Goal: Task Accomplishment & Management: Manage account settings

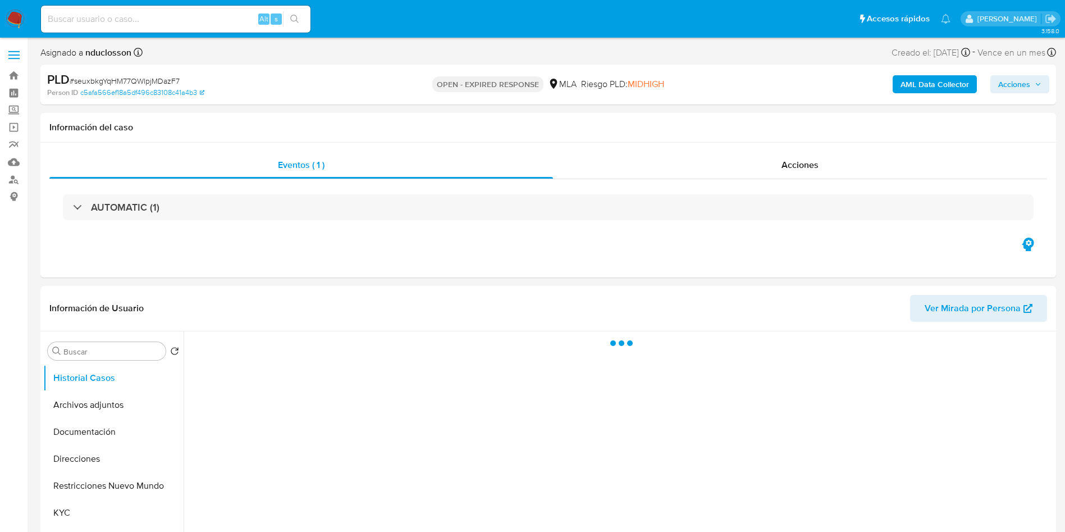
select select "10"
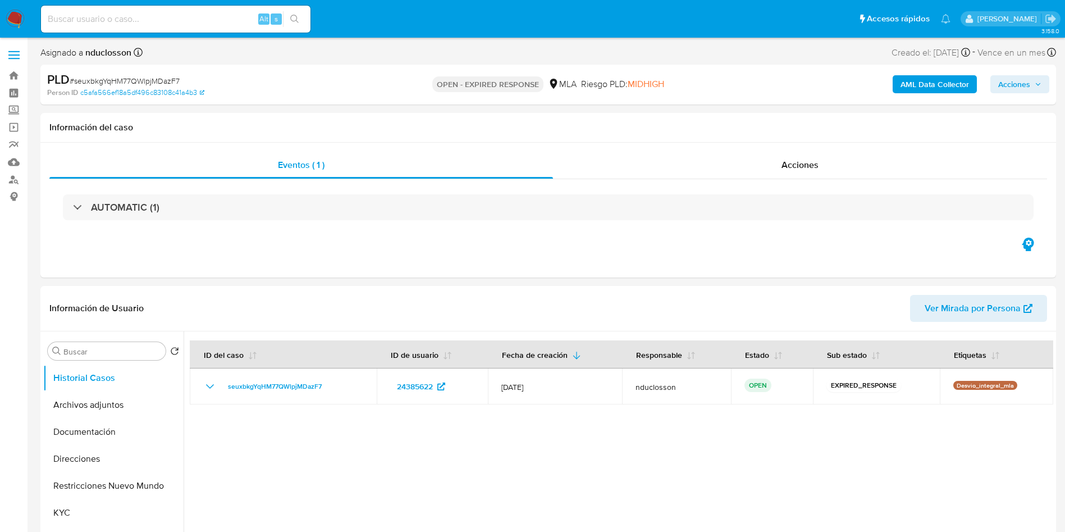
click at [97, 33] on div "Alt s" at bounding box center [175, 18] width 269 height 31
click at [104, 13] on input at bounding box center [175, 19] width 269 height 15
paste input "M52or86Lhoxjcf1yfAtdEk37"
type input "M52or86Lhoxjcf1yfAtdEk37"
click at [296, 24] on button "search-icon" at bounding box center [294, 19] width 23 height 16
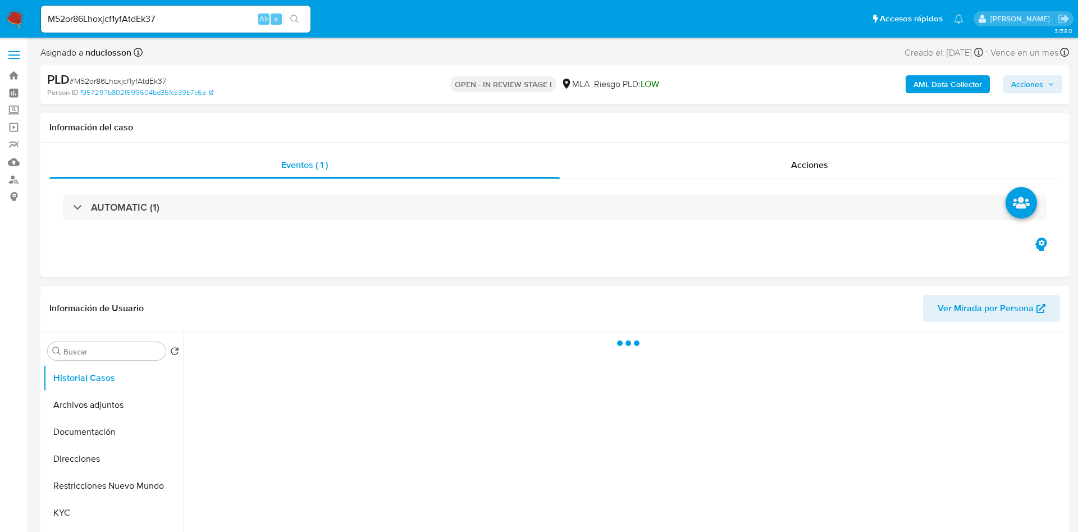
select select "10"
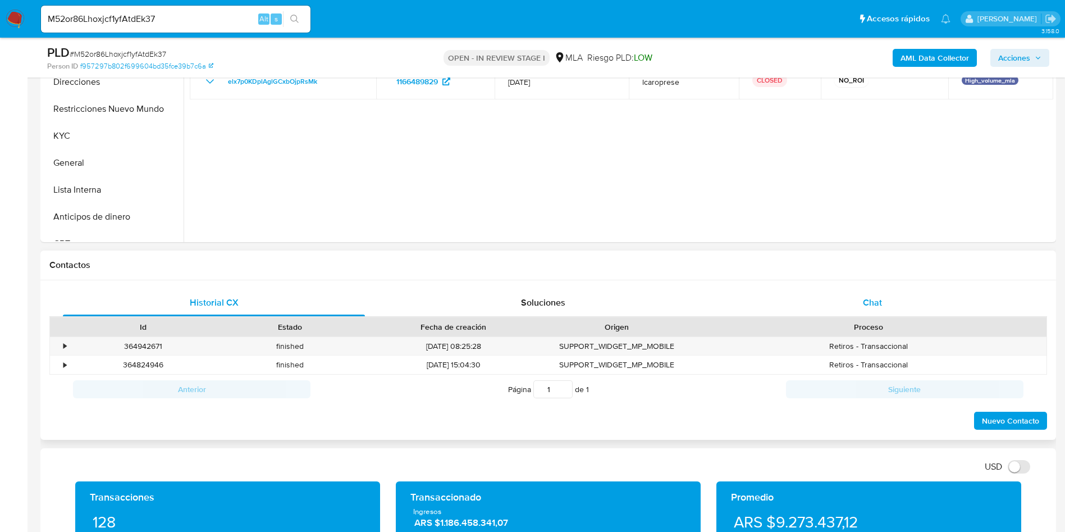
click at [872, 305] on span "Chat" at bounding box center [872, 302] width 19 height 13
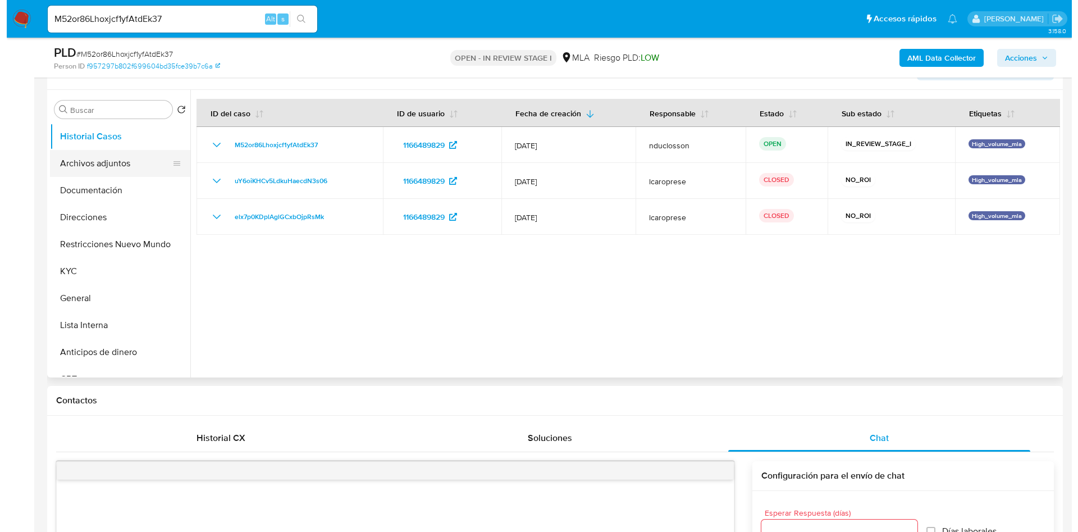
scroll to position [168, 0]
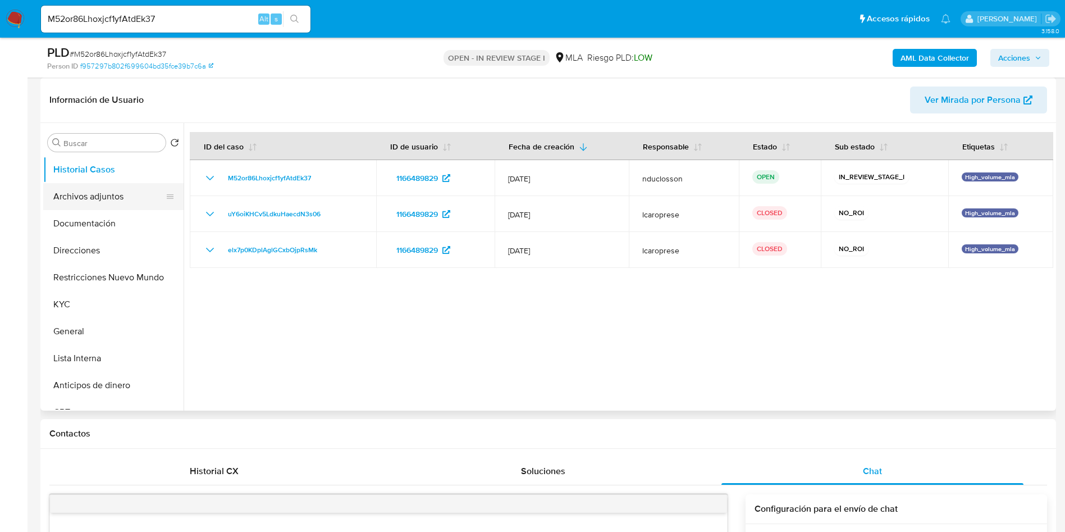
click at [81, 206] on button "Archivos adjuntos" at bounding box center [108, 196] width 131 height 27
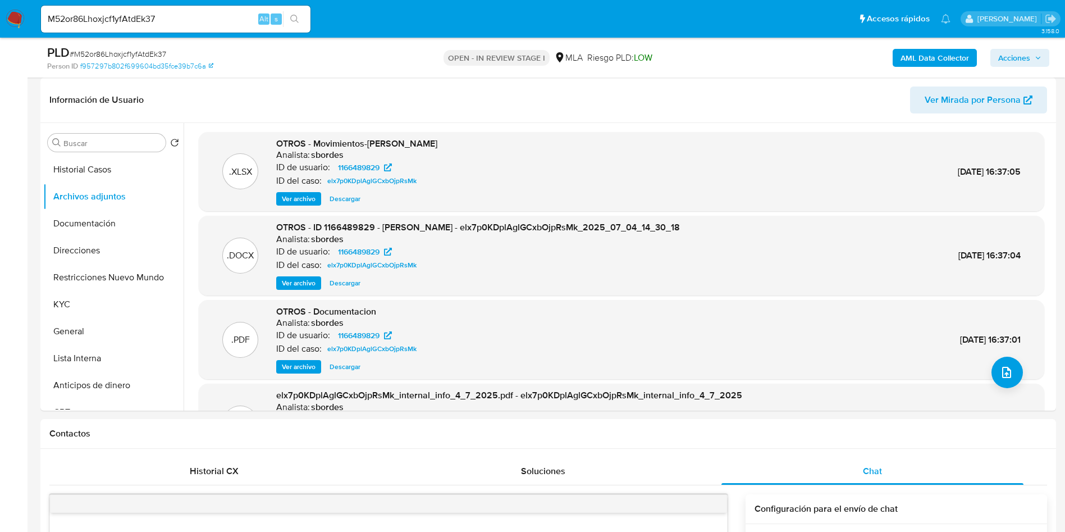
click at [904, 59] on b "AML Data Collector" at bounding box center [934, 58] width 68 height 18
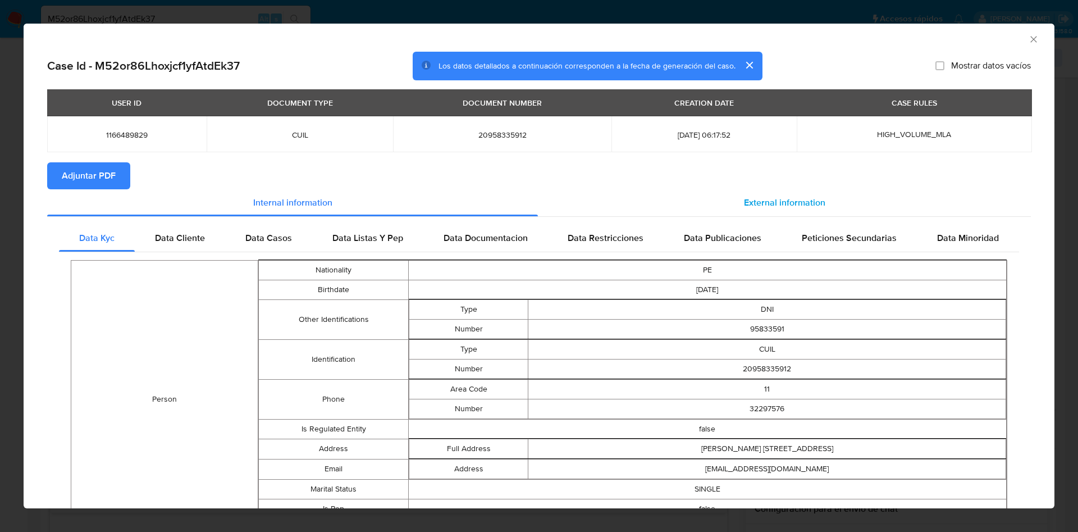
click at [717, 200] on div "External information" at bounding box center [784, 202] width 493 height 27
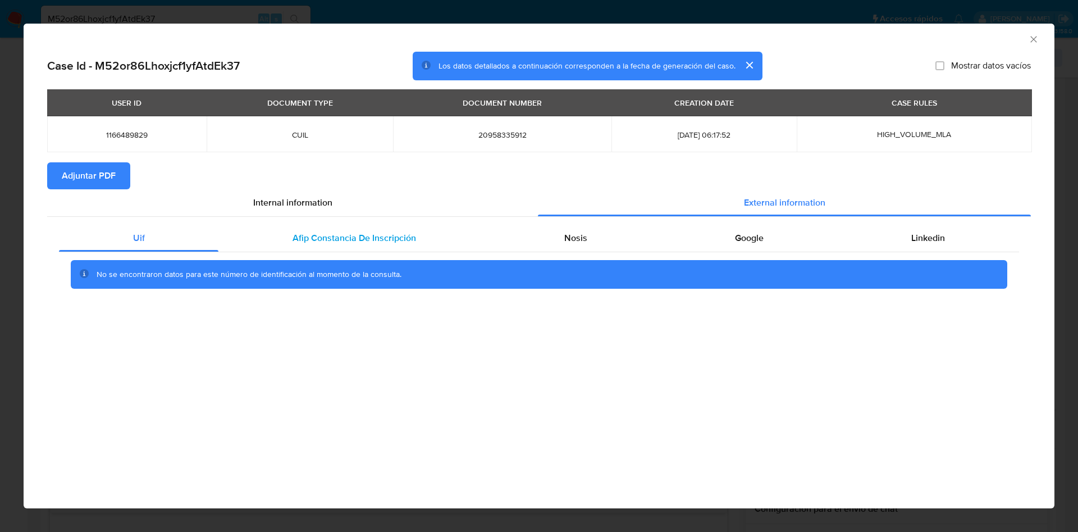
click at [301, 246] on div "Afip Constancia De Inscripción" at bounding box center [353, 238] width 271 height 27
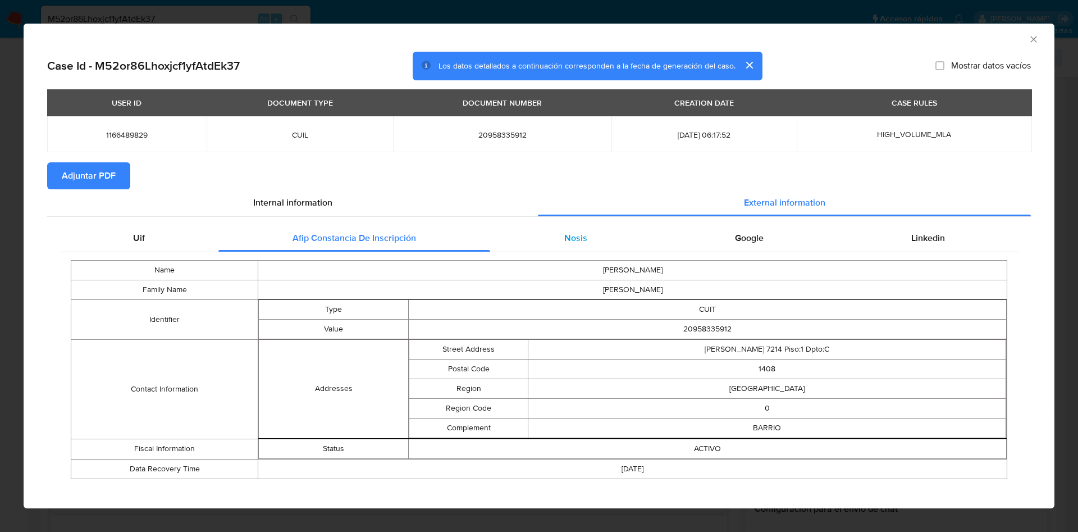
click at [528, 227] on div "Nosis" at bounding box center [575, 238] width 171 height 27
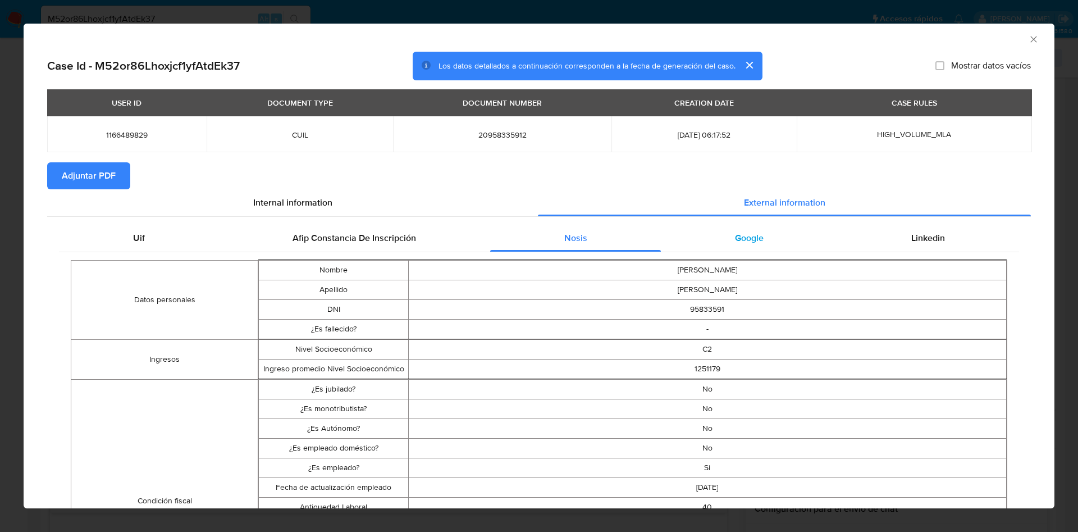
click at [735, 230] on div "Google" at bounding box center [749, 238] width 176 height 27
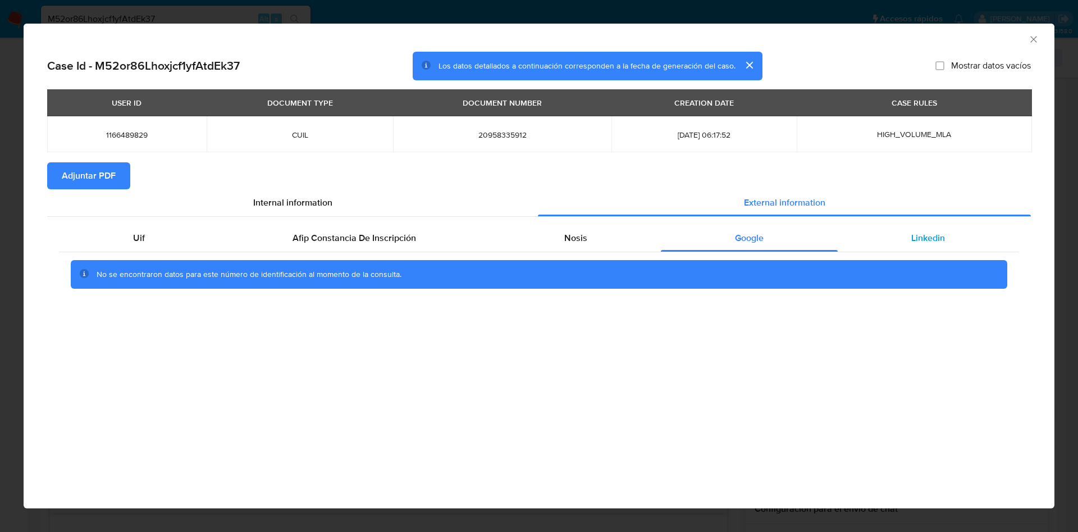
click at [854, 231] on div "Linkedin" at bounding box center [928, 238] width 181 height 27
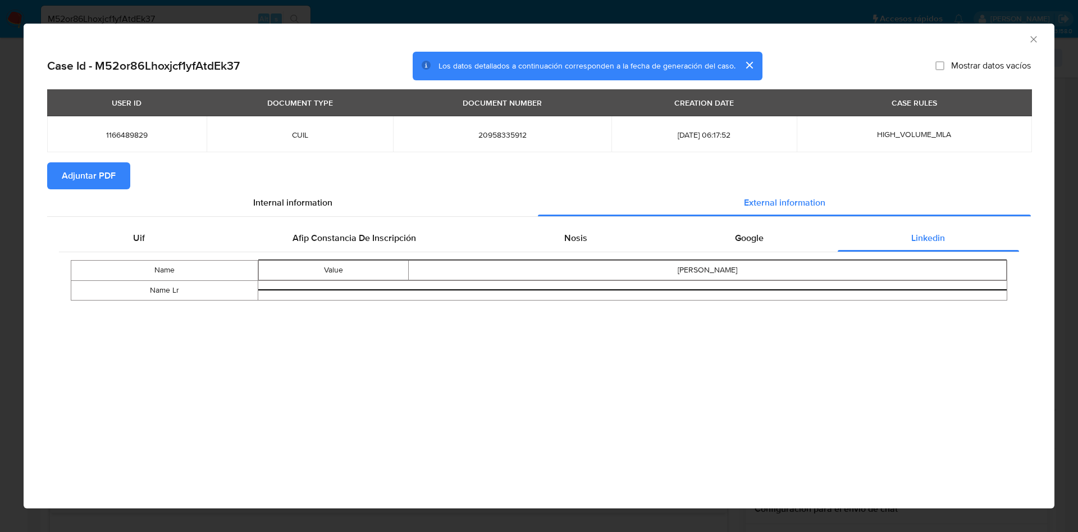
click at [77, 173] on span "Adjuntar PDF" at bounding box center [89, 175] width 54 height 25
click at [1024, 43] on div "AML Data Collector" at bounding box center [539, 38] width 1031 height 28
click at [1037, 39] on icon "Cerrar ventana" at bounding box center [1033, 39] width 11 height 11
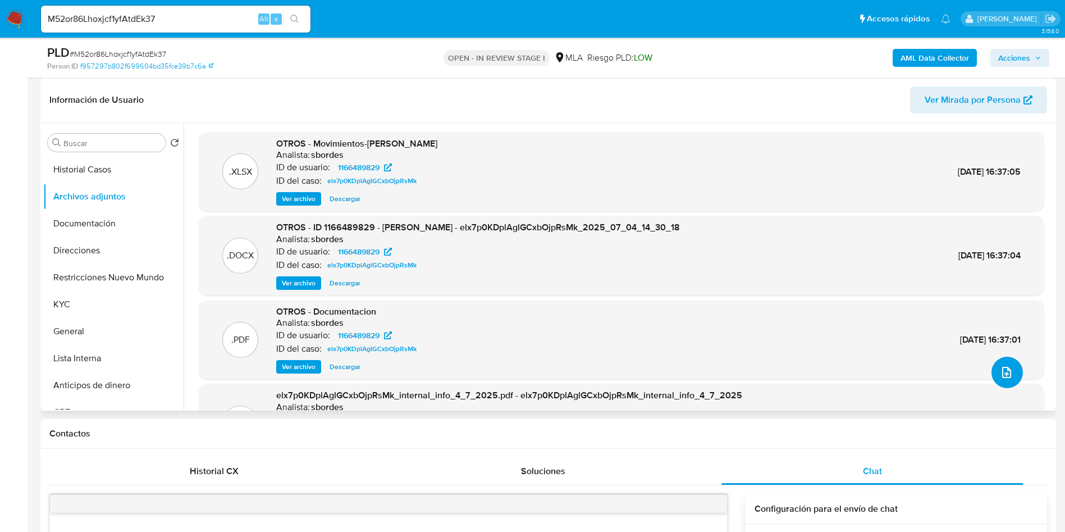
click at [1001, 370] on icon "upload-file" at bounding box center [1006, 371] width 13 height 13
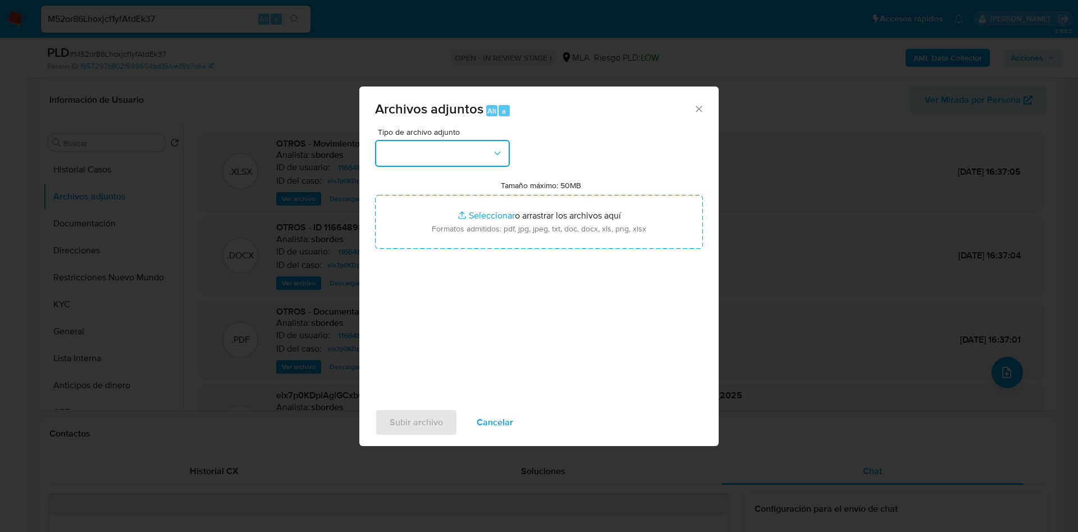
click at [438, 150] on button "button" at bounding box center [442, 153] width 135 height 27
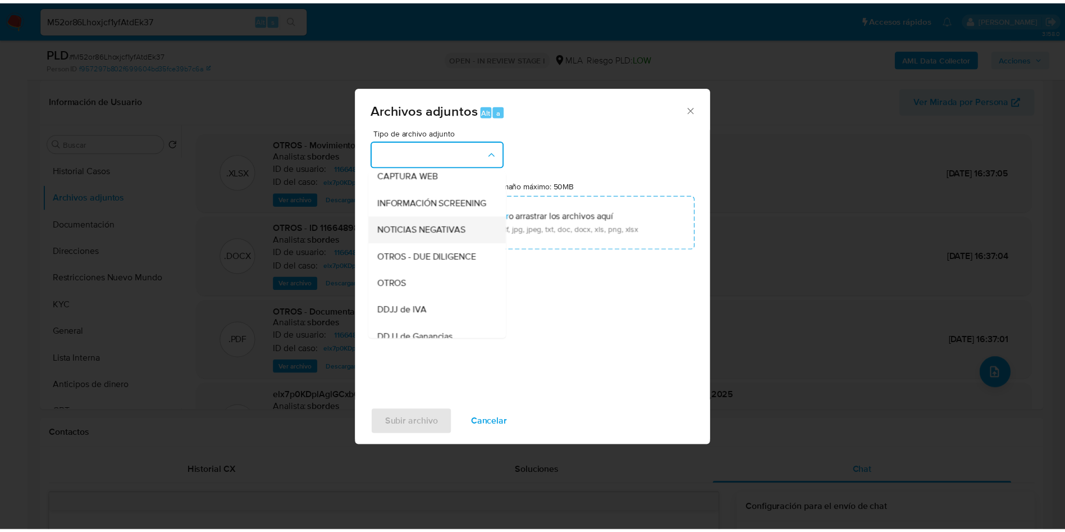
scroll to position [143, 0]
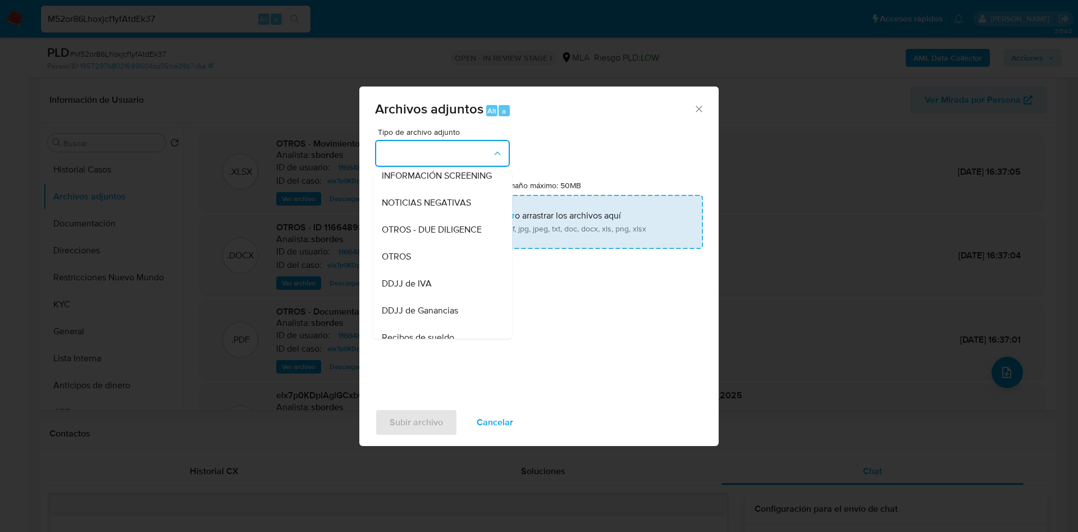
drag, startPoint x: 422, startPoint y: 272, endPoint x: 540, endPoint y: 211, distance: 133.3
click at [422, 270] on div "OTROS" at bounding box center [439, 256] width 115 height 27
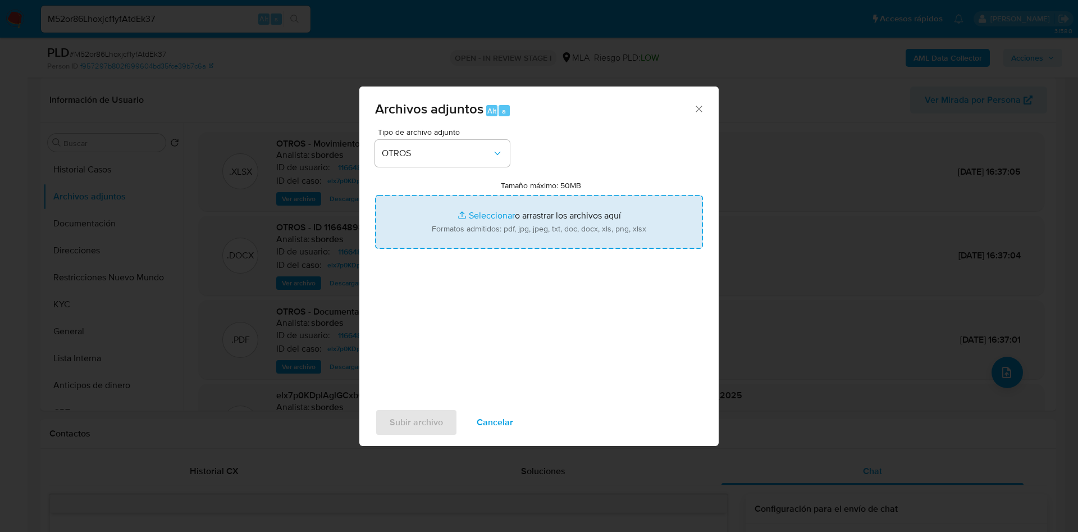
type input "C:\fakepath\Caselog M52or86Lhoxjcf1yfAtdEk37.docx"
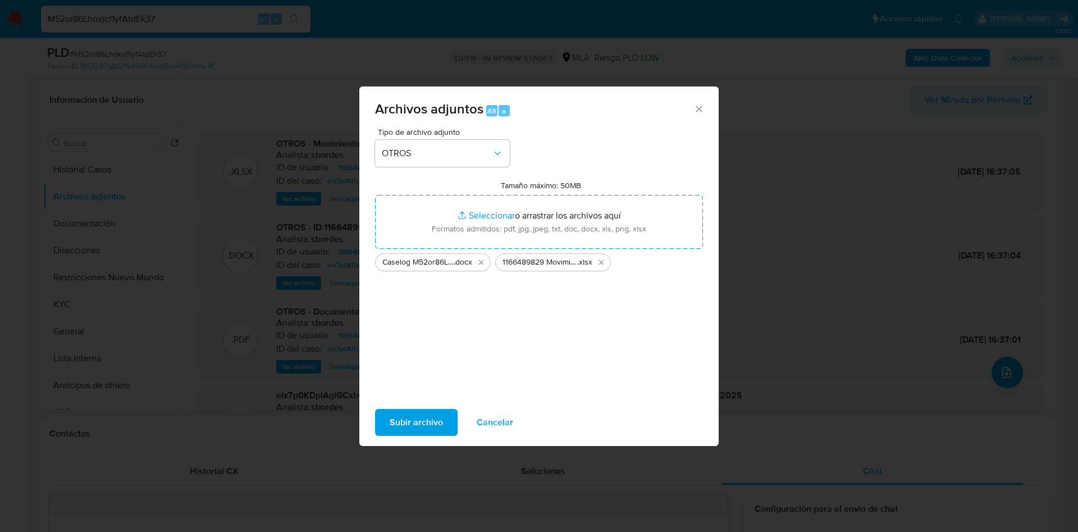
click at [424, 425] on span "Subir archivo" at bounding box center [416, 422] width 53 height 25
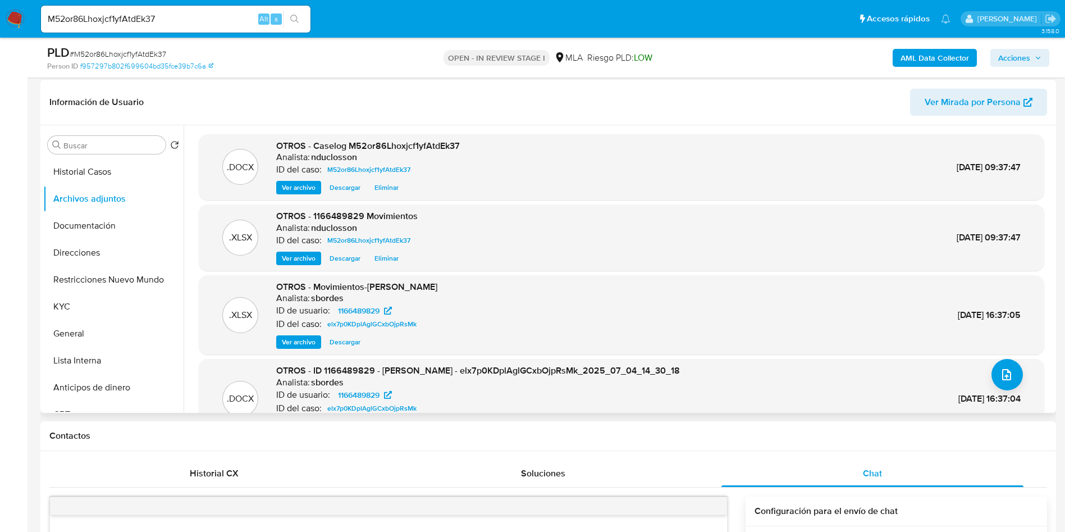
scroll to position [0, 0]
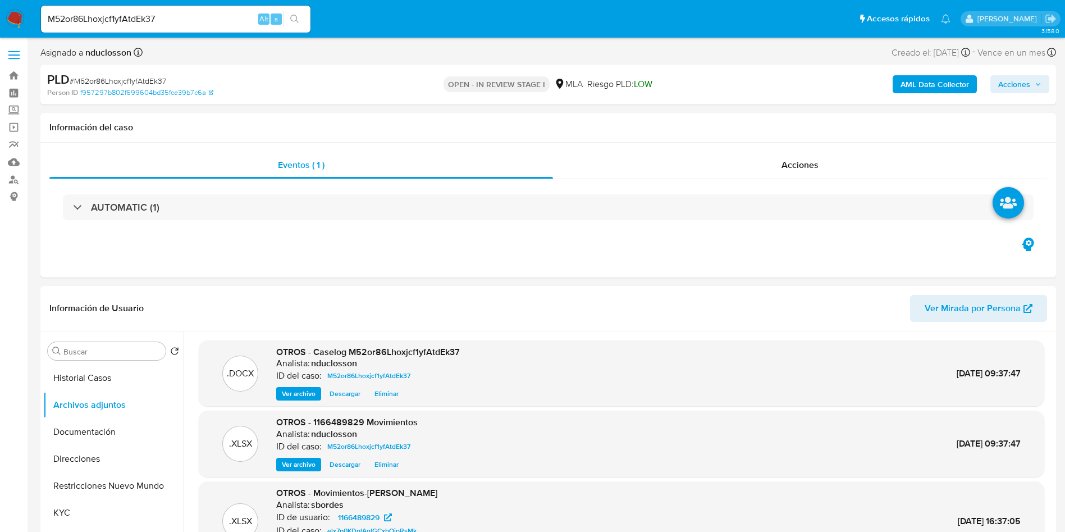
click at [1012, 80] on span "Acciones" at bounding box center [1014, 84] width 32 height 18
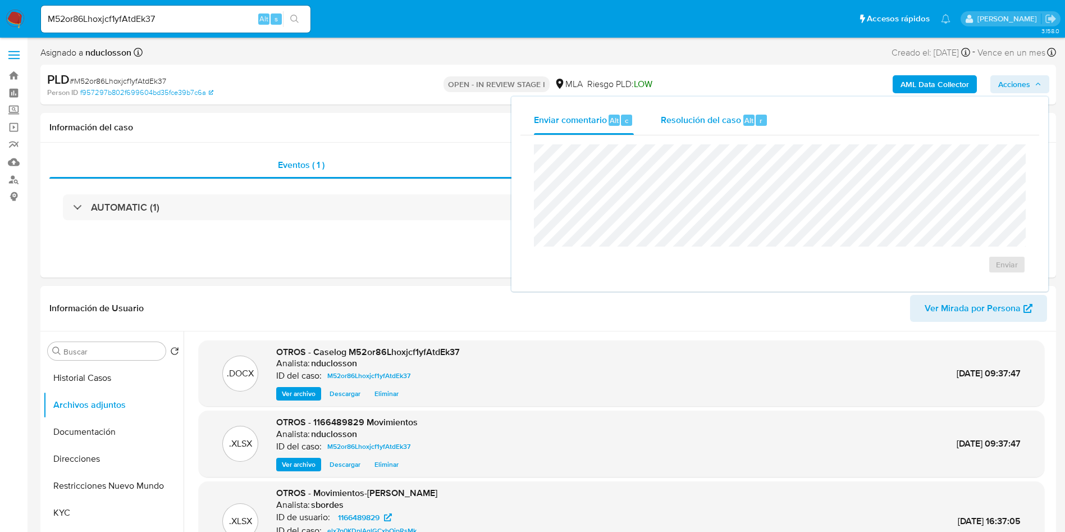
click at [715, 112] on div "Resolución del caso Alt r" at bounding box center [714, 120] width 107 height 29
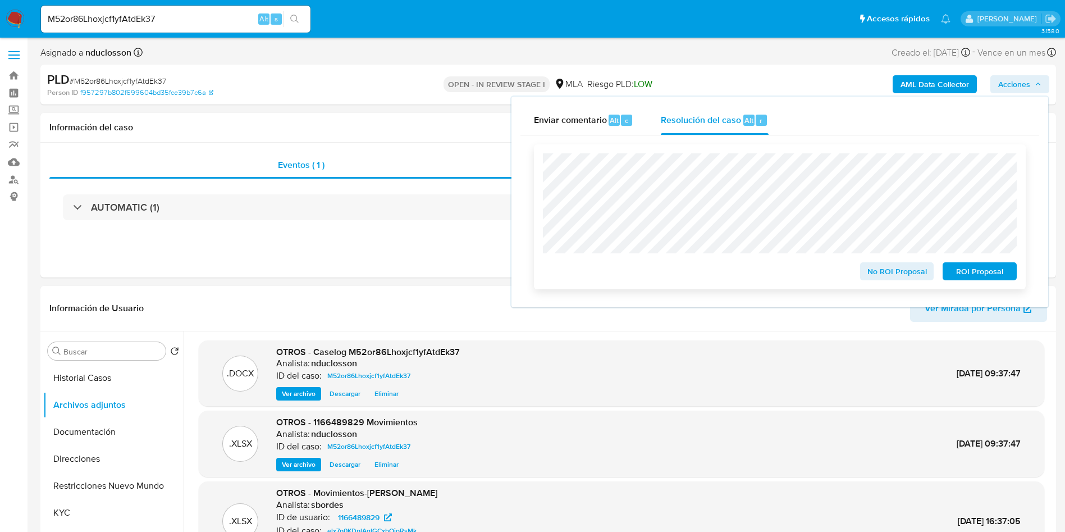
click at [871, 278] on span "No ROI Proposal" at bounding box center [897, 271] width 58 height 16
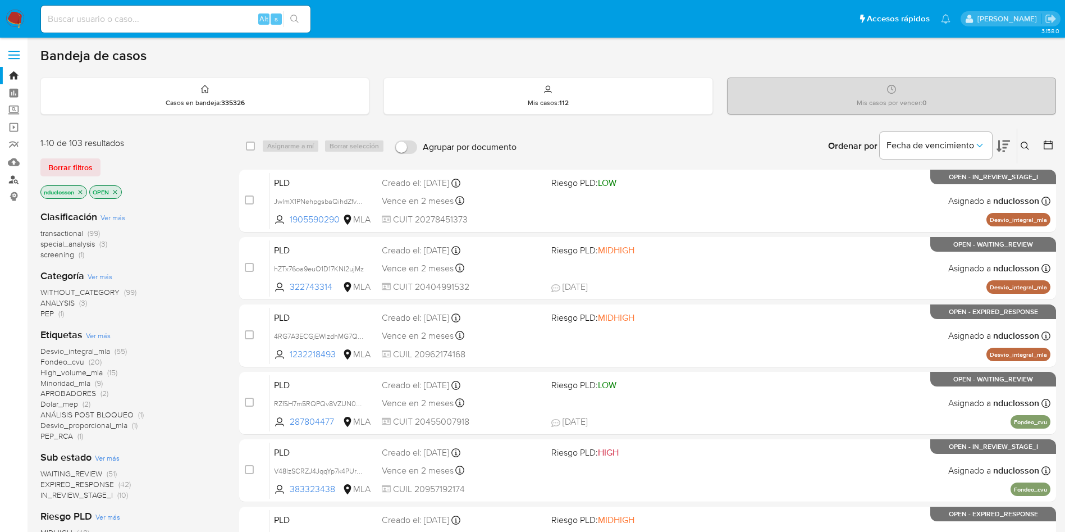
click at [11, 180] on link "Buscador de personas" at bounding box center [67, 179] width 134 height 17
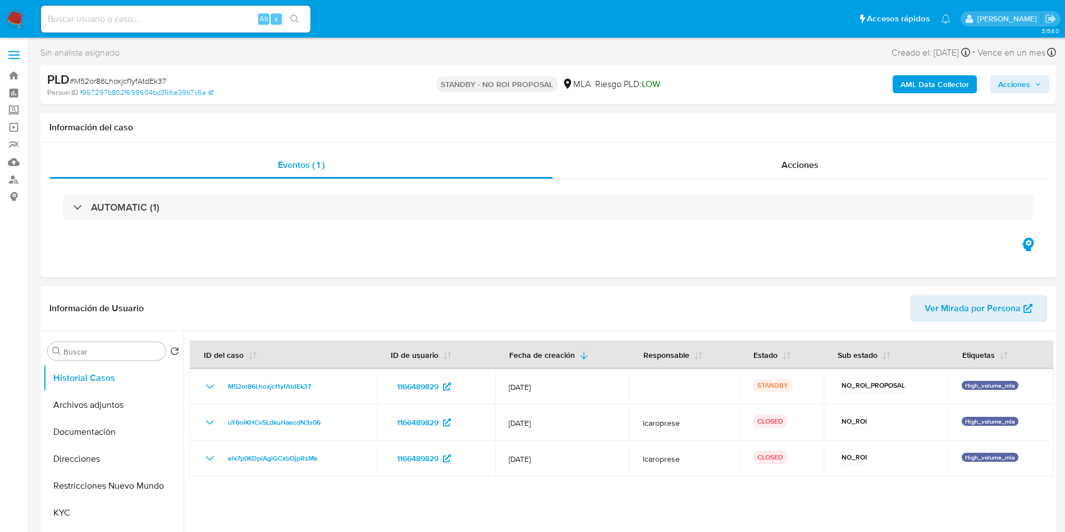
select select "10"
click at [179, 18] on input at bounding box center [175, 19] width 269 height 15
paste input "8zLgBNaLD2R4hE8YBZ9YOFub"
type input "8zLgBNaLD2R4hE8YBZ9YOFub"
click at [298, 15] on icon "search-icon" at bounding box center [294, 19] width 9 height 9
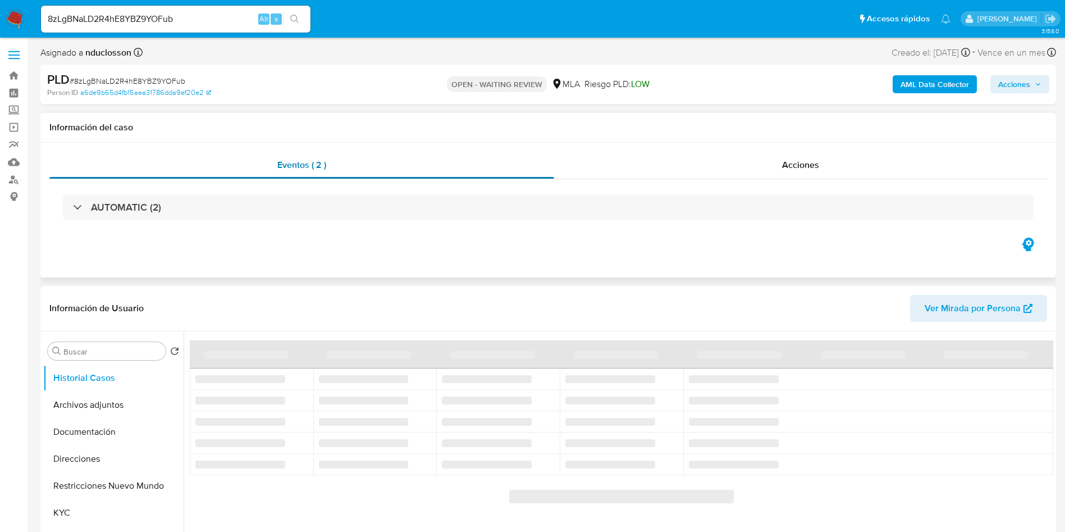
select select "10"
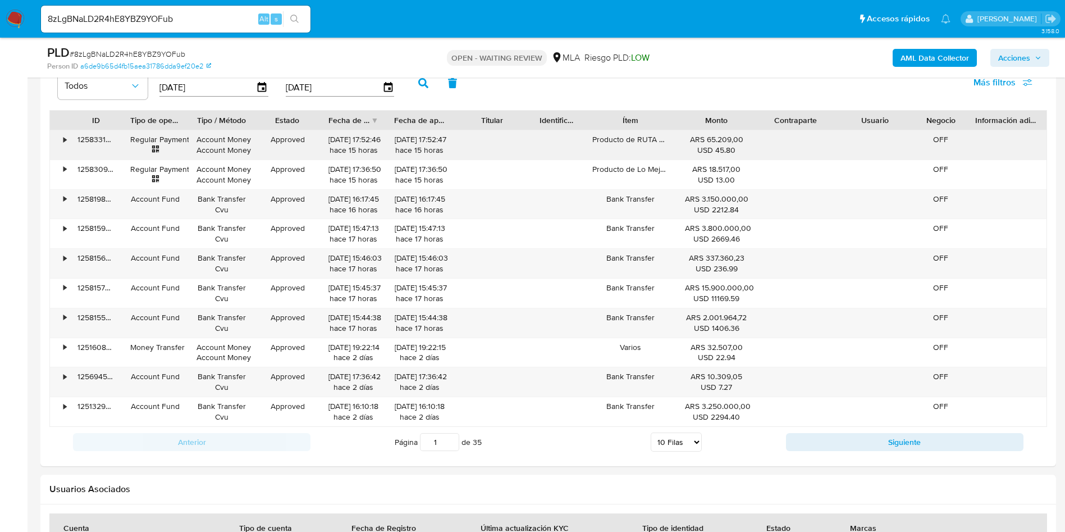
scroll to position [1069, 0]
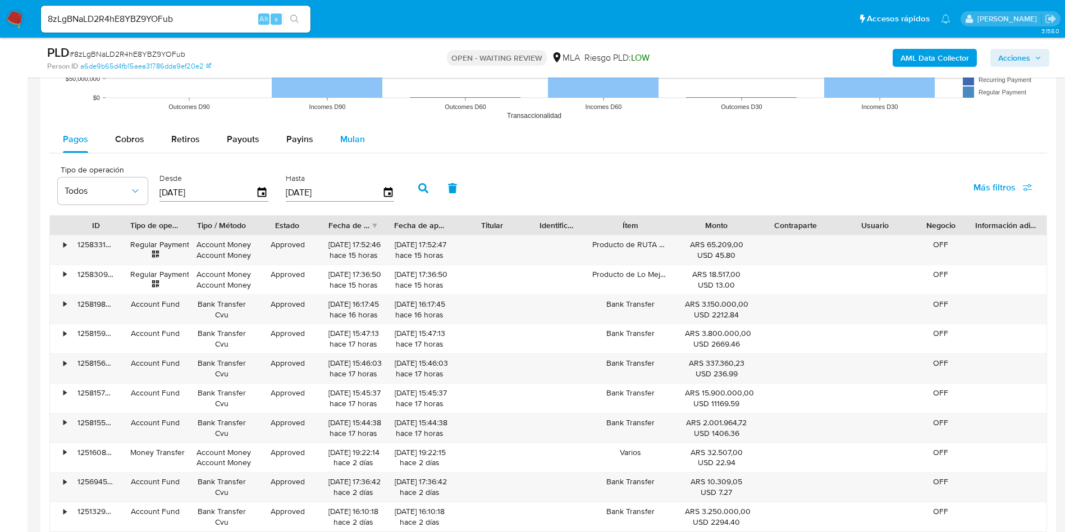
click at [334, 136] on button "Mulan" at bounding box center [353, 139] width 52 height 27
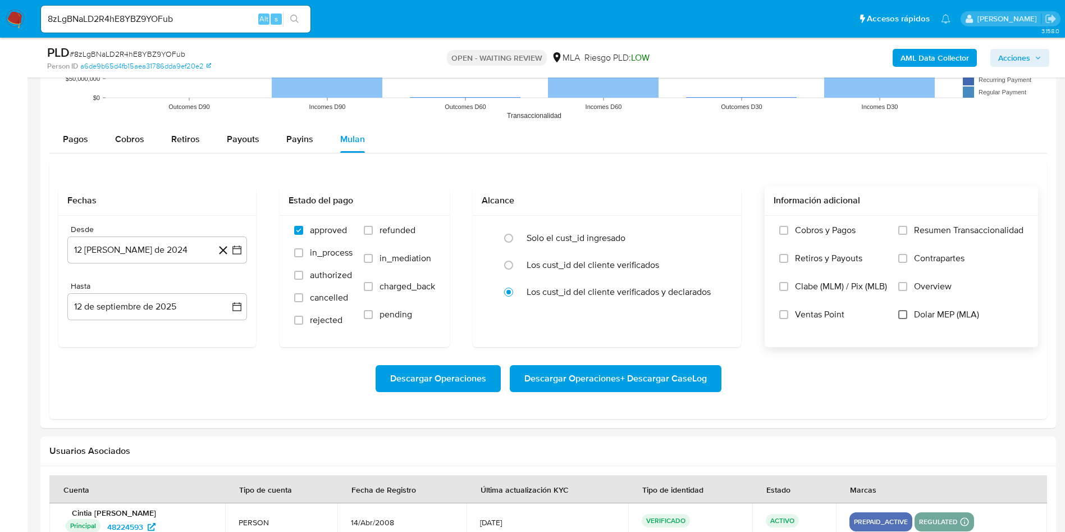
click at [904, 317] on input "Dolar MEP (MLA)" at bounding box center [902, 314] width 9 height 9
click at [154, 244] on button "12 de agosto de 2024" at bounding box center [157, 249] width 180 height 27
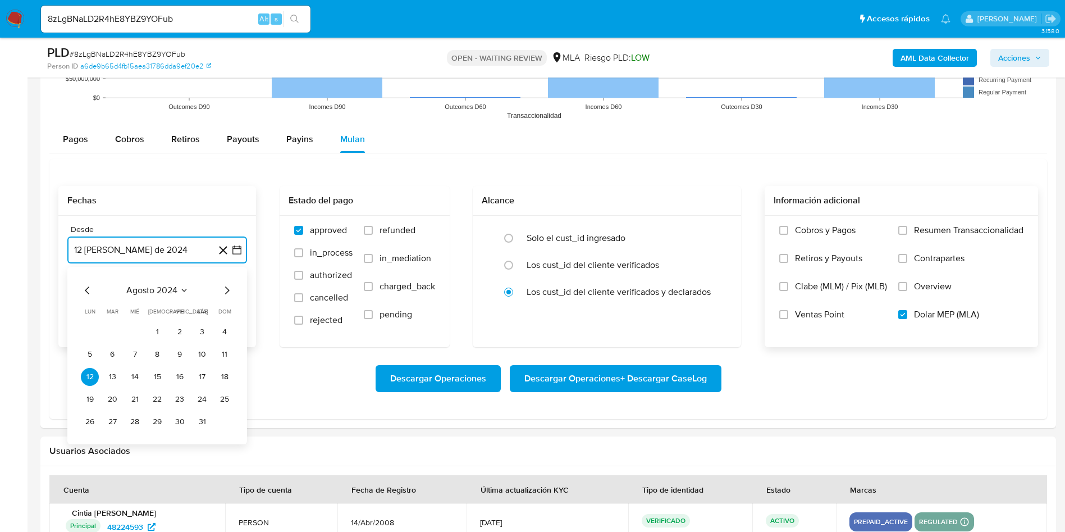
click at [177, 289] on button "agosto 2024" at bounding box center [157, 290] width 62 height 11
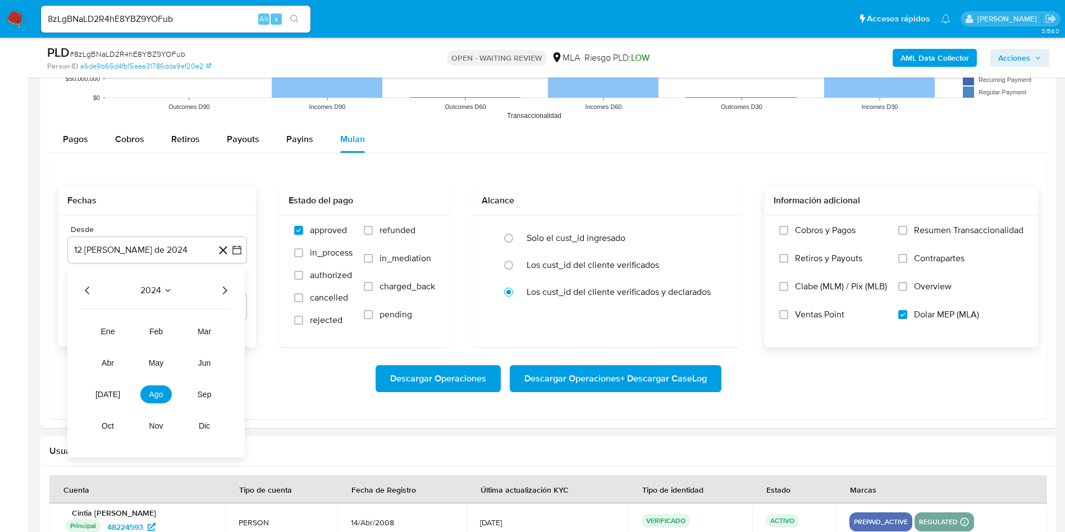
click at [218, 291] on icon "Año siguiente" at bounding box center [224, 289] width 13 height 13
click at [154, 360] on span "may" at bounding box center [156, 362] width 15 height 9
click at [150, 328] on button "1" at bounding box center [157, 332] width 18 height 18
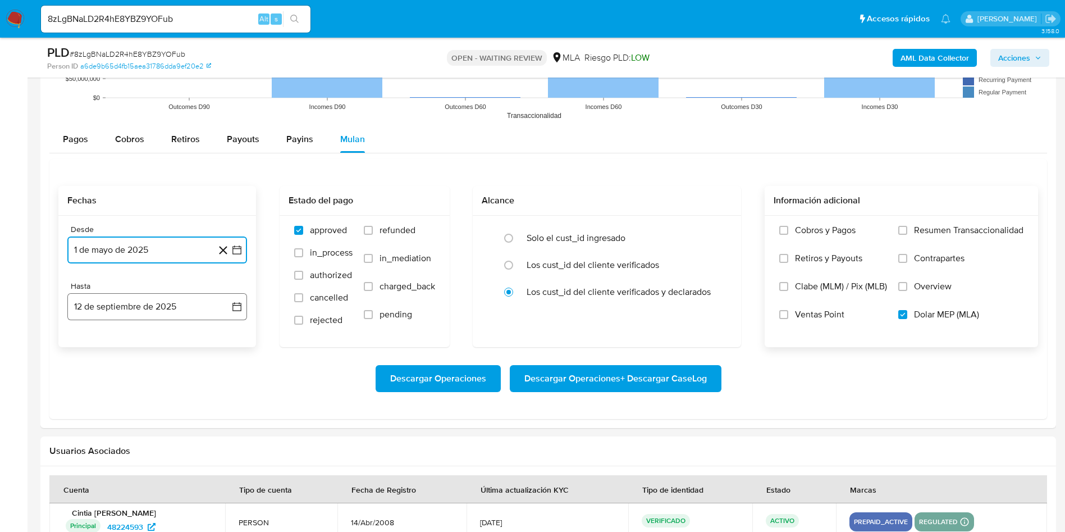
click at [147, 305] on button "12 de septiembre de 2025" at bounding box center [157, 306] width 180 height 27
click at [88, 349] on icon "Mes anterior" at bounding box center [87, 346] width 13 height 13
click at [227, 477] on button "31" at bounding box center [225, 478] width 18 height 18
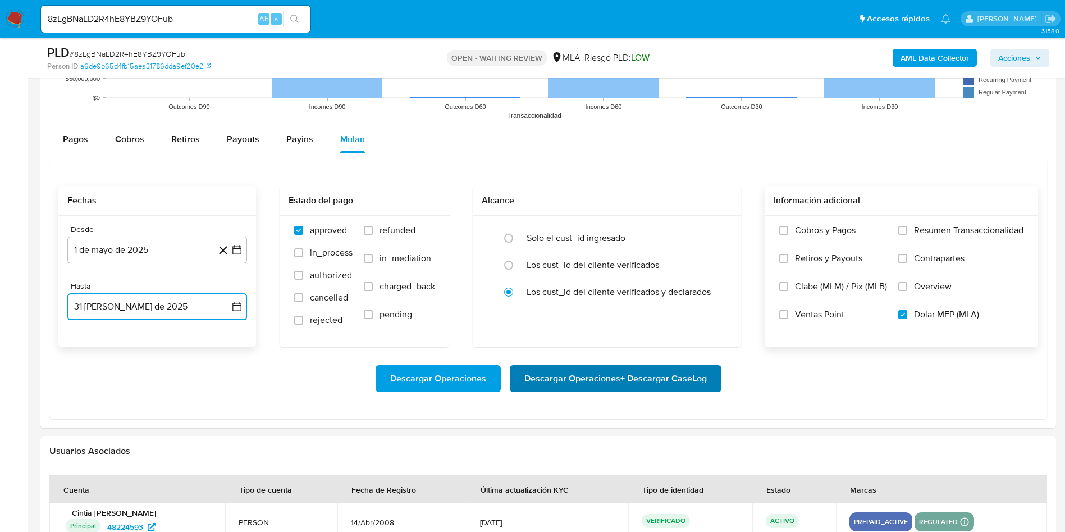
click at [597, 377] on span "Descargar Operaciones + Descargar CaseLog" at bounding box center [615, 378] width 182 height 25
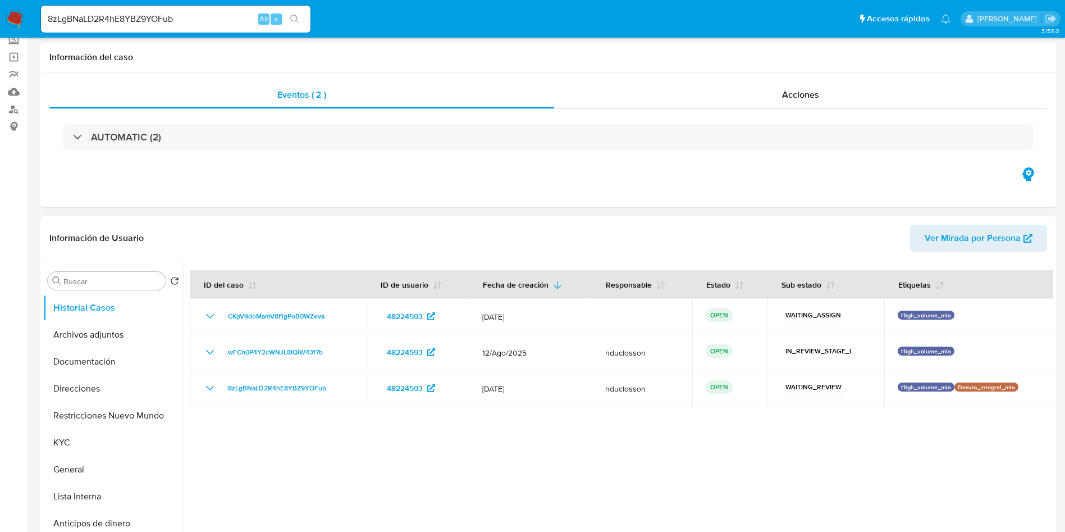
scroll to position [0, 0]
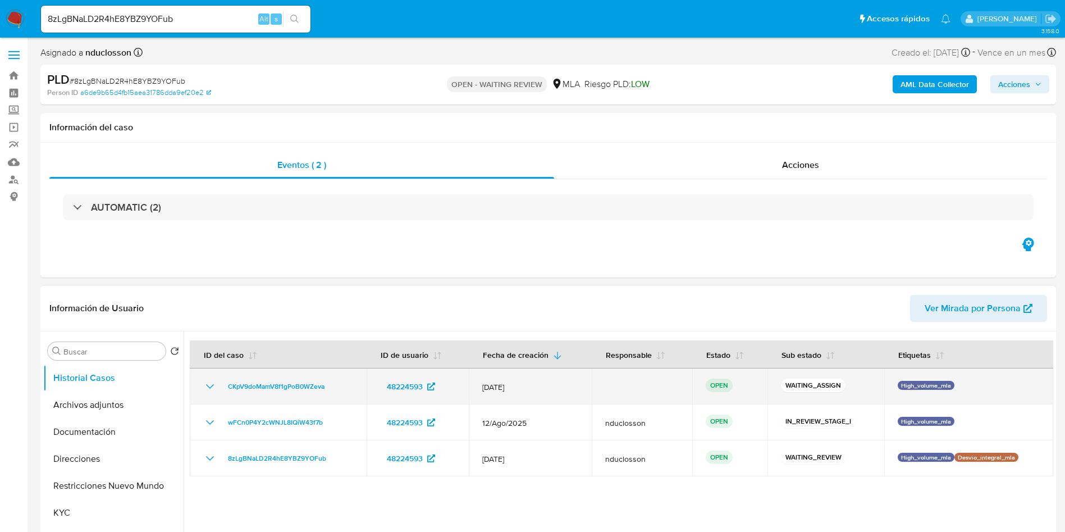
drag, startPoint x: 332, startPoint y: 393, endPoint x: 212, endPoint y: 386, distance: 119.8
click at [212, 386] on td "CKpV9doMamV8f1gPoB0WZeva" at bounding box center [278, 386] width 177 height 36
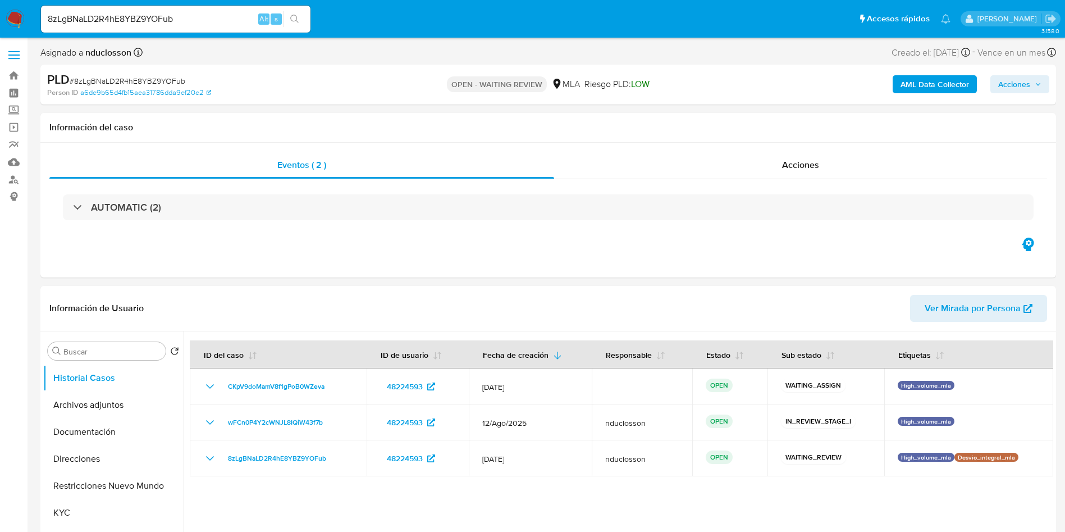
click at [118, 18] on input "8zLgBNaLD2R4hE8YBZ9YOFub" at bounding box center [175, 19] width 269 height 15
paste input "T6FsX3o2f0a1k7w7VXBpUOm4"
type input "T6FsX3o2f0a1k7w7VXBpUOm4"
click at [304, 22] on button "search-icon" at bounding box center [294, 19] width 23 height 16
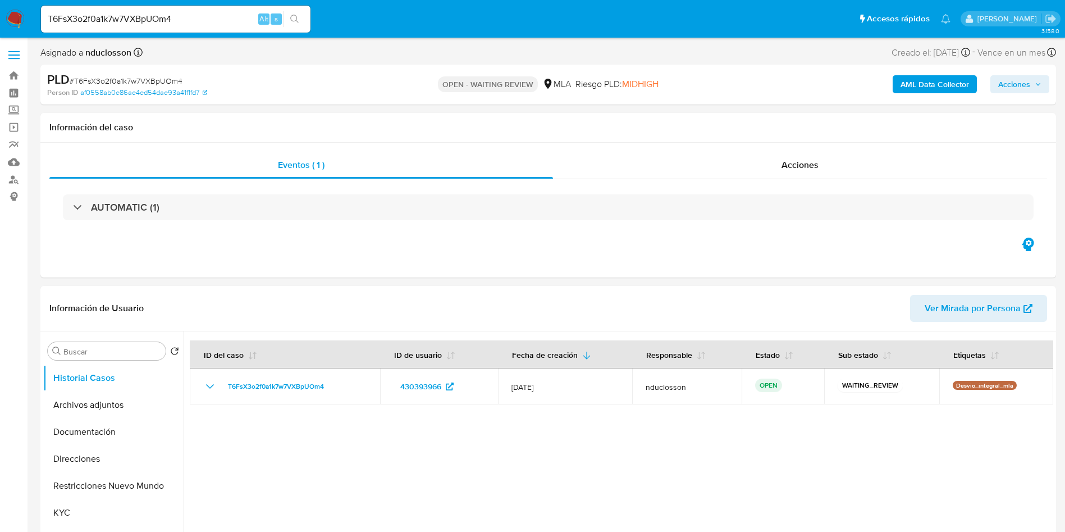
select select "10"
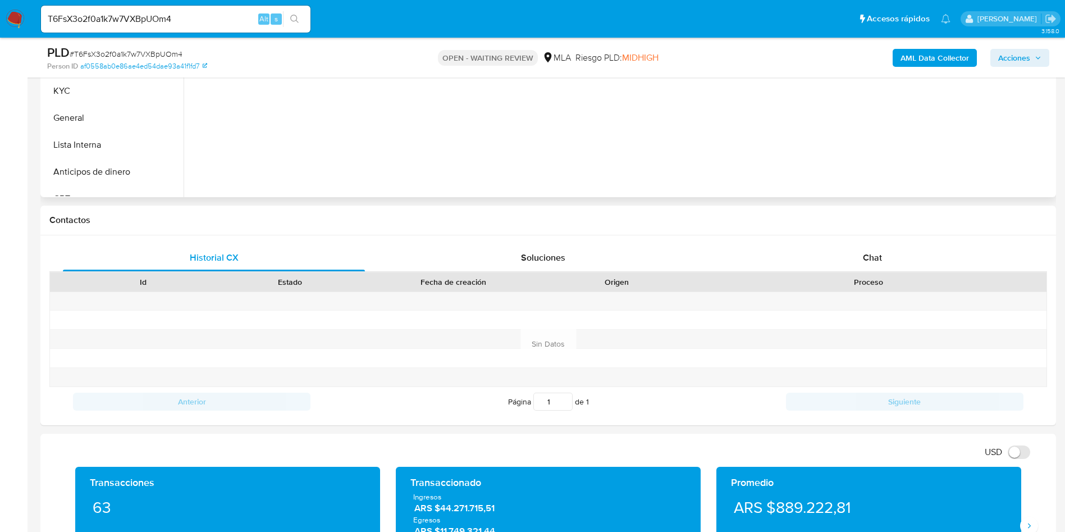
scroll to position [421, 0]
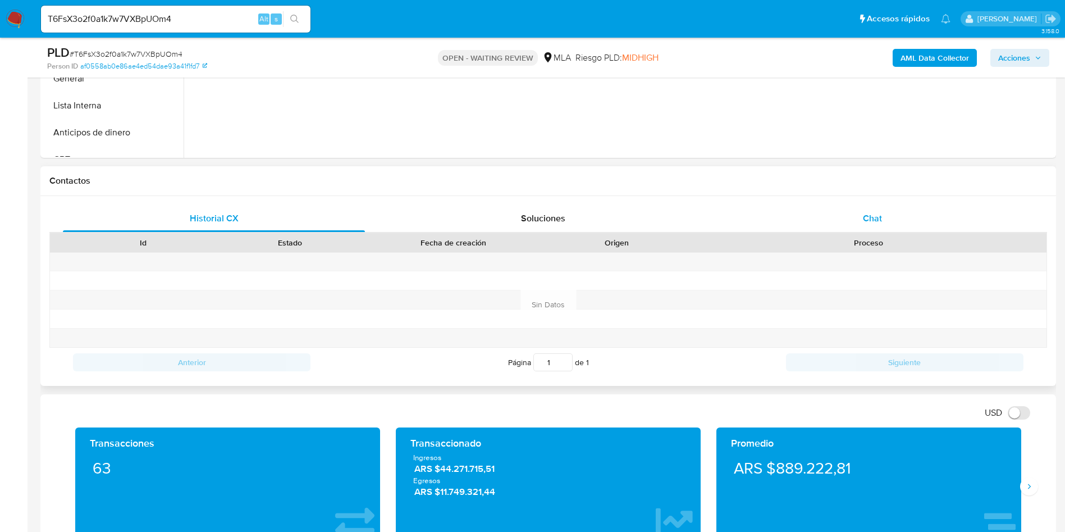
click at [852, 213] on div "Chat" at bounding box center [872, 218] width 302 height 27
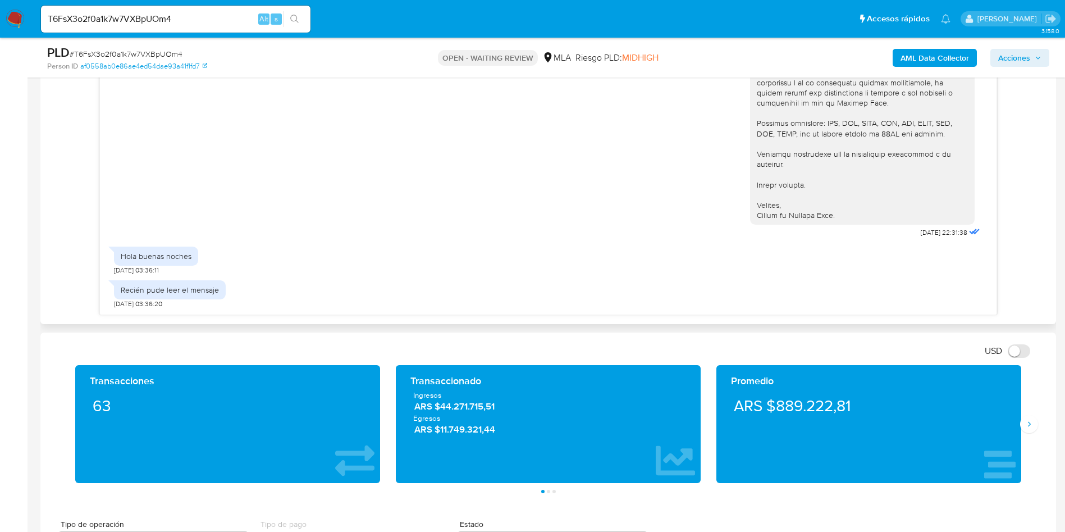
scroll to position [1064, 0]
click at [121, 22] on input "T6FsX3o2f0a1k7w7VXBpUOm4" at bounding box center [175, 19] width 269 height 15
paste input "seuxbkgYqHM77QWlpjMDazF7"
type input "seuxbkgYqHM77QWlpjMDazF7"
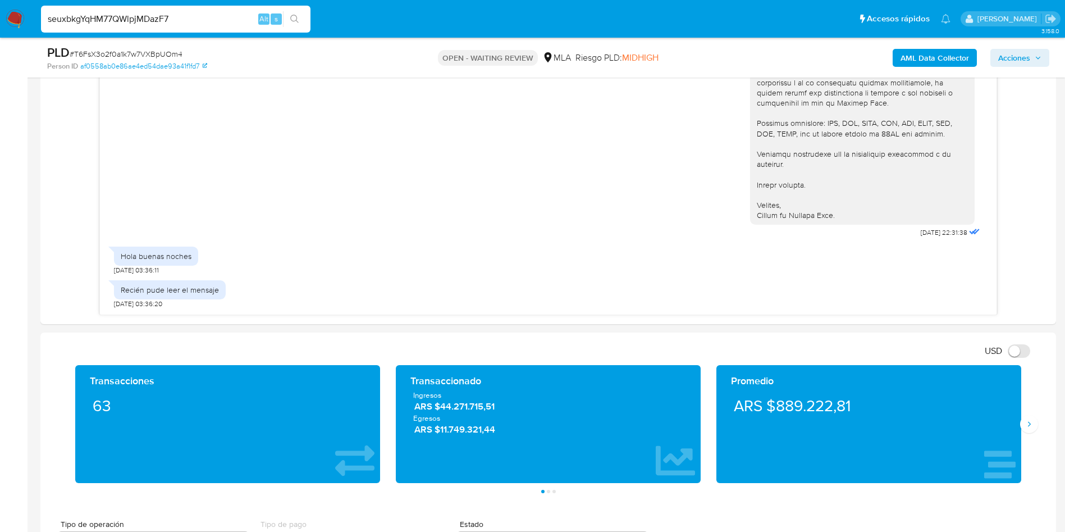
click at [292, 27] on div "seuxbkgYqHM77QWlpjMDazF7 Alt s" at bounding box center [175, 19] width 269 height 27
click at [126, 18] on input "seuxbkgYqHM77QWlpjMDazF7" at bounding box center [175, 19] width 269 height 15
click at [290, 19] on button "search-icon" at bounding box center [294, 19] width 23 height 16
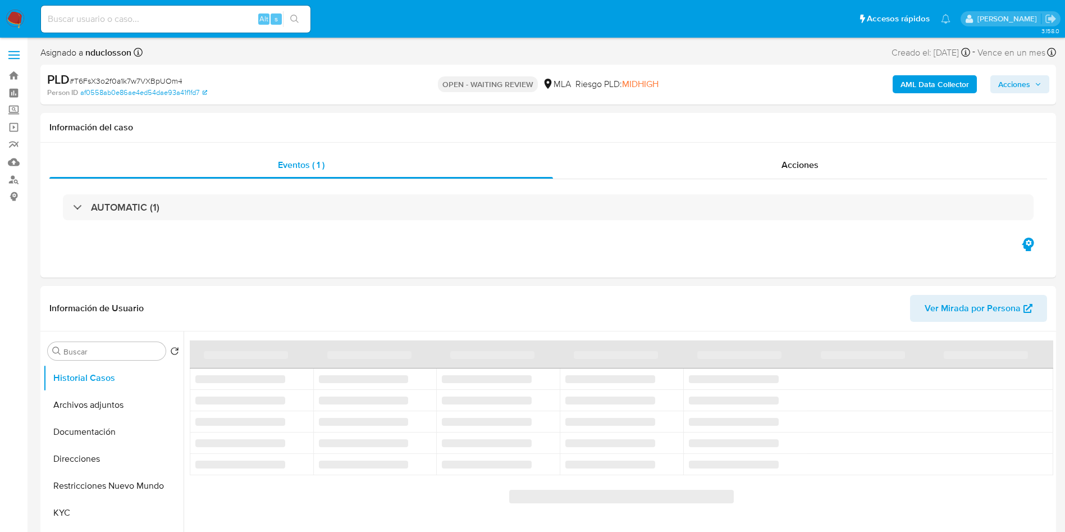
select select "10"
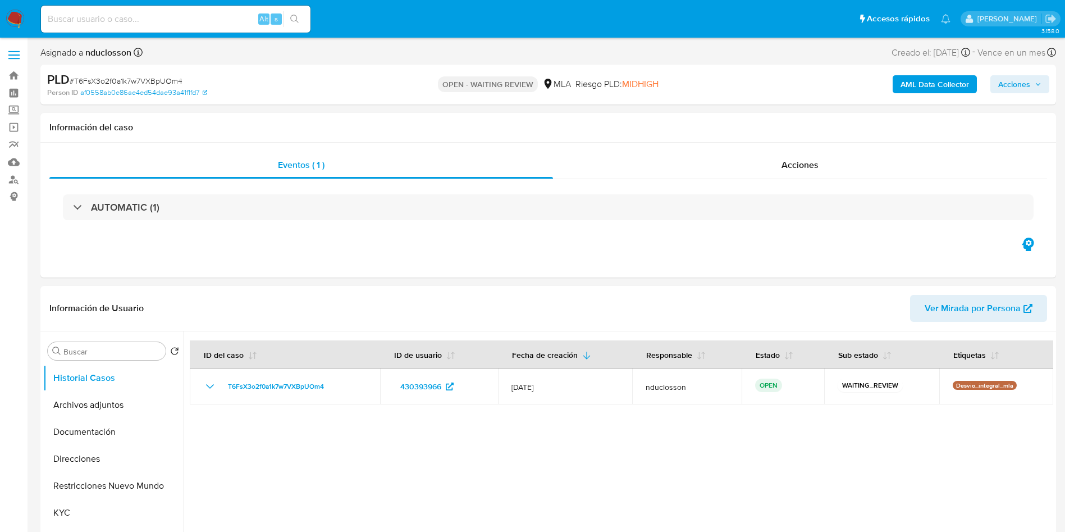
click at [185, 13] on input at bounding box center [175, 19] width 269 height 15
paste input "seuxbkgYqHM77QWlpjMDazF7"
type input "seuxbkgYqHM77QWlpjMDazF7"
click at [293, 22] on icon "search-icon" at bounding box center [294, 19] width 9 height 9
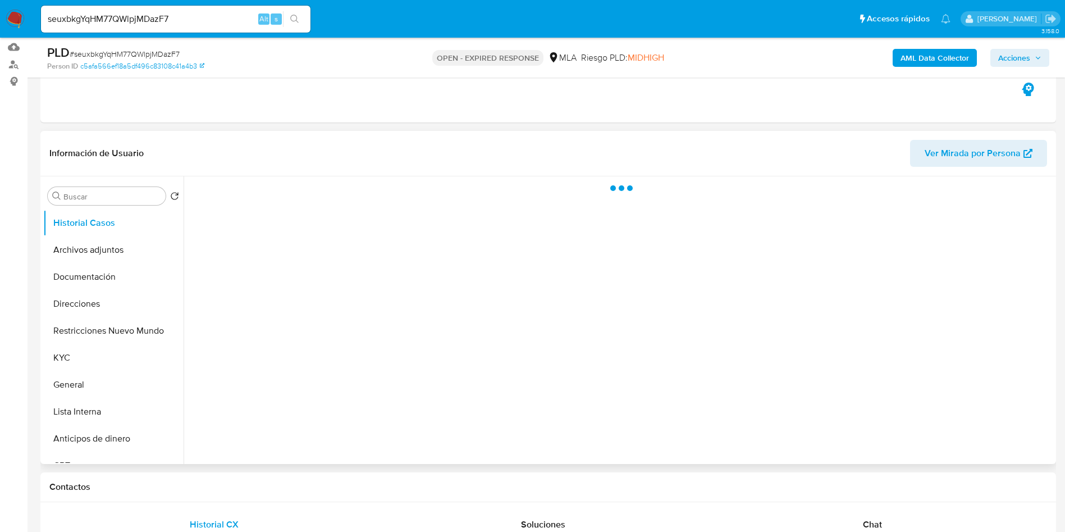
scroll to position [168, 0]
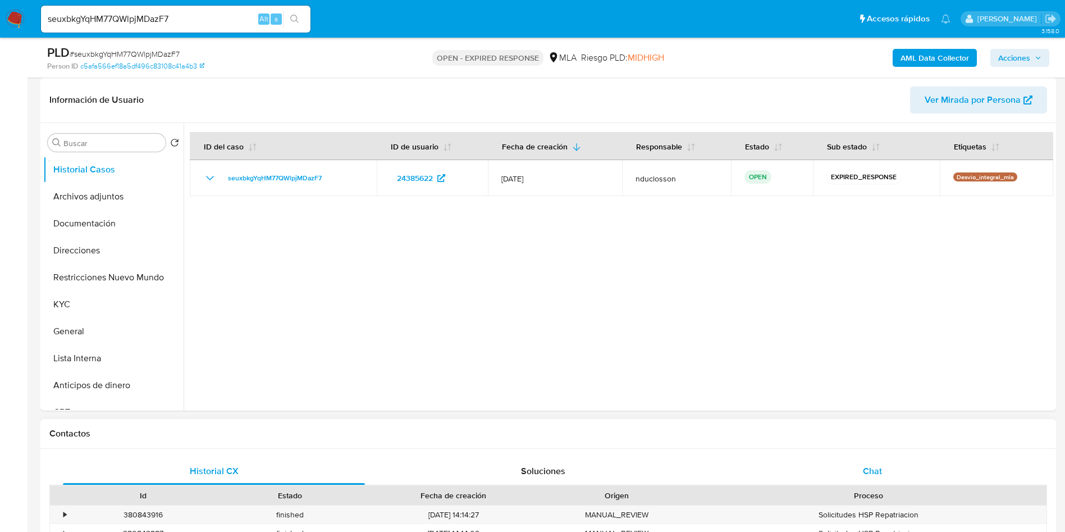
select select "10"
click at [870, 467] on span "Chat" at bounding box center [872, 470] width 19 height 13
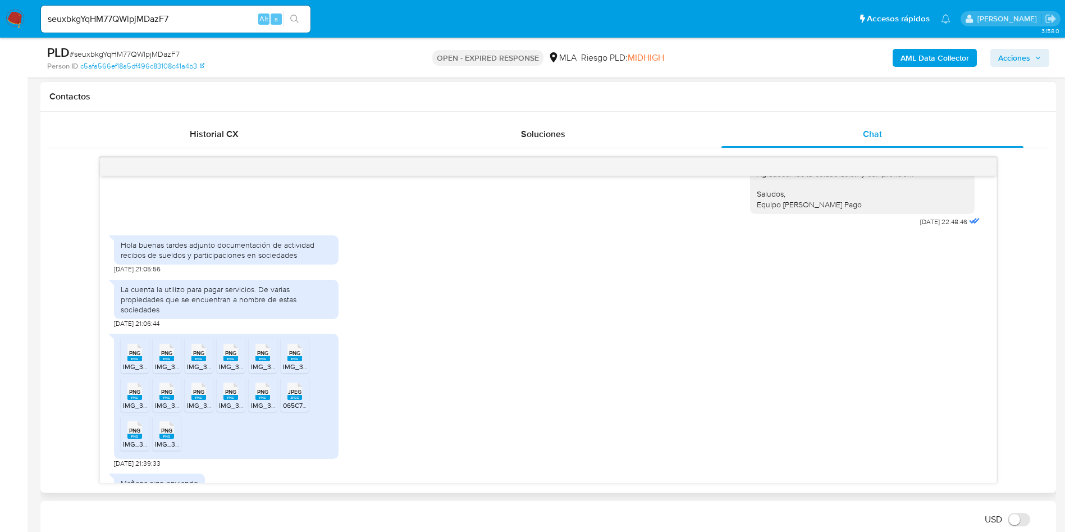
scroll to position [1263, 0]
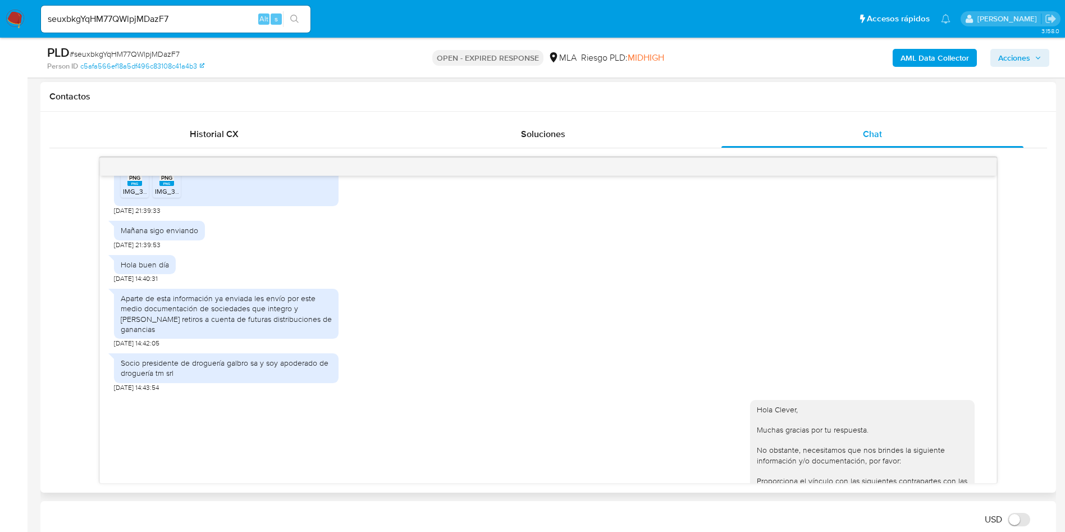
click at [118, 382] on div "Socio presidente de droguería galbro sa y soy apoderado de droguería tm srl" at bounding box center [226, 367] width 225 height 29
click at [172, 378] on div "Socio presidente de droguería galbro sa y soy apoderado de droguería tm srl" at bounding box center [226, 368] width 211 height 20
drag, startPoint x: 180, startPoint y: 383, endPoint x: 115, endPoint y: 391, distance: 65.0
click at [115, 382] on div "Socio presidente de droguería galbro sa y soy apoderado de droguería tm srl" at bounding box center [226, 367] width 225 height 29
copy div "droguería tm srl"
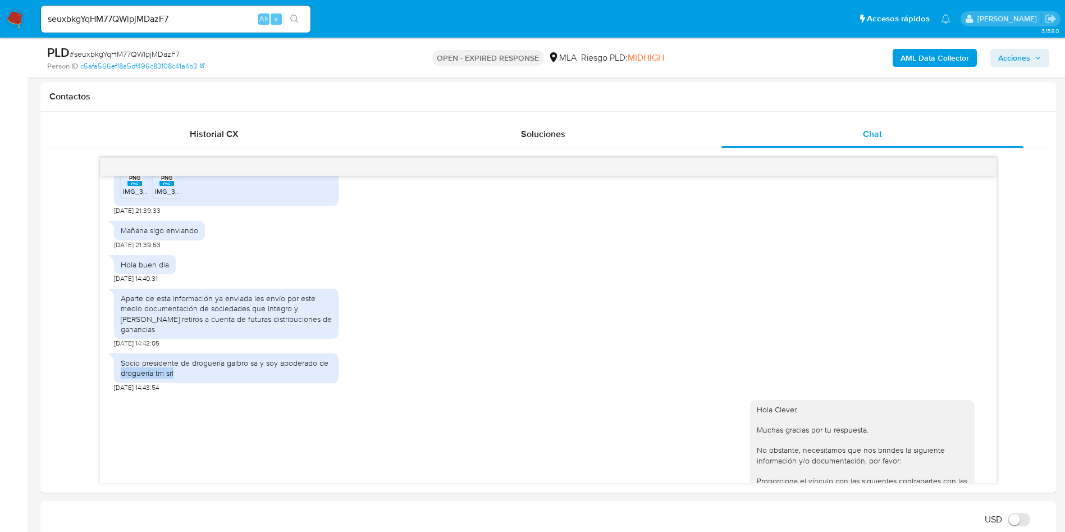
click at [108, 22] on input "seuxbkgYqHM77QWlpjMDazF7" at bounding box center [175, 19] width 269 height 15
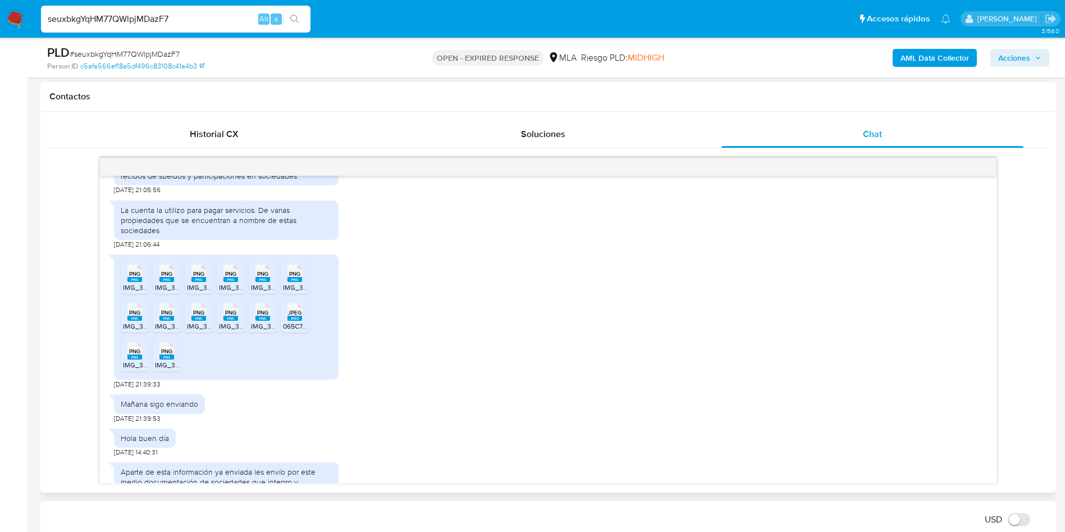
scroll to position [1095, 0]
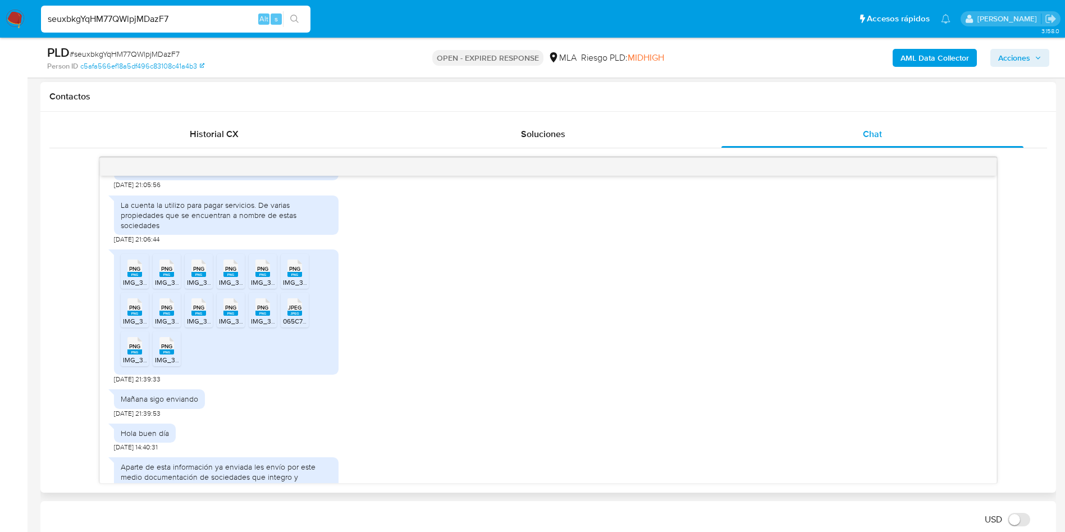
click at [216, 231] on div "La cuenta la utilizo para pagar servicios. De varias propiedades que se encuent…" at bounding box center [226, 215] width 211 height 31
copy div "La cuenta la utilizo para pagar servicios. De varias propiedades que se encuent…"
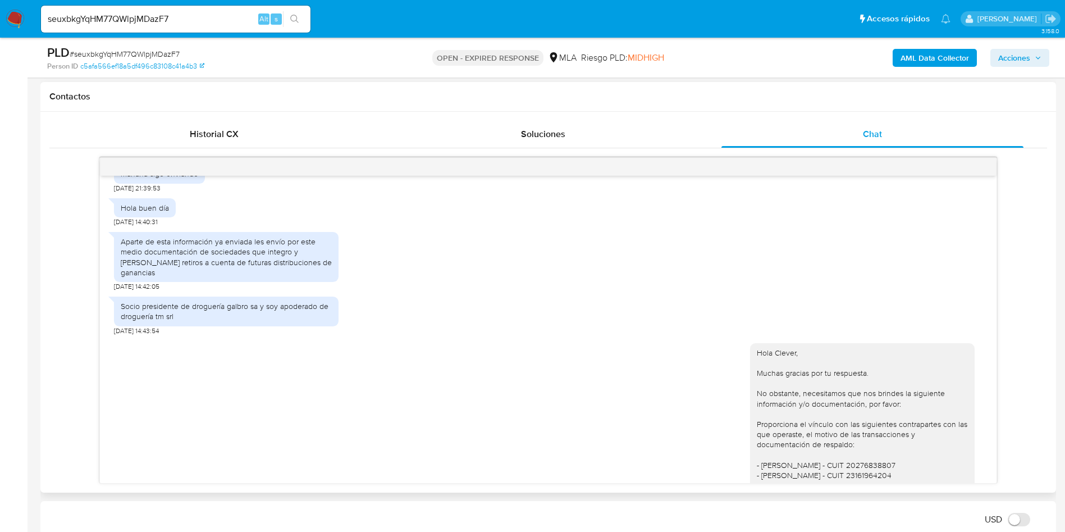
scroll to position [1347, 0]
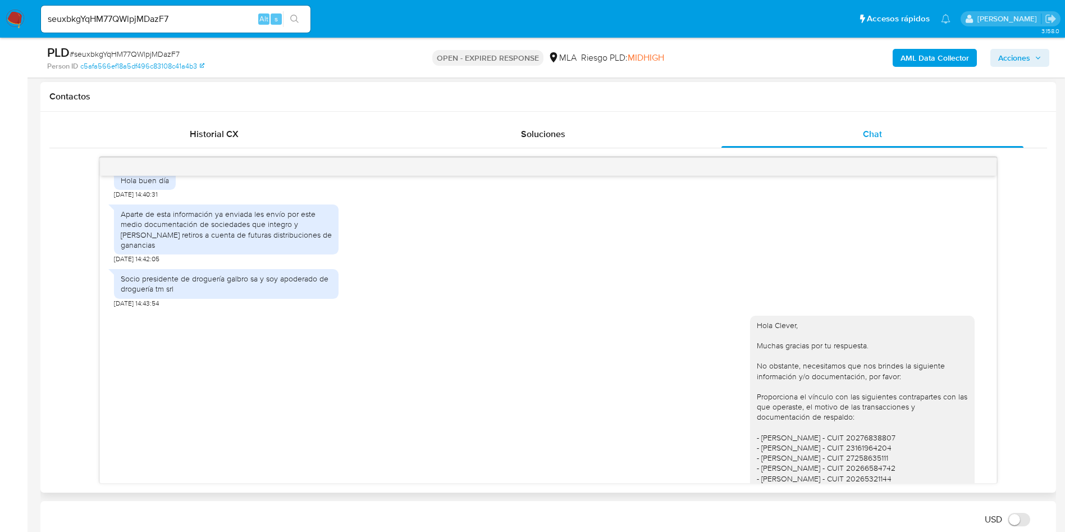
click at [160, 249] on div "Aparte de esta información ya enviada les envío por este medio documentación de…" at bounding box center [226, 229] width 211 height 41
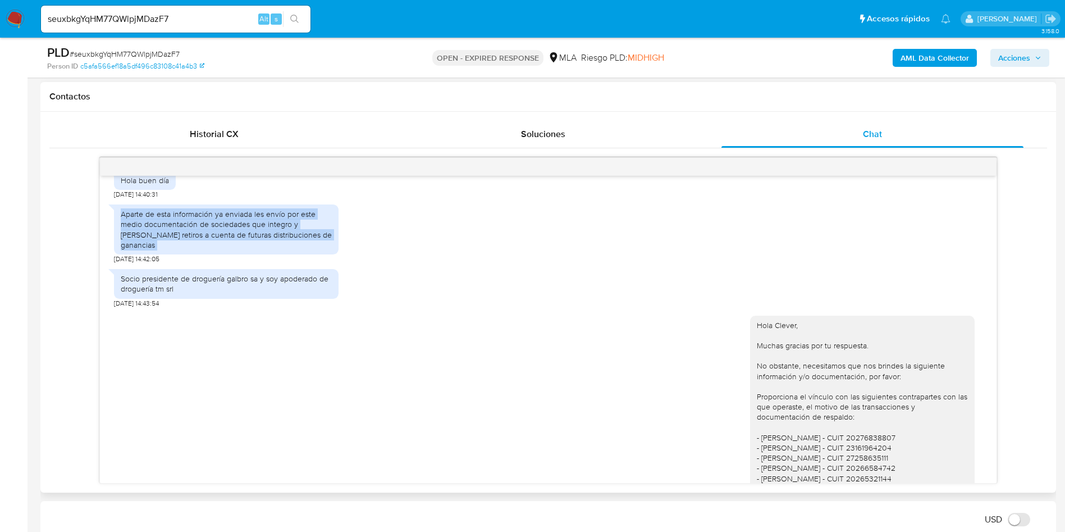
click at [160, 249] on div "Aparte de esta información ya enviada les envío por este medio documentación de…" at bounding box center [226, 229] width 211 height 41
copy div "Aparte de esta información ya enviada les envío por este medio documentación de…"
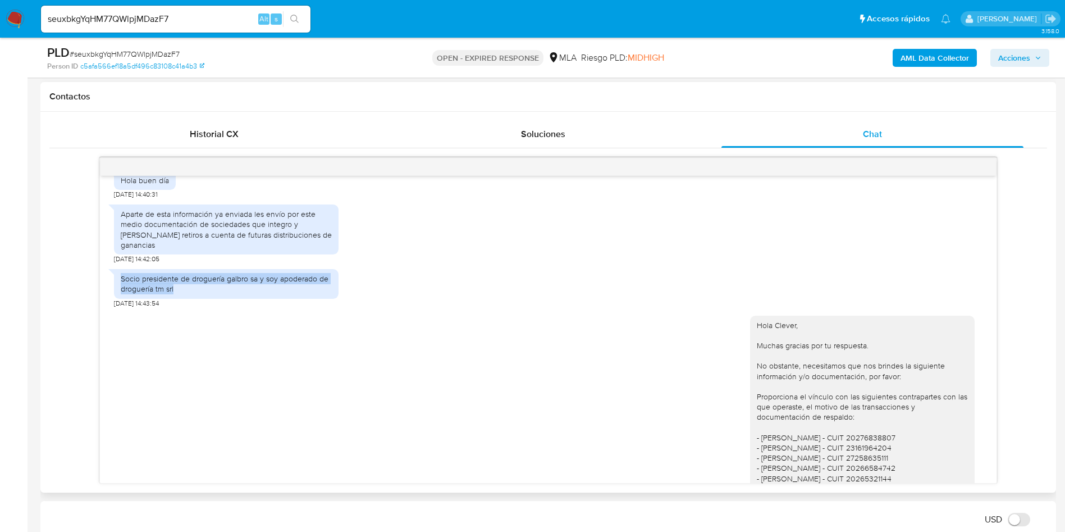
drag, startPoint x: 177, startPoint y: 300, endPoint x: 117, endPoint y: 286, distance: 62.2
click at [117, 286] on div "Socio presidente de droguería galbro sa y soy apoderado de droguería tm srl" at bounding box center [226, 283] width 225 height 29
copy div "Socio presidente de droguería galbro sa y soy apoderado de droguería tm srl"
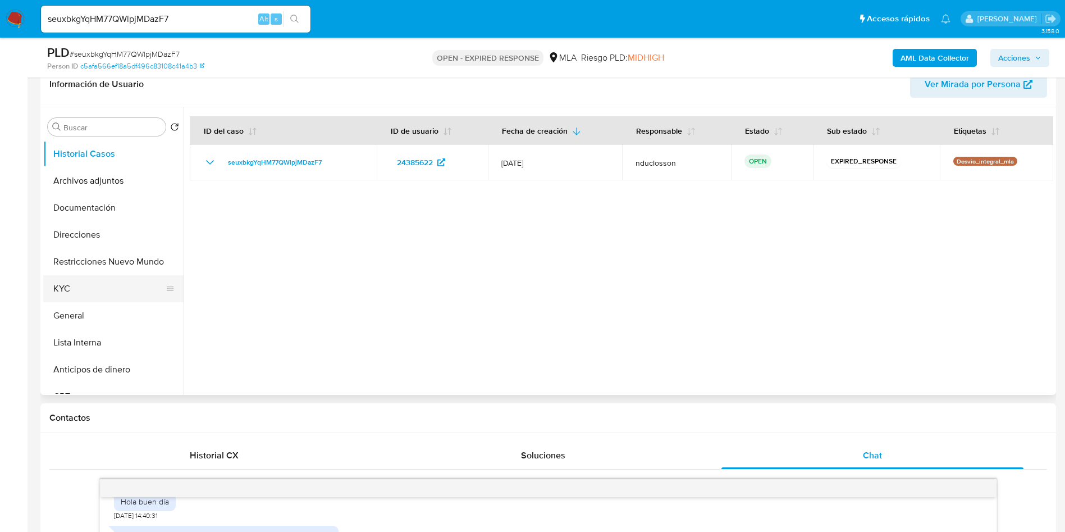
scroll to position [168, 0]
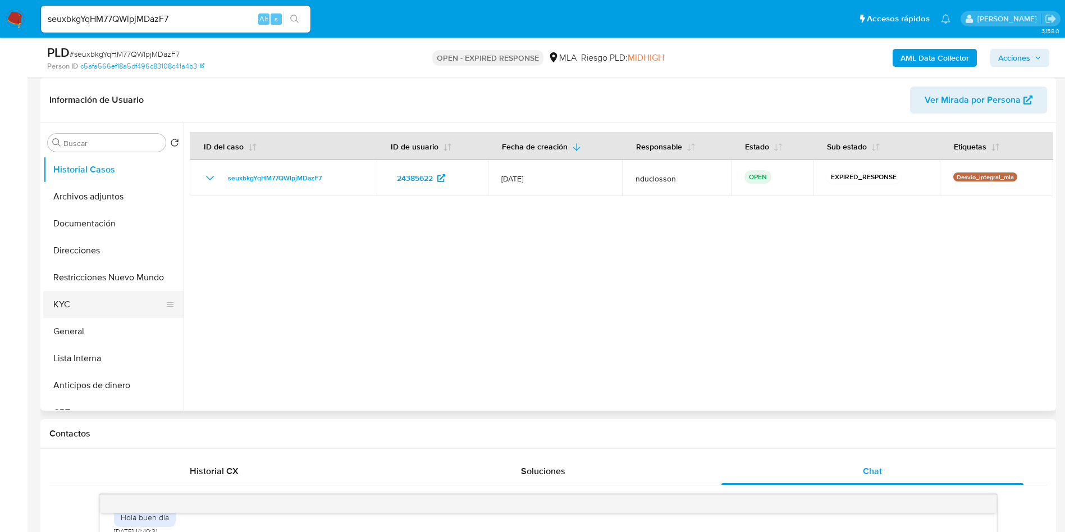
click at [64, 294] on button "KYC" at bounding box center [108, 304] width 131 height 27
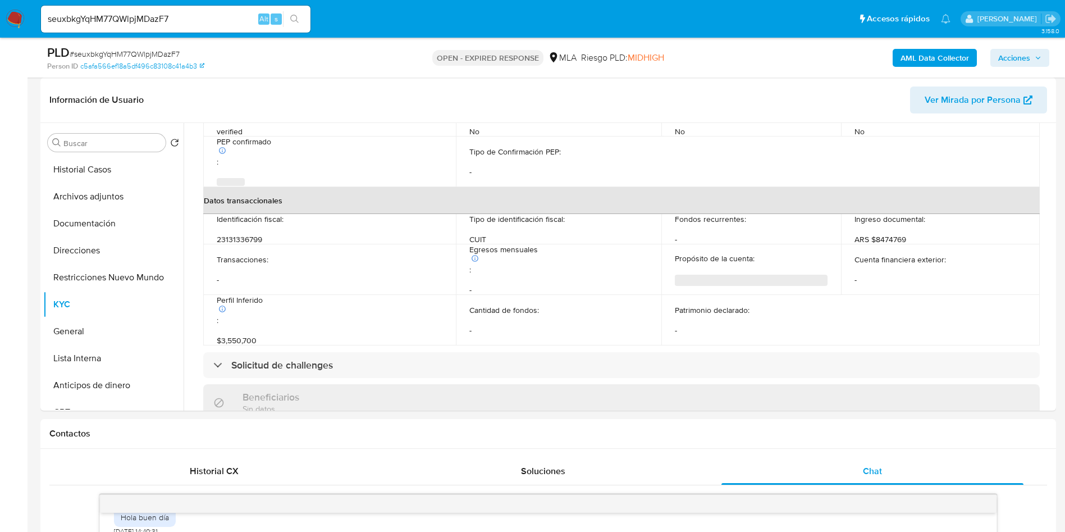
scroll to position [587, 0]
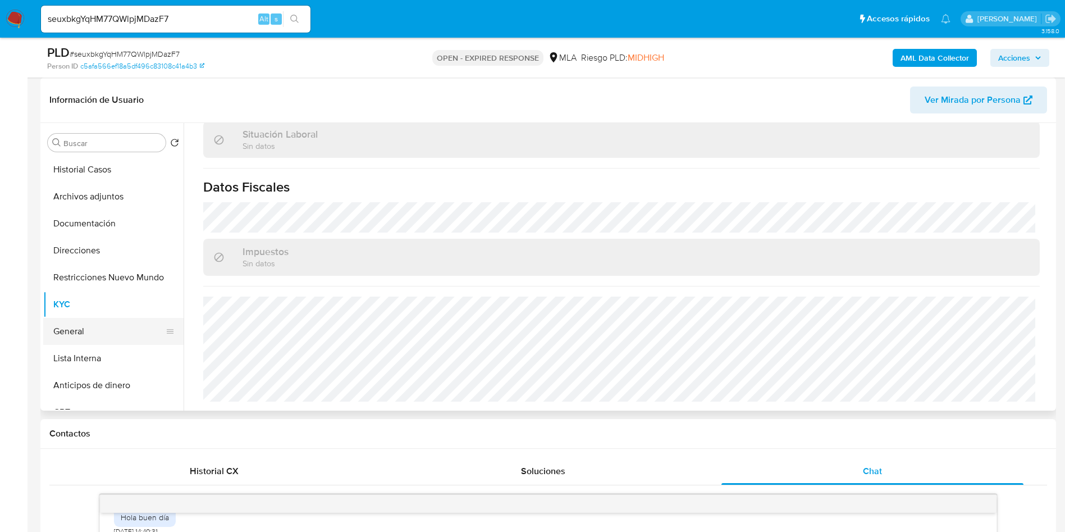
click at [104, 322] on button "General" at bounding box center [108, 331] width 131 height 27
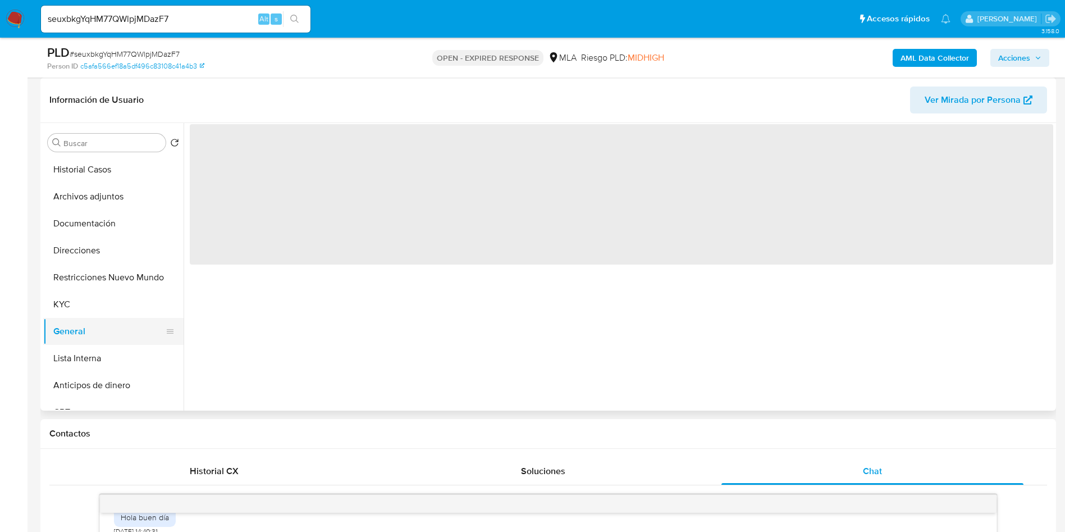
scroll to position [0, 0]
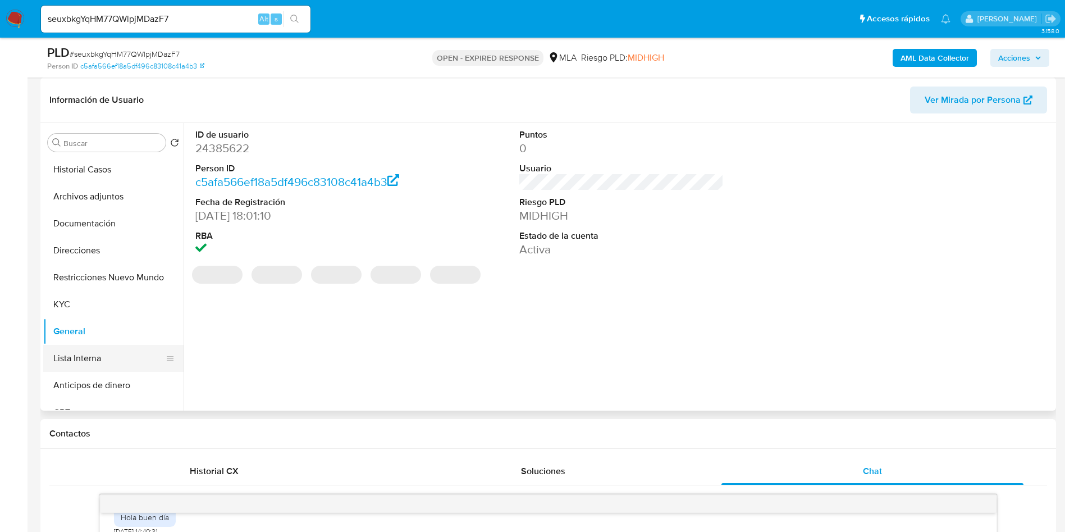
click at [92, 346] on button "Lista Interna" at bounding box center [108, 358] width 131 height 27
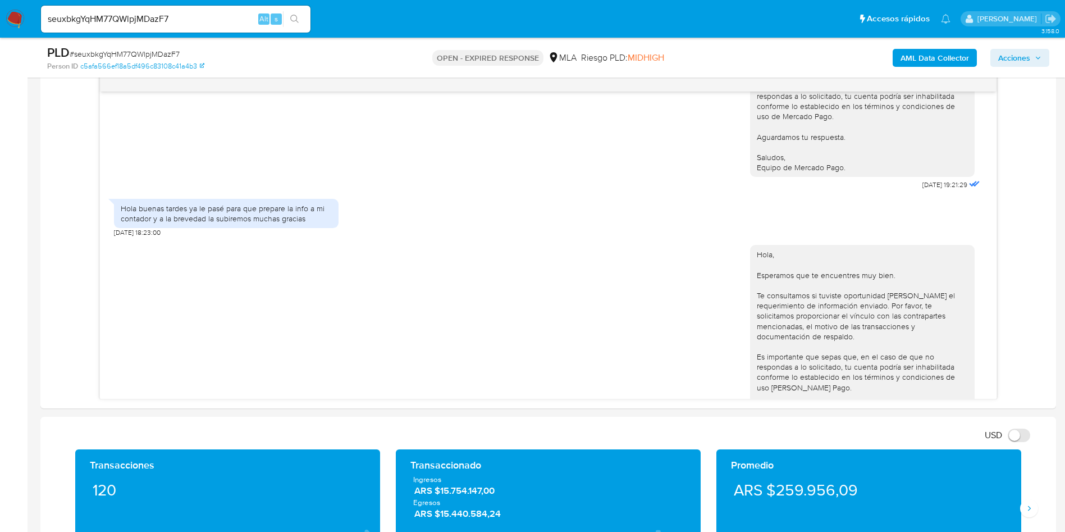
scroll to position [2058, 0]
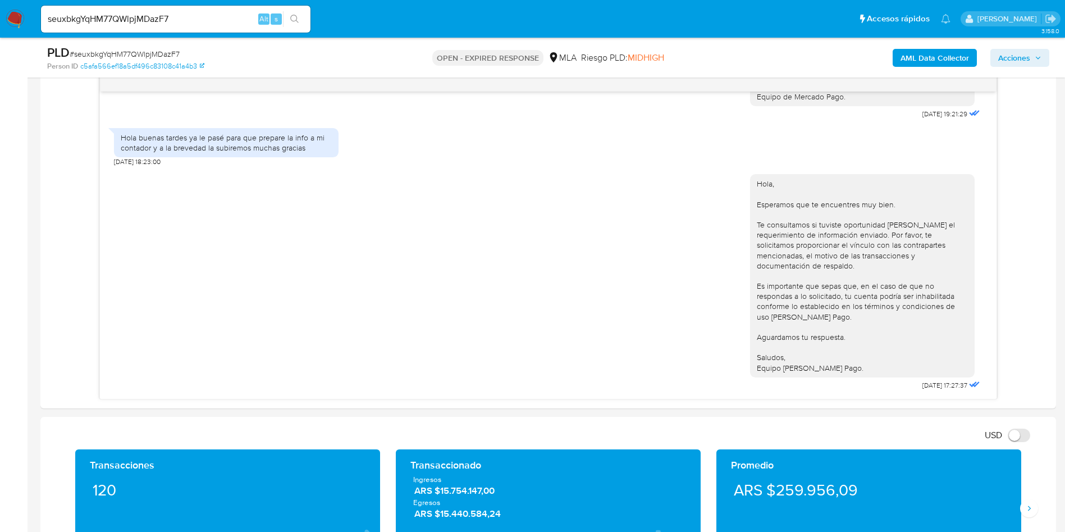
click at [126, 52] on span "# seuxbkgYqHM77QWlpjMDazF7" at bounding box center [125, 53] width 110 height 11
copy span "seuxbkgYqHM77QWlpjMDazF7"
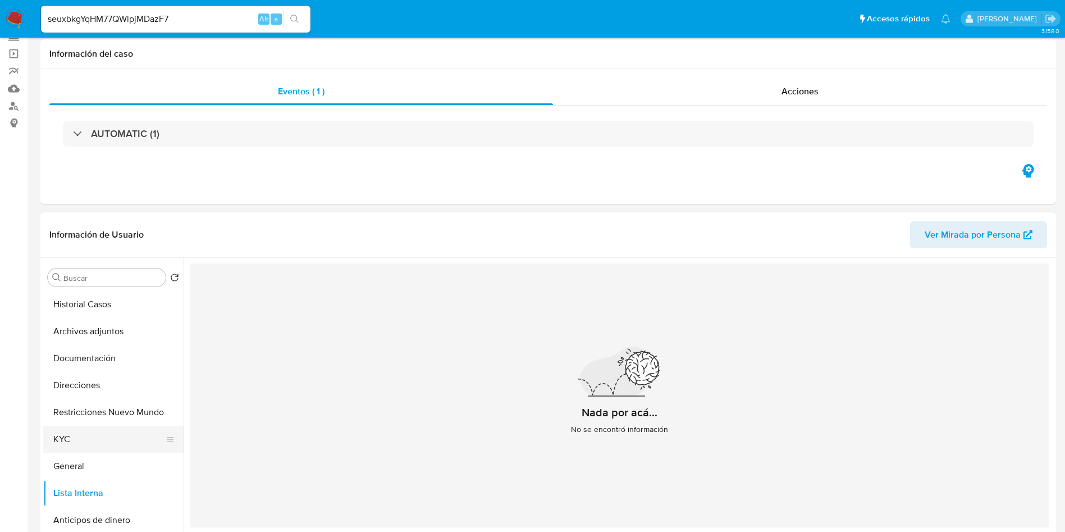
scroll to position [0, 0]
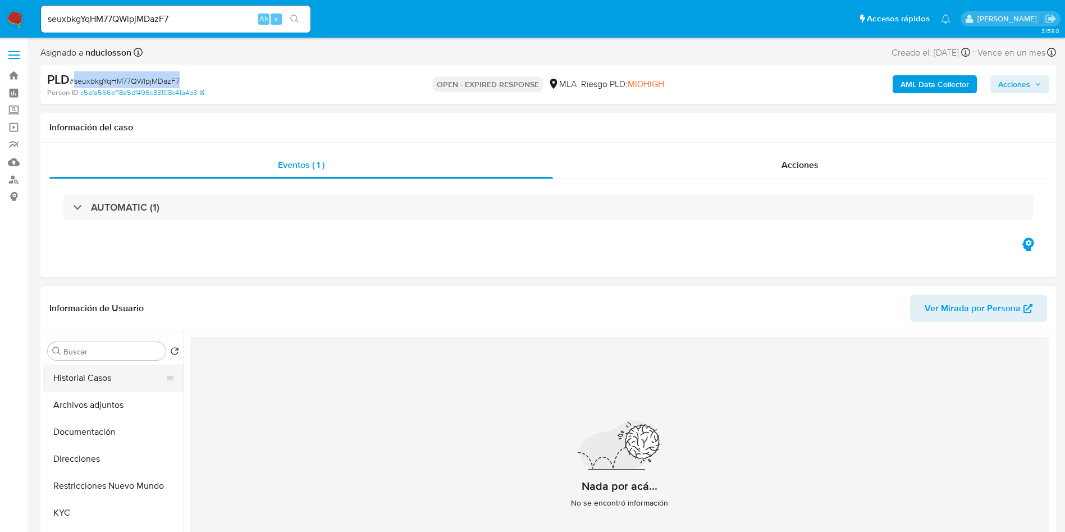
click at [75, 379] on button "Historial Casos" at bounding box center [108, 377] width 131 height 27
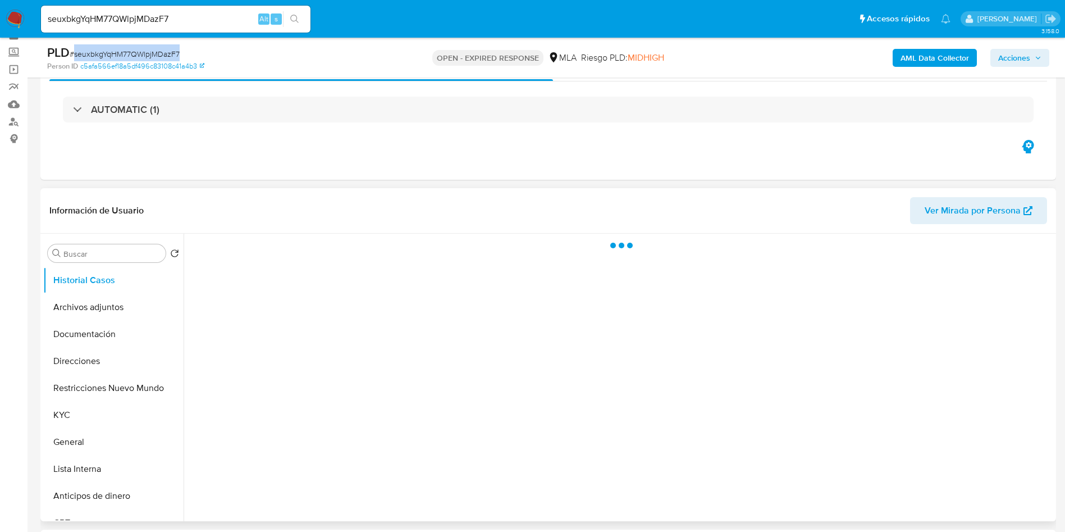
scroll to position [84, 0]
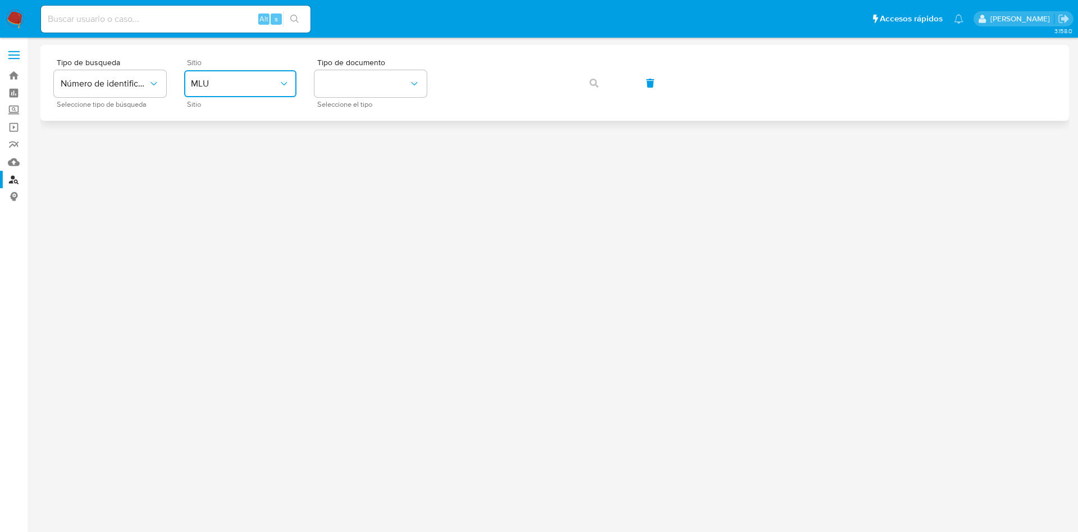
drag, startPoint x: 236, startPoint y: 77, endPoint x: 236, endPoint y: 95, distance: 17.4
click at [236, 78] on span "MLU" at bounding box center [235, 83] width 88 height 11
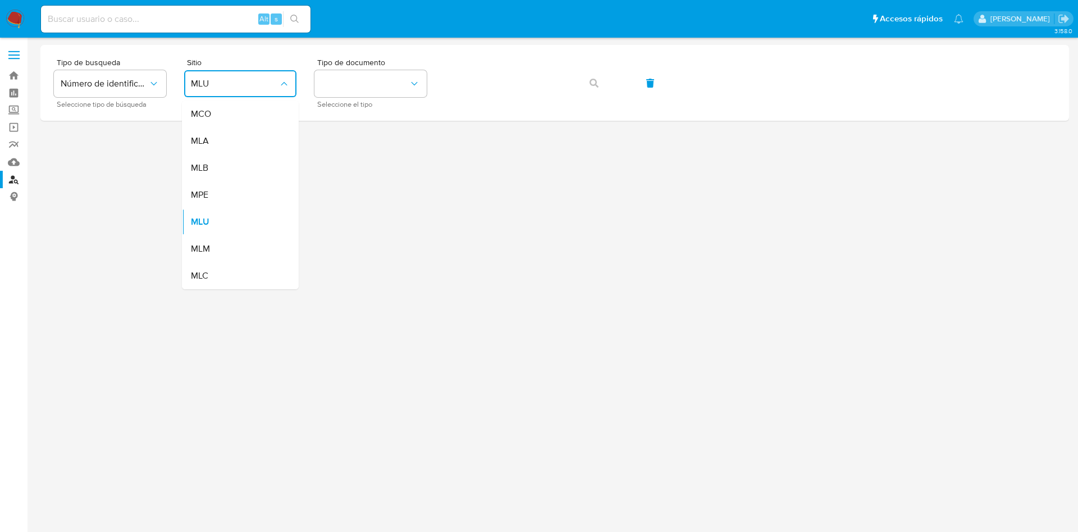
drag, startPoint x: 222, startPoint y: 139, endPoint x: 248, endPoint y: 124, distance: 29.7
click at [222, 139] on div "MLA" at bounding box center [237, 140] width 92 height 27
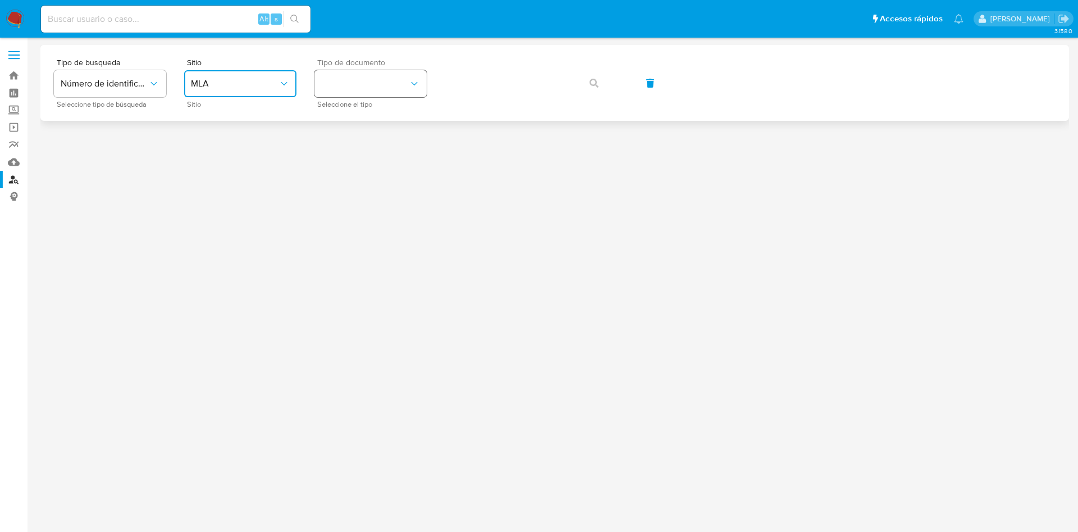
click at [370, 73] on button "identificationType" at bounding box center [370, 83] width 112 height 27
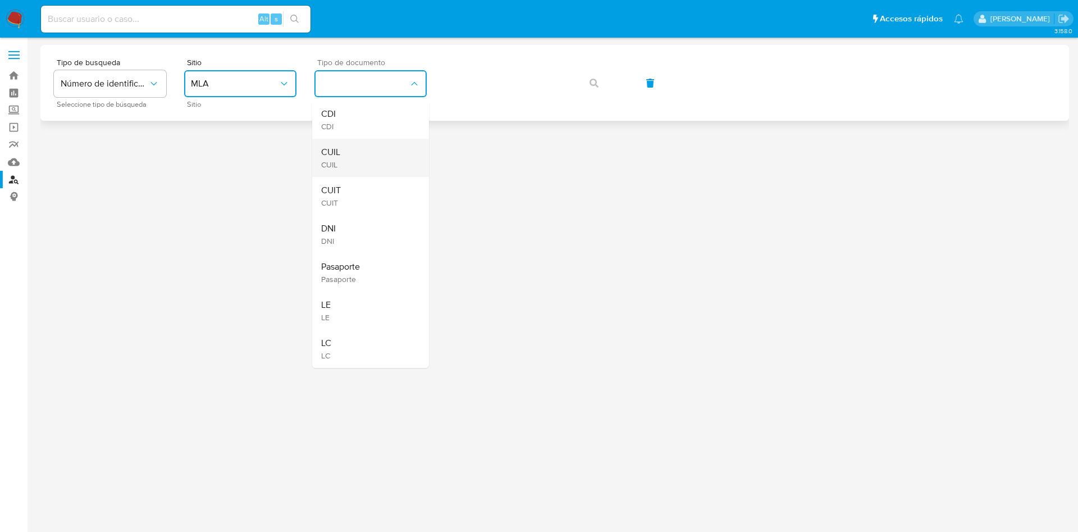
click at [364, 148] on div "CUIL CUIL" at bounding box center [367, 158] width 92 height 38
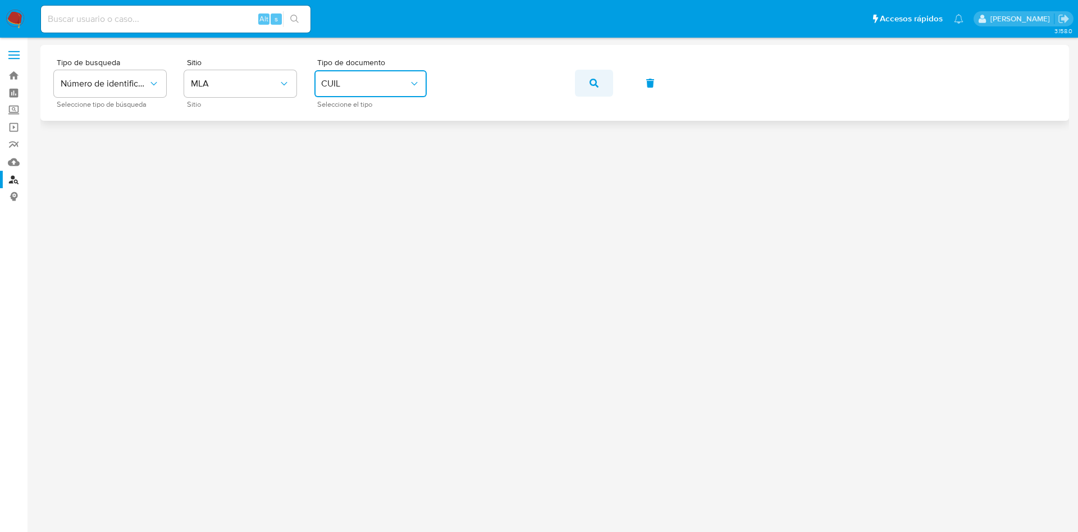
click at [593, 86] on icon "button" at bounding box center [593, 83] width 9 height 9
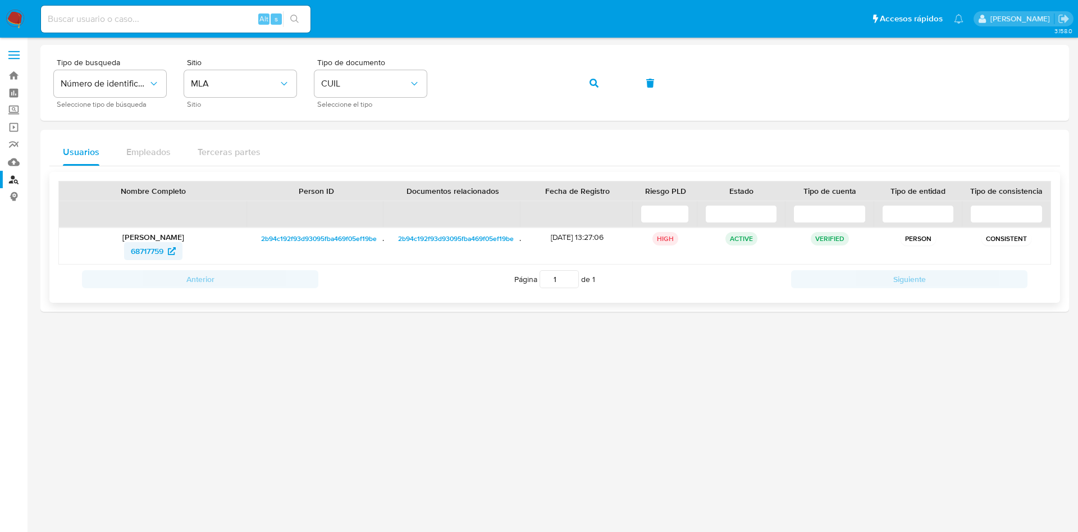
click at [140, 253] on span "68717759" at bounding box center [147, 251] width 33 height 18
click at [598, 75] on button "button" at bounding box center [594, 83] width 38 height 27
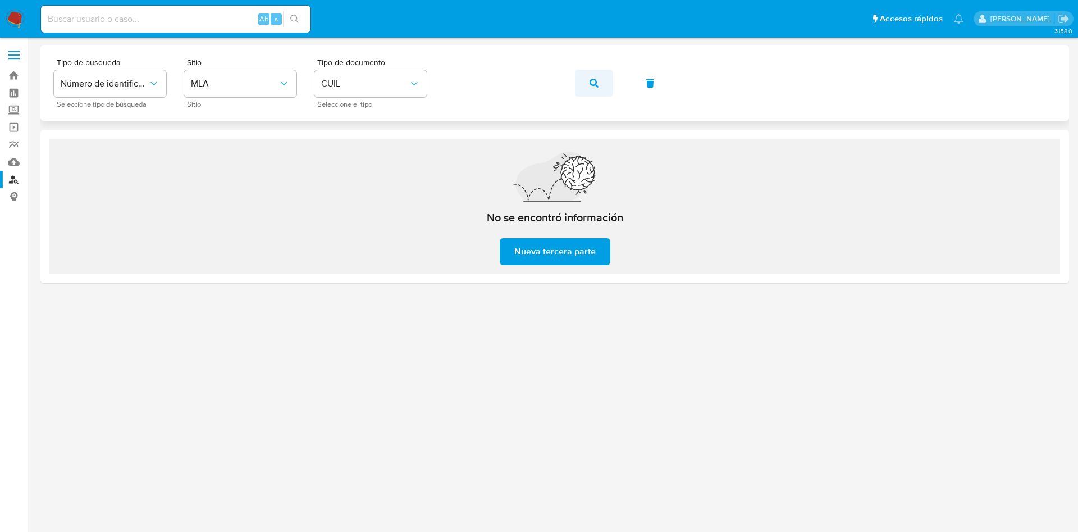
click at [597, 84] on icon "button" at bounding box center [593, 83] width 9 height 9
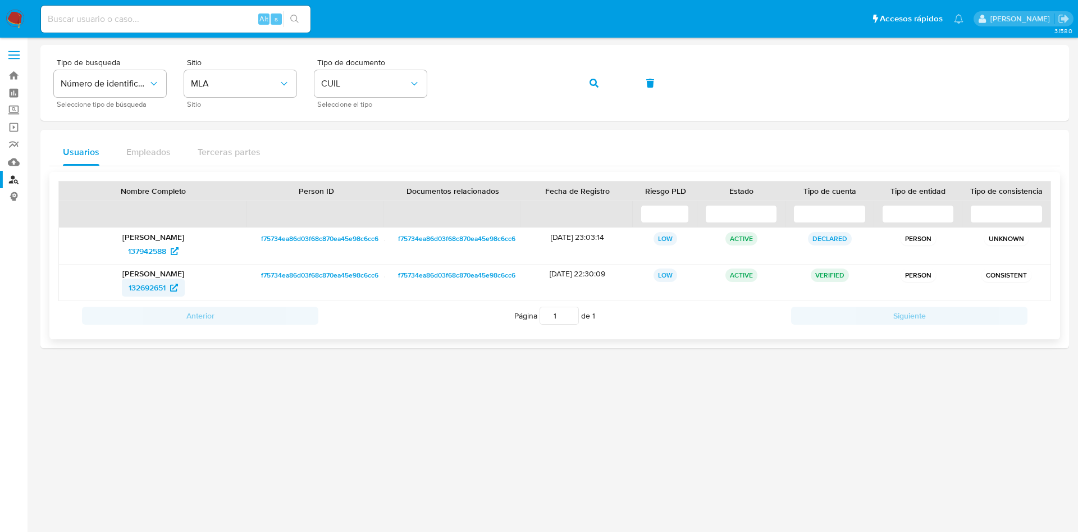
click at [144, 283] on span "132692651" at bounding box center [147, 287] width 37 height 18
click at [599, 91] on button "button" at bounding box center [594, 83] width 38 height 27
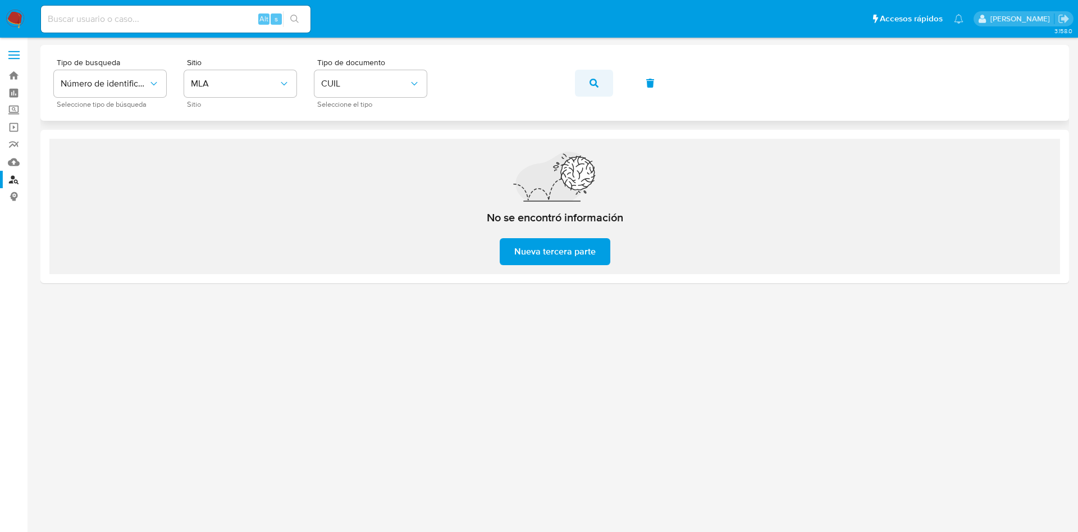
click at [597, 80] on icon "button" at bounding box center [593, 83] width 9 height 9
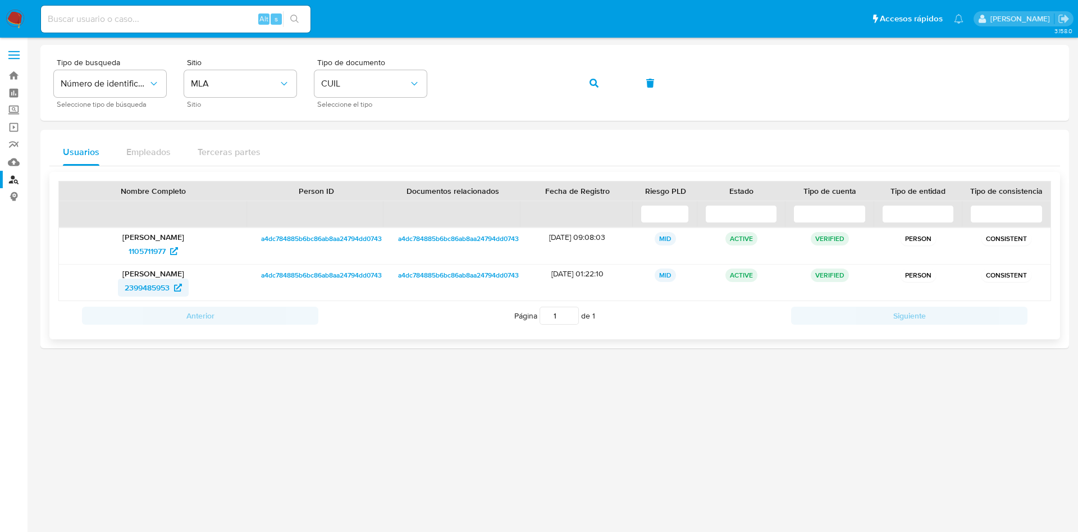
click at [144, 291] on span "2399485953" at bounding box center [147, 287] width 45 height 18
click at [599, 80] on button "button" at bounding box center [594, 83] width 38 height 27
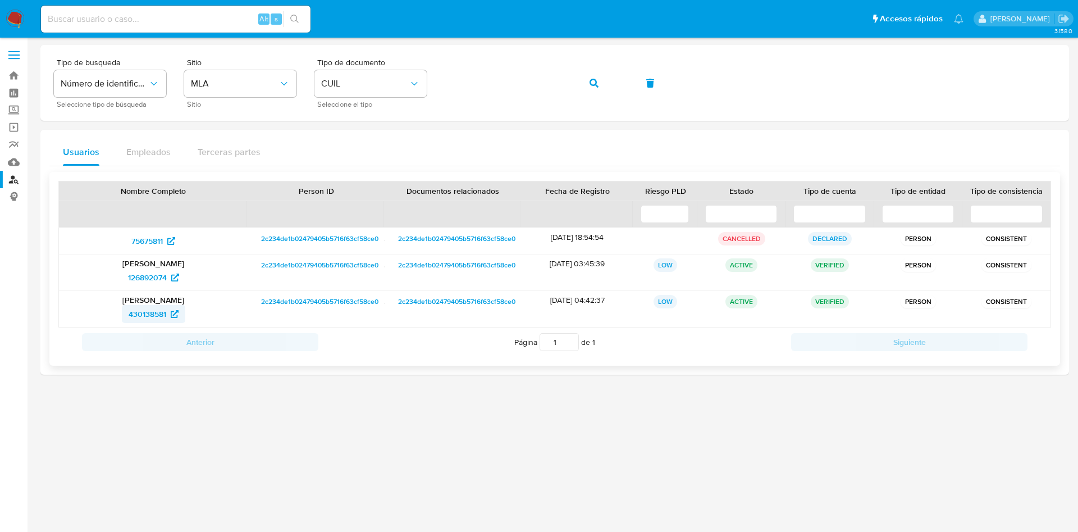
click at [141, 313] on span "430138581" at bounding box center [148, 314] width 38 height 18
click at [596, 79] on icon "button" at bounding box center [593, 83] width 9 height 9
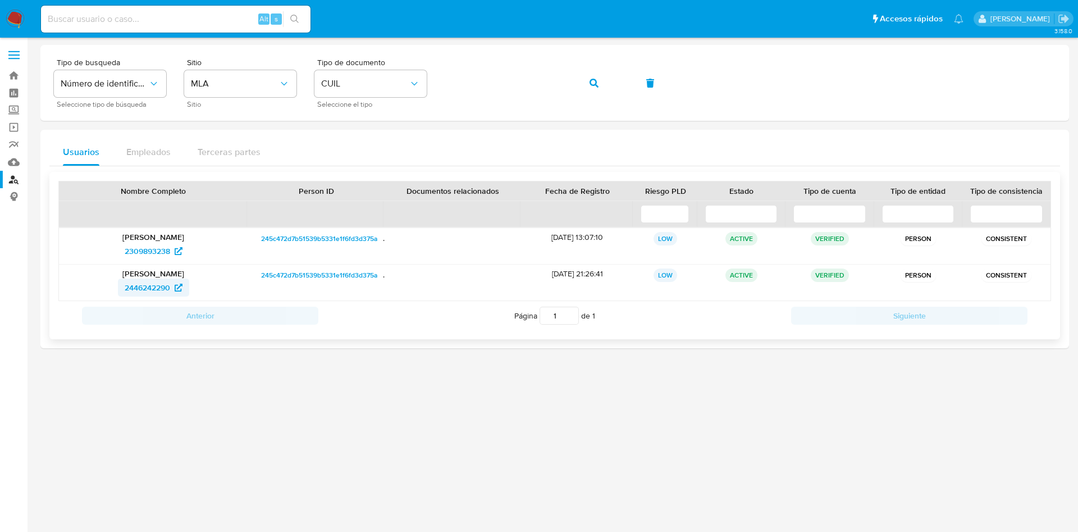
click at [145, 290] on span "2446242290" at bounding box center [147, 287] width 45 height 18
click at [593, 76] on span "button" at bounding box center [593, 83] width 9 height 25
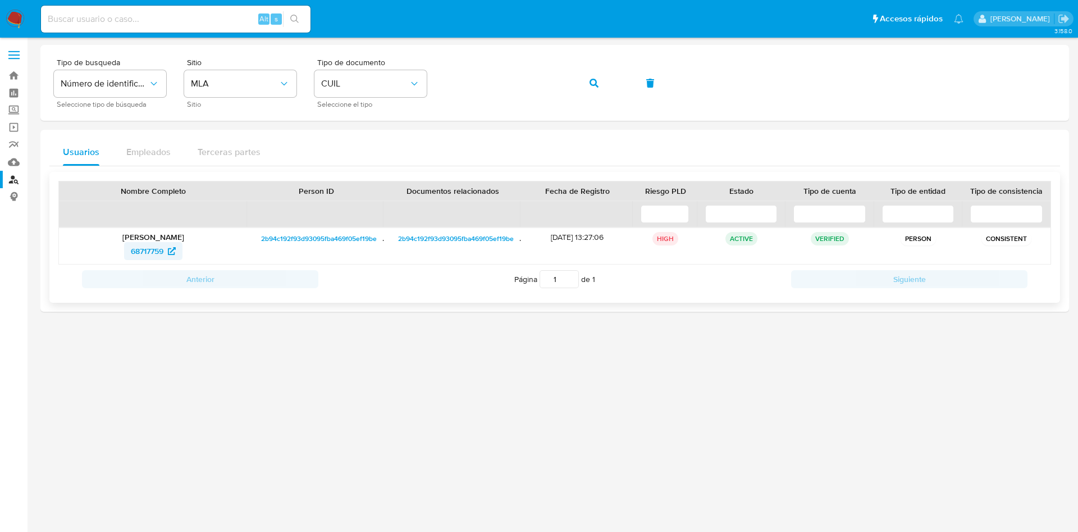
click at [149, 250] on span "68717759" at bounding box center [147, 251] width 33 height 18
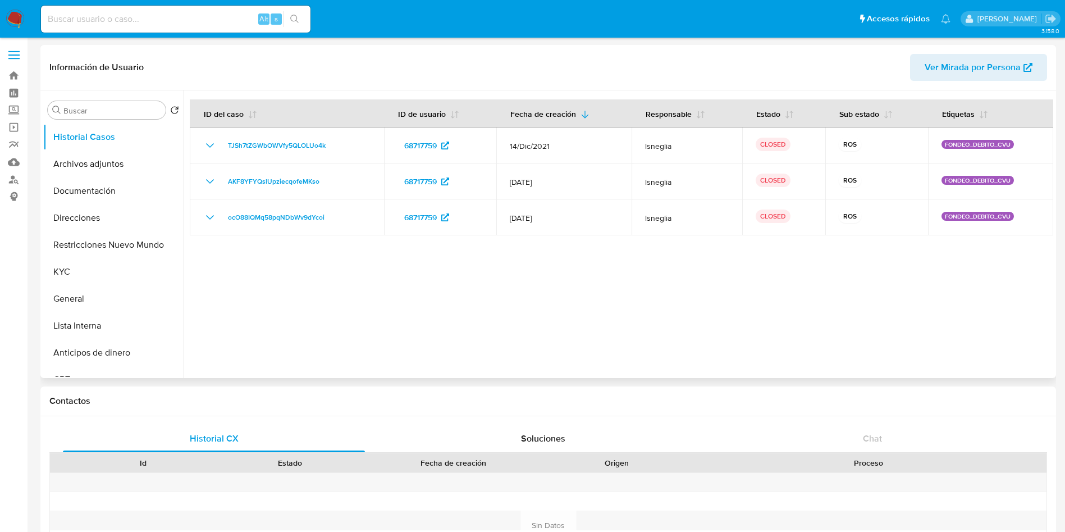
select select "10"
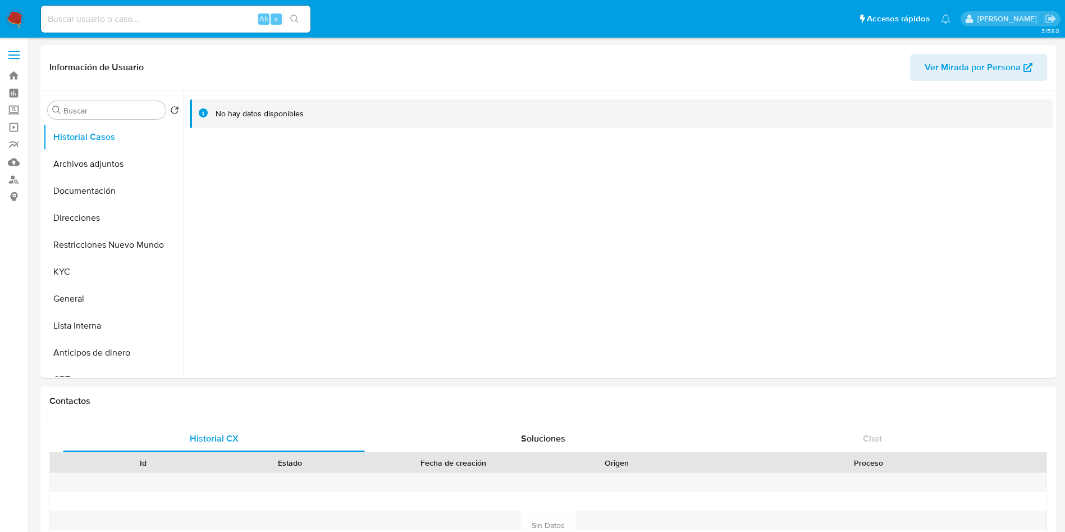
select select "10"
click at [942, 68] on span "Ver Mirada por Persona" at bounding box center [973, 67] width 96 height 27
select select "10"
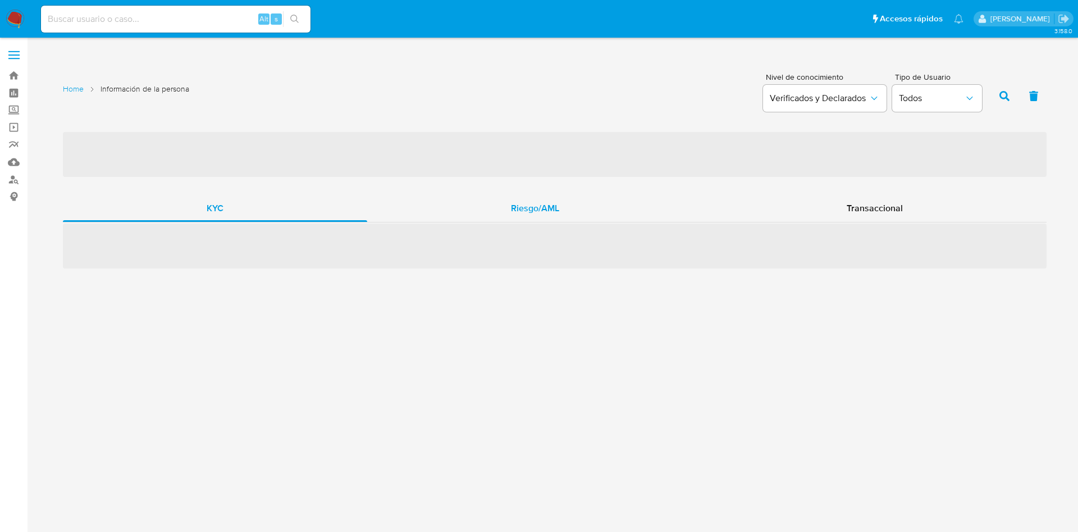
click at [455, 196] on div "Riesgo/AML" at bounding box center [535, 208] width 336 height 27
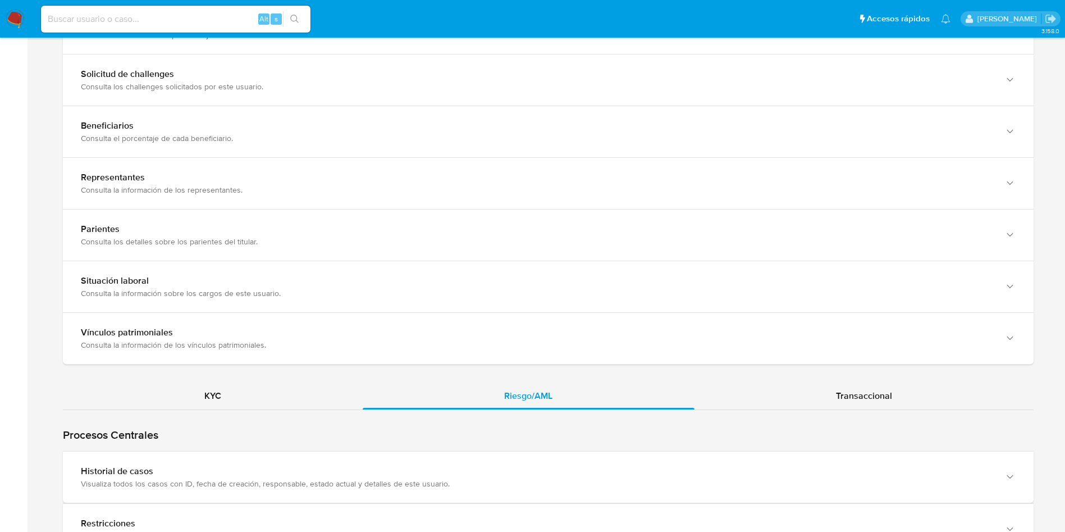
scroll to position [842, 0]
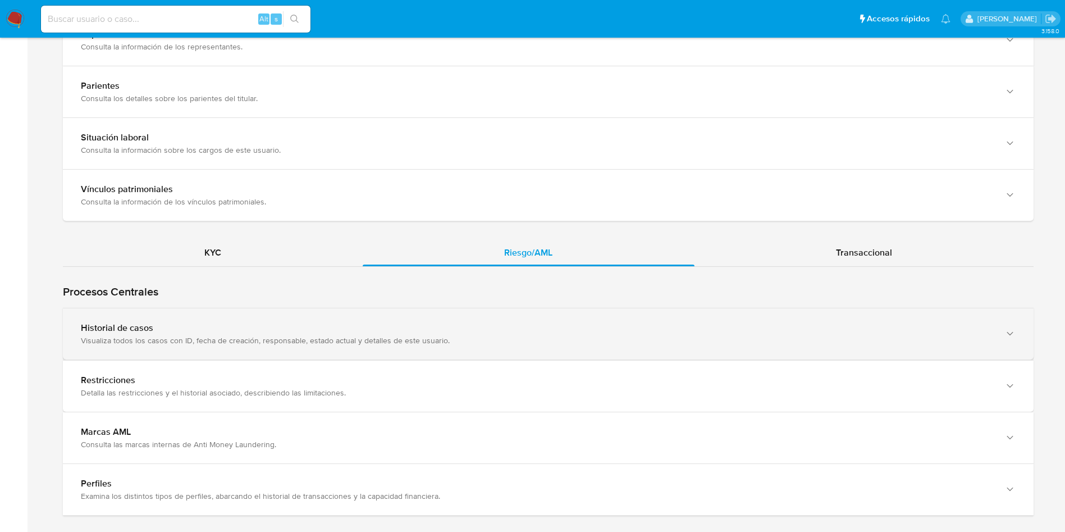
click at [365, 331] on div "Historial de casos" at bounding box center [537, 327] width 912 height 11
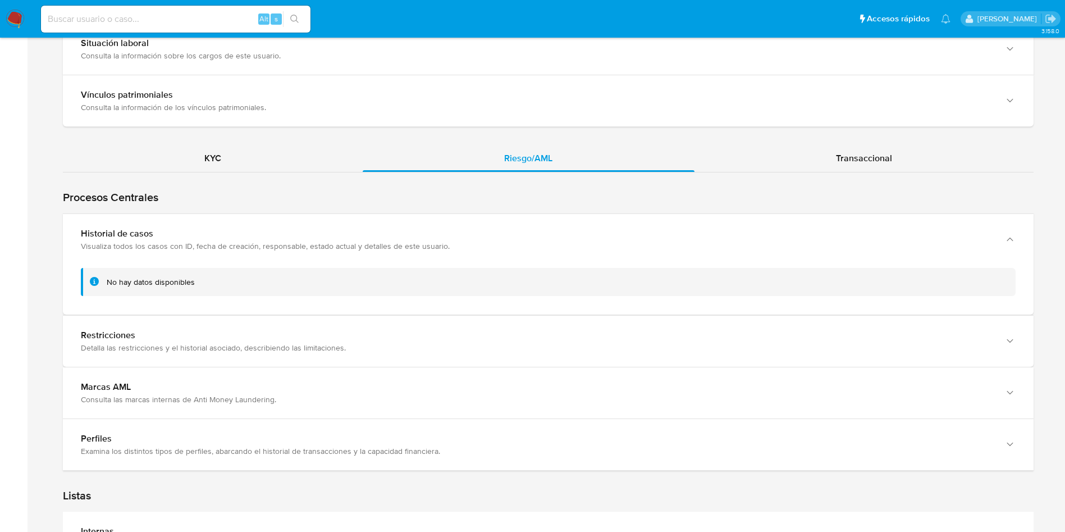
scroll to position [1010, 0]
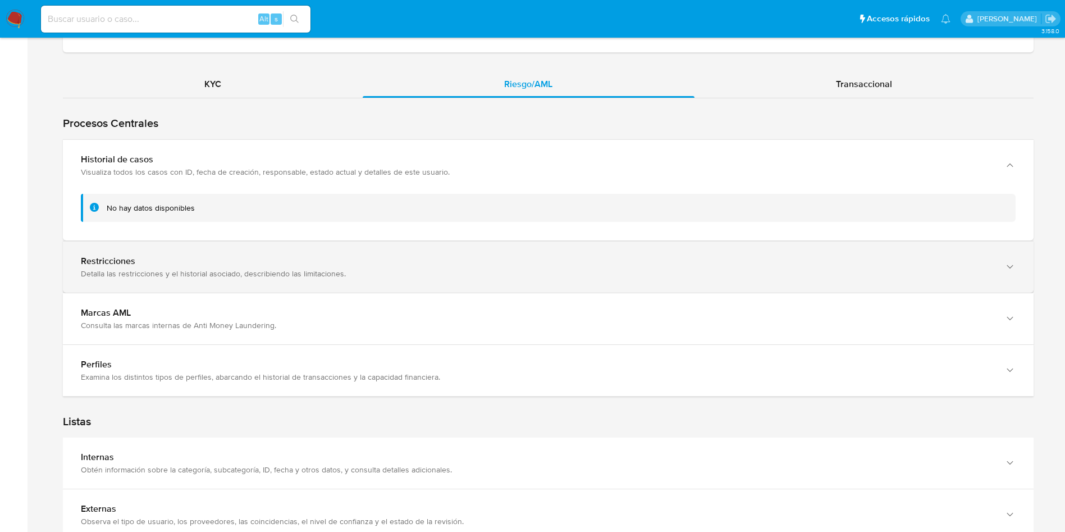
click at [345, 247] on div "Restricciones Detalla las restricciones y el historial asociado, describiendo l…" at bounding box center [548, 266] width 971 height 51
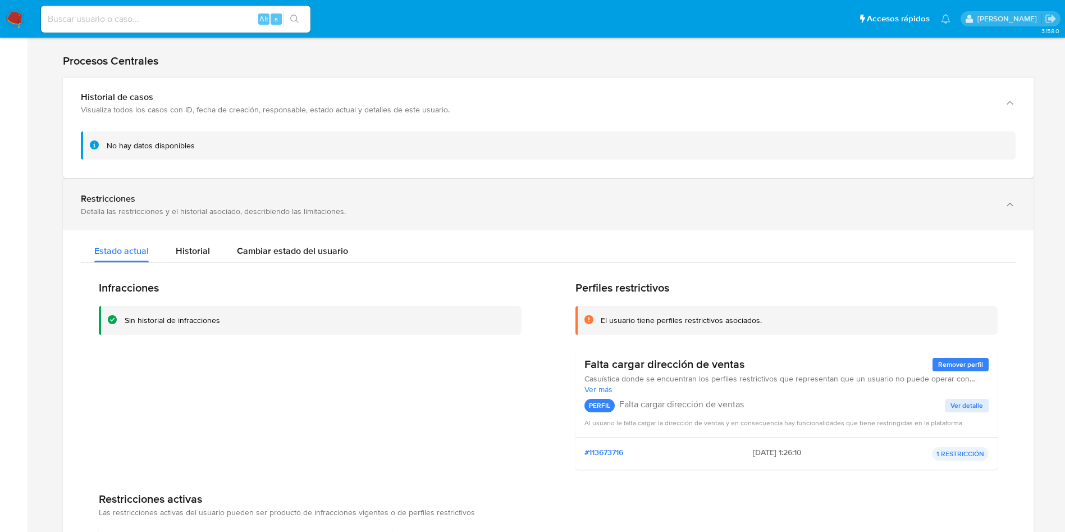
scroll to position [1095, 0]
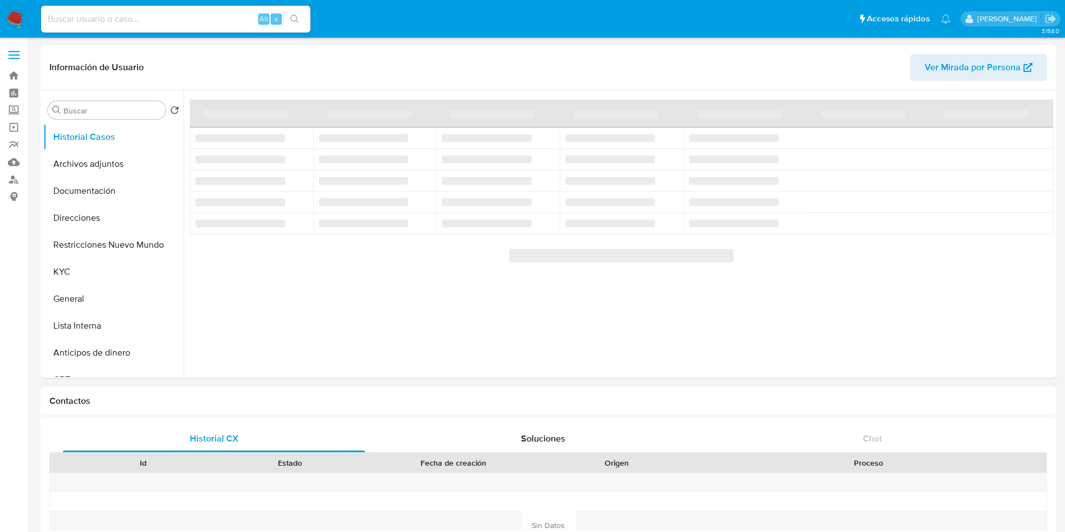
select select "10"
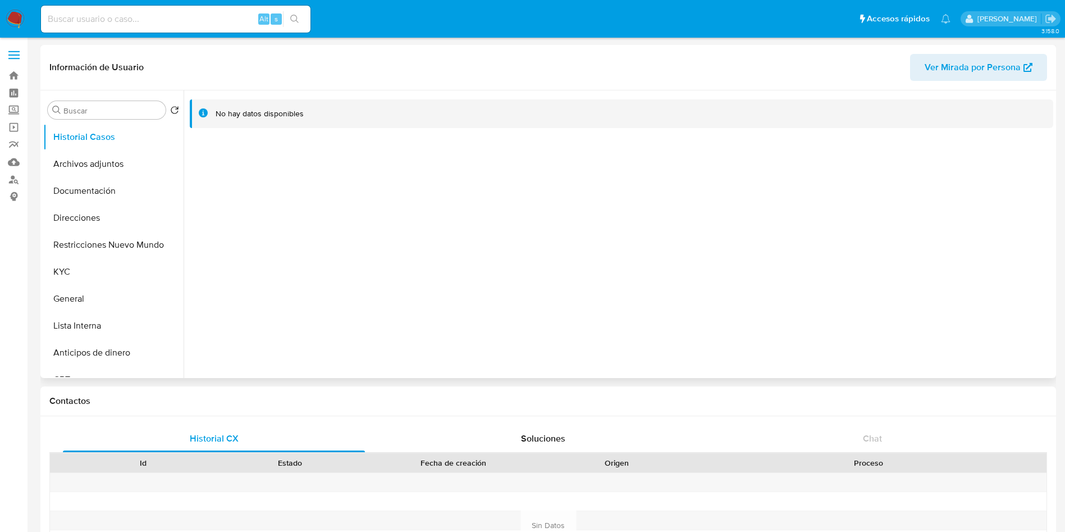
click at [941, 67] on span "Ver Mirada por Persona" at bounding box center [973, 67] width 96 height 27
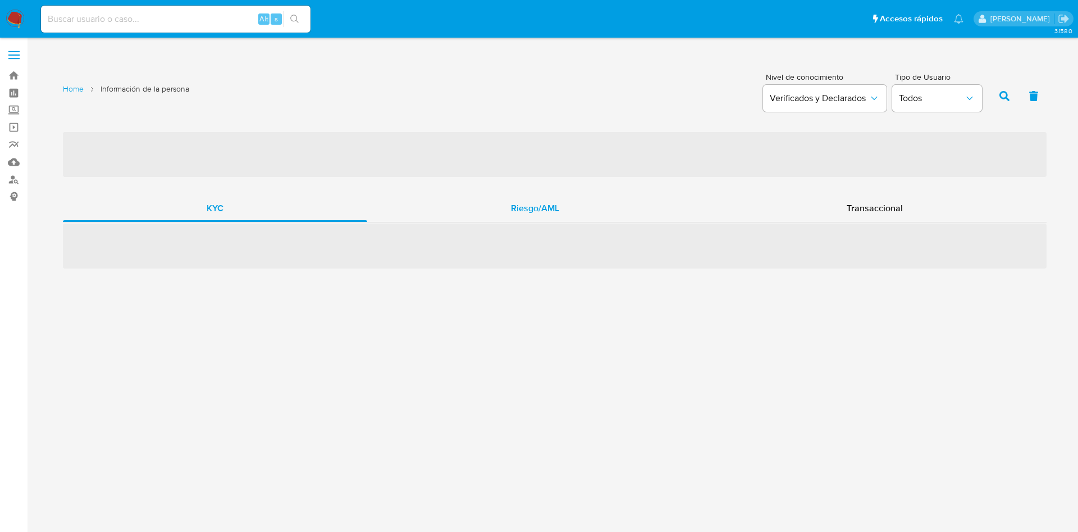
click at [562, 218] on div "Riesgo/AML" at bounding box center [535, 208] width 336 height 27
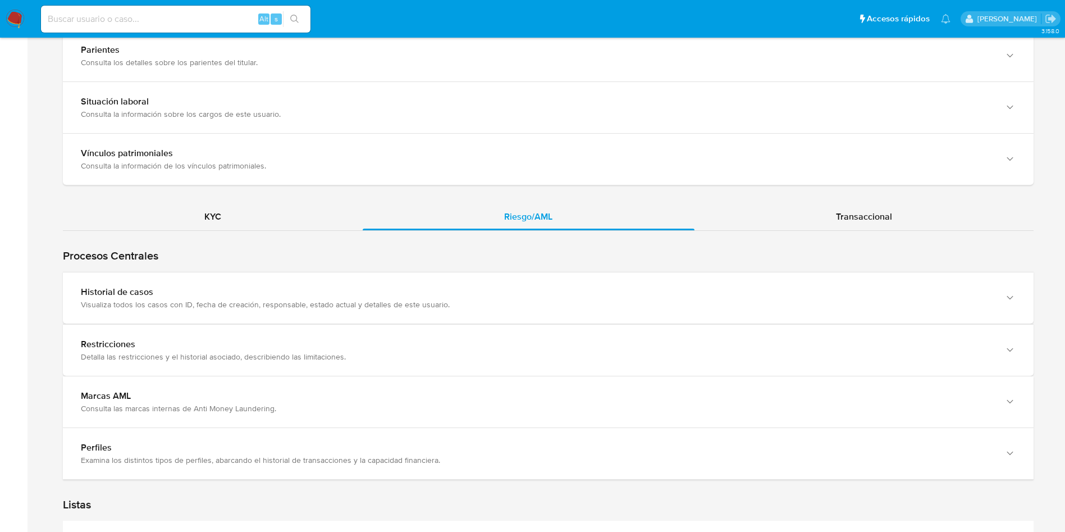
scroll to position [842, 0]
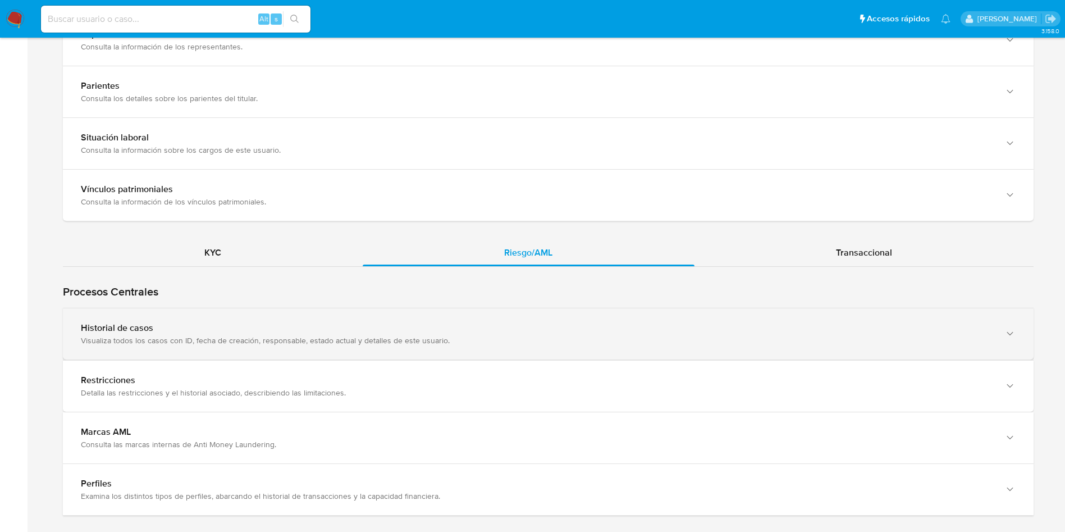
click at [381, 326] on div "Historial de casos" at bounding box center [537, 327] width 912 height 11
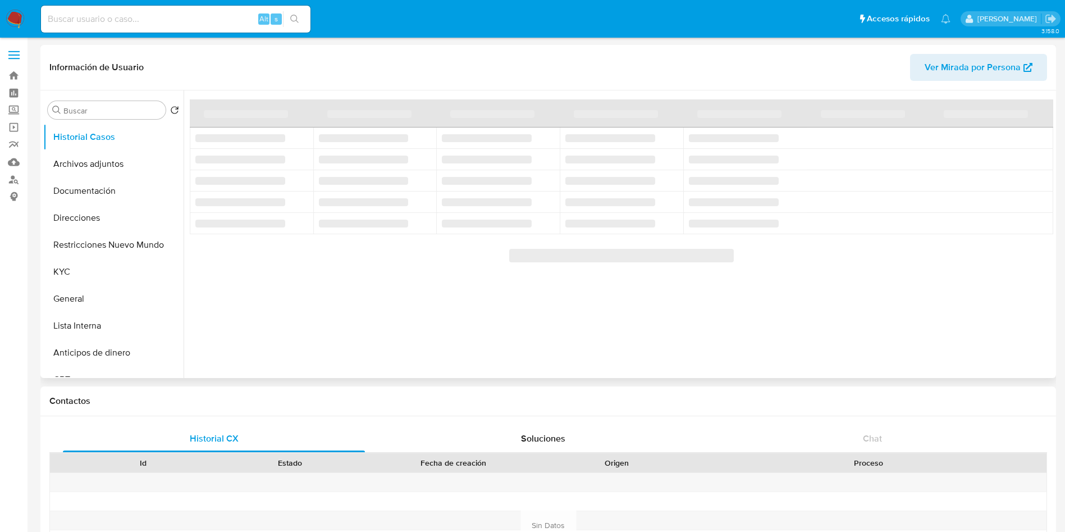
click at [948, 62] on span "Ver Mirada por Persona" at bounding box center [973, 67] width 96 height 27
select select "10"
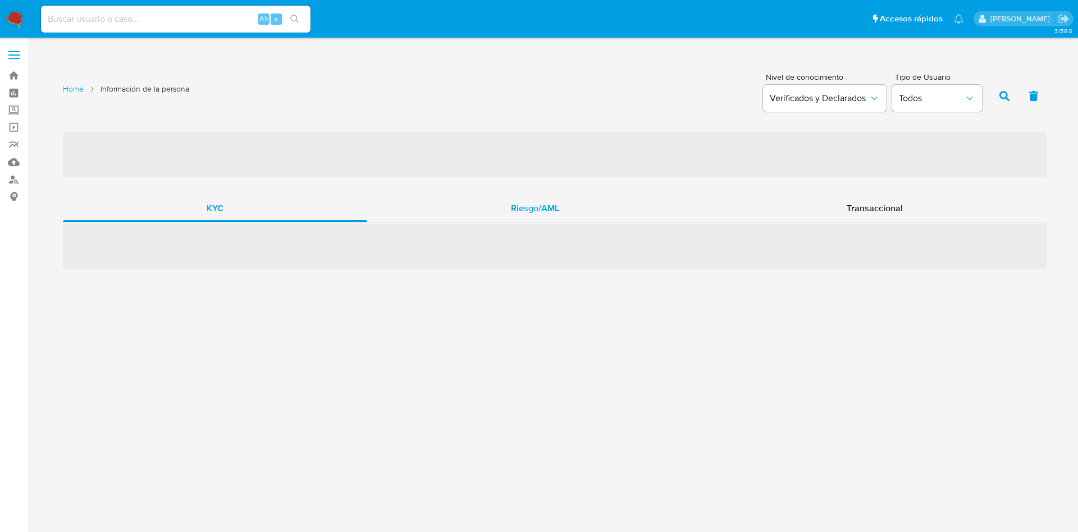
click at [530, 213] on span "Riesgo/AML" at bounding box center [535, 208] width 48 height 13
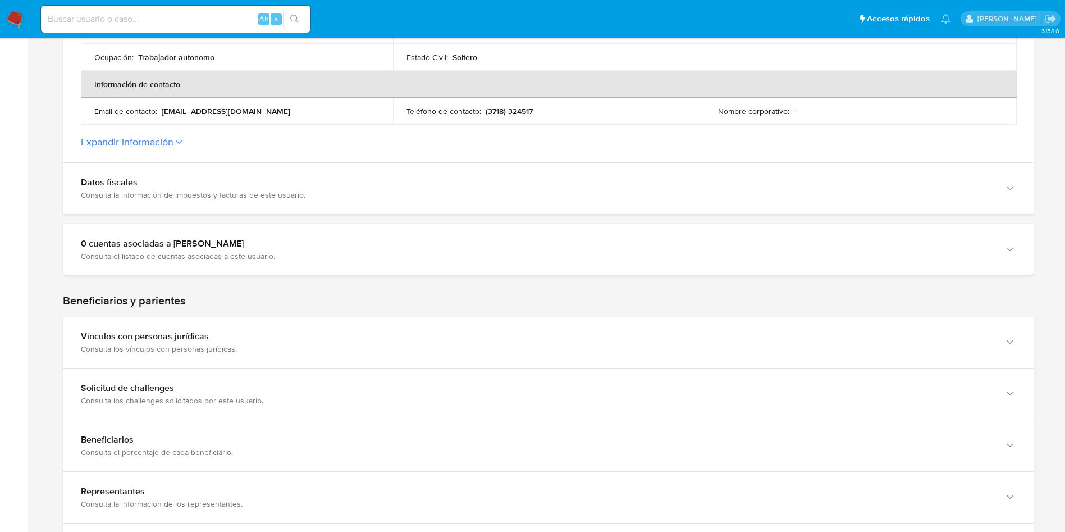
scroll to position [1028, 0]
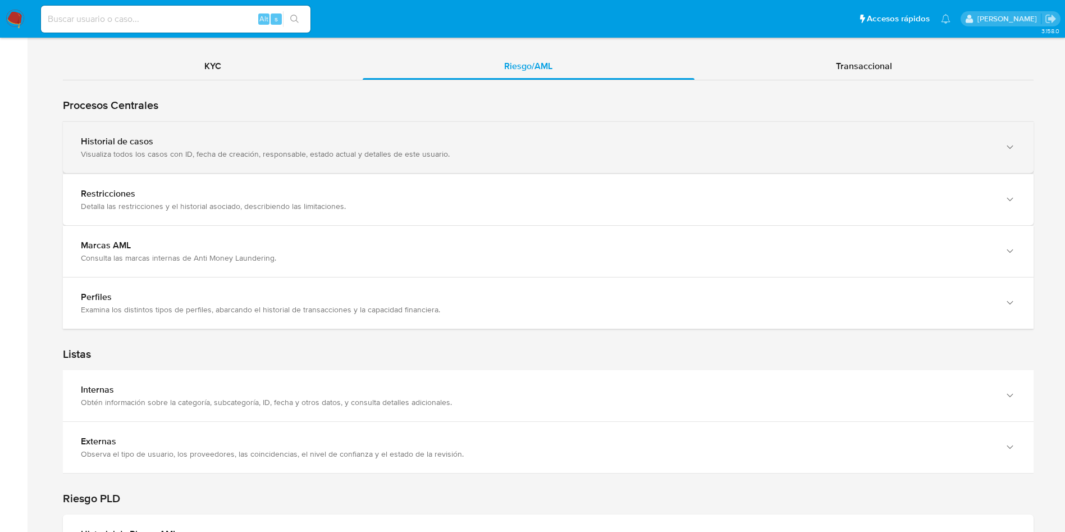
click at [221, 139] on div "Historial de casos" at bounding box center [537, 141] width 912 height 11
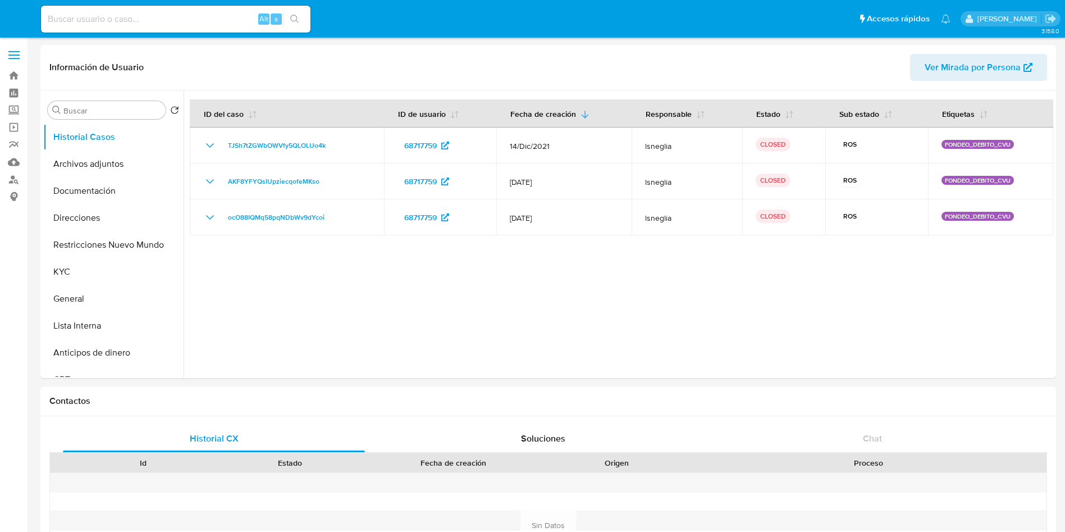
select select "10"
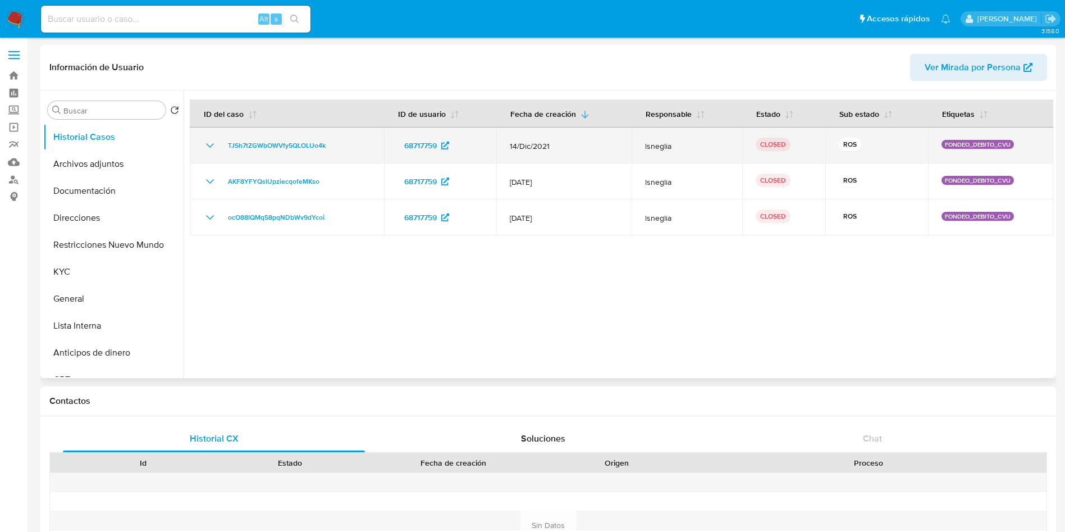
click at [207, 146] on icon "Mostrar/Ocultar" at bounding box center [209, 145] width 13 height 13
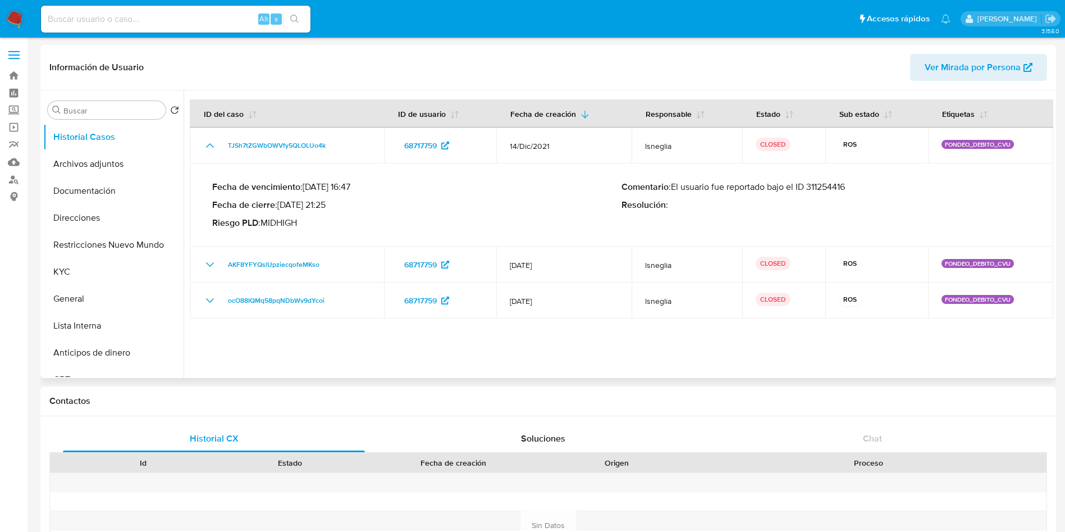
click at [831, 185] on p "Comentario : El usuario fue reportado bajo el ID 311254416" at bounding box center [825, 186] width 409 height 11
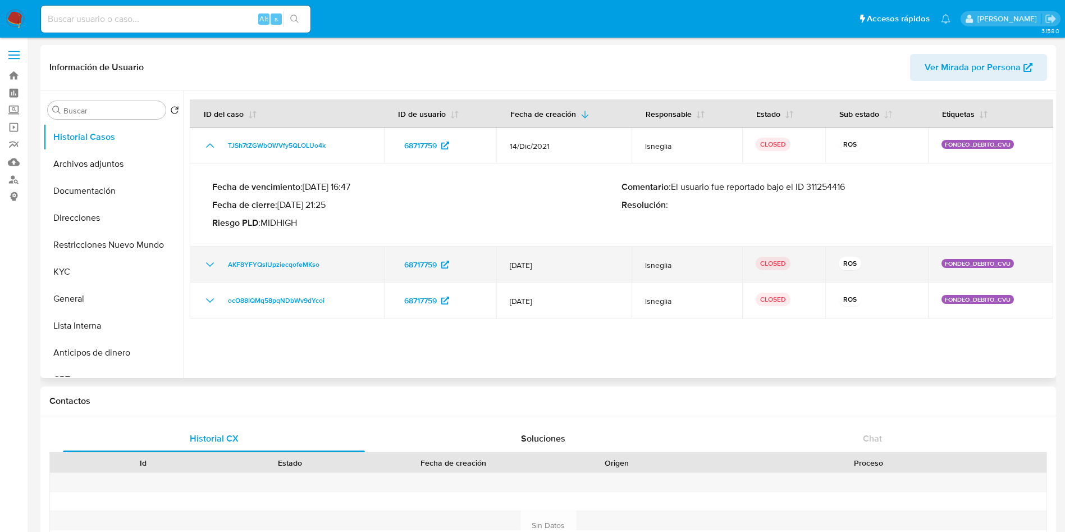
click at [215, 259] on icon "Mostrar/Ocultar" at bounding box center [209, 264] width 13 height 13
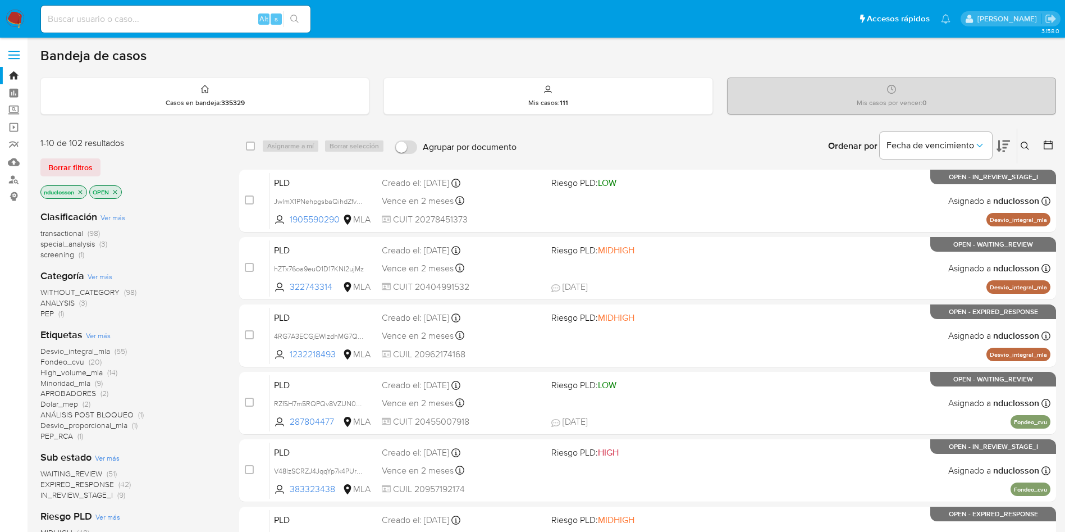
click at [1020, 143] on button at bounding box center [1026, 145] width 19 height 13
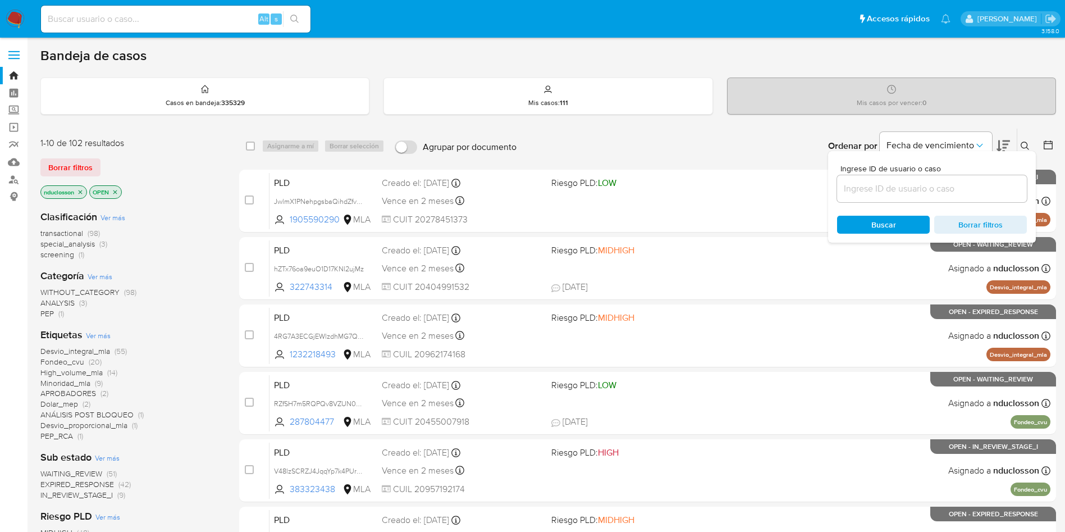
click at [890, 181] on input at bounding box center [932, 188] width 190 height 15
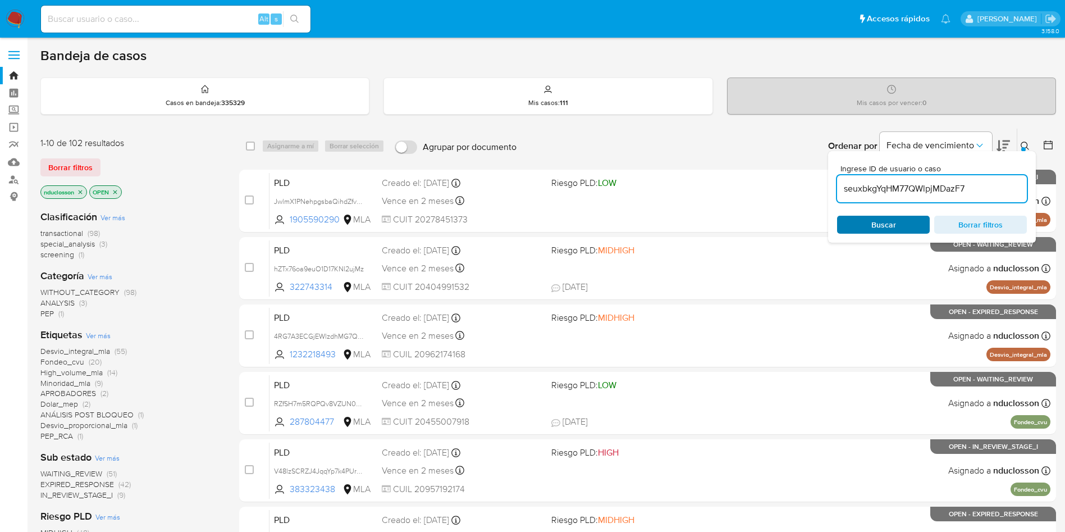
type input "seuxbkgYqHM77QWlpjMDazF7"
click at [869, 228] on span "Buscar" at bounding box center [883, 225] width 77 height 16
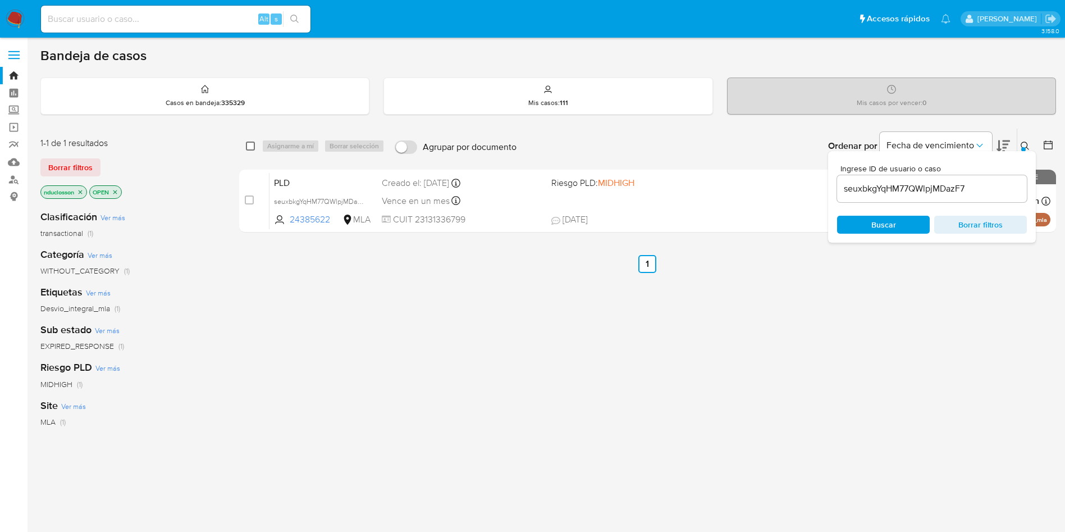
click at [253, 142] on input "checkbox" at bounding box center [250, 145] width 9 height 9
checkbox input "true"
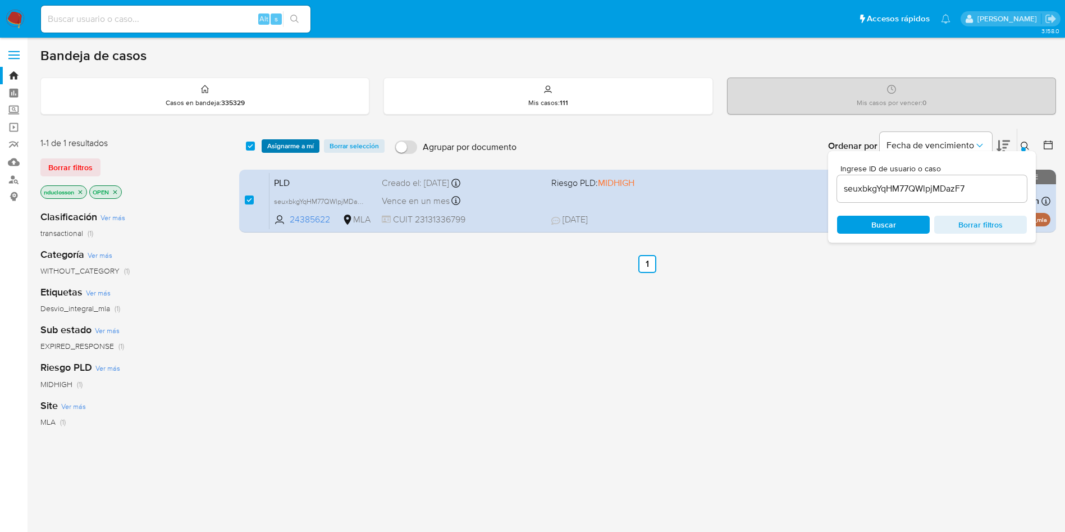
click at [283, 151] on span "Asignarme a mí" at bounding box center [290, 145] width 47 height 11
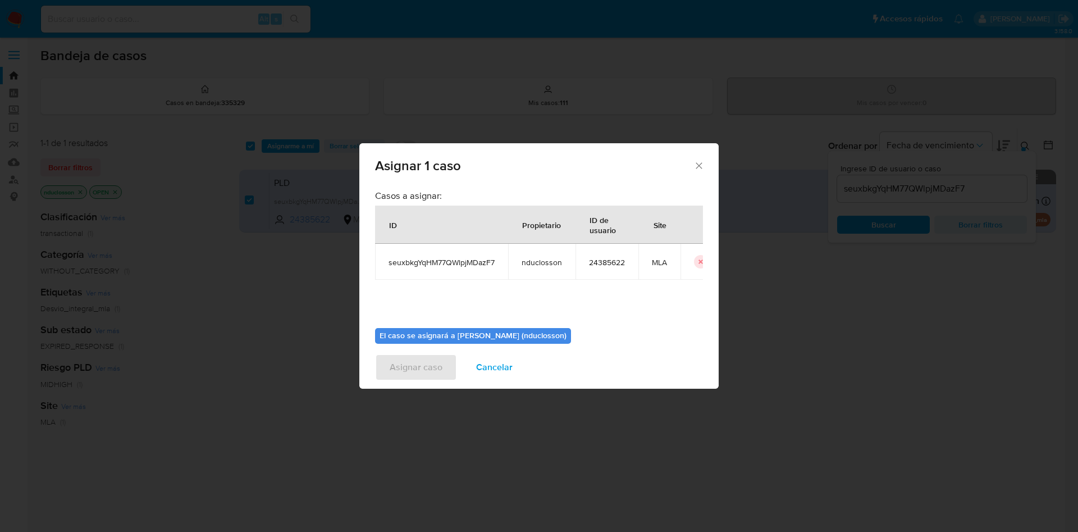
scroll to position [58, 0]
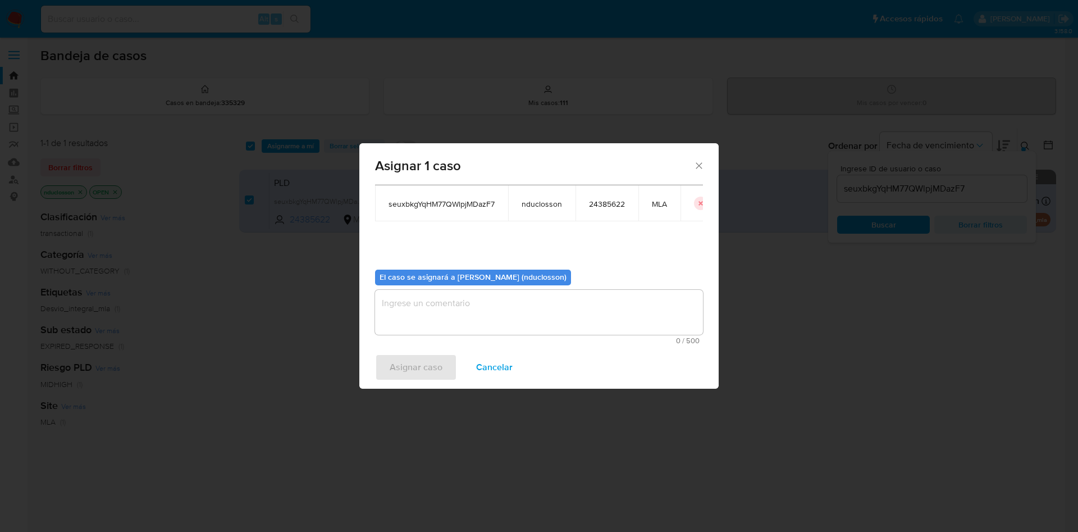
click at [478, 309] on textarea "assign-modal" at bounding box center [539, 312] width 328 height 45
click at [425, 359] on span "Asignar caso" at bounding box center [416, 367] width 53 height 25
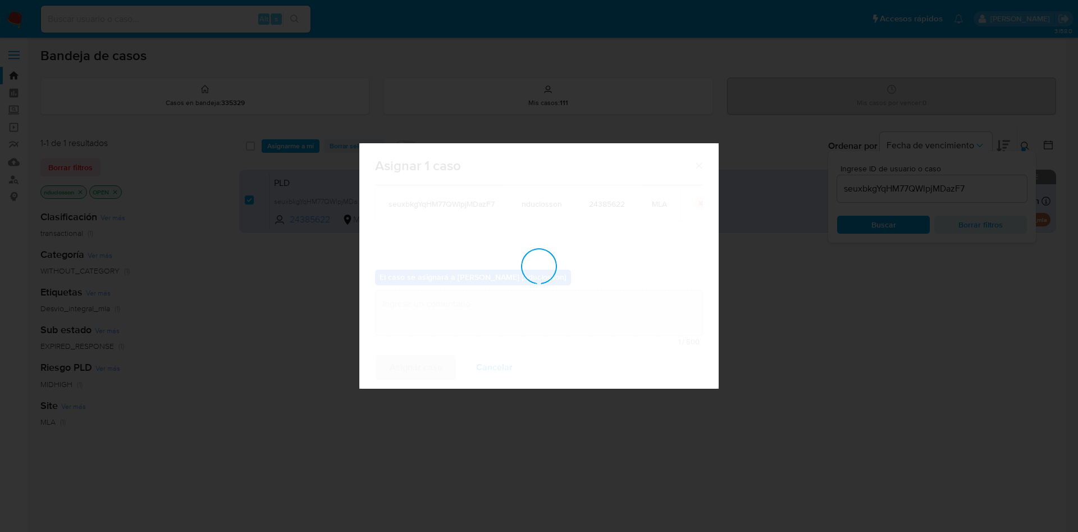
checkbox input "false"
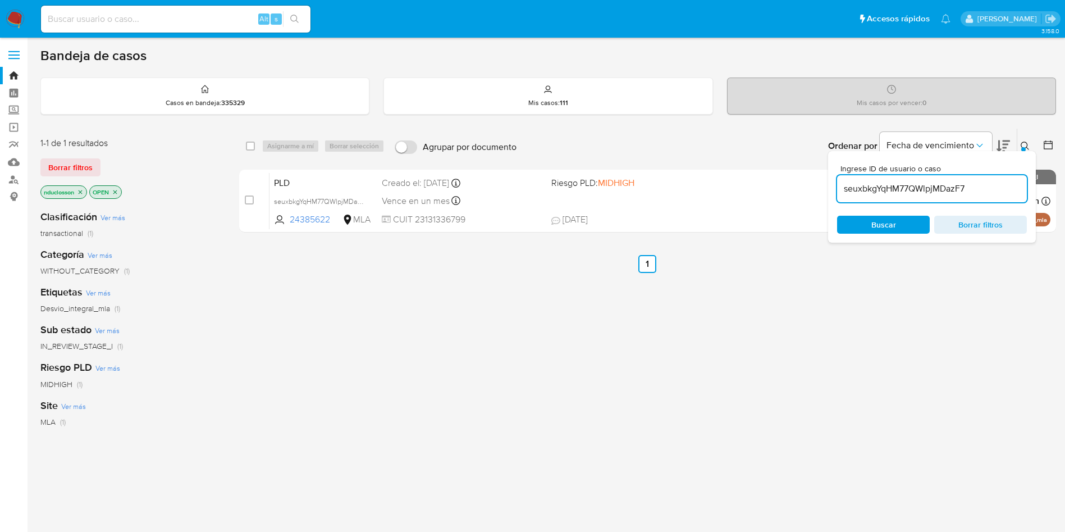
click at [900, 189] on input "seuxbkgYqHM77QWlpjMDazF7" at bounding box center [932, 188] width 190 height 15
paste input "iAZCTMw0Y1b3IvmMiJXDTFT0"
type input "iAZCTMw0Y1b3IvmMiJXDTFT0"
click at [882, 214] on div "Ingrese ID de usuario o caso iAZCTMw0Y1b3IvmMiJXDTFT0 Buscar Borrar filtros" at bounding box center [932, 196] width 208 height 91
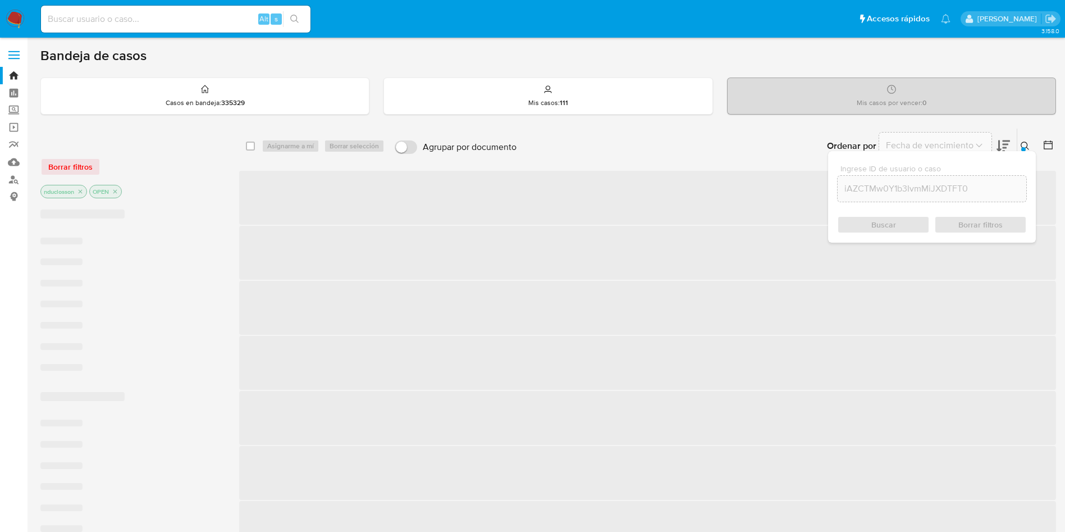
click at [876, 223] on div "Buscar Borrar filtros" at bounding box center [932, 225] width 190 height 18
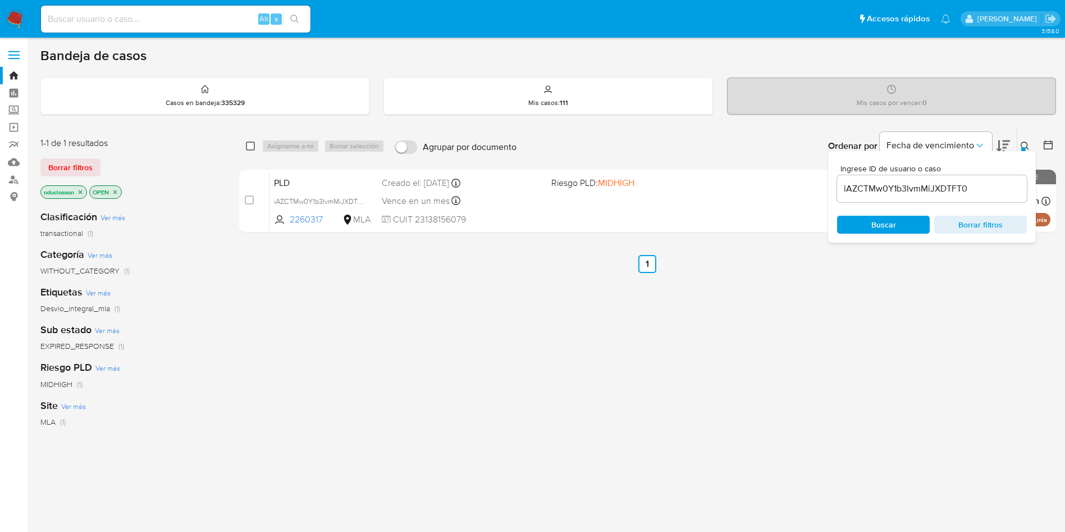
click at [248, 145] on input "checkbox" at bounding box center [250, 145] width 9 height 9
checkbox input "true"
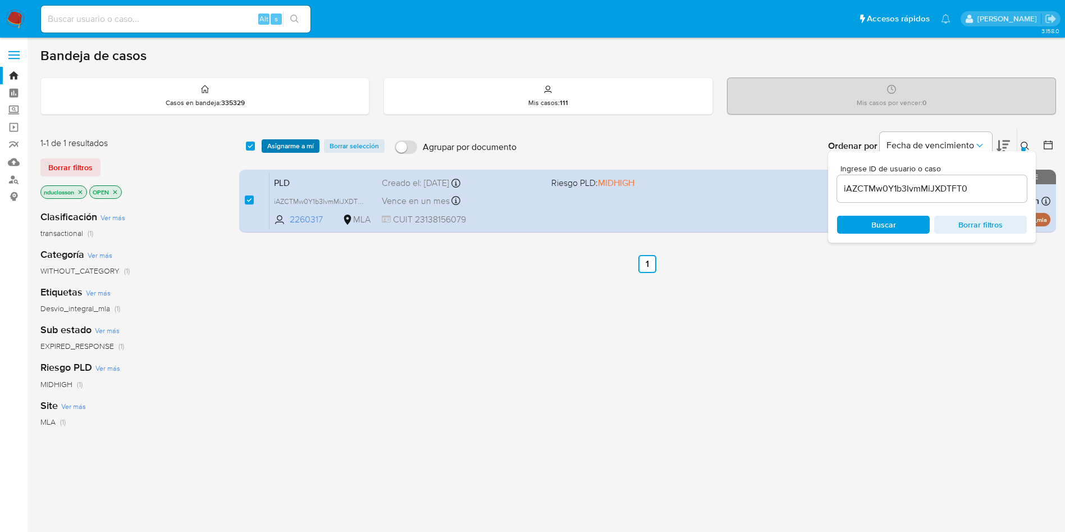
click at [283, 150] on span "Asignarme a mí" at bounding box center [290, 145] width 47 height 11
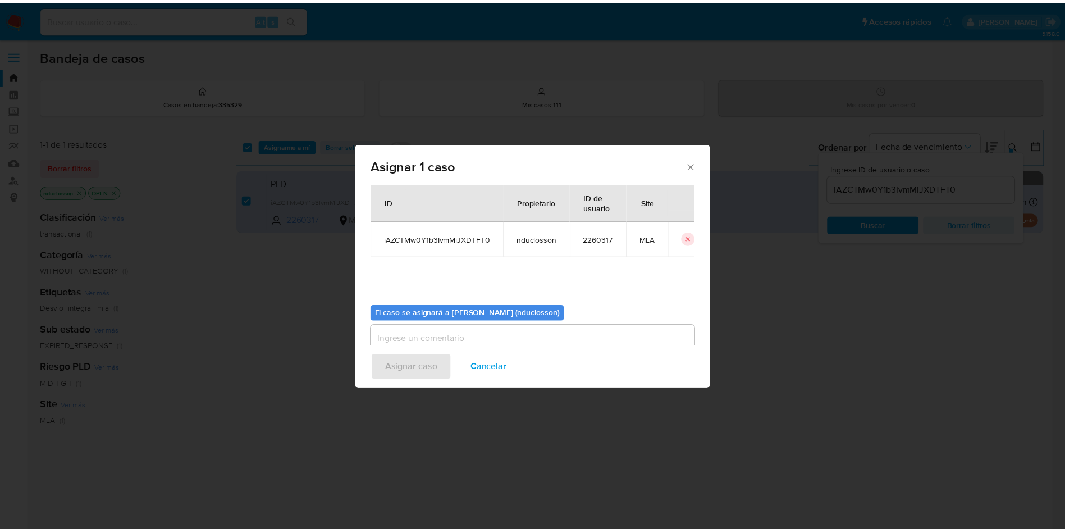
scroll to position [58, 0]
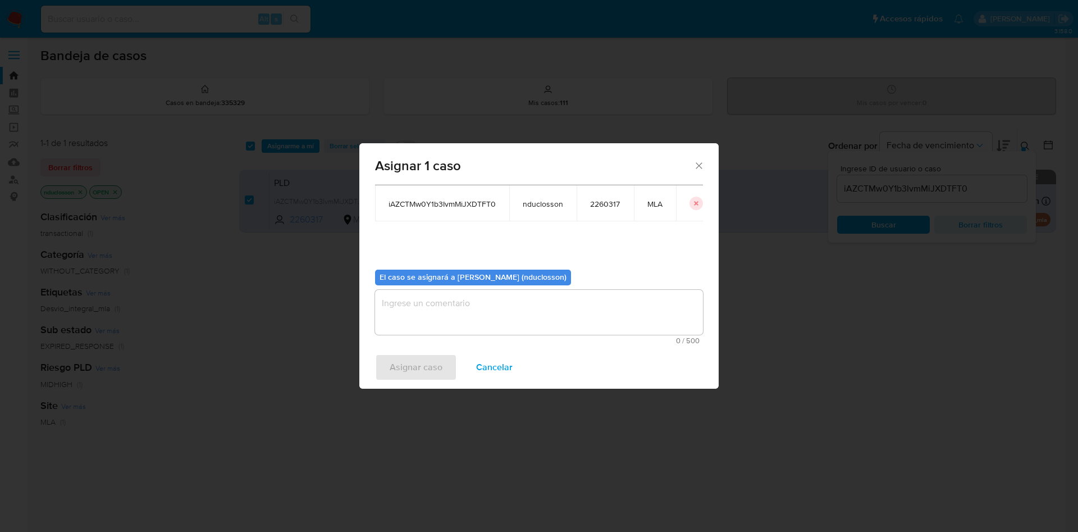
click at [465, 304] on textarea "assign-modal" at bounding box center [539, 312] width 328 height 45
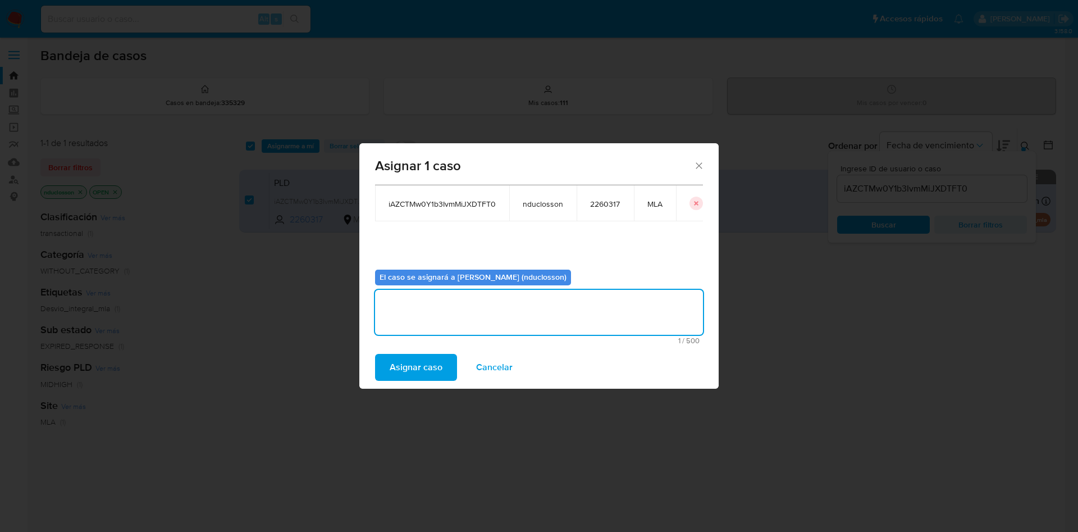
click at [429, 372] on span "Asignar caso" at bounding box center [416, 367] width 53 height 25
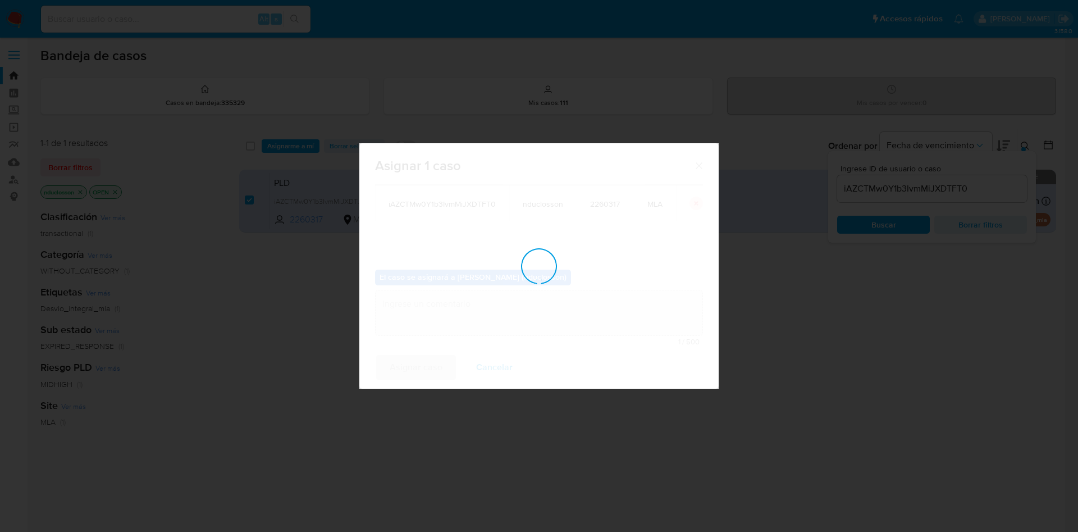
checkbox input "false"
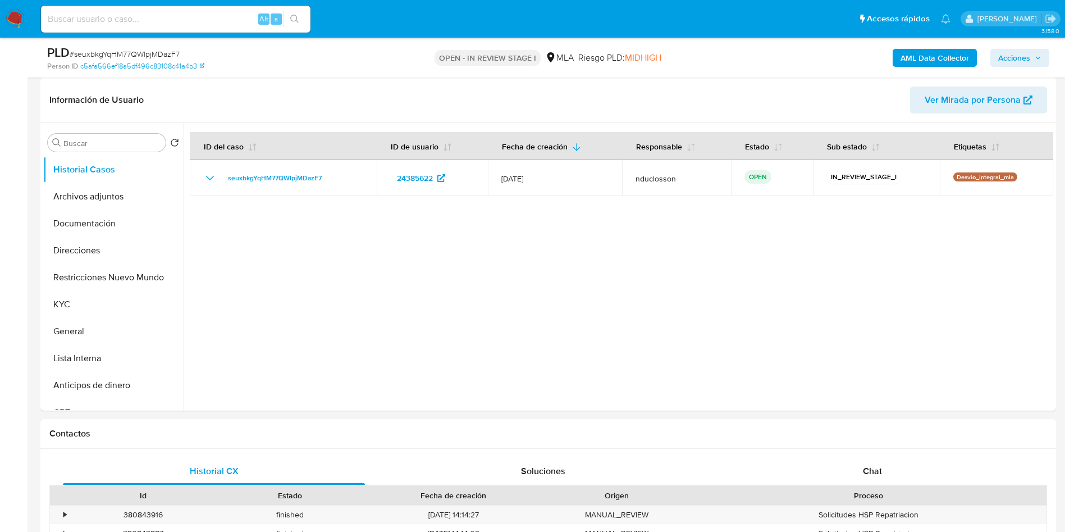
scroll to position [337, 0]
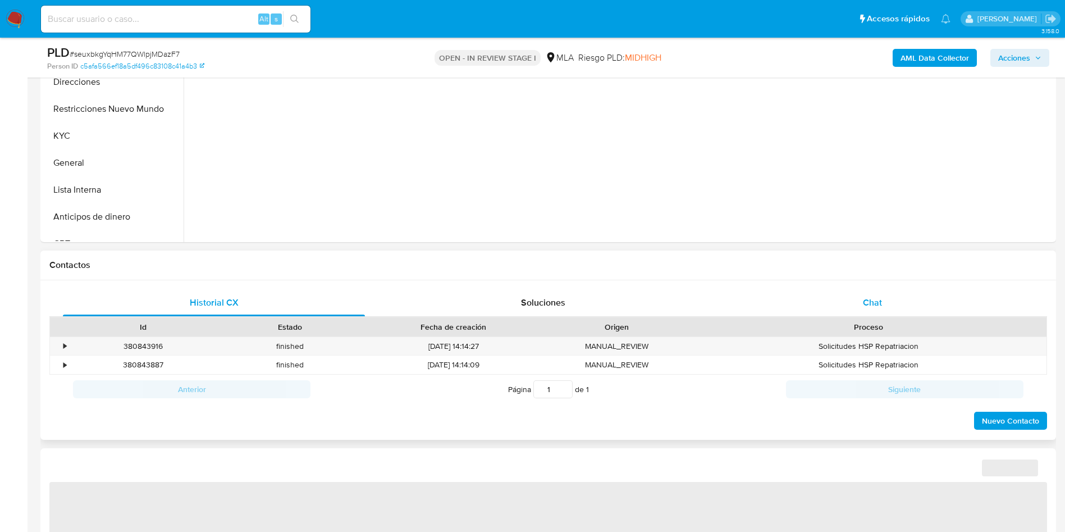
select select "10"
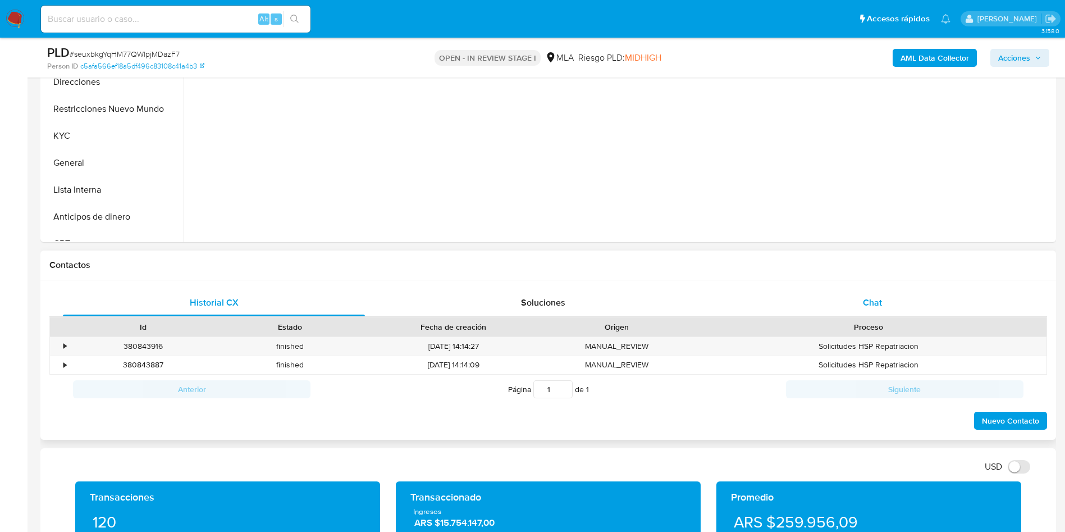
click at [840, 305] on div "Chat" at bounding box center [872, 302] width 302 height 27
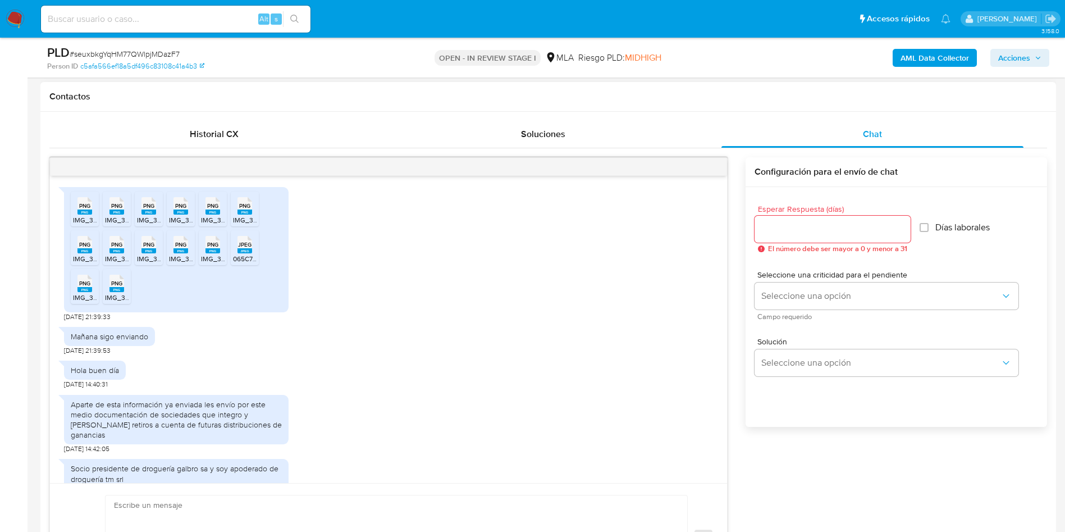
scroll to position [881, 0]
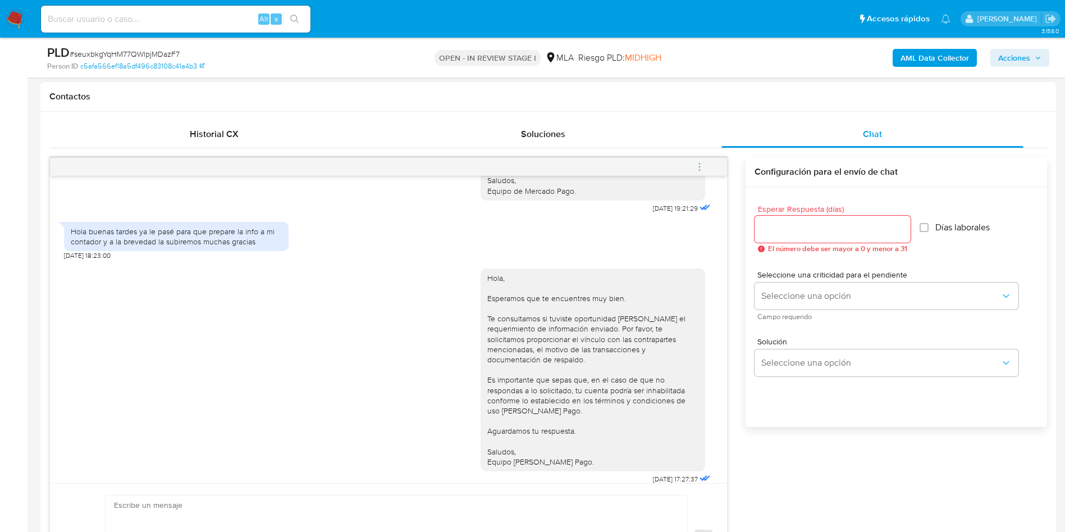
click at [698, 172] on span "menu-action" at bounding box center [699, 166] width 10 height 27
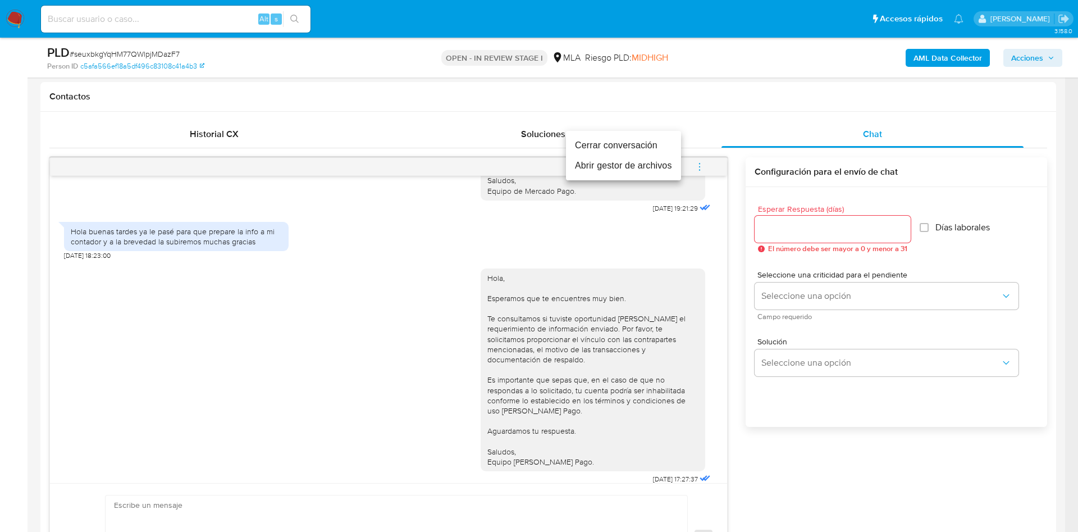
click at [616, 143] on li "Cerrar conversación" at bounding box center [623, 145] width 115 height 20
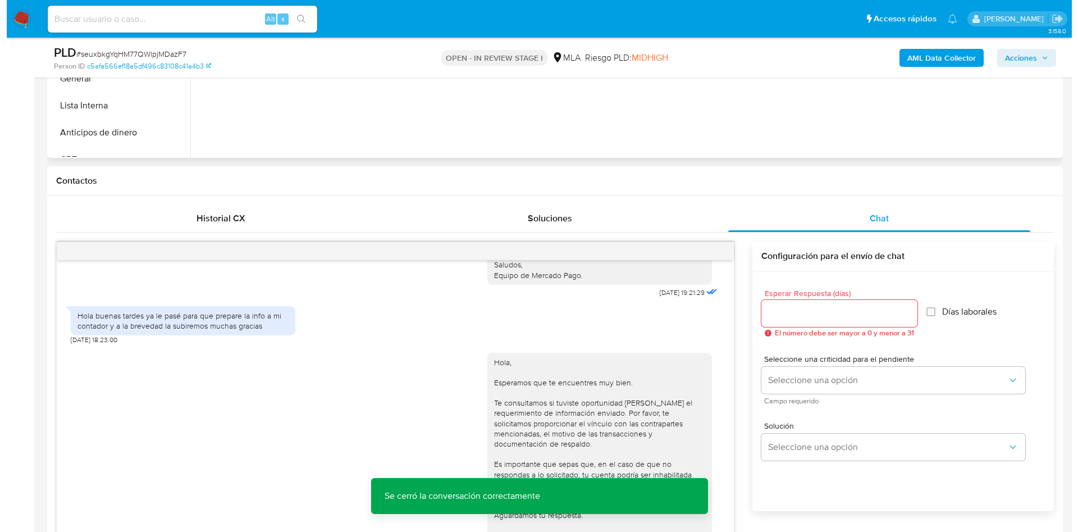
scroll to position [0, 0]
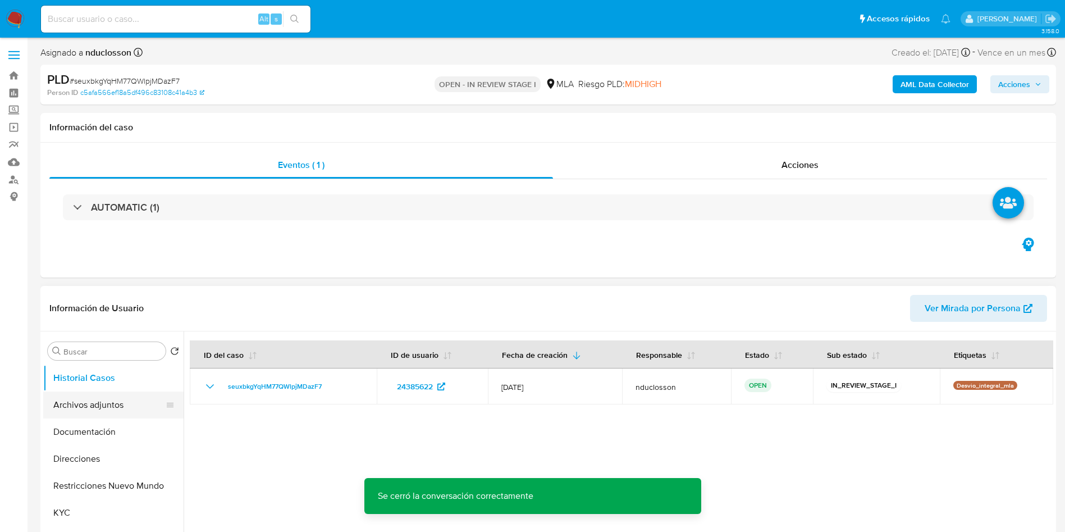
click at [117, 410] on button "Archivos adjuntos" at bounding box center [108, 404] width 131 height 27
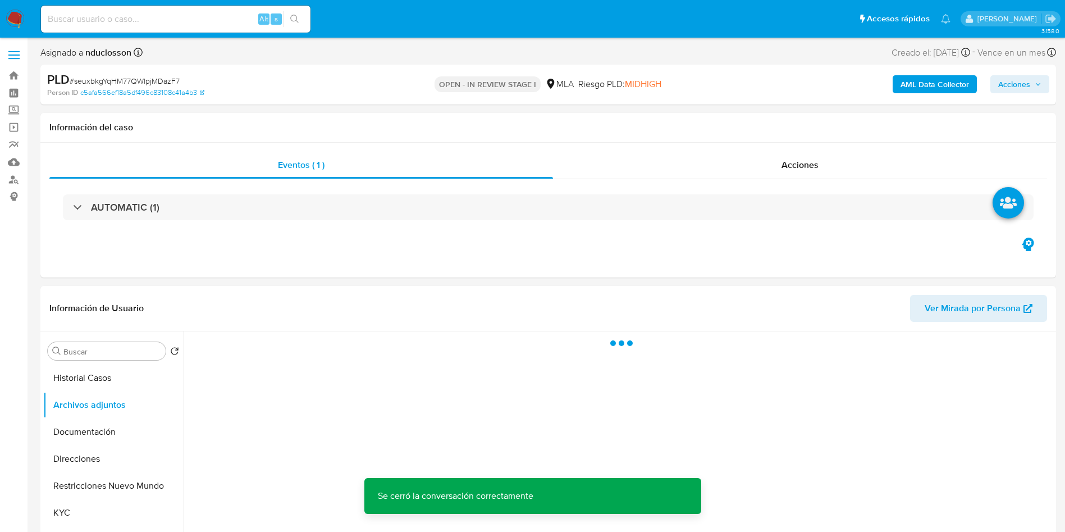
click at [917, 84] on b "AML Data Collector" at bounding box center [934, 84] width 68 height 18
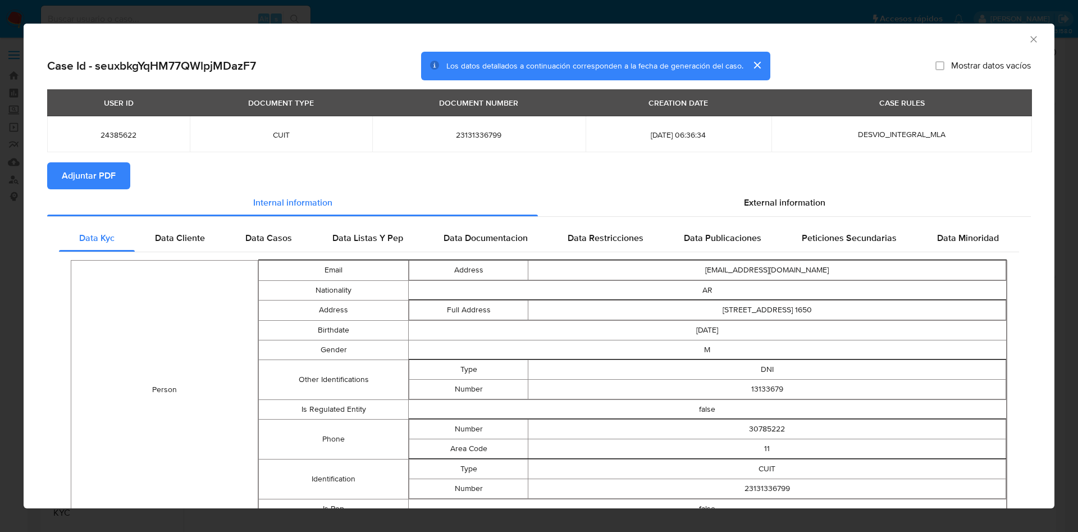
click at [693, 184] on section "Adjuntar PDF" at bounding box center [538, 175] width 983 height 27
click at [715, 196] on div "External information" at bounding box center [784, 202] width 493 height 27
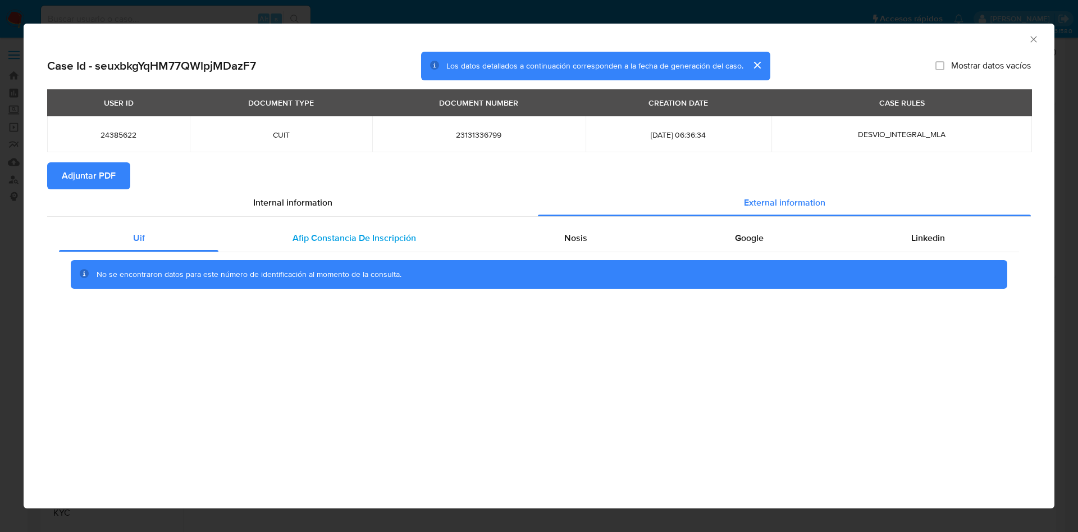
drag, startPoint x: 290, startPoint y: 231, endPoint x: 374, endPoint y: 247, distance: 86.2
click at [290, 232] on div "Afip Constancia De Inscripción" at bounding box center [353, 238] width 271 height 27
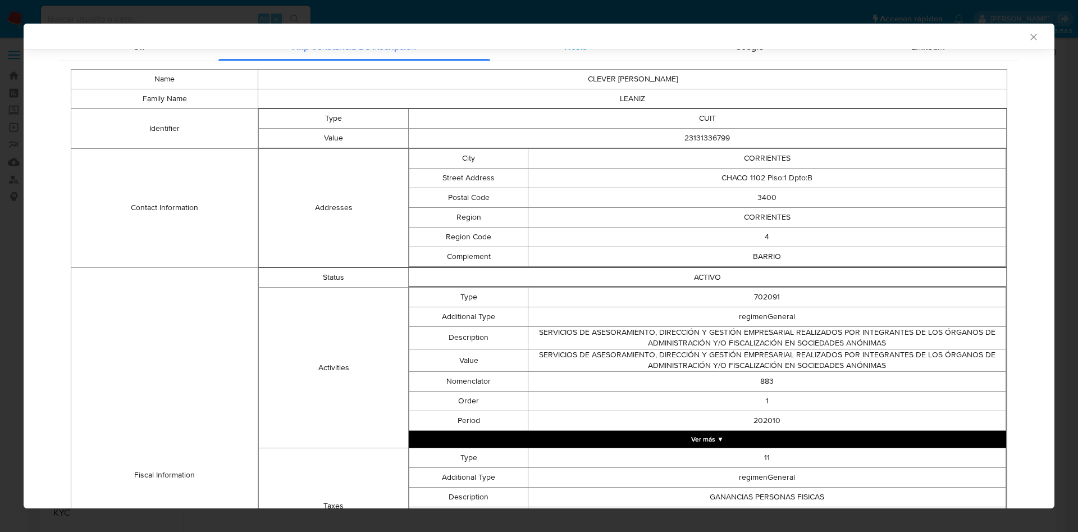
scroll to position [82, 0]
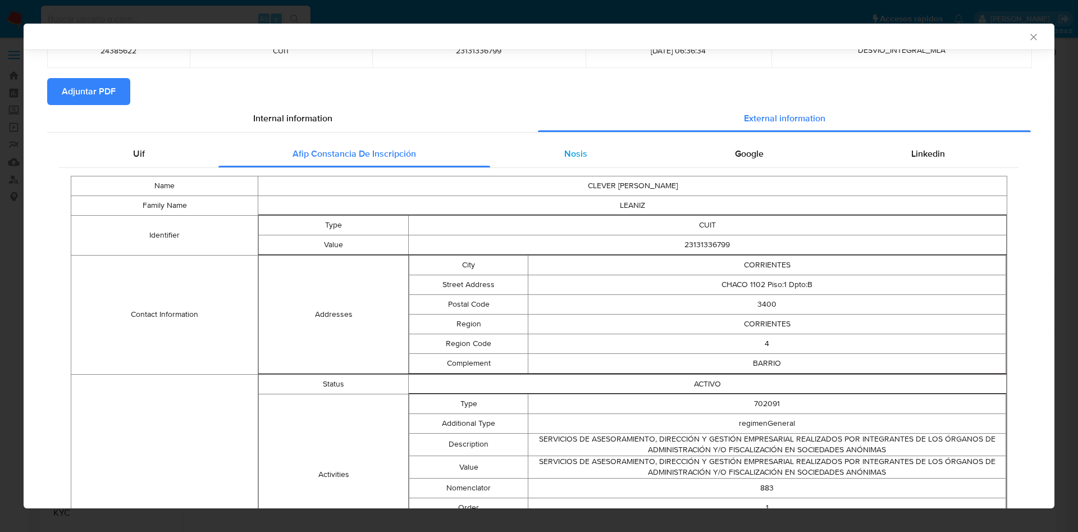
drag, startPoint x: 585, startPoint y: 177, endPoint x: 583, endPoint y: 160, distance: 17.6
click at [584, 173] on div "Name CLEVER ALEJANDRO Family Name LEANIZ Identifier Type CUIT Value 23131336799…" at bounding box center [539, 492] width 960 height 649
click at [583, 160] on div "Nosis" at bounding box center [575, 153] width 171 height 27
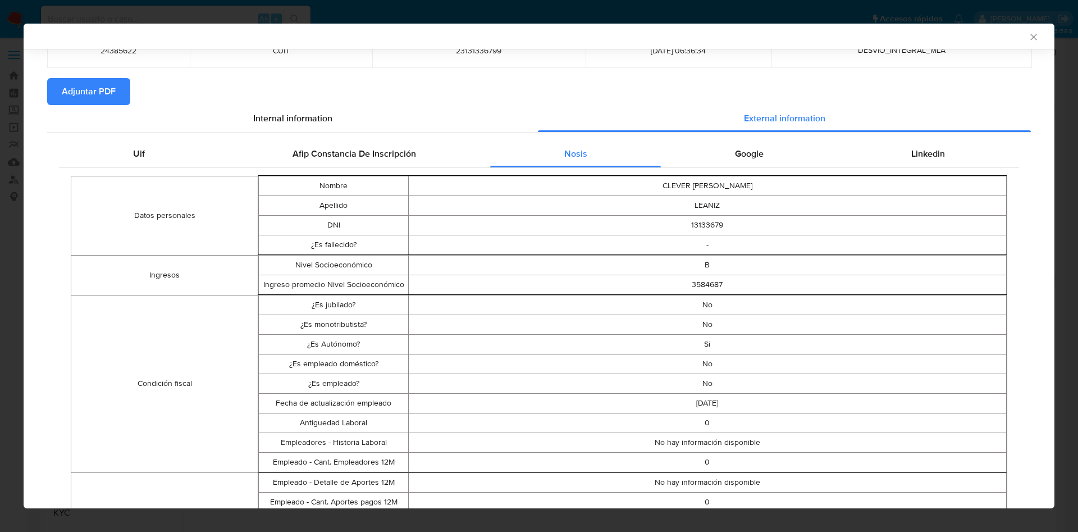
click at [703, 236] on td "-" at bounding box center [707, 245] width 598 height 20
click at [708, 158] on div "Google" at bounding box center [749, 153] width 176 height 27
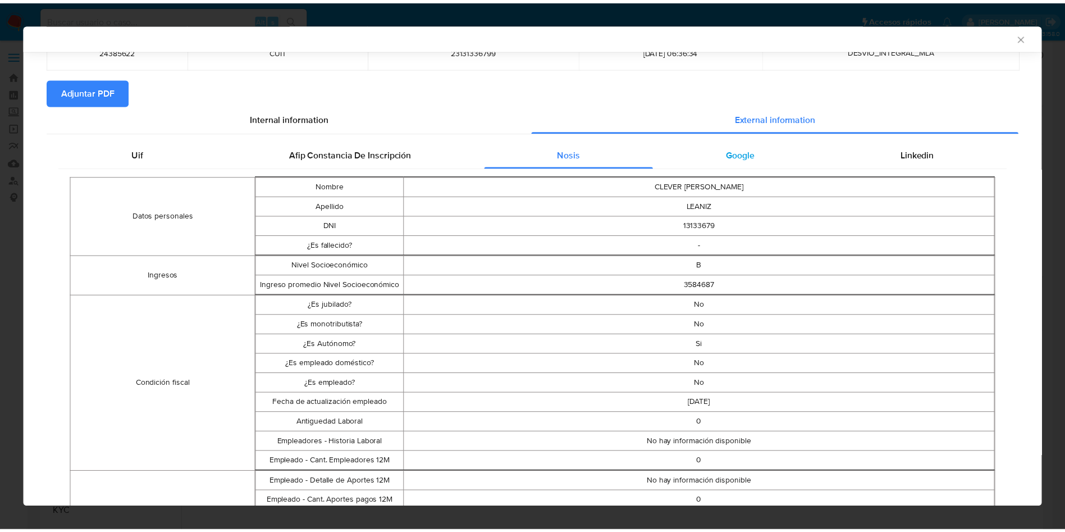
scroll to position [0, 0]
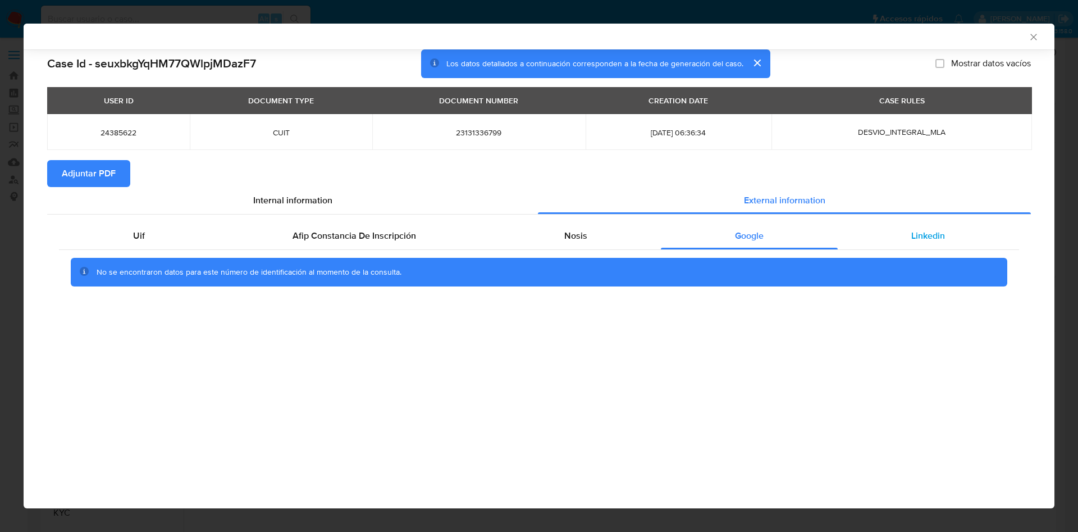
click at [909, 236] on div "Linkedin" at bounding box center [928, 235] width 181 height 27
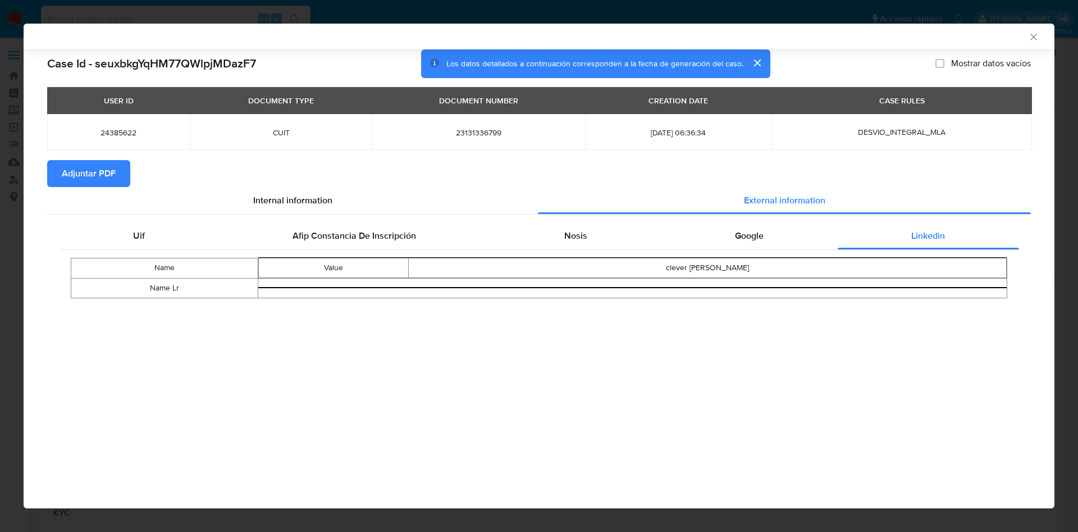
click at [108, 173] on span "Adjuntar PDF" at bounding box center [89, 173] width 54 height 25
click at [756, 61] on button "cerrar" at bounding box center [756, 62] width 27 height 27
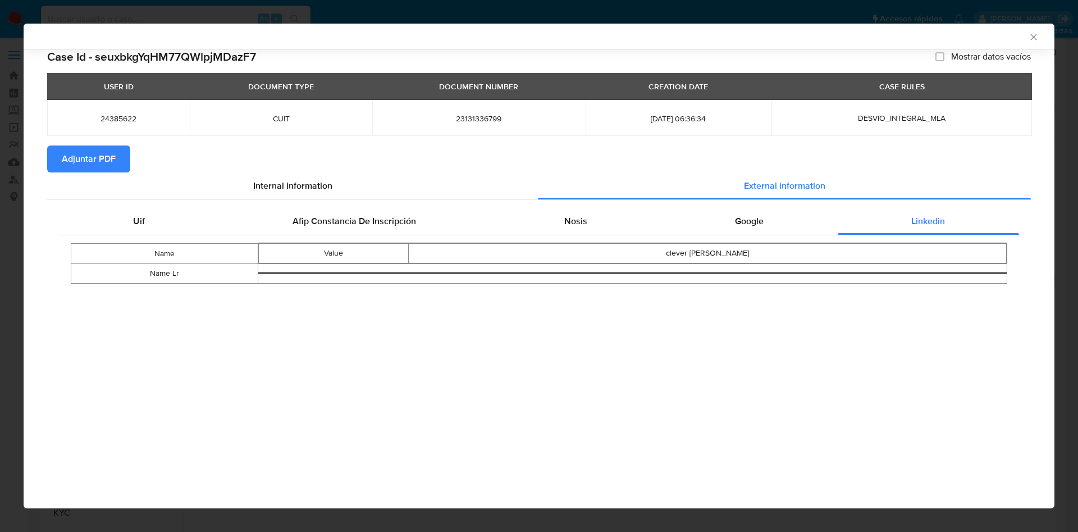
click at [1031, 34] on icon "Cerrar ventana" at bounding box center [1033, 36] width 11 height 11
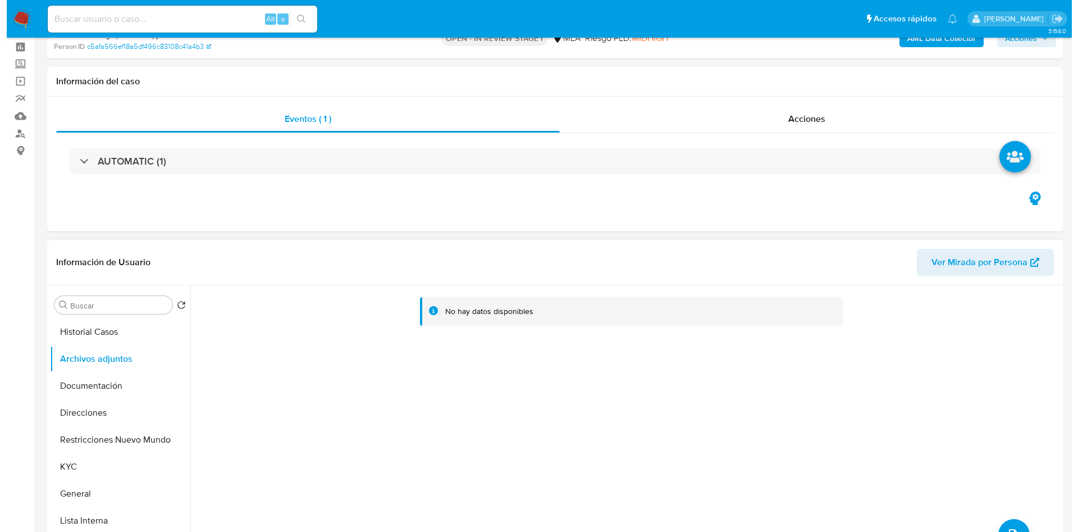
scroll to position [84, 0]
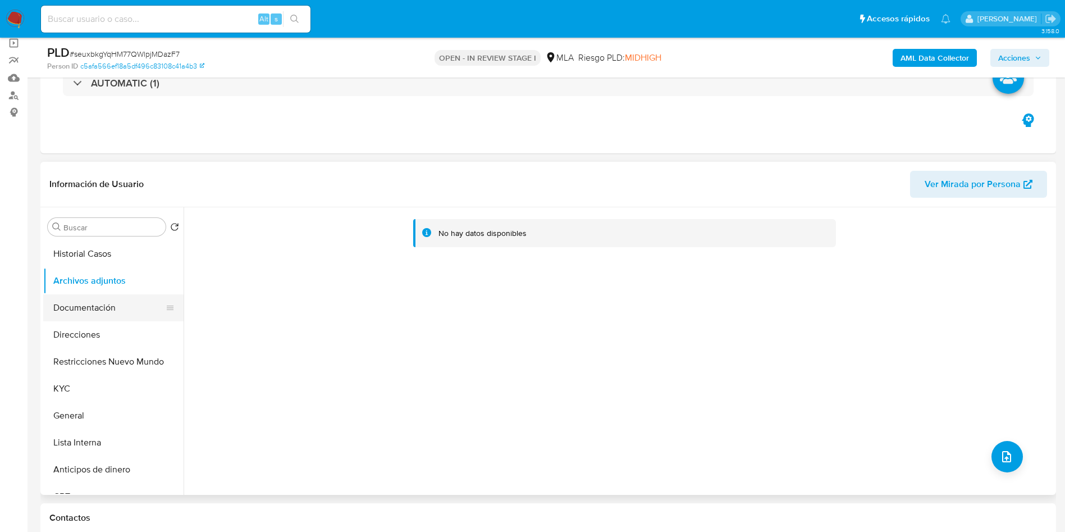
click at [85, 315] on button "Documentación" at bounding box center [108, 307] width 131 height 27
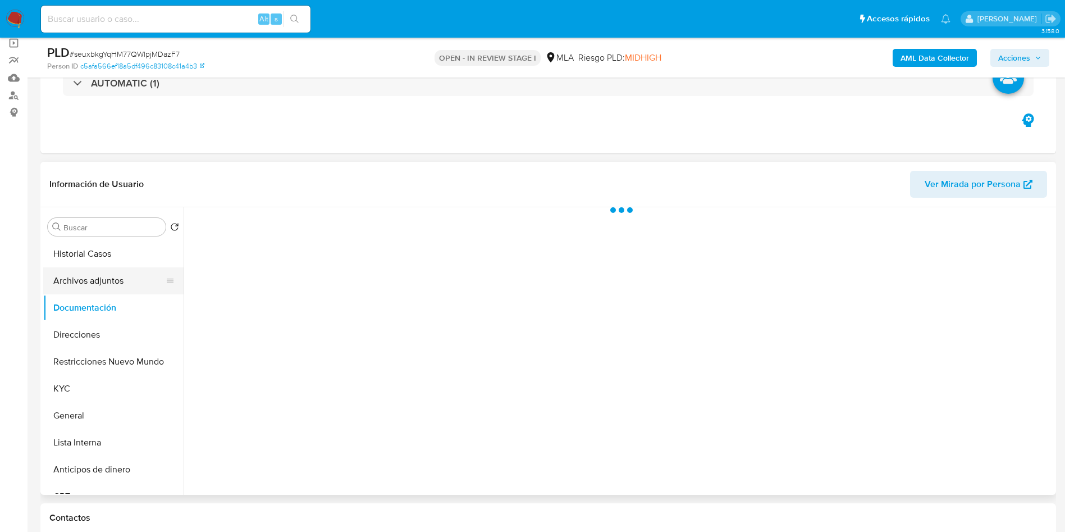
click at [77, 290] on button "Archivos adjuntos" at bounding box center [108, 280] width 131 height 27
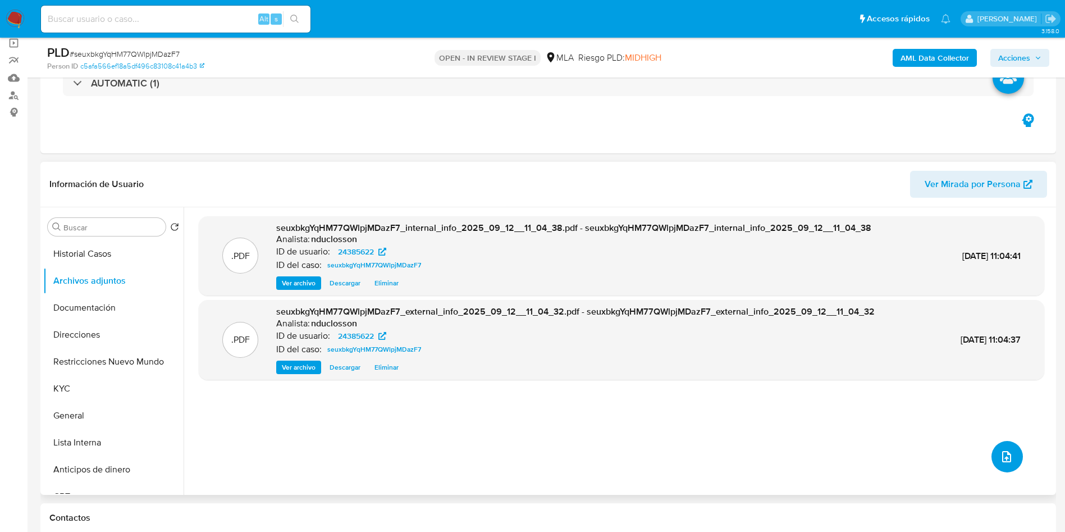
click at [991, 450] on button "upload-file" at bounding box center [1006, 456] width 31 height 31
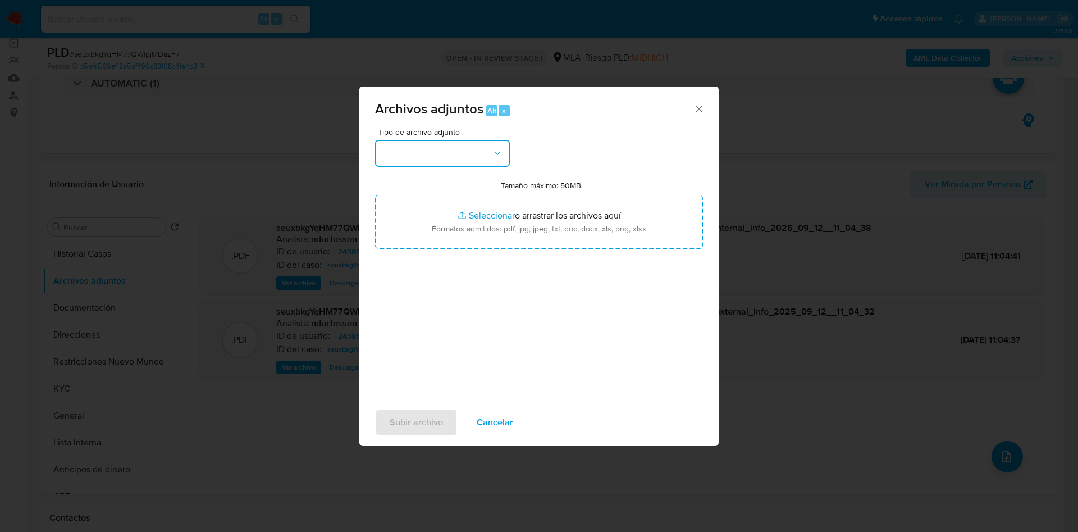
click at [475, 158] on button "button" at bounding box center [442, 153] width 135 height 27
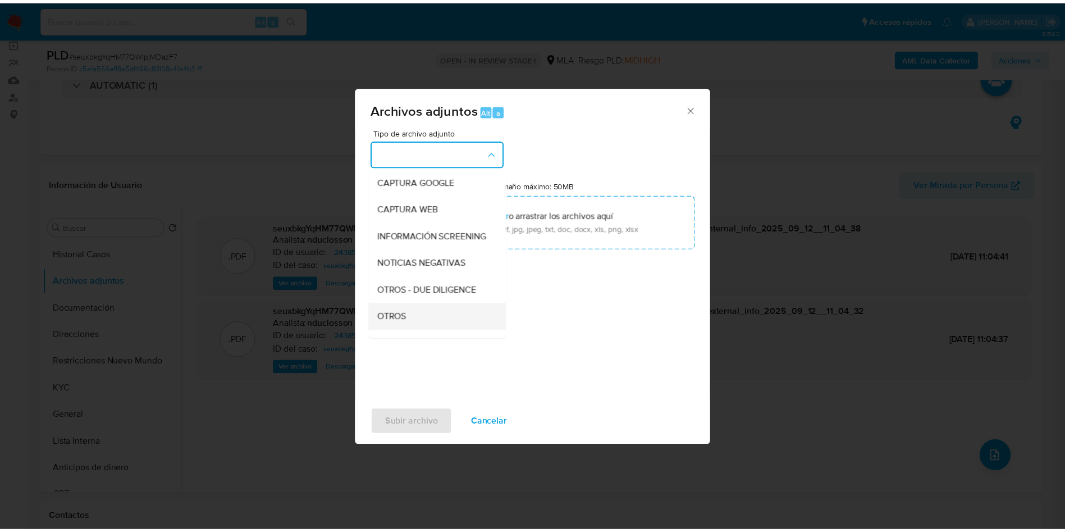
scroll to position [143, 0]
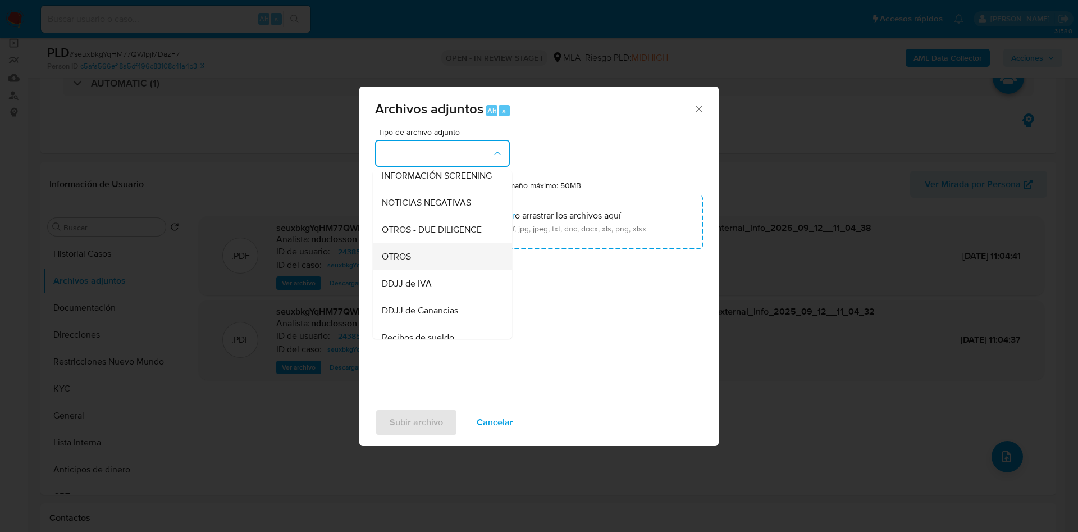
click at [412, 268] on div "OTROS" at bounding box center [439, 256] width 115 height 27
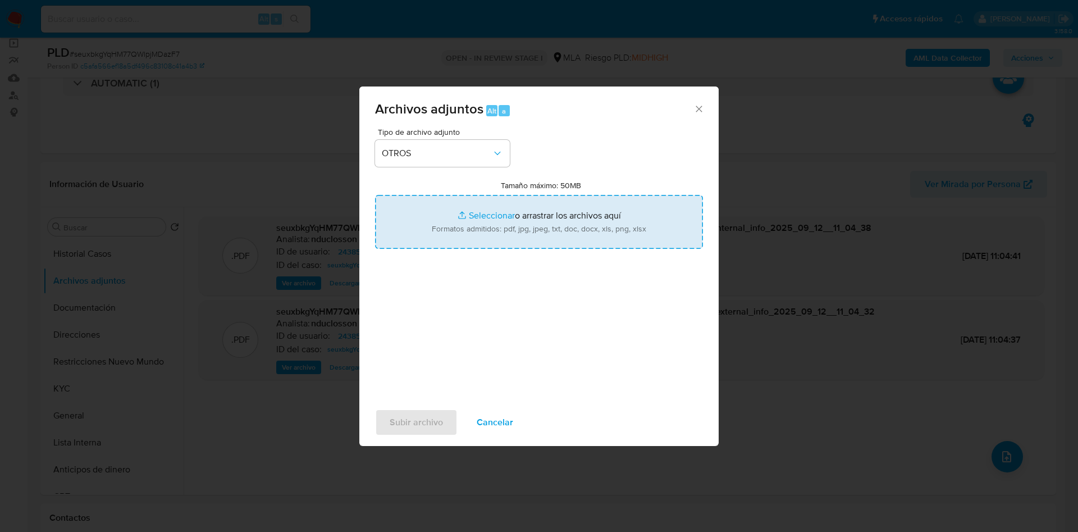
type input "C:\fakepath\24385622 Movimientos.xlsx"
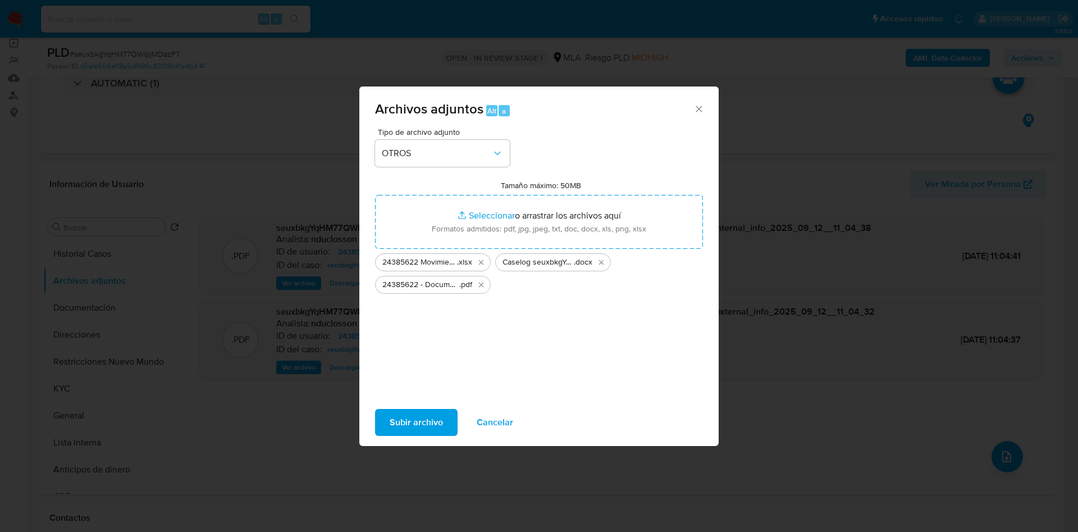
click at [392, 427] on span "Subir archivo" at bounding box center [416, 422] width 53 height 25
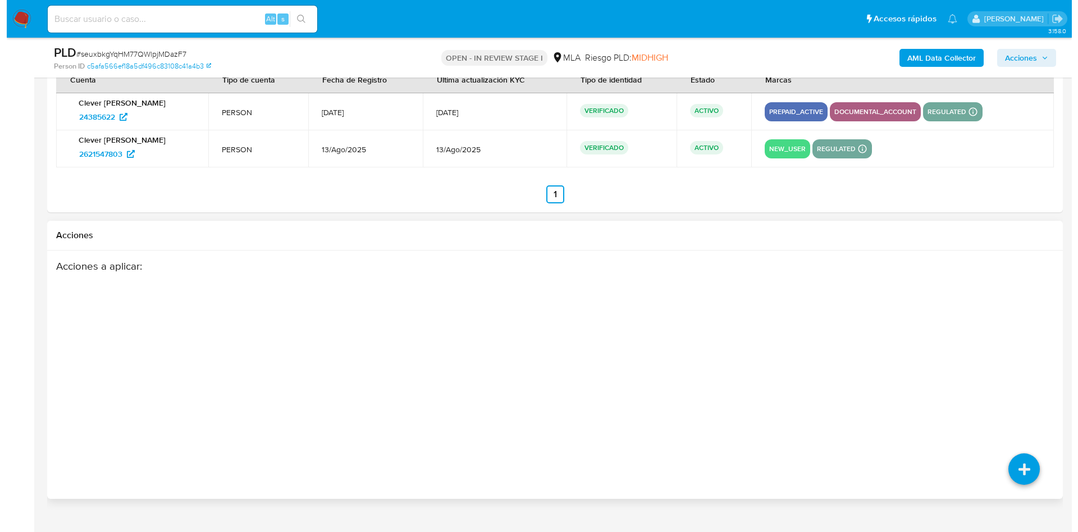
scroll to position [2022, 0]
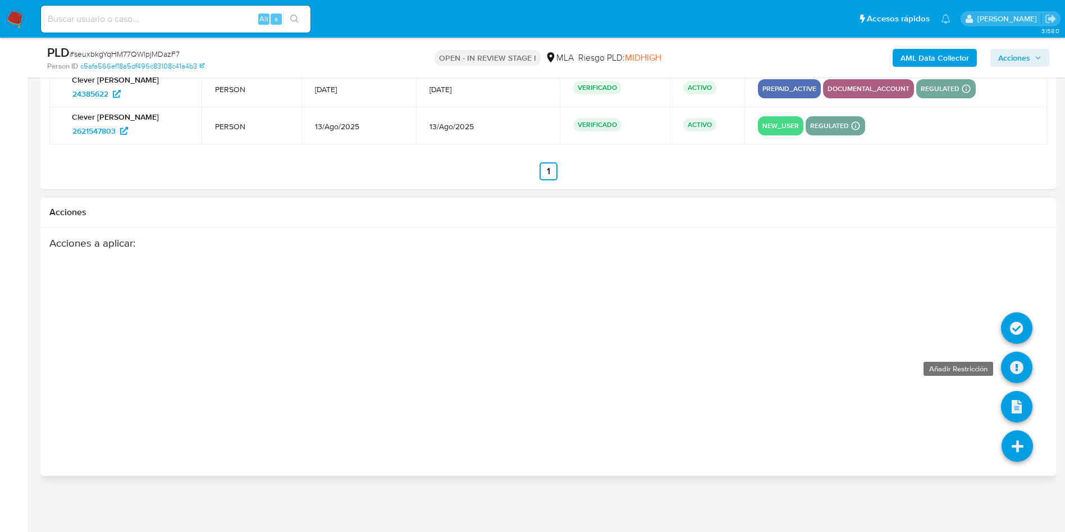
click at [1015, 368] on icon at bounding box center [1016, 366] width 31 height 31
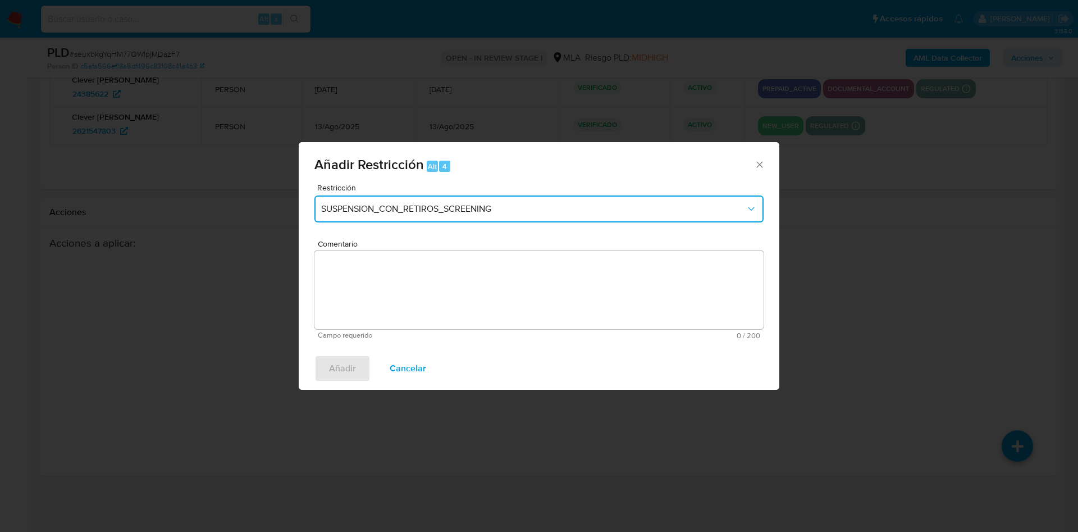
drag, startPoint x: 545, startPoint y: 207, endPoint x: 560, endPoint y: 218, distance: 18.4
click at [545, 206] on span "SUSPENSION_CON_RETIROS_SCREENING" at bounding box center [533, 208] width 424 height 11
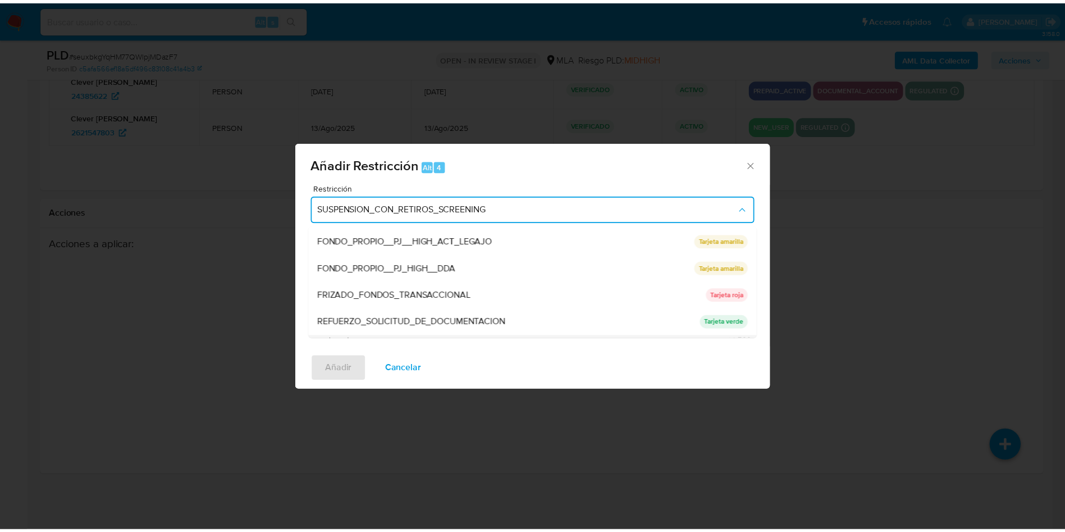
scroll to position [238, 0]
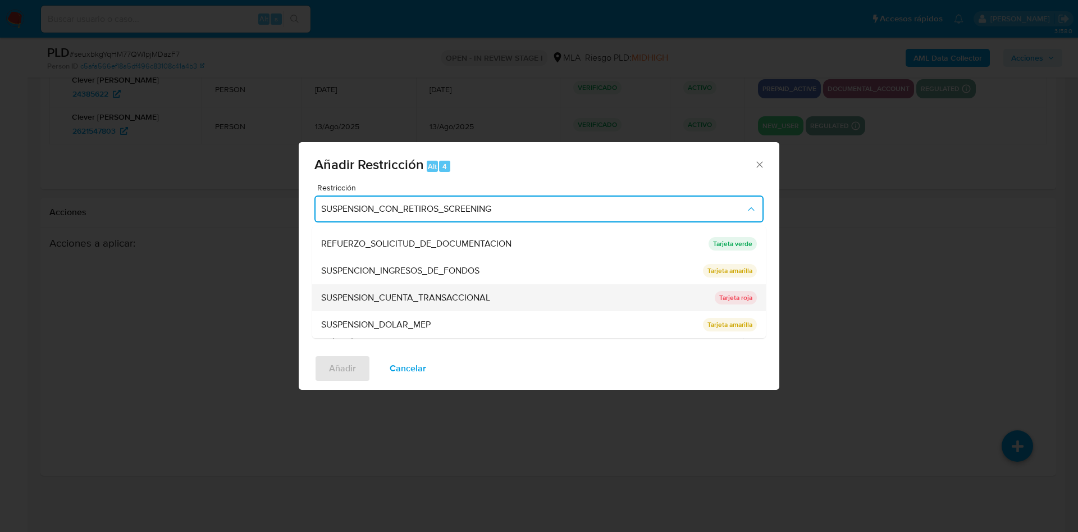
click at [499, 292] on div "SUSPENSION_CUENTA_TRANSACCIONAL" at bounding box center [514, 297] width 387 height 27
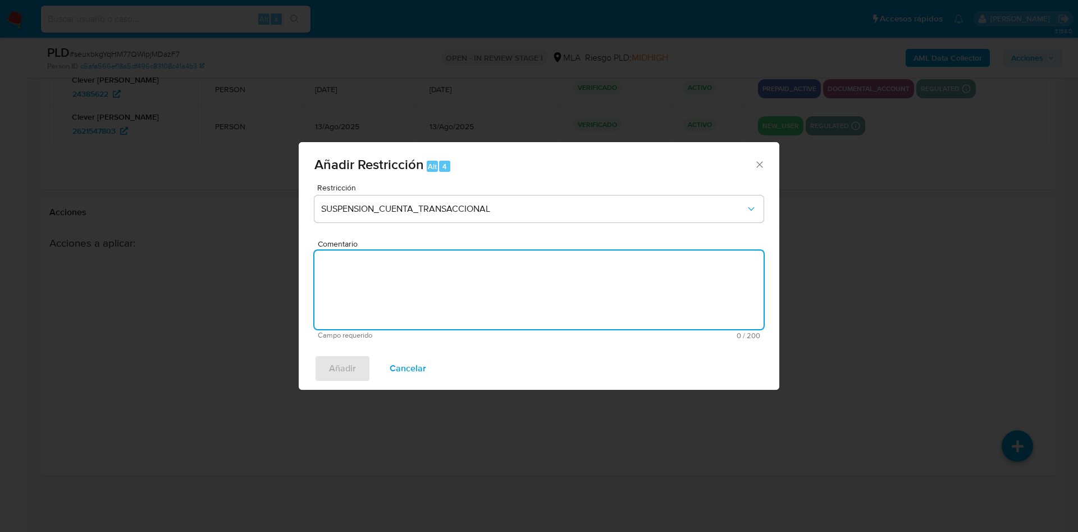
click at [475, 282] on textarea "Comentario" at bounding box center [538, 289] width 449 height 79
type textarea "AML"
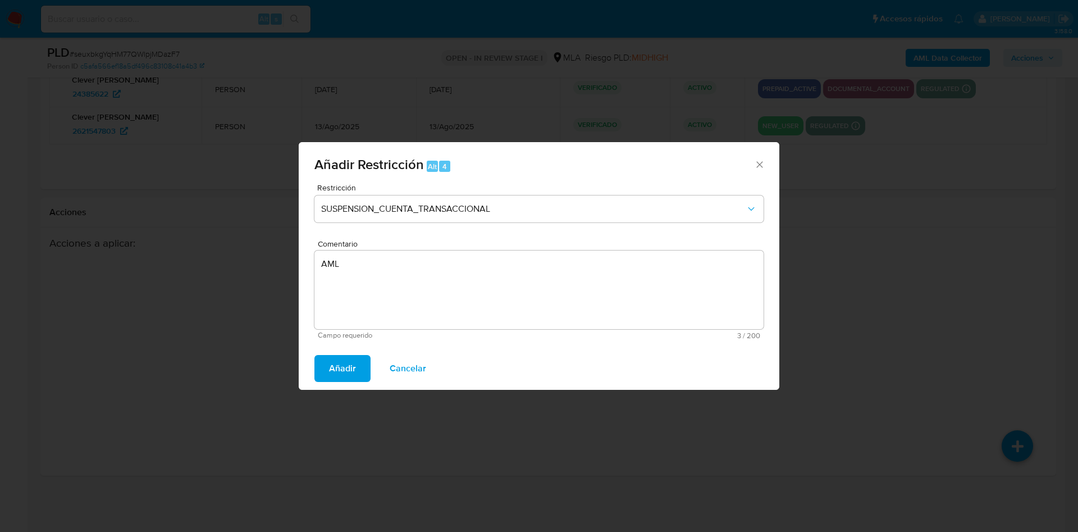
click at [340, 368] on span "Añadir" at bounding box center [342, 368] width 27 height 25
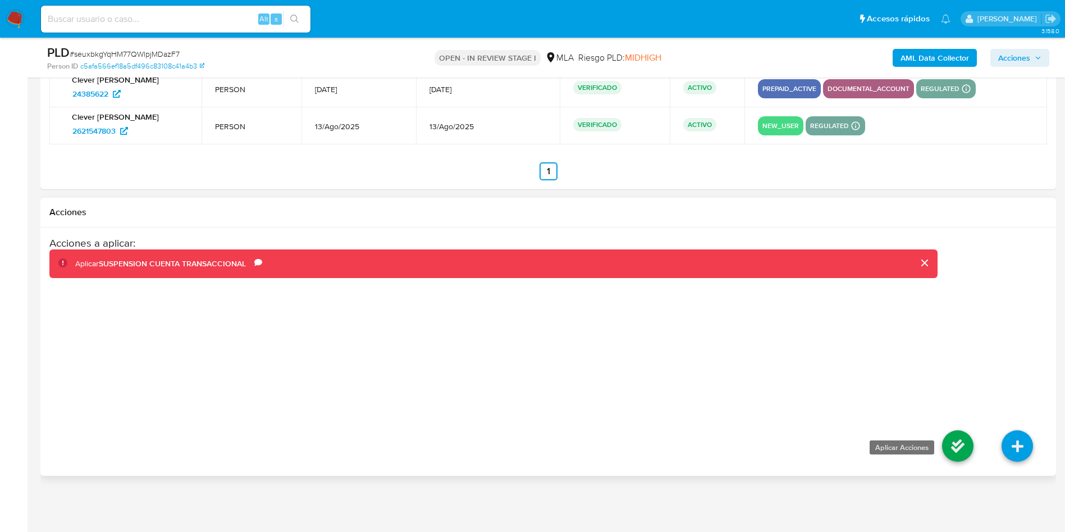
click at [955, 459] on icon at bounding box center [957, 445] width 31 height 31
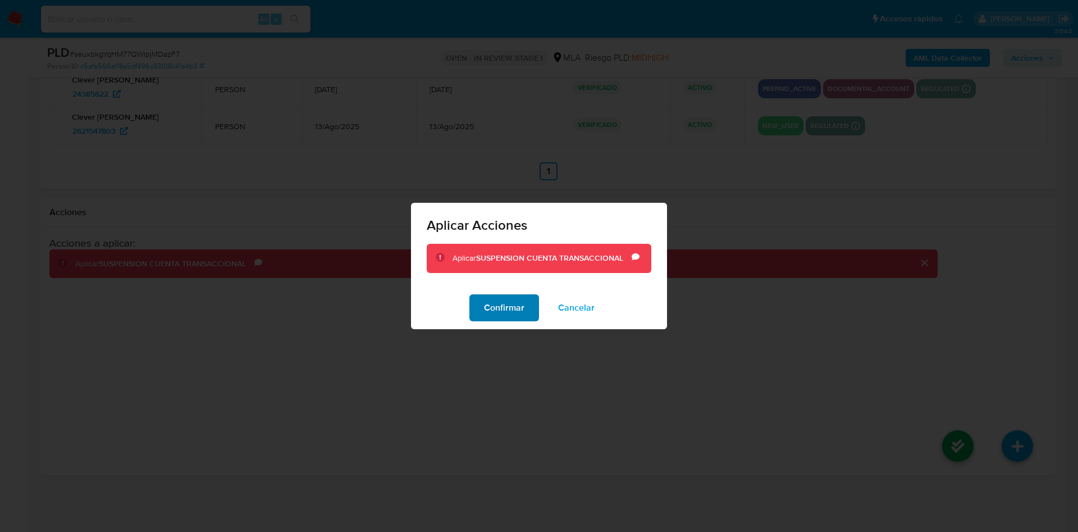
click at [523, 308] on span "Confirmar" at bounding box center [504, 307] width 40 height 25
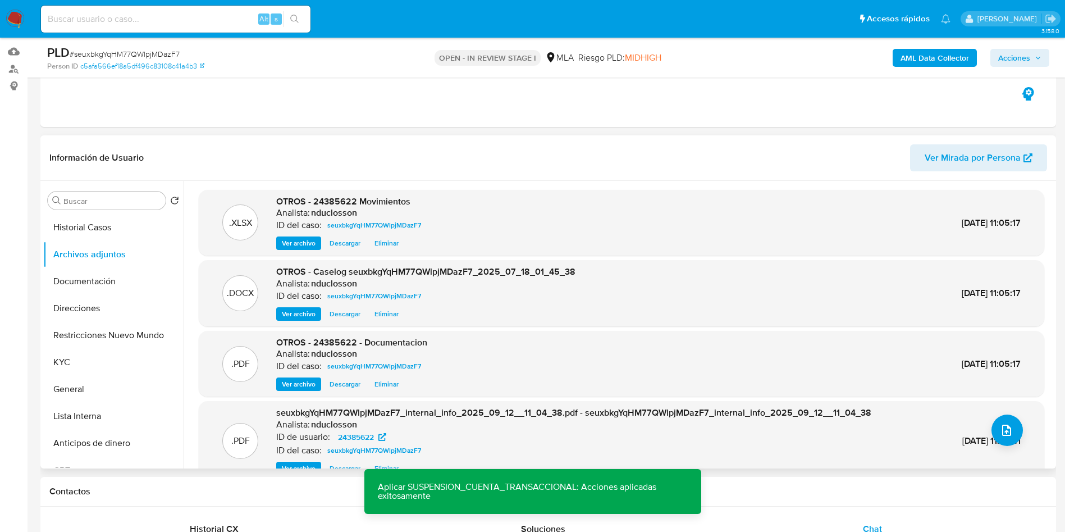
scroll to position [85, 0]
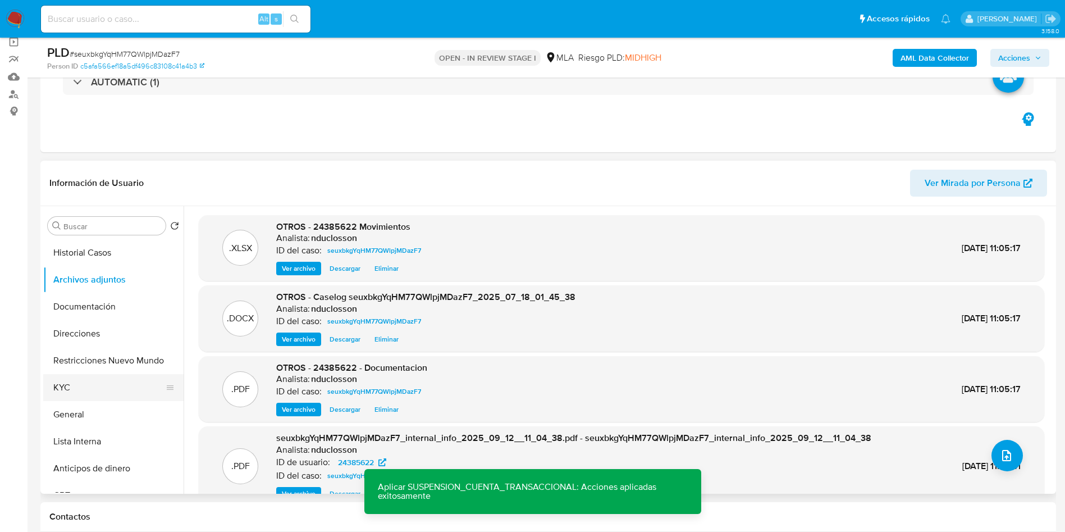
click at [92, 391] on button "KYC" at bounding box center [108, 387] width 131 height 27
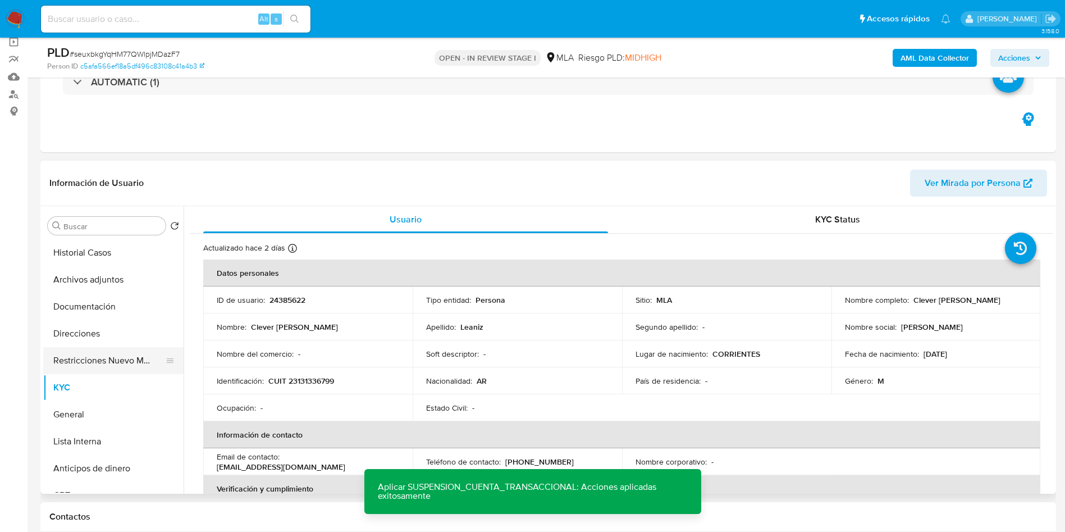
click at [91, 368] on button "Restricciones Nuevo Mundo" at bounding box center [108, 360] width 131 height 27
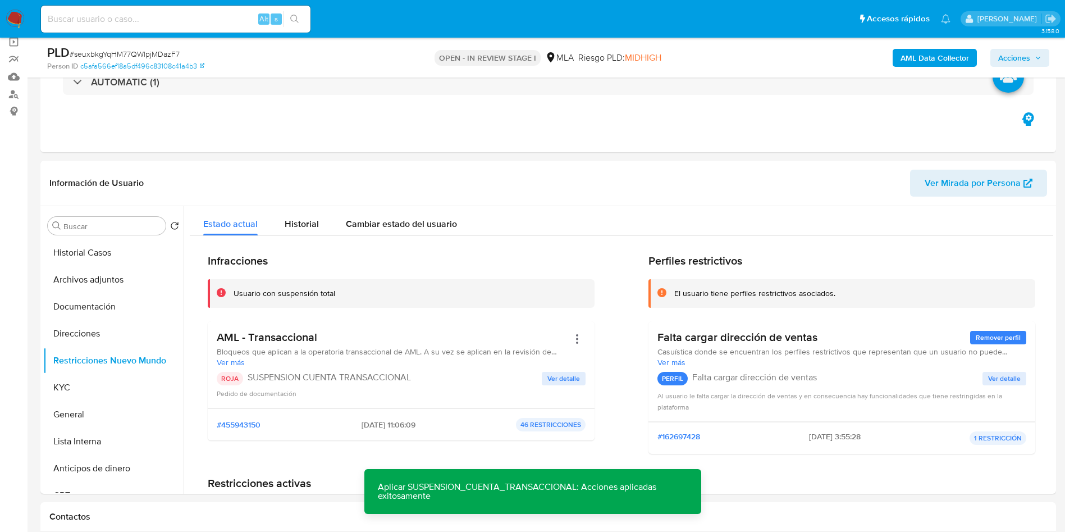
drag, startPoint x: 1015, startPoint y: 57, endPoint x: 1010, endPoint y: 61, distance: 6.4
click at [1015, 57] on span "Acciones" at bounding box center [1014, 58] width 32 height 18
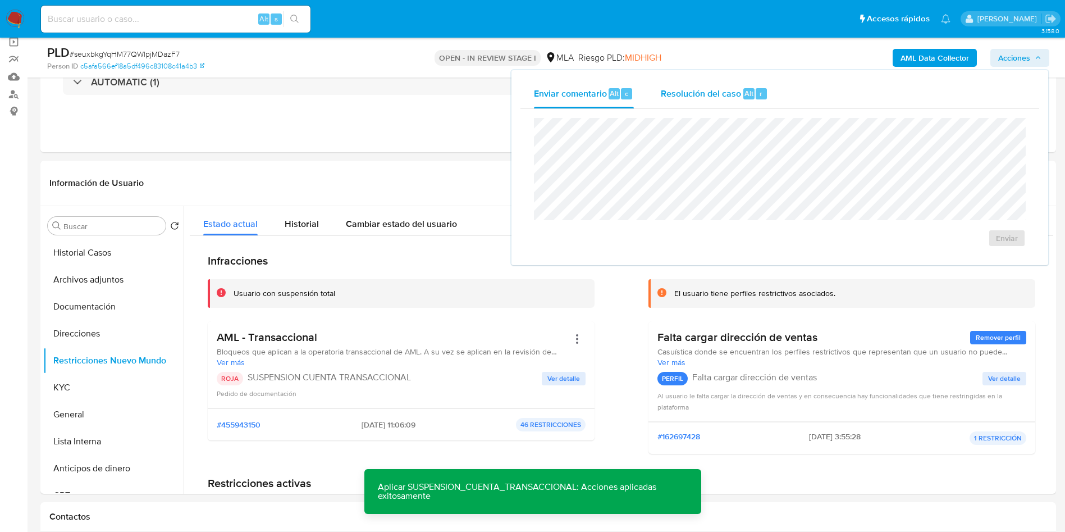
click at [708, 98] on span "Resolución del caso" at bounding box center [701, 92] width 80 height 13
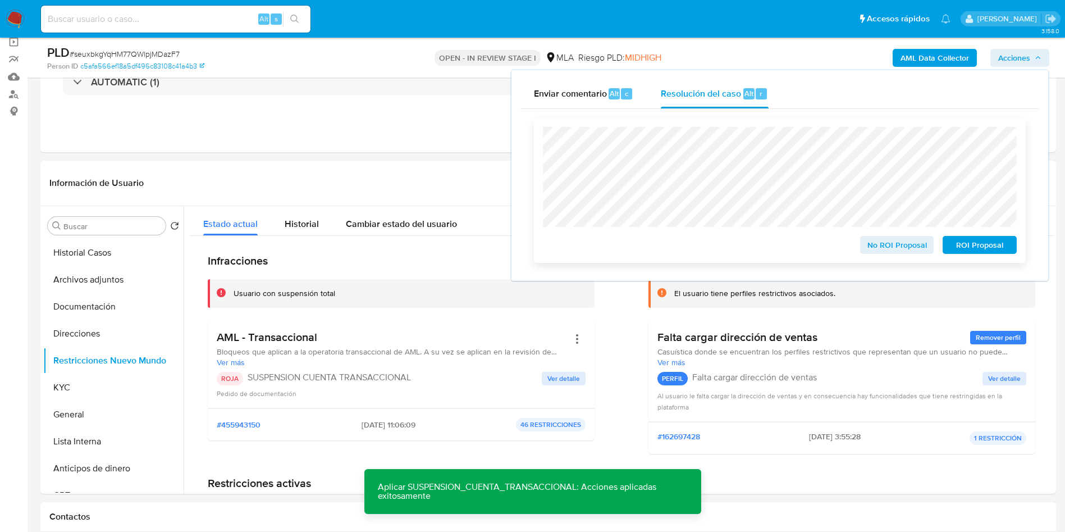
click at [974, 252] on span "ROI Proposal" at bounding box center [979, 245] width 58 height 16
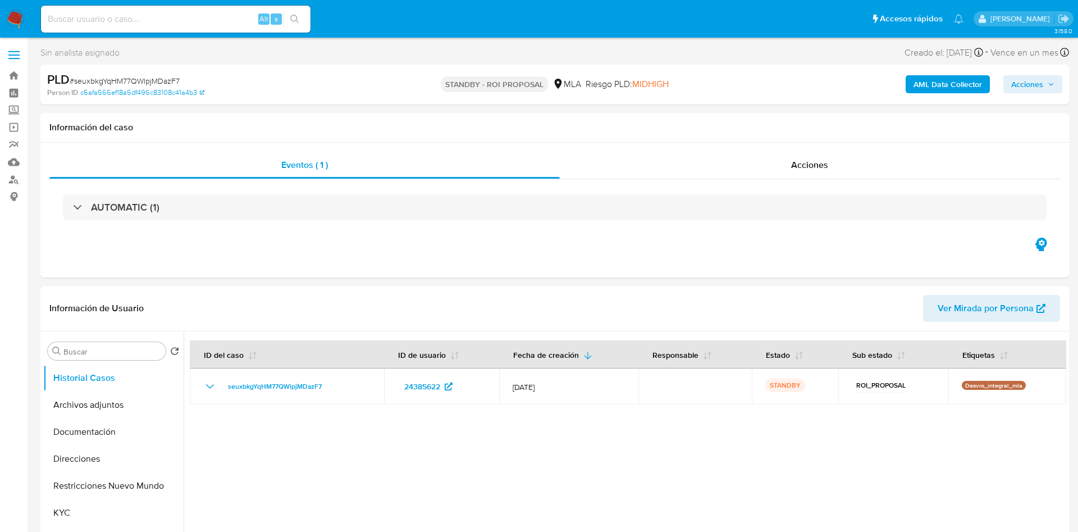
select select "10"
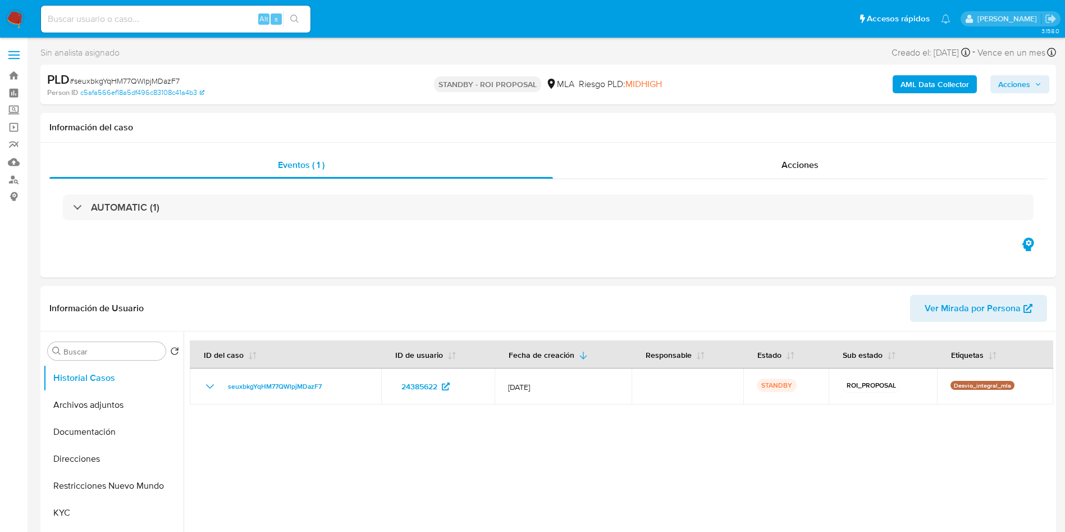
click at [177, 11] on div "Alt s" at bounding box center [175, 19] width 269 height 27
click at [174, 13] on input at bounding box center [175, 19] width 269 height 15
paste input "iAZCTMw0Y1b3IvmMiJXDTFT0"
type input "iAZCTMw0Y1b3IvmMiJXDTFT0"
click at [287, 25] on button "search-icon" at bounding box center [294, 19] width 23 height 16
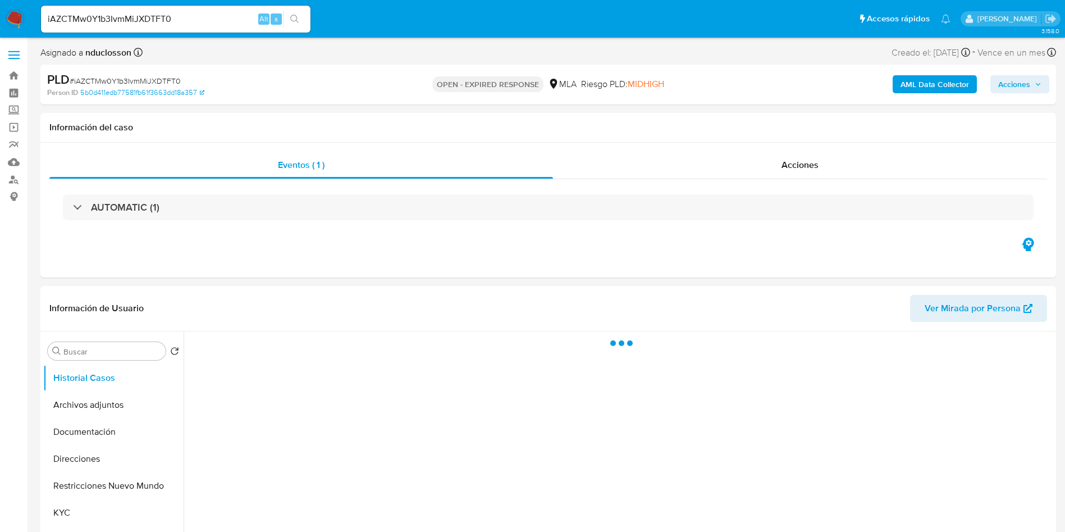
select select "10"
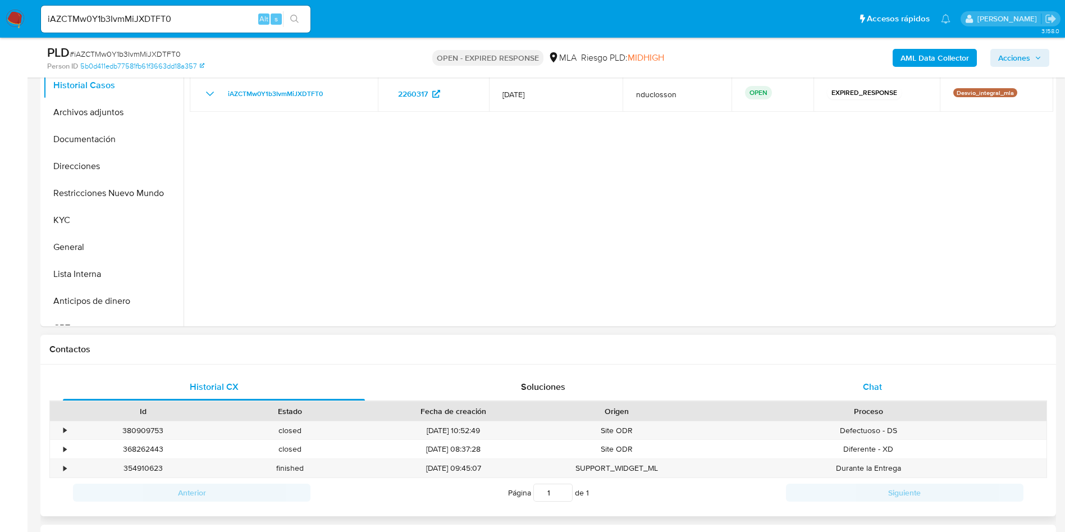
click at [892, 392] on div "Chat" at bounding box center [872, 386] width 302 height 27
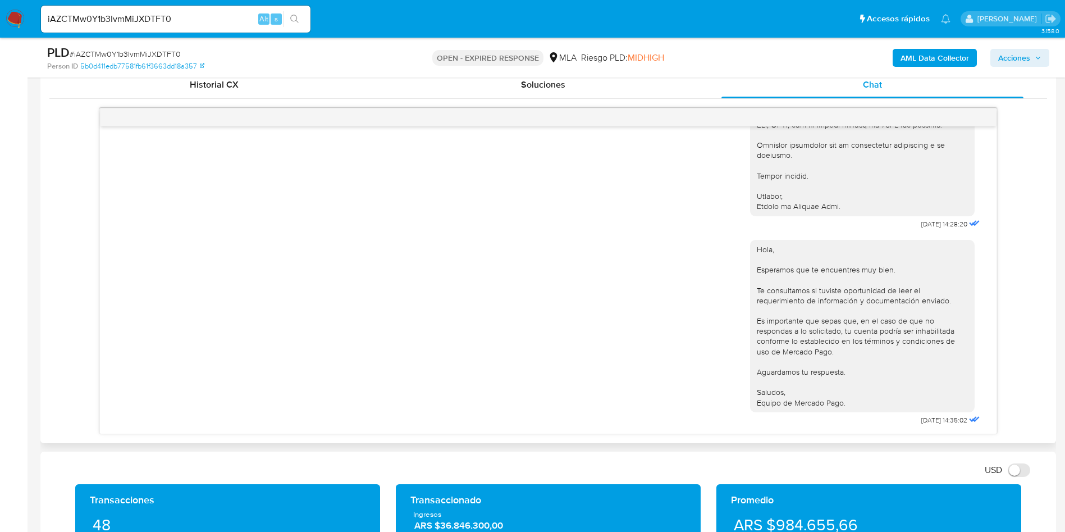
scroll to position [589, 0]
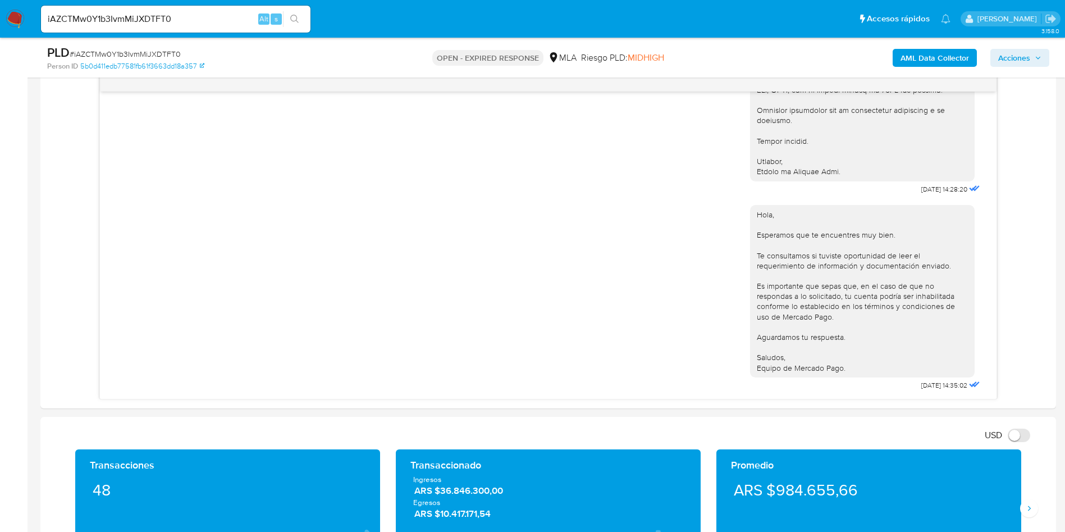
click at [153, 58] on span "# iAZCTMw0Y1b3IvmMiJXDTFT0" at bounding box center [125, 53] width 111 height 11
copy span "iAZCTMw0Y1b3IvmMiJXDTFT0"
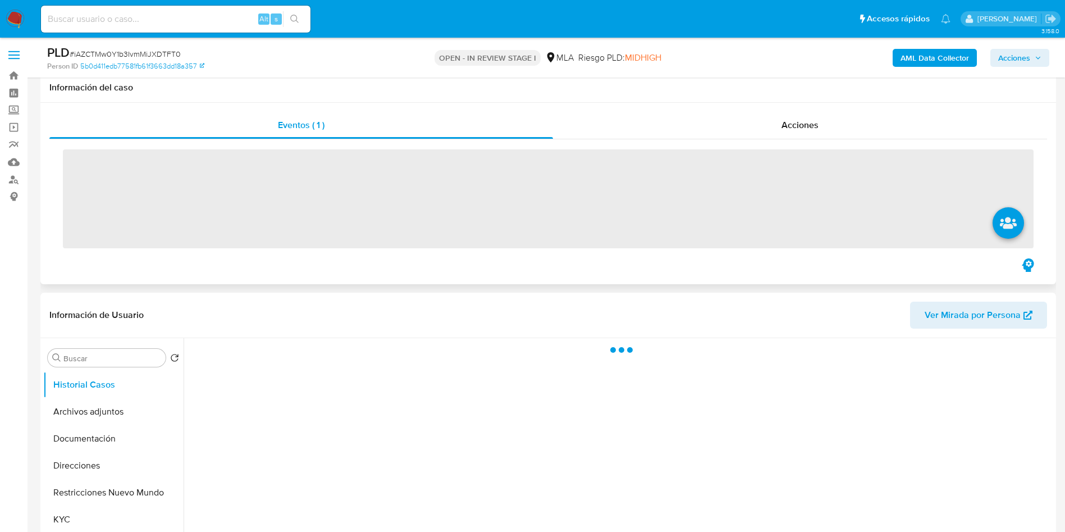
scroll to position [253, 0]
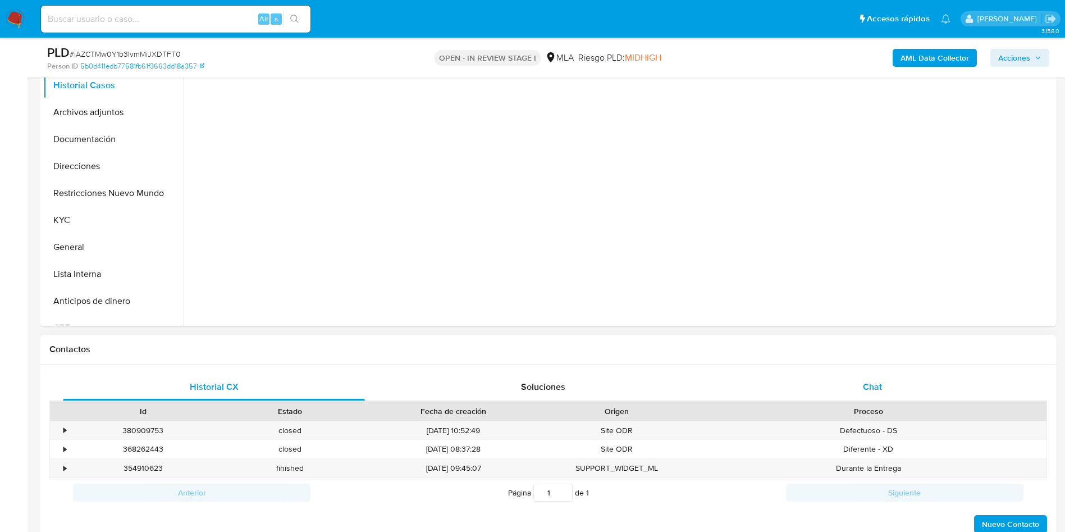
click at [838, 382] on div "Chat" at bounding box center [872, 386] width 302 height 27
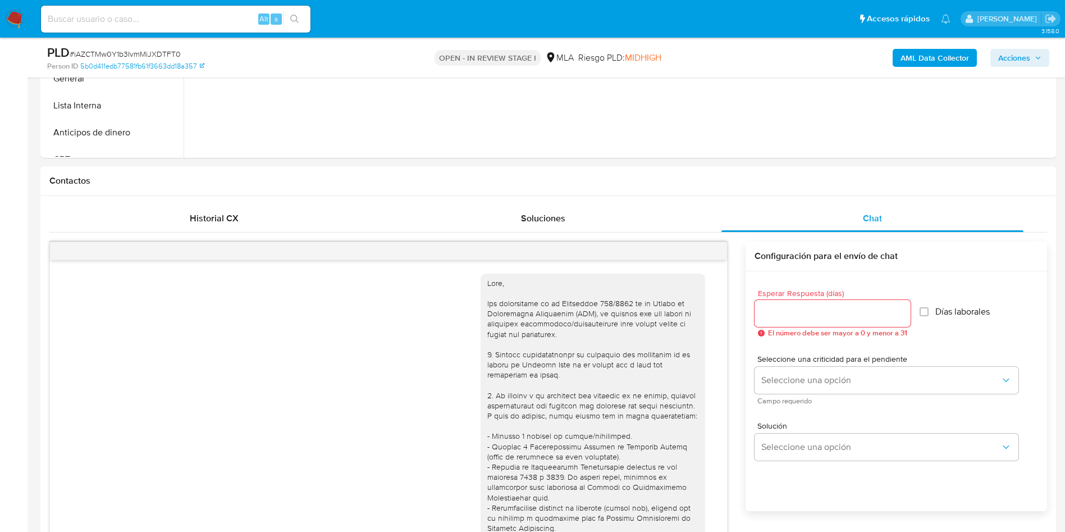
scroll to position [1152, 0]
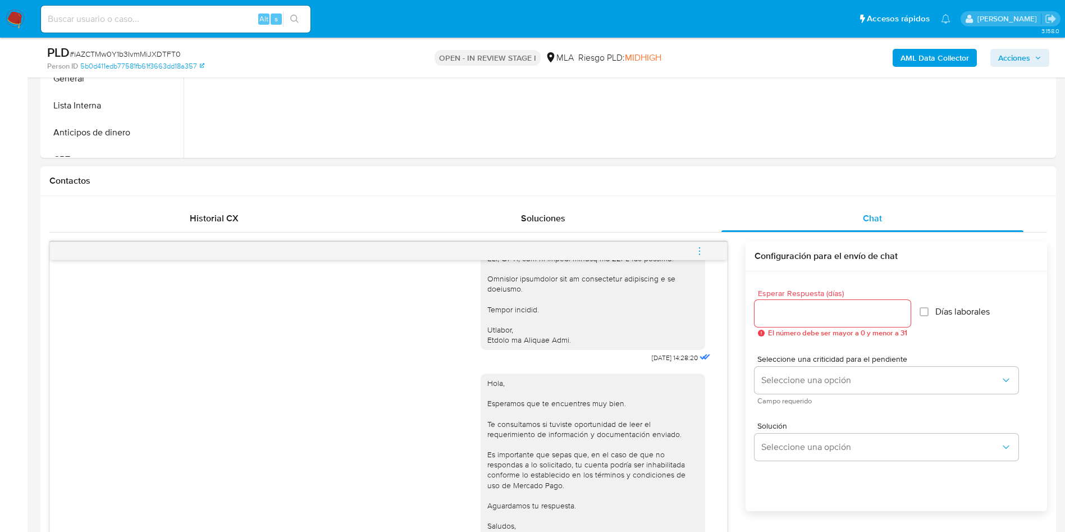
click at [699, 248] on icon "menu-action" at bounding box center [699, 251] width 10 height 10
select select "10"
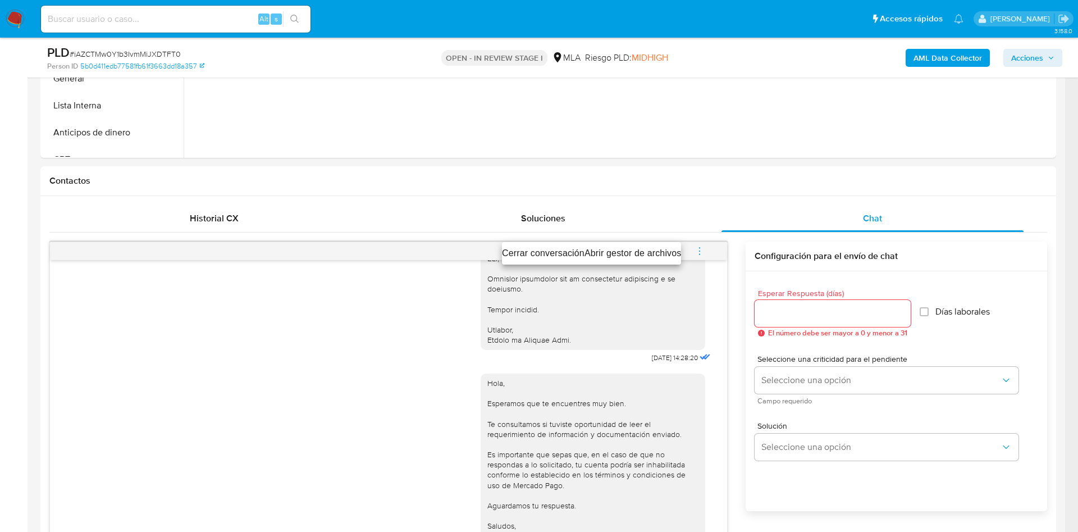
click at [539, 254] on li "Cerrar conversación" at bounding box center [543, 252] width 83 height 13
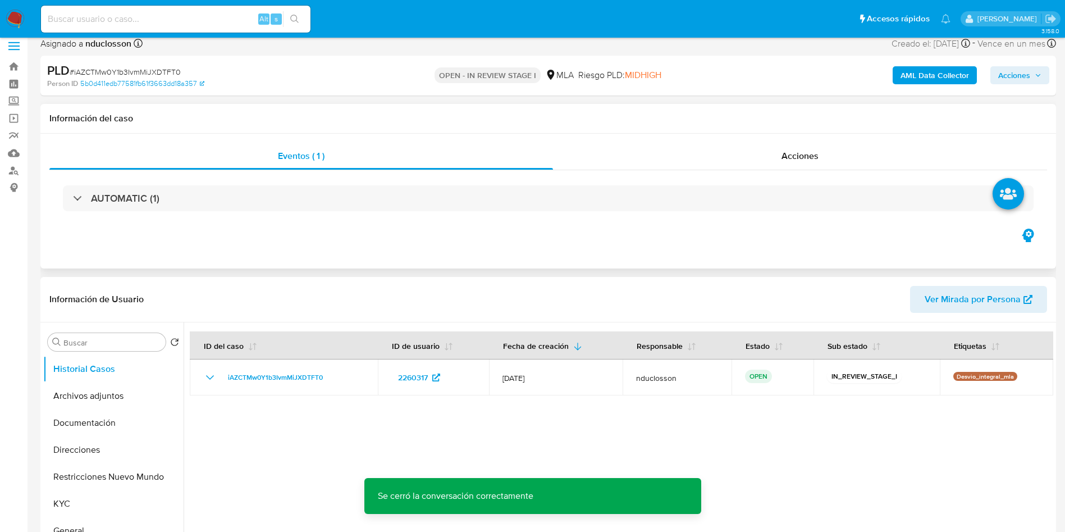
scroll to position [0, 0]
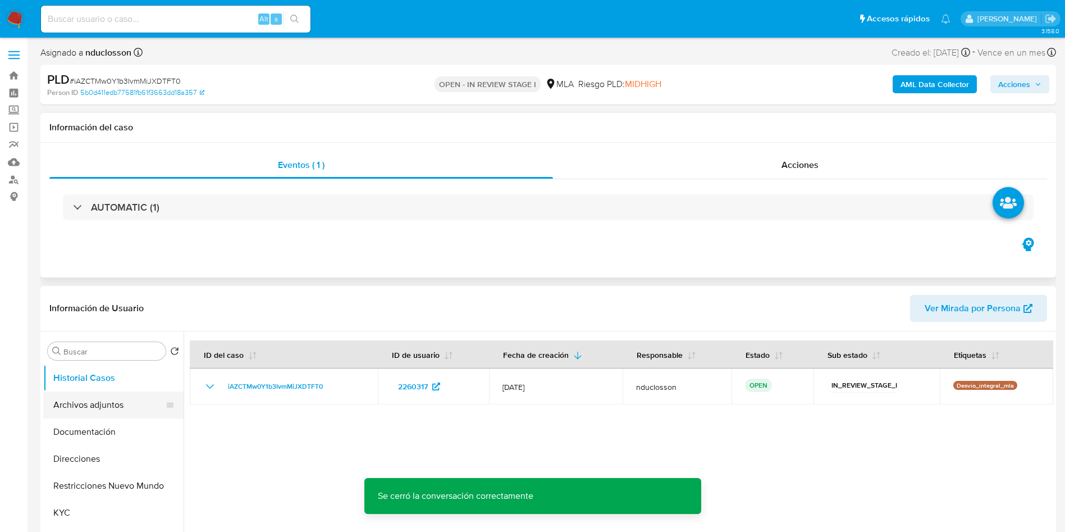
click at [104, 404] on button "Archivos adjuntos" at bounding box center [108, 404] width 131 height 27
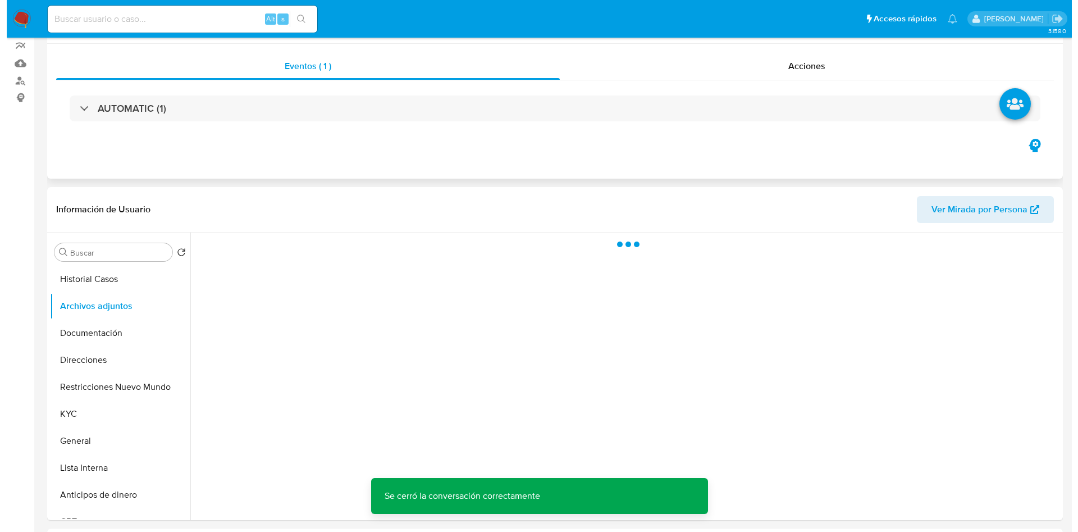
scroll to position [168, 0]
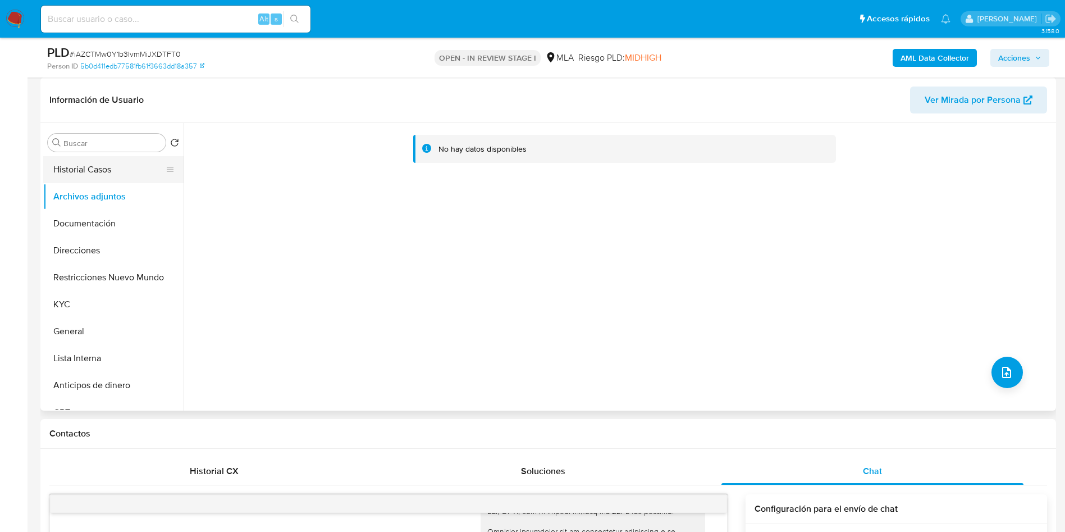
click at [83, 171] on button "Historial Casos" at bounding box center [108, 169] width 131 height 27
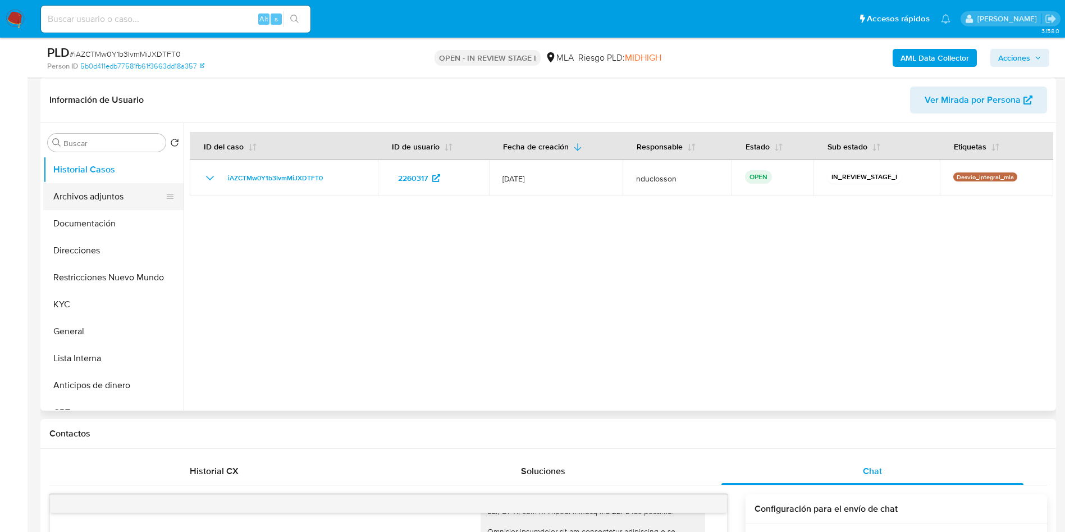
click at [89, 191] on button "Archivos adjuntos" at bounding box center [108, 196] width 131 height 27
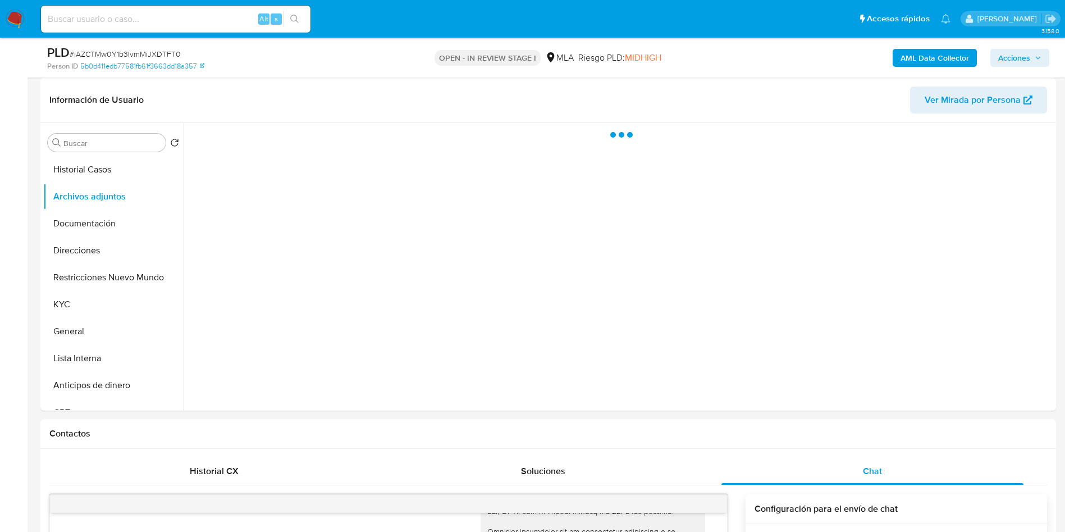
click at [927, 58] on b "AML Data Collector" at bounding box center [934, 58] width 68 height 18
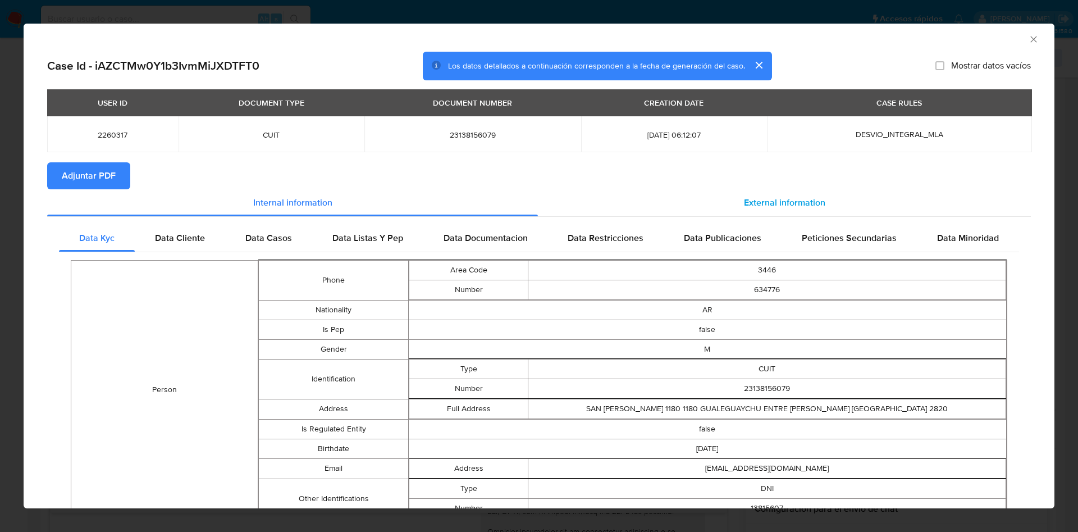
click at [680, 214] on div "External information" at bounding box center [784, 202] width 493 height 27
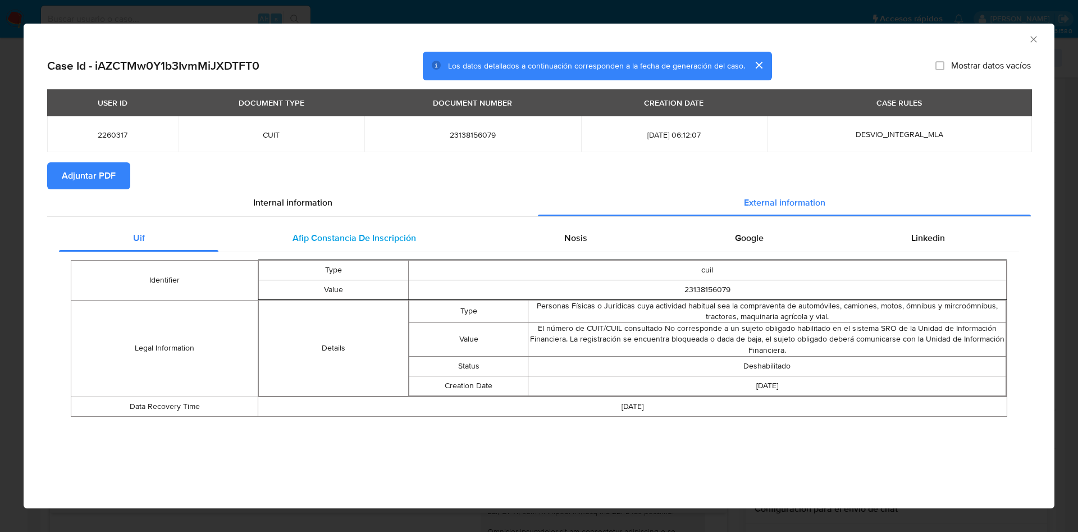
click at [397, 234] on span "Afip Constancia De Inscripción" at bounding box center [353, 237] width 123 height 13
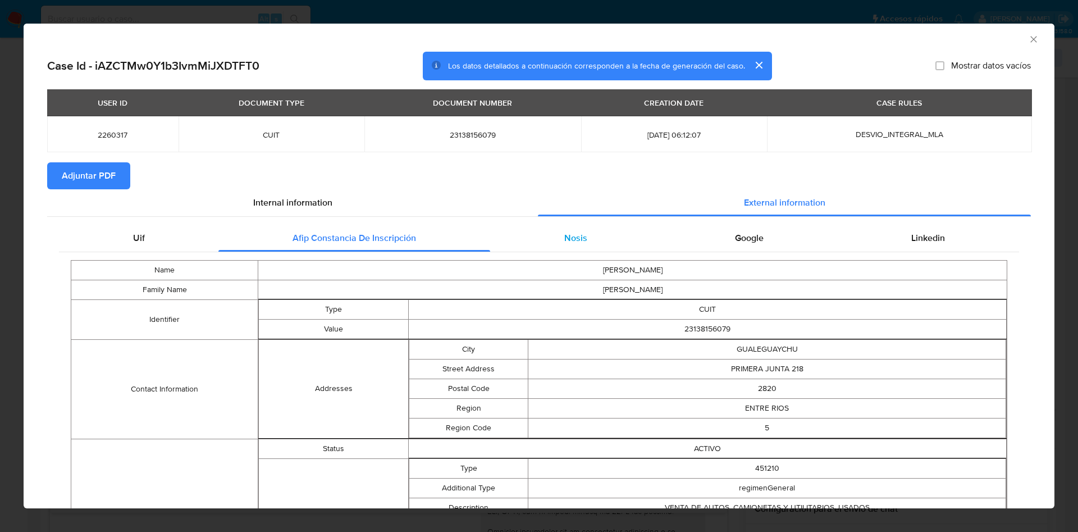
click at [615, 241] on div "Nosis" at bounding box center [575, 238] width 171 height 27
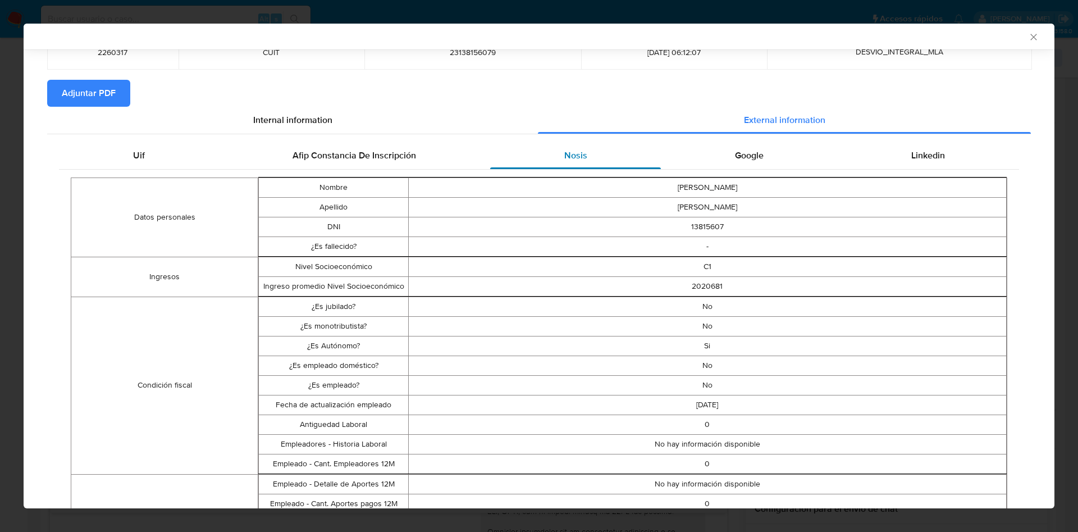
scroll to position [82, 0]
click at [691, 157] on div "Google" at bounding box center [749, 153] width 176 height 27
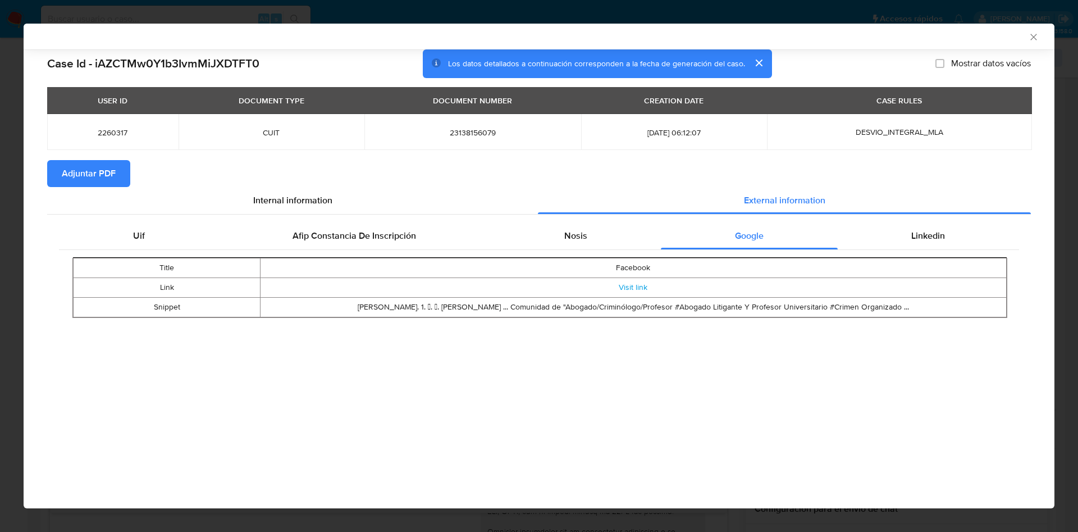
scroll to position [0, 0]
click at [77, 179] on span "Adjuntar PDF" at bounding box center [89, 173] width 54 height 25
click at [1034, 36] on icon "Cerrar ventana" at bounding box center [1033, 37] width 6 height 6
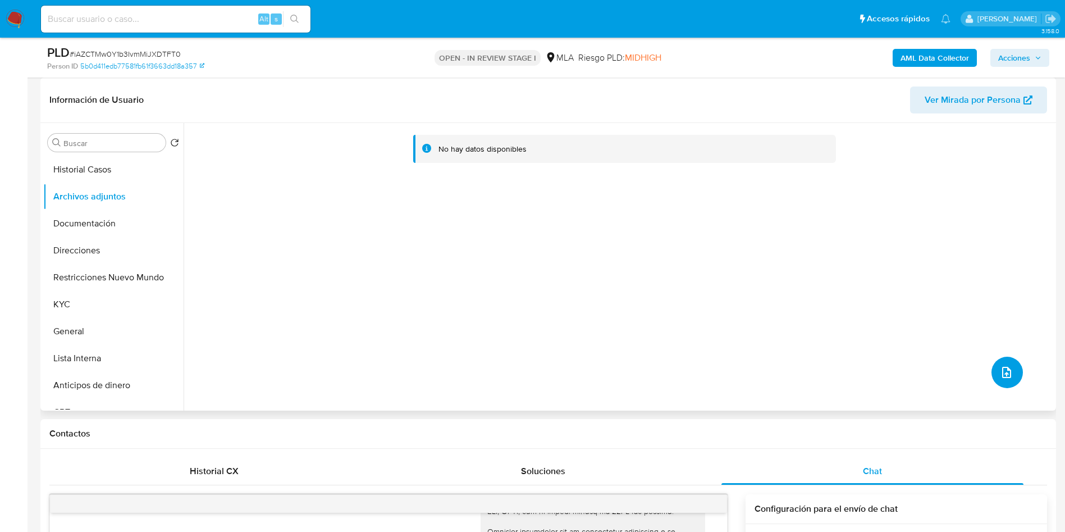
click at [1000, 373] on icon "upload-file" at bounding box center [1006, 371] width 13 height 13
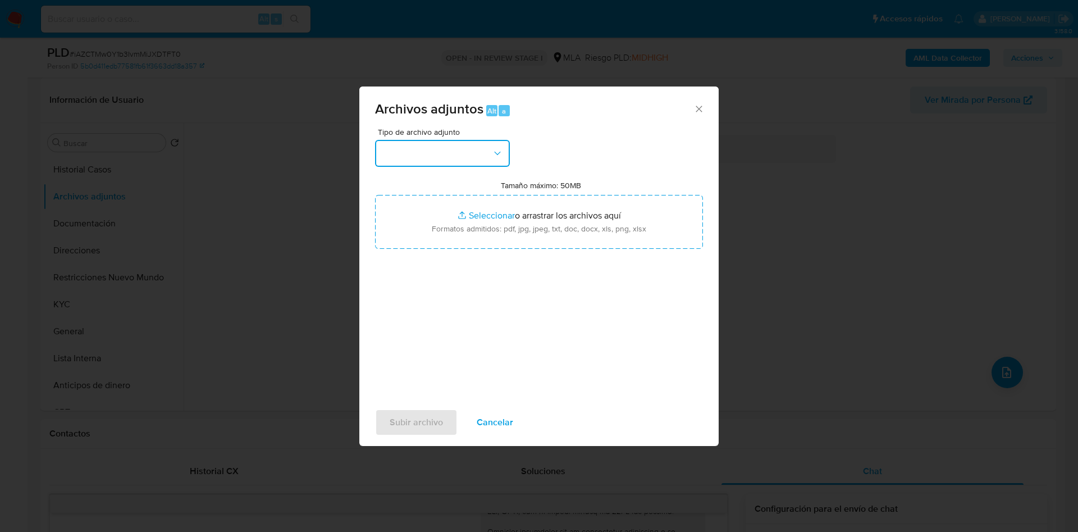
click at [455, 140] on button "button" at bounding box center [442, 153] width 135 height 27
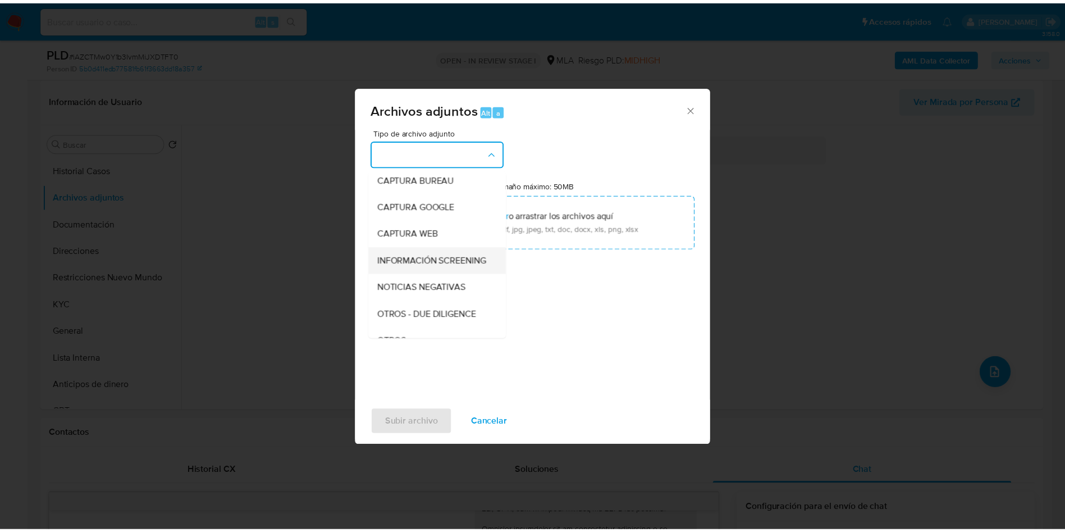
scroll to position [143, 0]
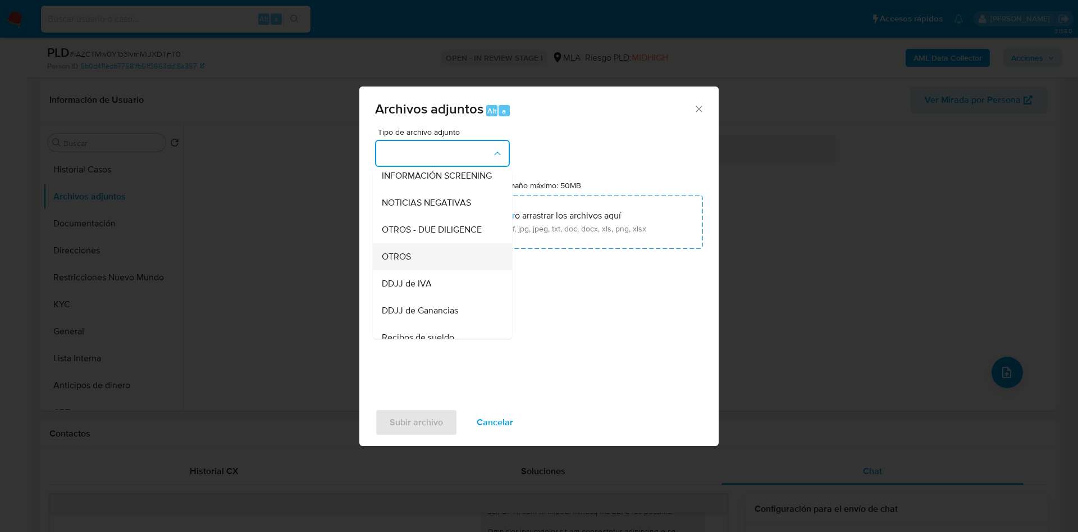
click at [415, 262] on div "OTROS" at bounding box center [439, 256] width 115 height 27
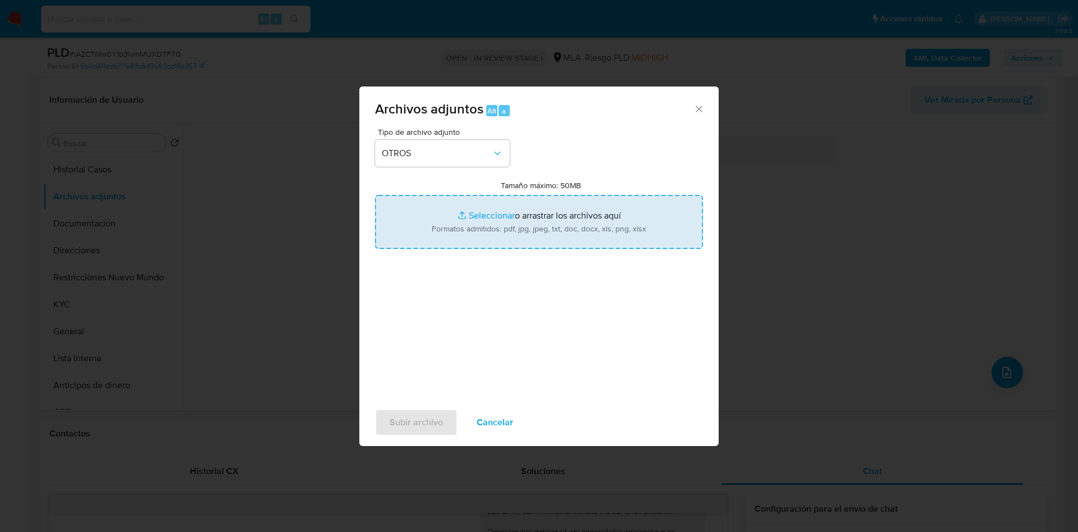
type input "C:\fakepath\Caselog iAZCTMw0Y1b3IvmMiJXDTFT0.docx"
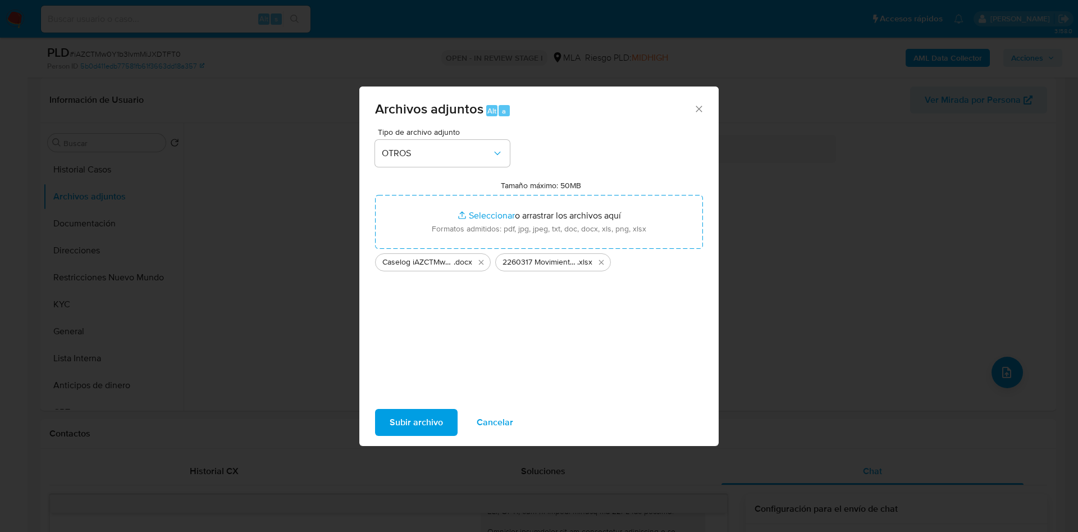
click at [456, 372] on div "Tipo de archivo adjunto OTROS Tamaño máximo: 50MB Seleccionar archivos Seleccio…" at bounding box center [539, 260] width 328 height 265
click at [413, 410] on span "Subir archivo" at bounding box center [416, 422] width 53 height 25
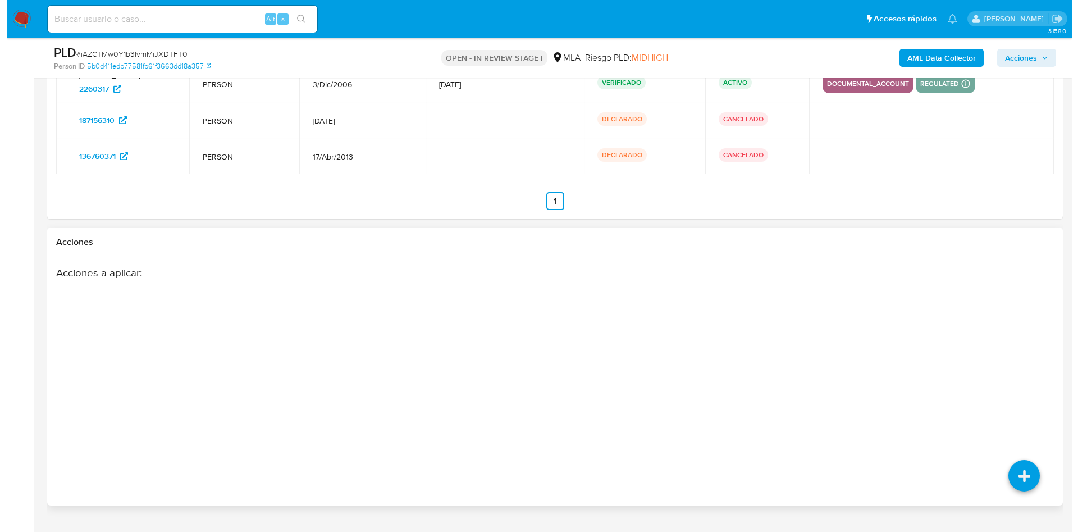
scroll to position [2057, 0]
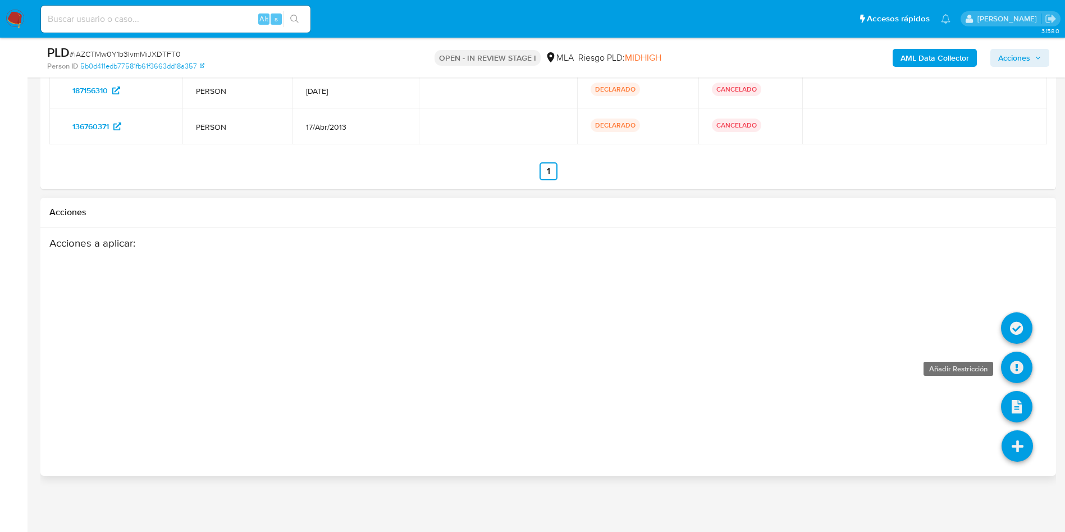
click at [1018, 359] on icon at bounding box center [1016, 366] width 31 height 31
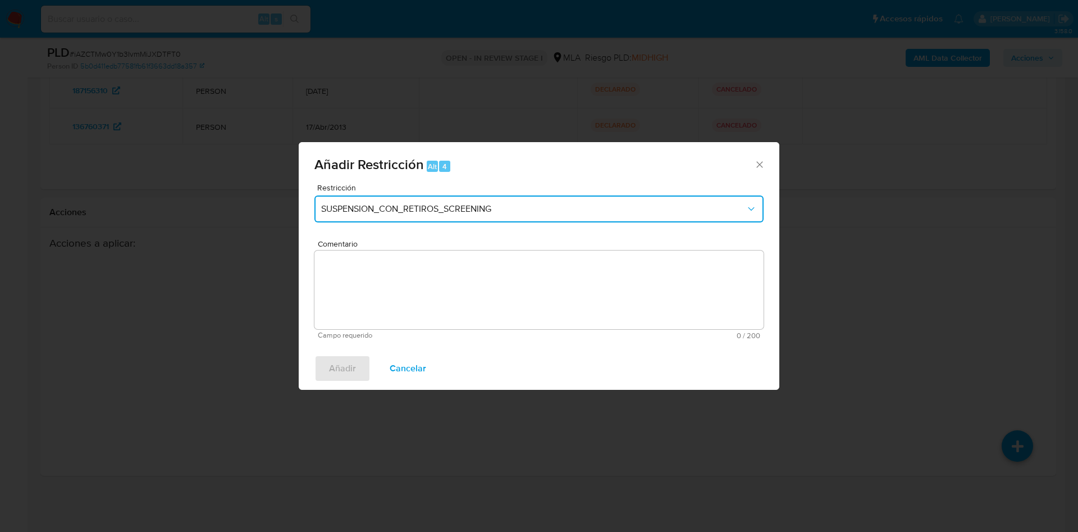
click at [551, 206] on span "SUSPENSION_CON_RETIROS_SCREENING" at bounding box center [533, 208] width 424 height 11
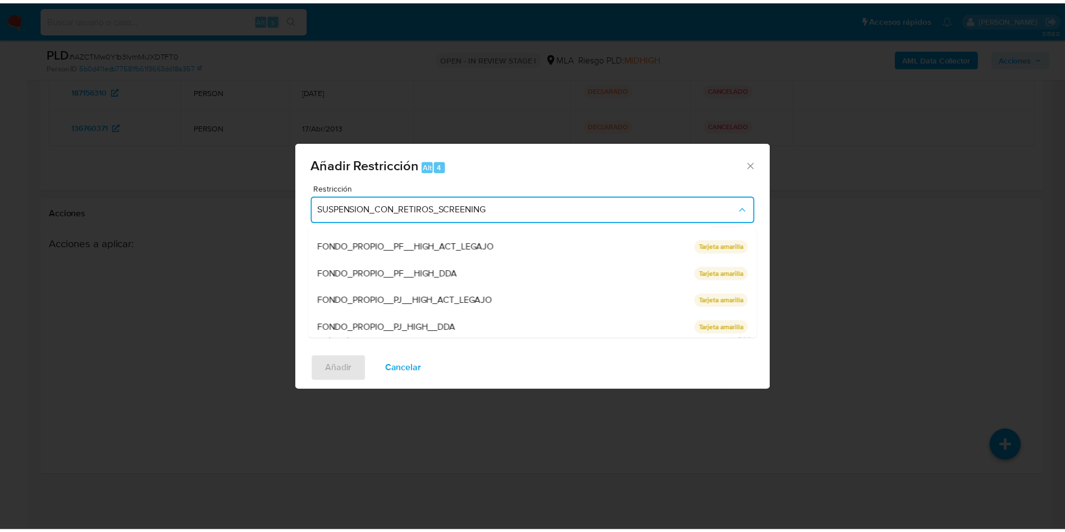
scroll to position [238, 0]
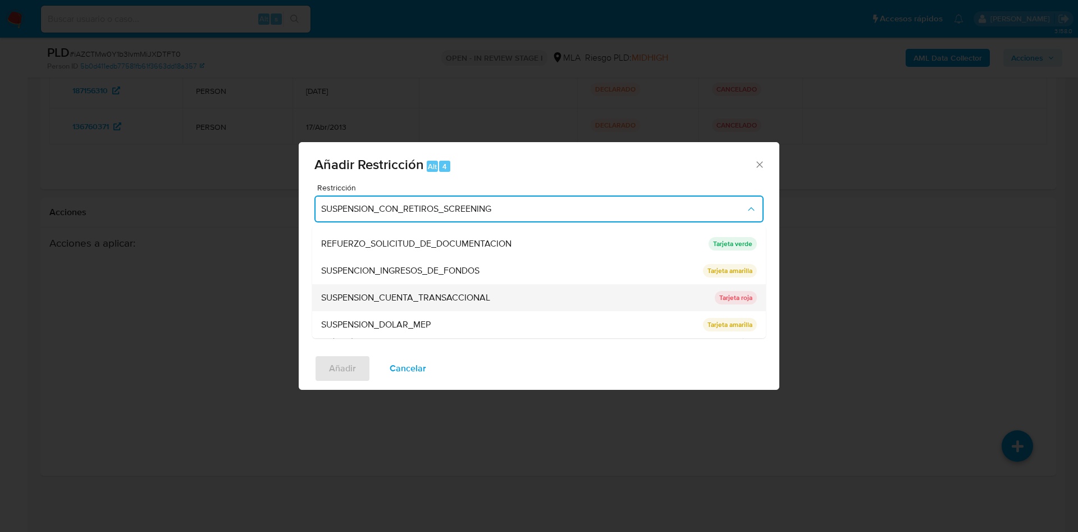
click at [481, 289] on div "SUSPENSION_CUENTA_TRANSACCIONAL" at bounding box center [514, 297] width 387 height 27
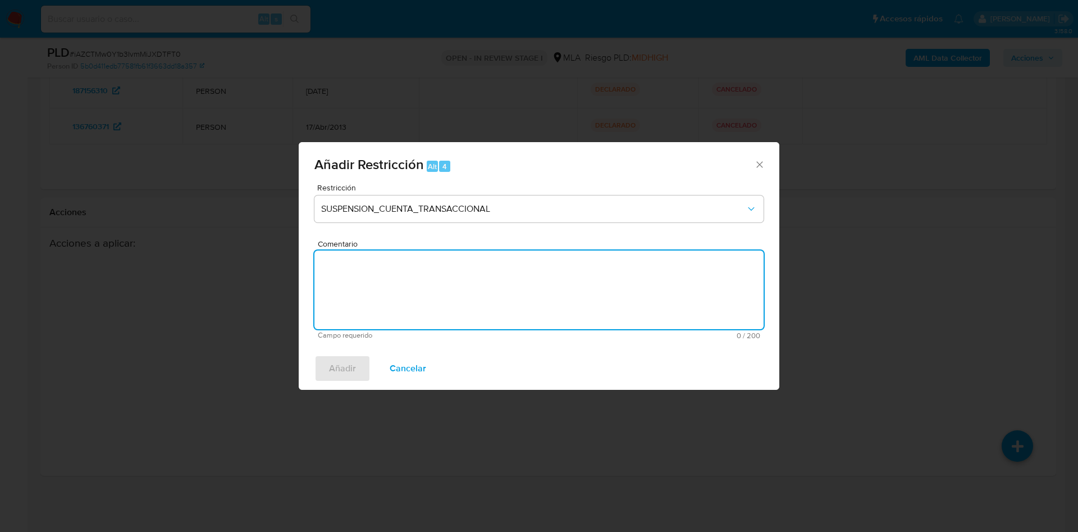
click at [481, 289] on textarea "Comentario" at bounding box center [538, 289] width 449 height 79
type textarea "AML"
click at [341, 358] on span "Añadir" at bounding box center [342, 368] width 27 height 25
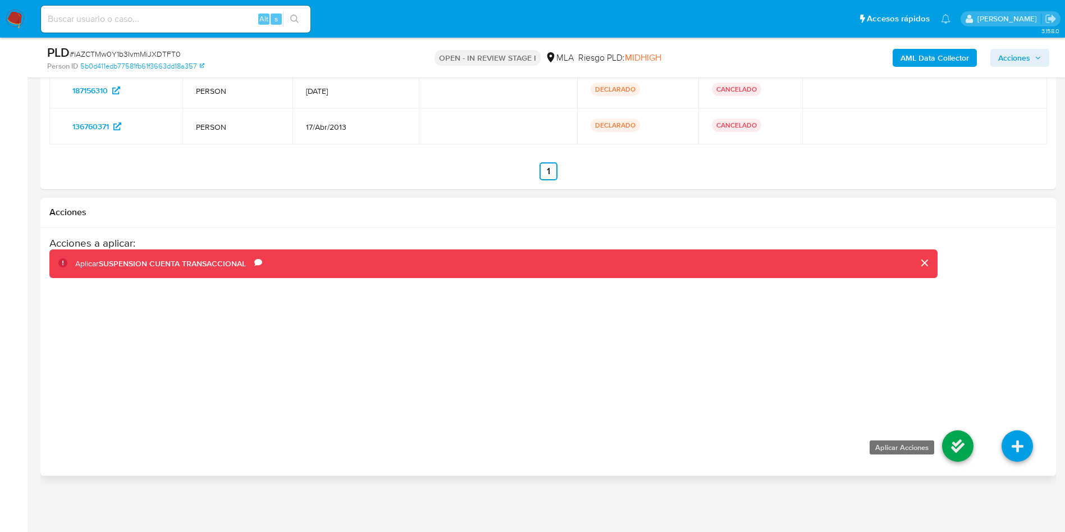
click at [954, 445] on icon at bounding box center [957, 445] width 31 height 31
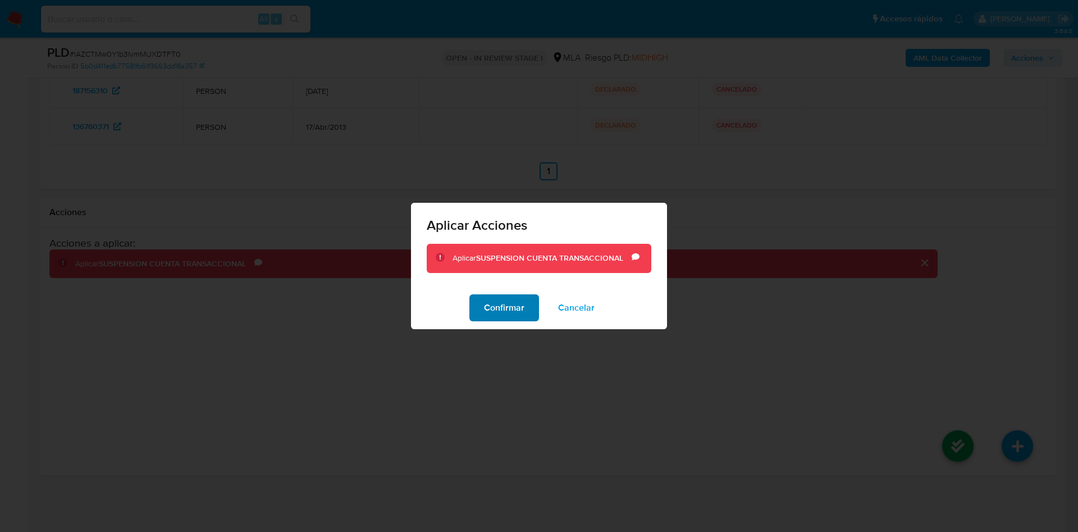
click at [494, 311] on span "Confirmar" at bounding box center [504, 307] width 40 height 25
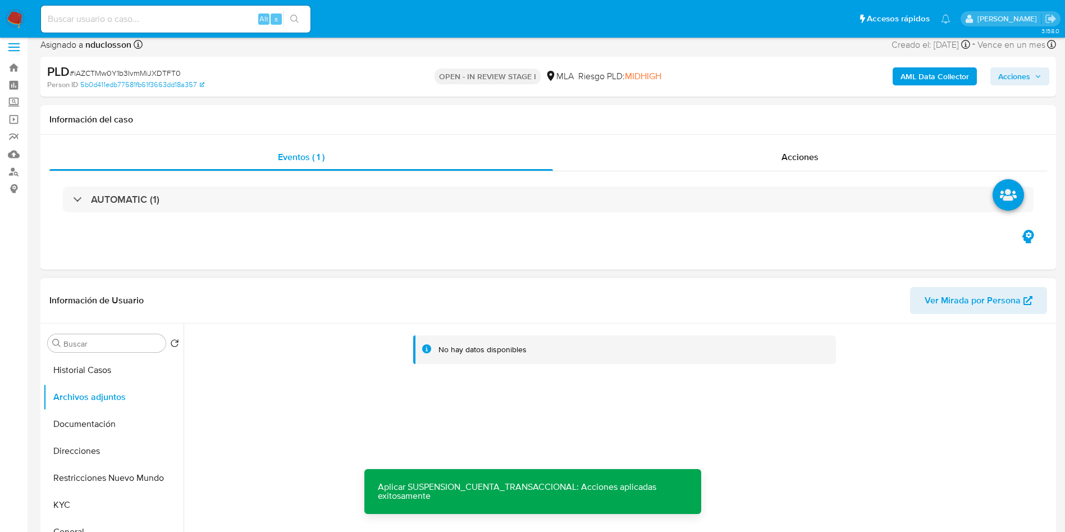
scroll to position [0, 0]
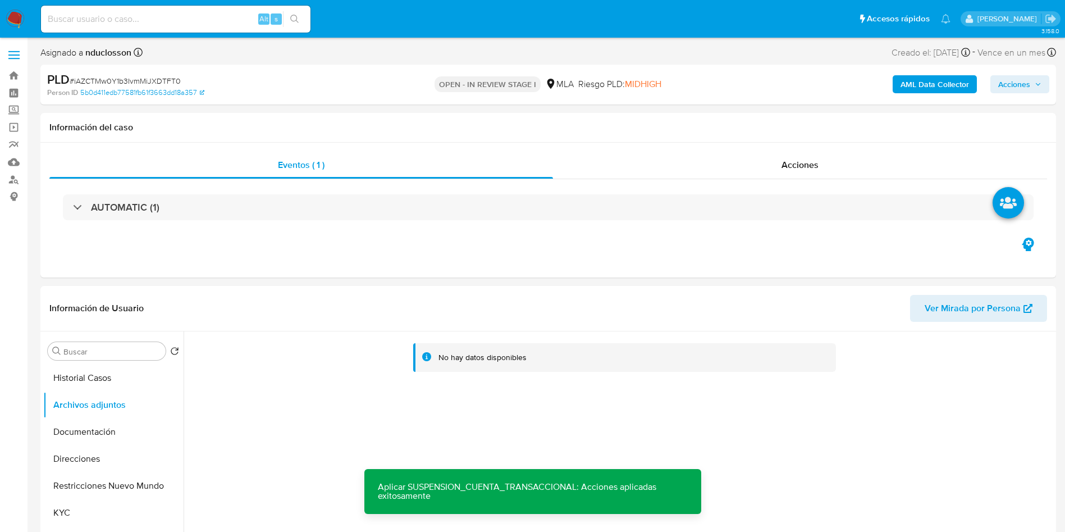
click at [1027, 83] on span "Acciones" at bounding box center [1014, 84] width 32 height 18
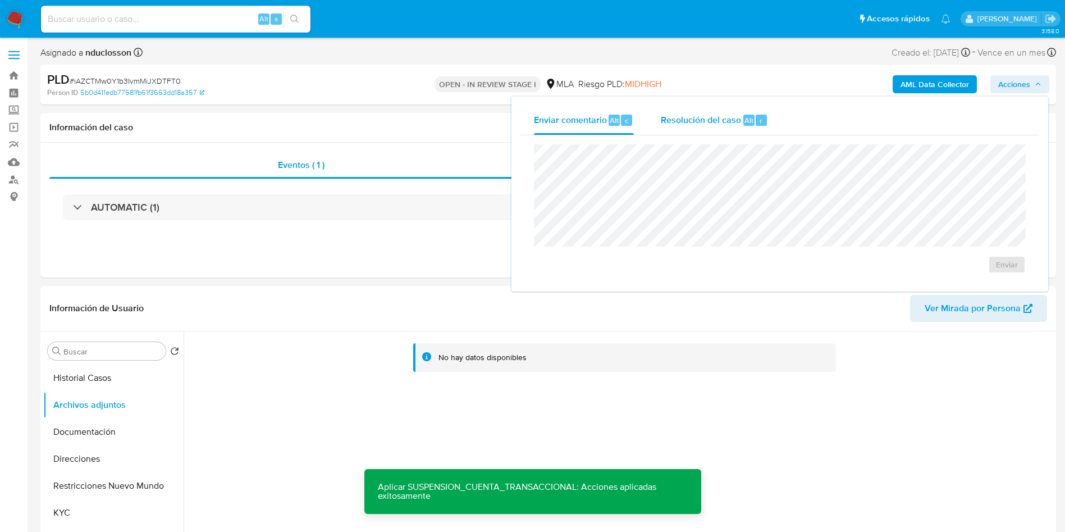
click at [729, 119] on span "Resolución del caso" at bounding box center [701, 119] width 80 height 13
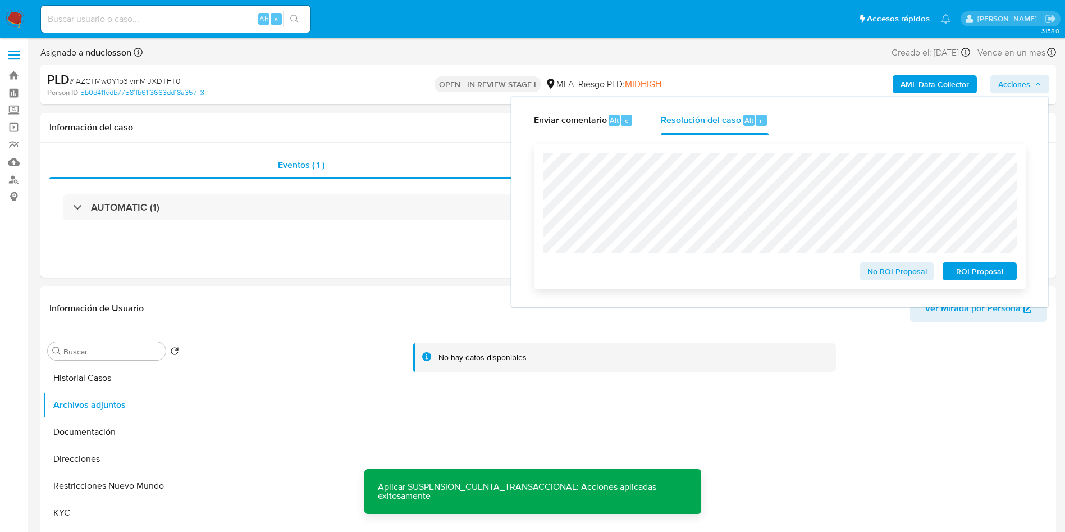
click at [987, 273] on span "ROI Proposal" at bounding box center [979, 271] width 58 height 16
click at [109, 420] on button "Documentación" at bounding box center [108, 431] width 131 height 27
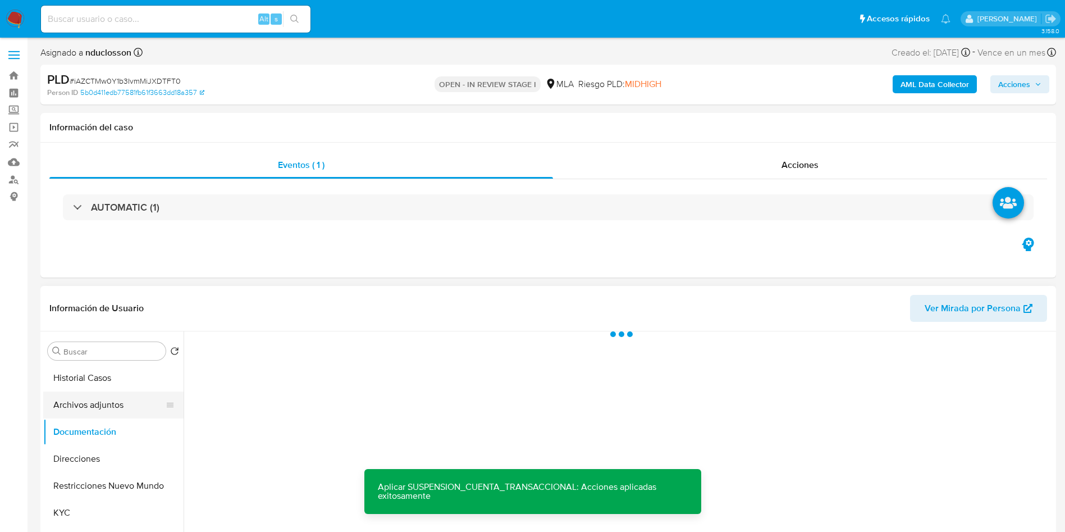
click at [97, 404] on button "Archivos adjuntos" at bounding box center [108, 404] width 131 height 27
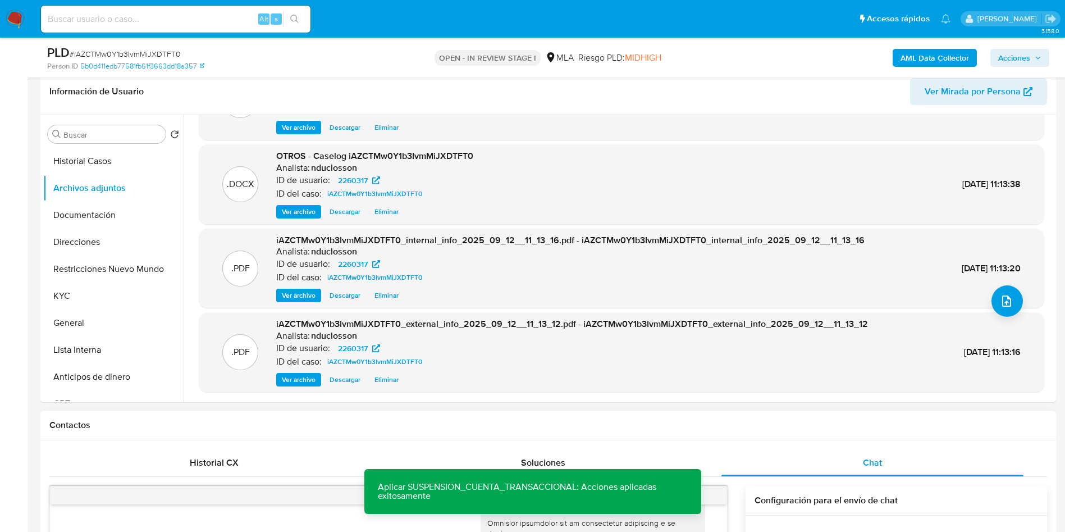
scroll to position [168, 0]
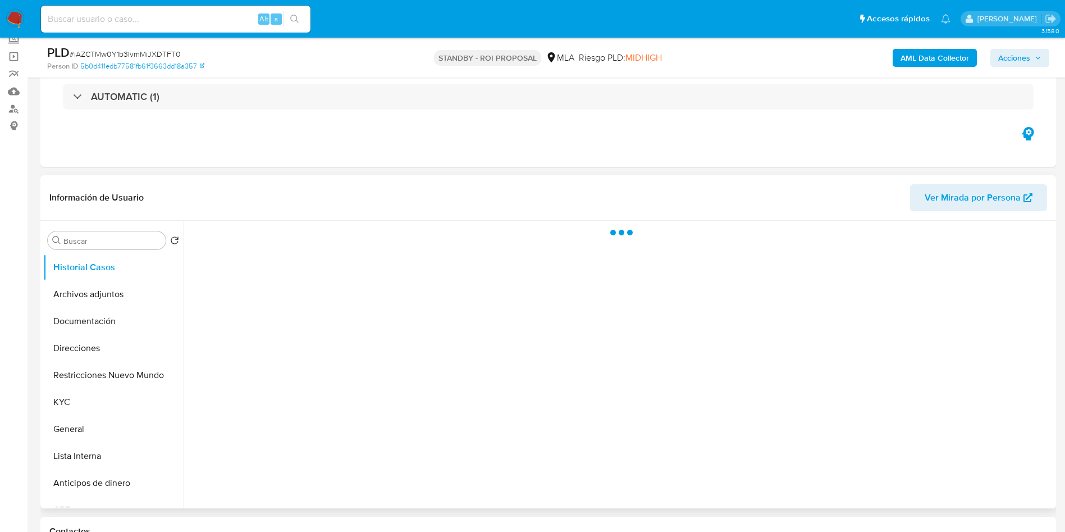
scroll to position [168, 0]
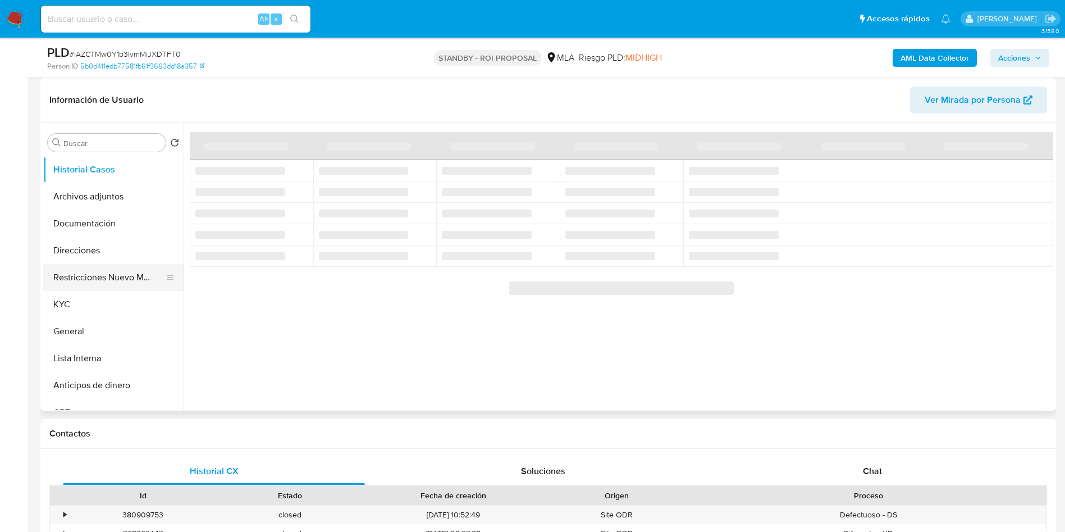
click at [100, 278] on button "Restricciones Nuevo Mundo" at bounding box center [108, 277] width 131 height 27
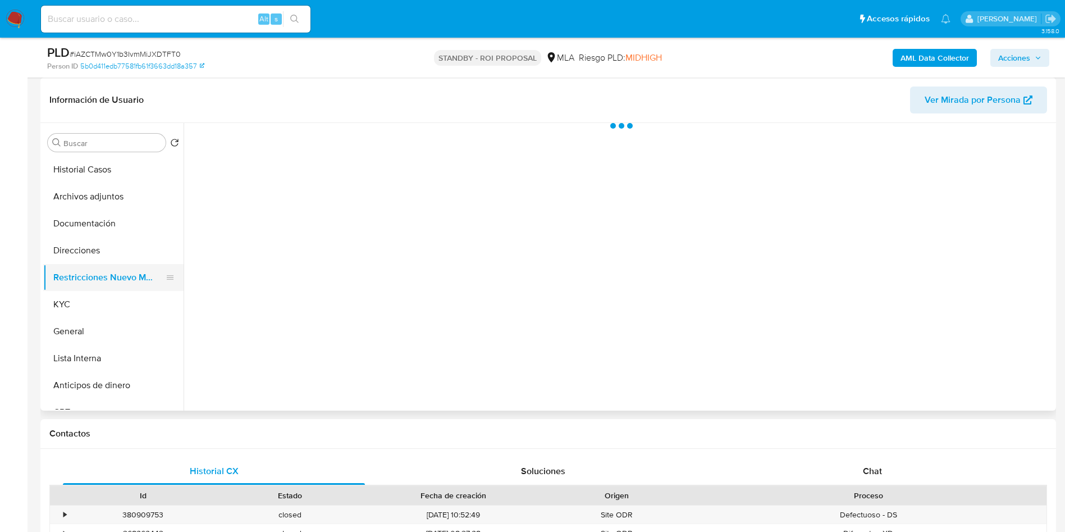
select select "10"
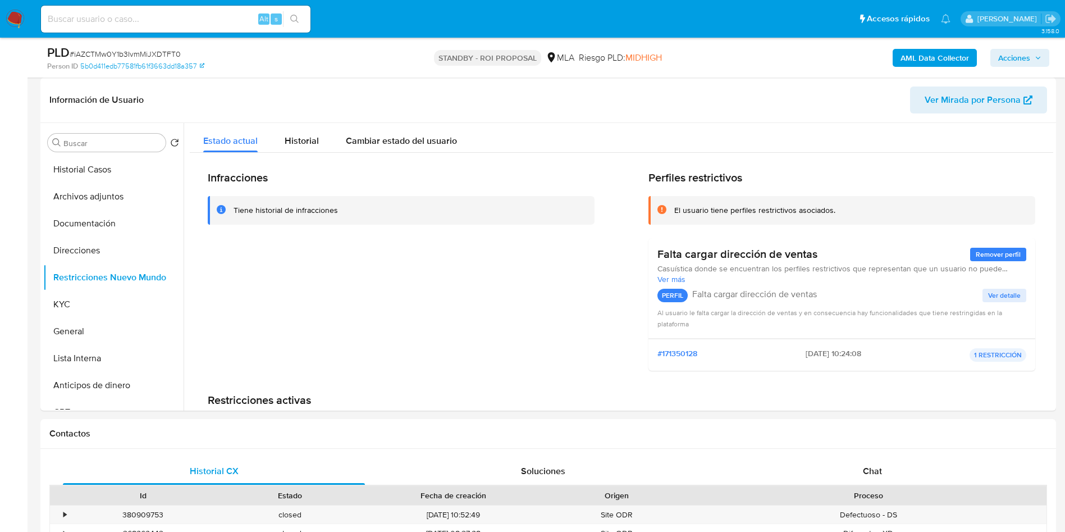
click at [153, 16] on input at bounding box center [175, 19] width 269 height 15
paste input "Kd6vN7wXn4OAtJx8XxtlK8Pl"
type input "Kd6vN7wXn4OAtJx8XxtlK8Pl"
click at [302, 20] on button "search-icon" at bounding box center [294, 19] width 23 height 16
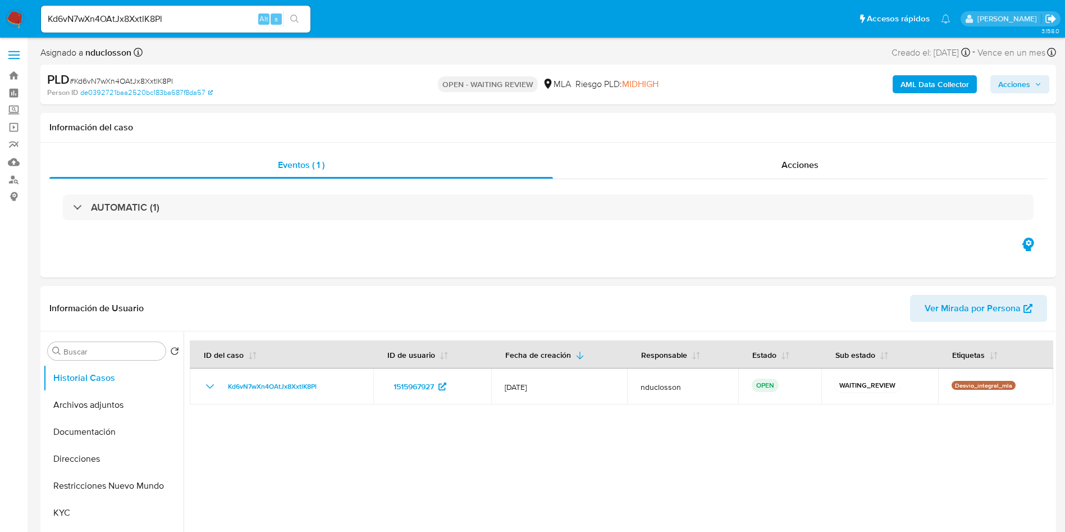
select select "10"
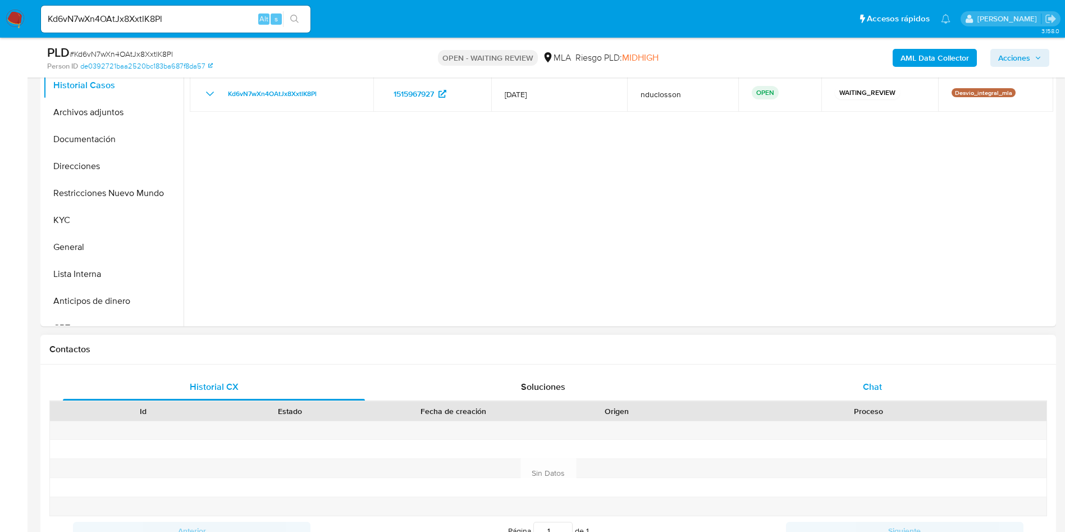
click at [859, 388] on div "Chat" at bounding box center [872, 386] width 302 height 27
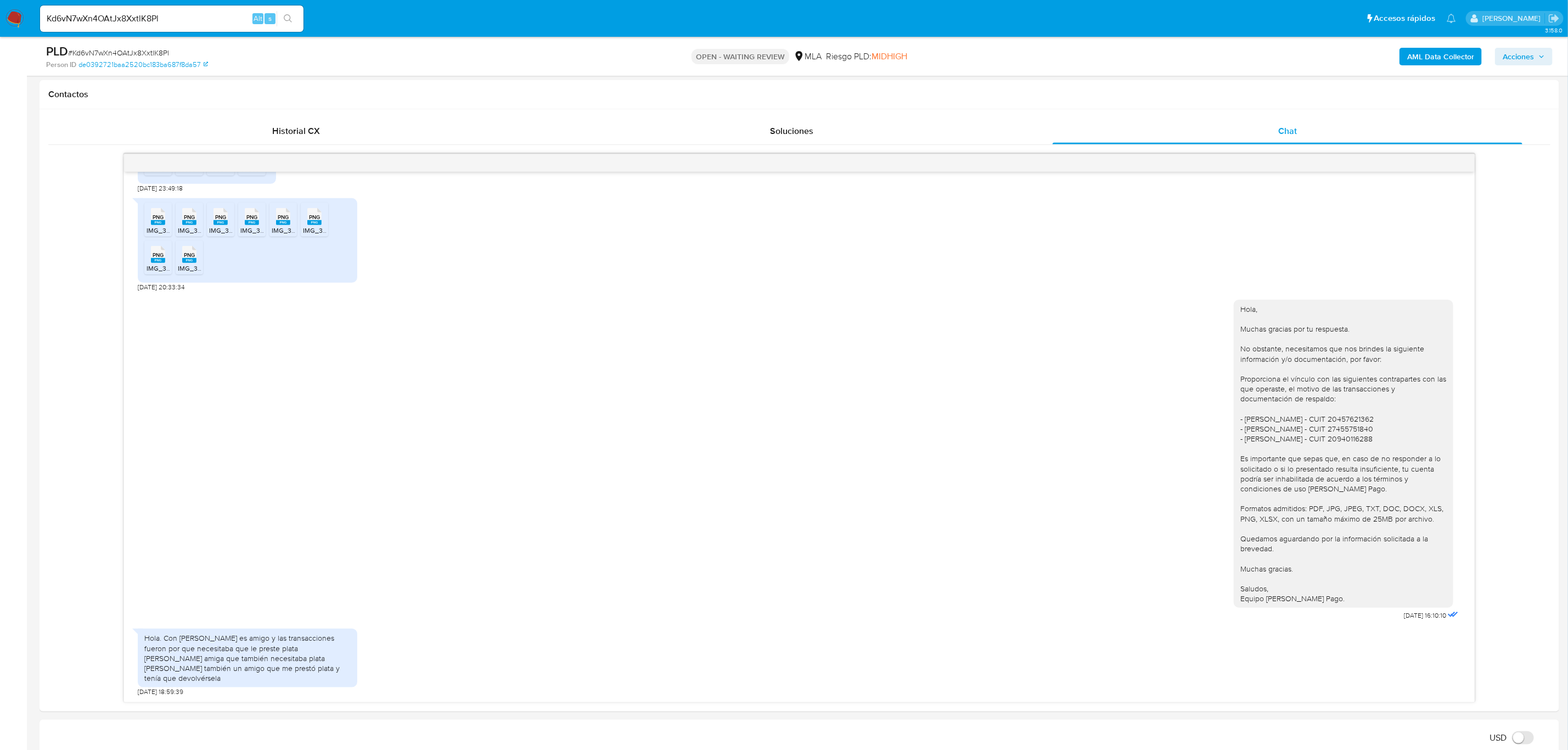
scroll to position [1372, 0]
click at [158, 23] on input "Kd6vN7wXn4OAtJx8XxtlK8Pl" at bounding box center [171, 19] width 263 height 15
paste input "GCAbx00wYqESGMmhi4V42Ci"
type input "GCAbx00wYqESGMmhi4V42Cil"
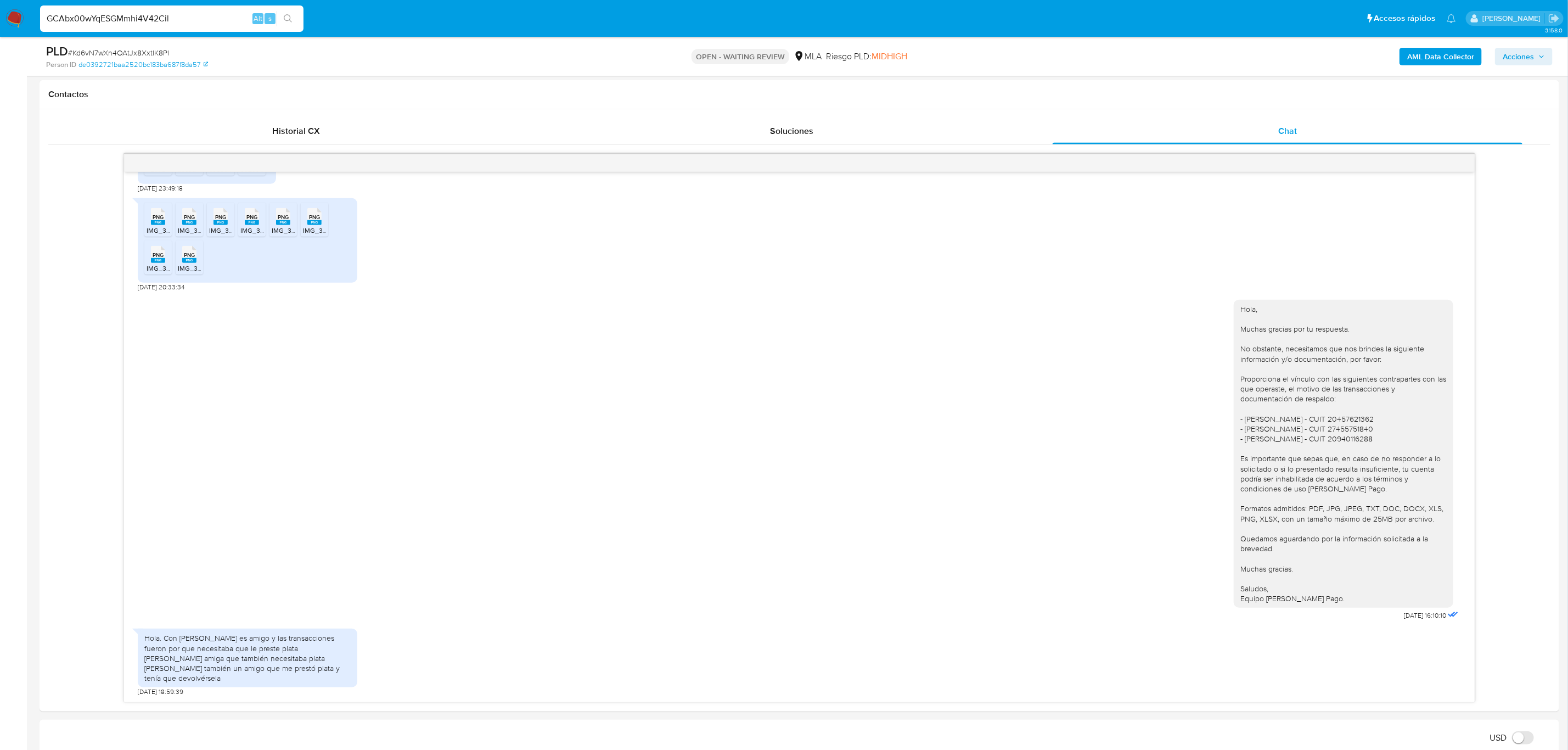
click at [291, 19] on icon "search-icon" at bounding box center [287, 19] width 9 height 9
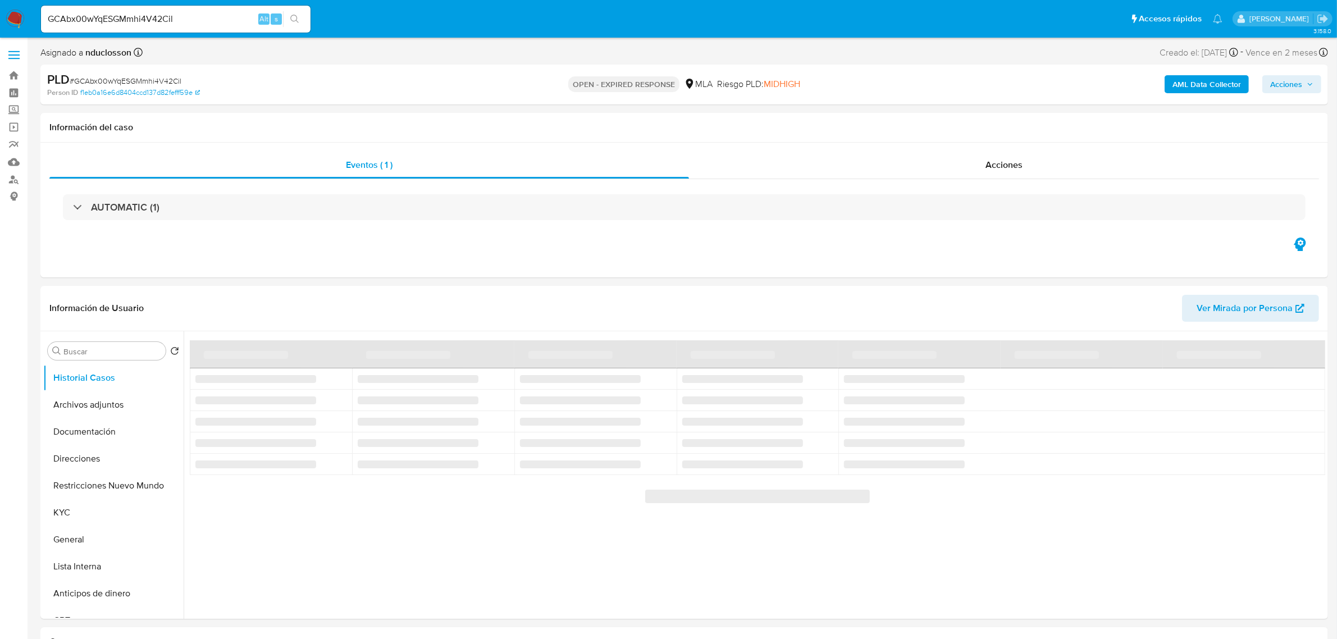
select select "10"
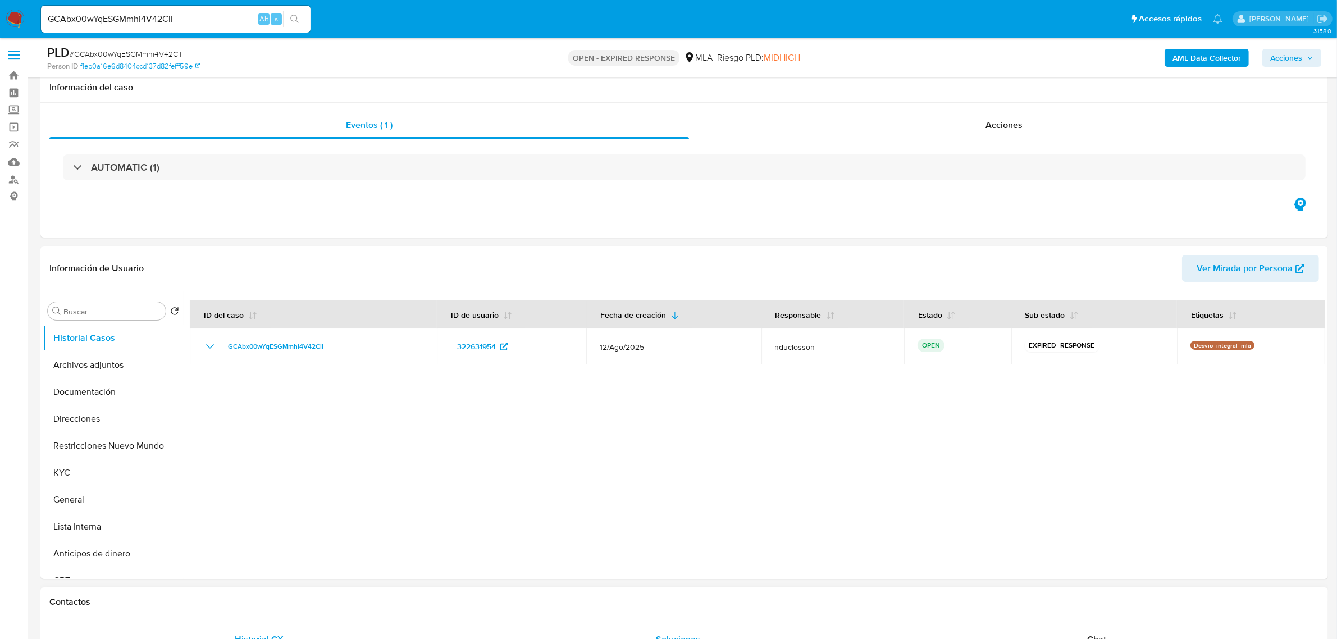
scroll to position [351, 0]
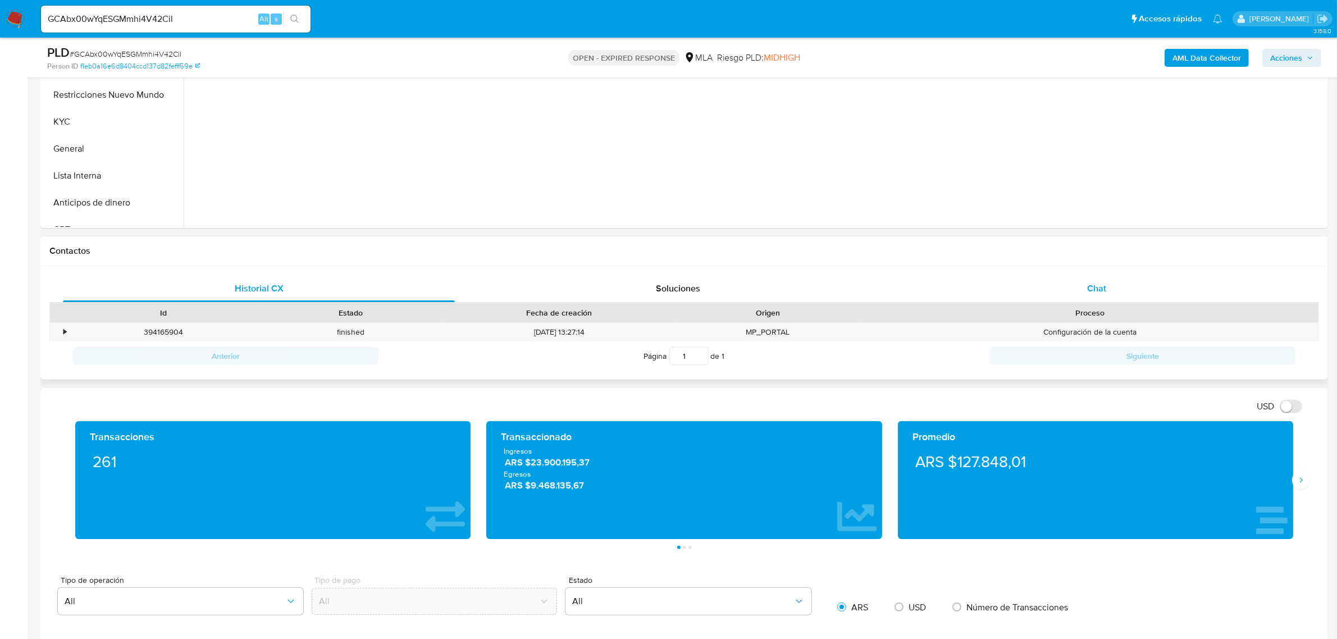
click at [1051, 290] on div "Chat" at bounding box center [1096, 288] width 392 height 27
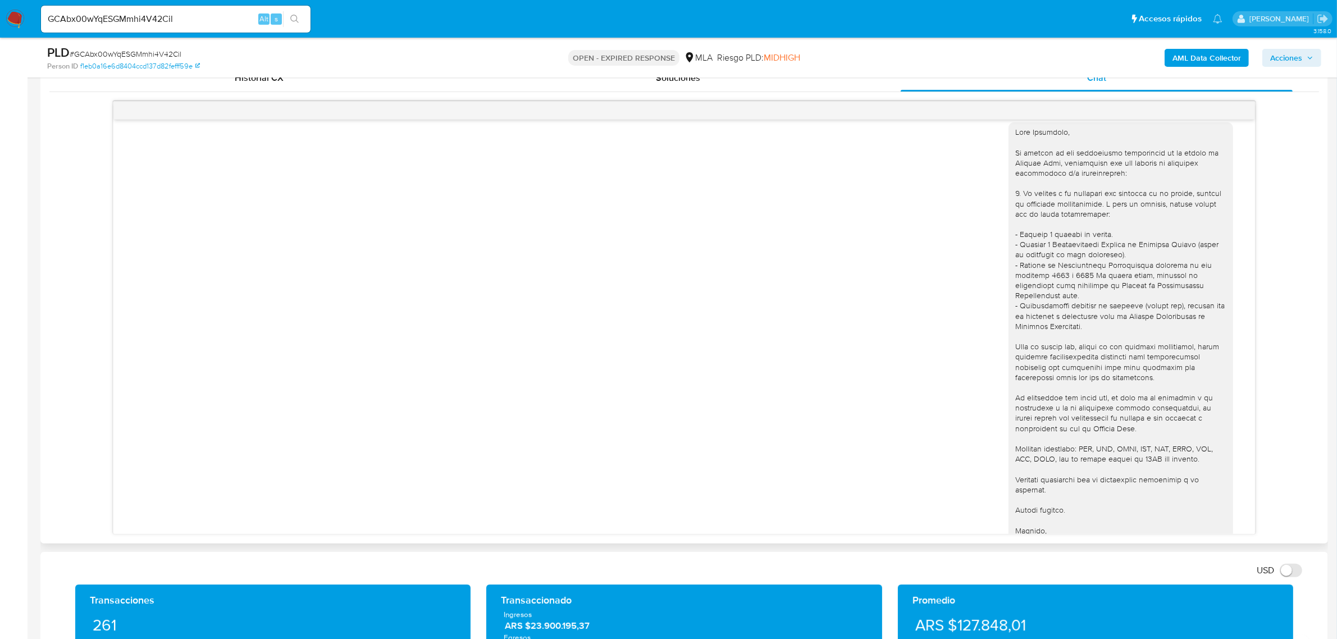
scroll to position [922, 0]
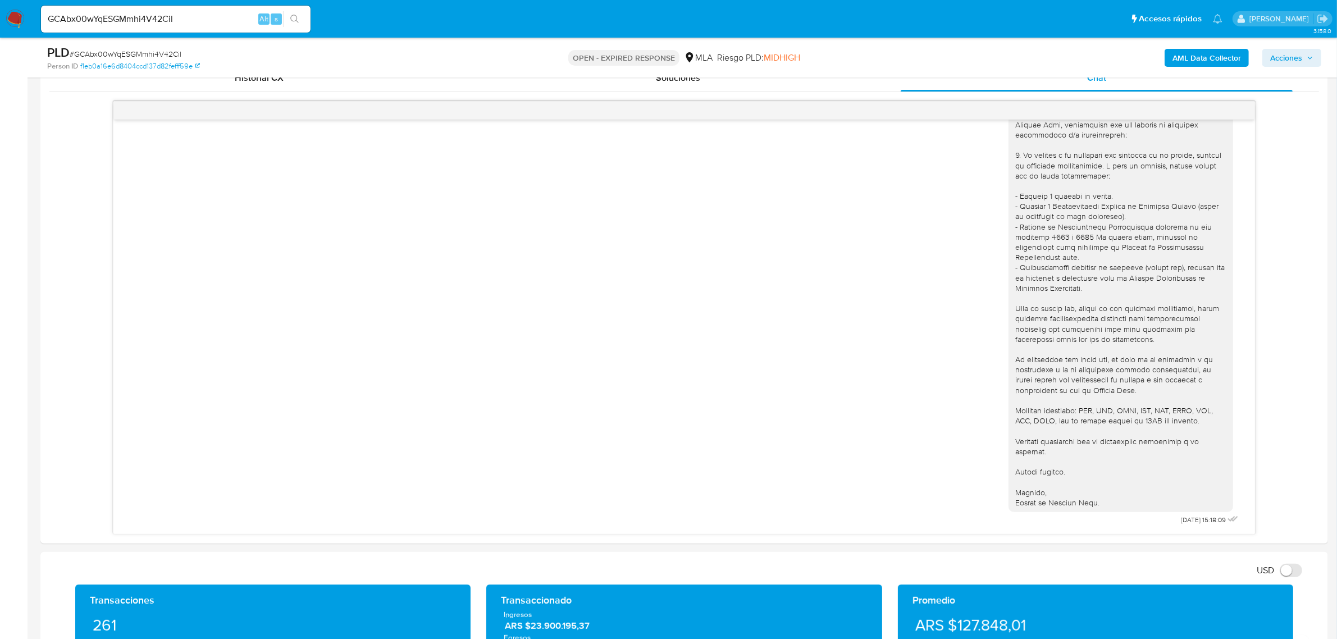
click at [123, 14] on input "GCAbx00wYqESGMmhi4V42Cil" at bounding box center [175, 19] width 269 height 15
paste input "fZ5sQSIhFPwIK1HGDVWe1TpZ"
type input "fZ5sQSIhFPwIK1HGDVWe1TpZ"
click at [292, 15] on icon "search-icon" at bounding box center [294, 19] width 9 height 9
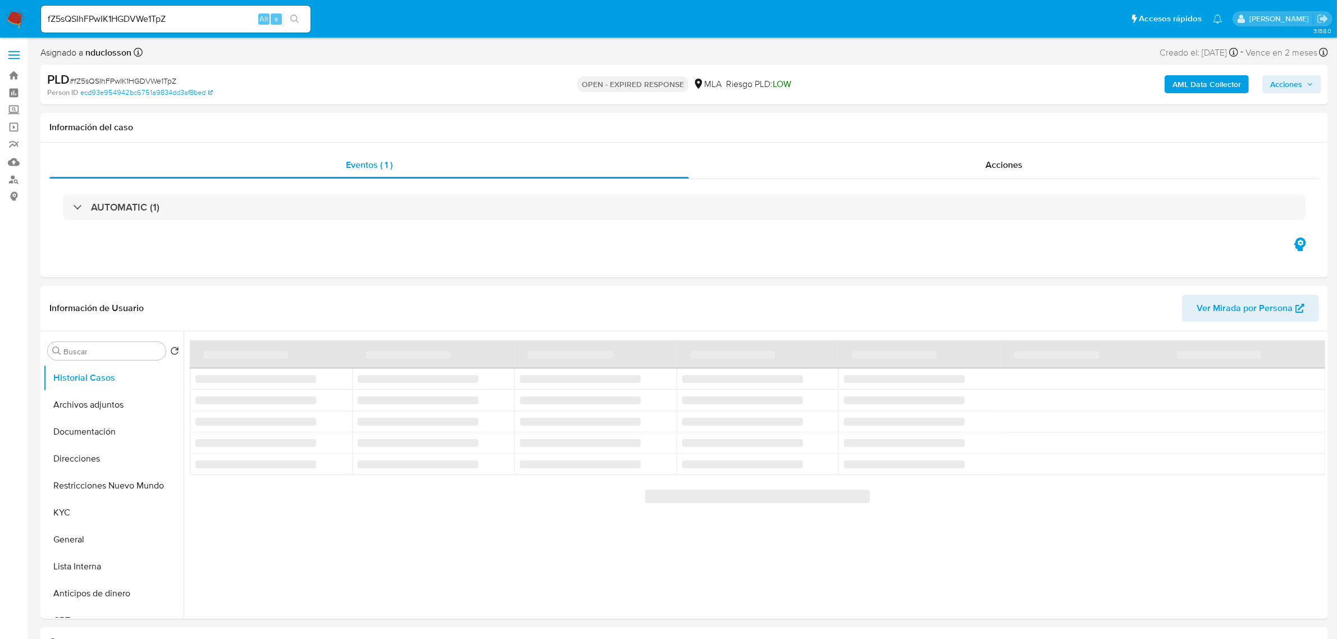
select select "10"
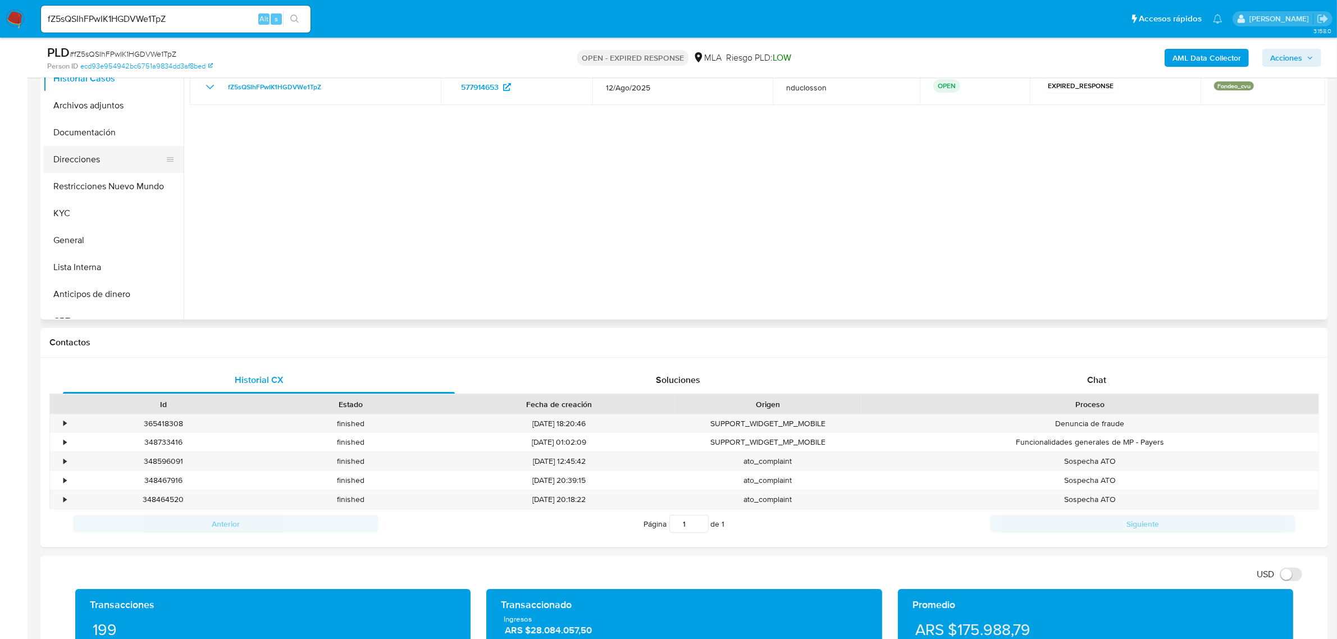
scroll to position [70, 0]
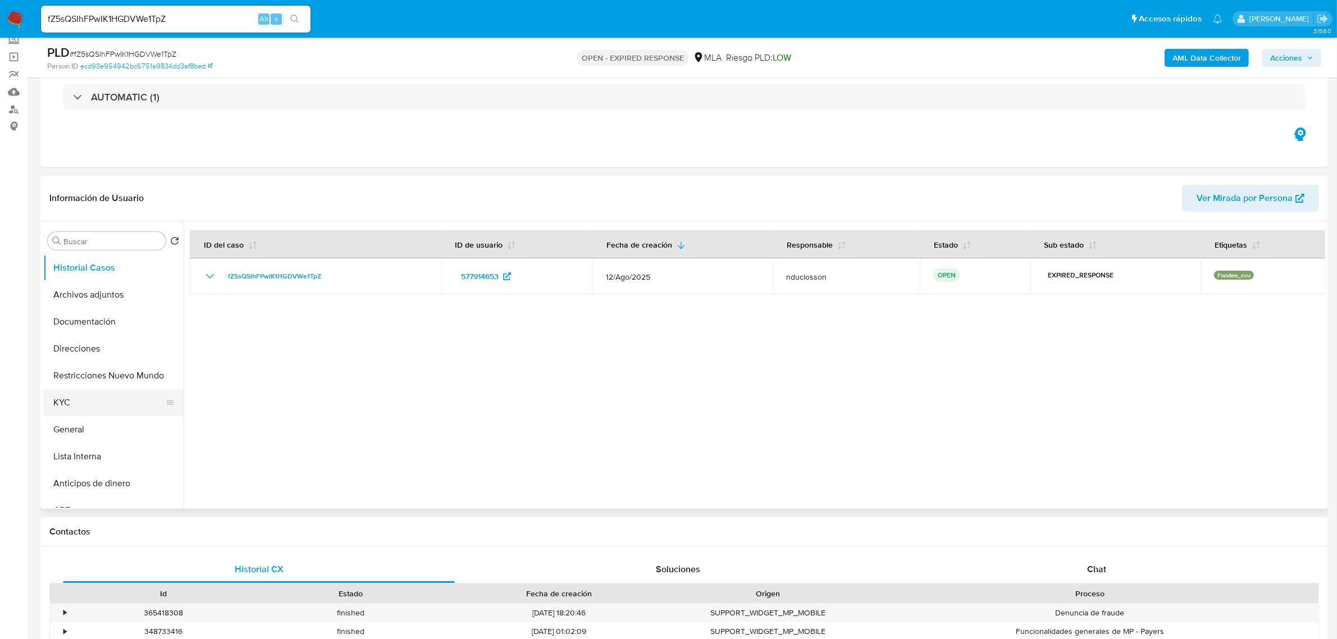
click at [71, 407] on button "KYC" at bounding box center [108, 402] width 131 height 27
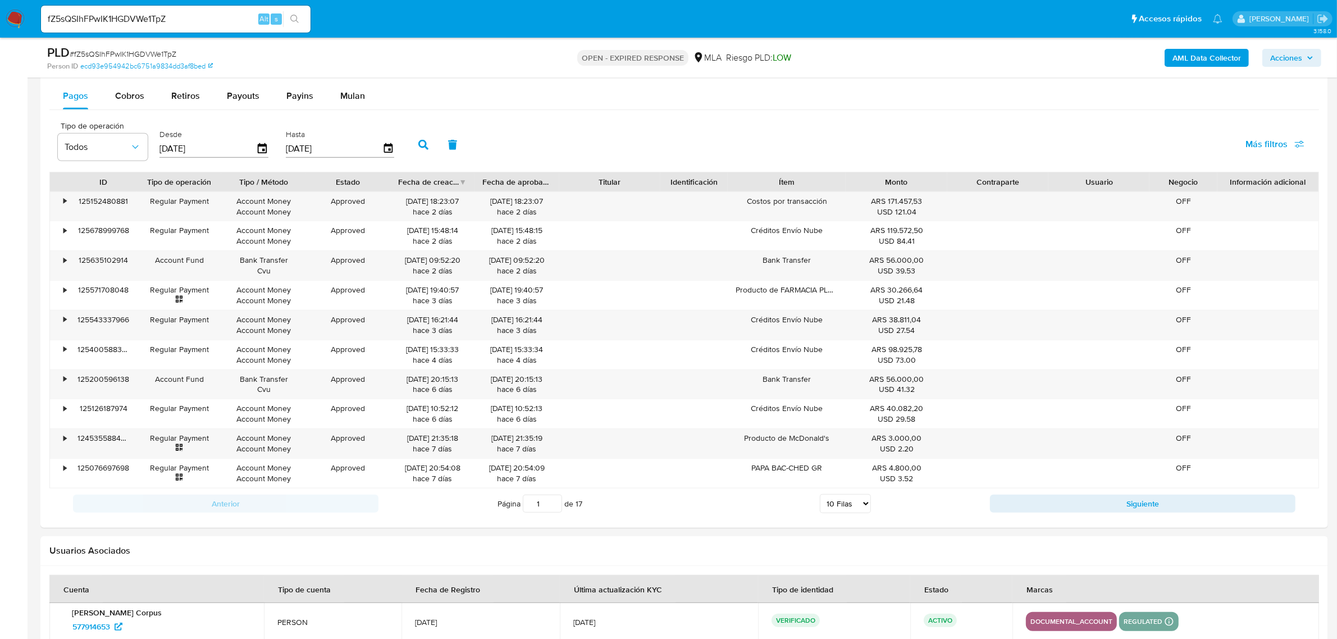
scroll to position [1193, 0]
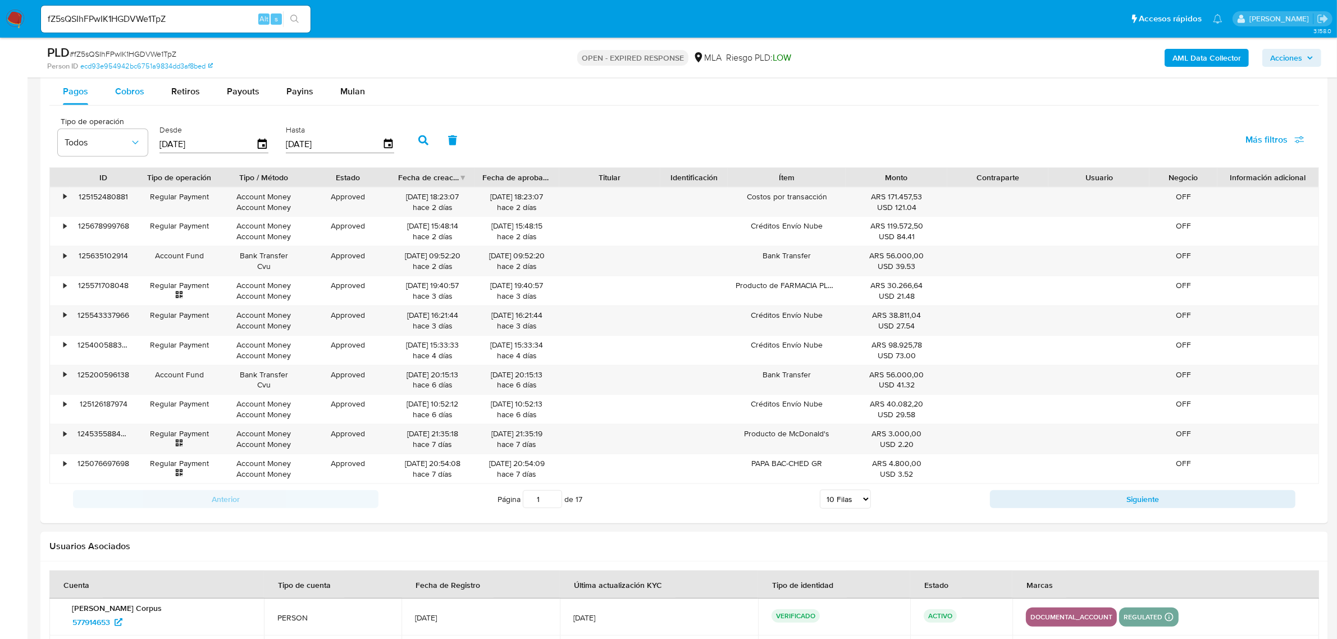
click at [139, 96] on span "Cobros" at bounding box center [129, 91] width 29 height 13
select select "10"
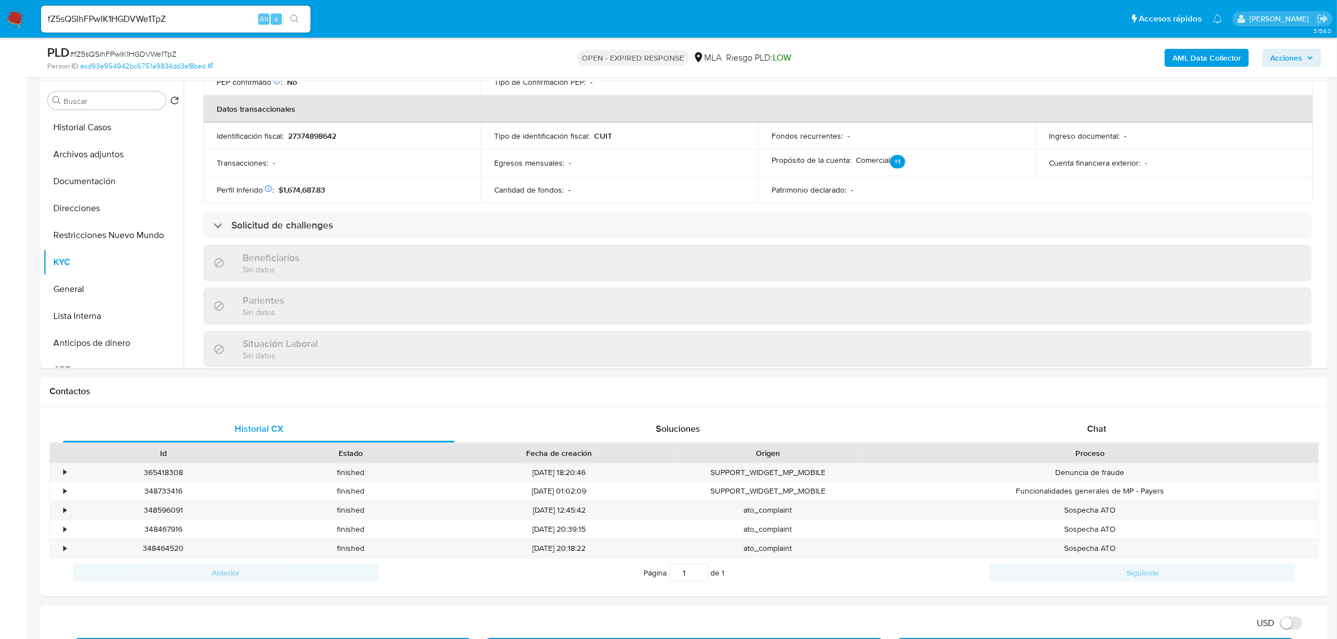
scroll to position [0, 0]
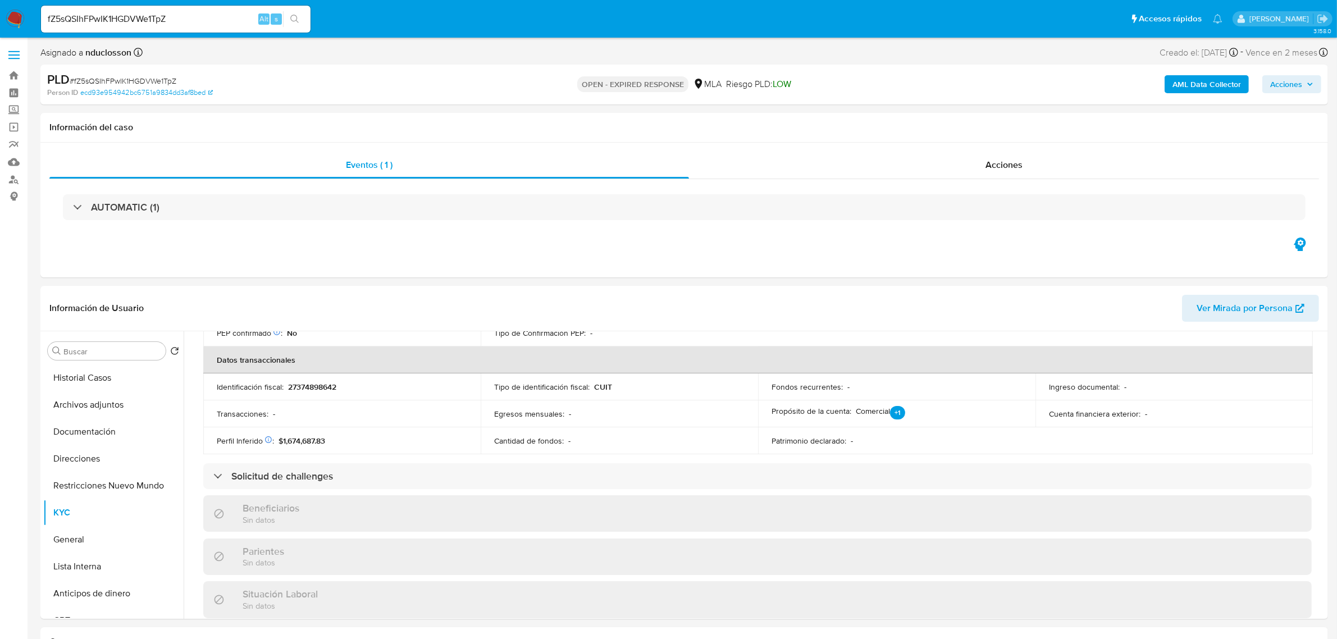
click at [118, 25] on input "fZ5sQSIhFPwIK1HGDVWe1TpZ" at bounding box center [175, 19] width 269 height 15
paste input "cpsxNS0iYZtO8OhSHfGYEXQ3"
type input "cpsxNS0iYZtO8OhSHfGYEXQ3"
click at [291, 21] on icon "search-icon" at bounding box center [294, 19] width 9 height 9
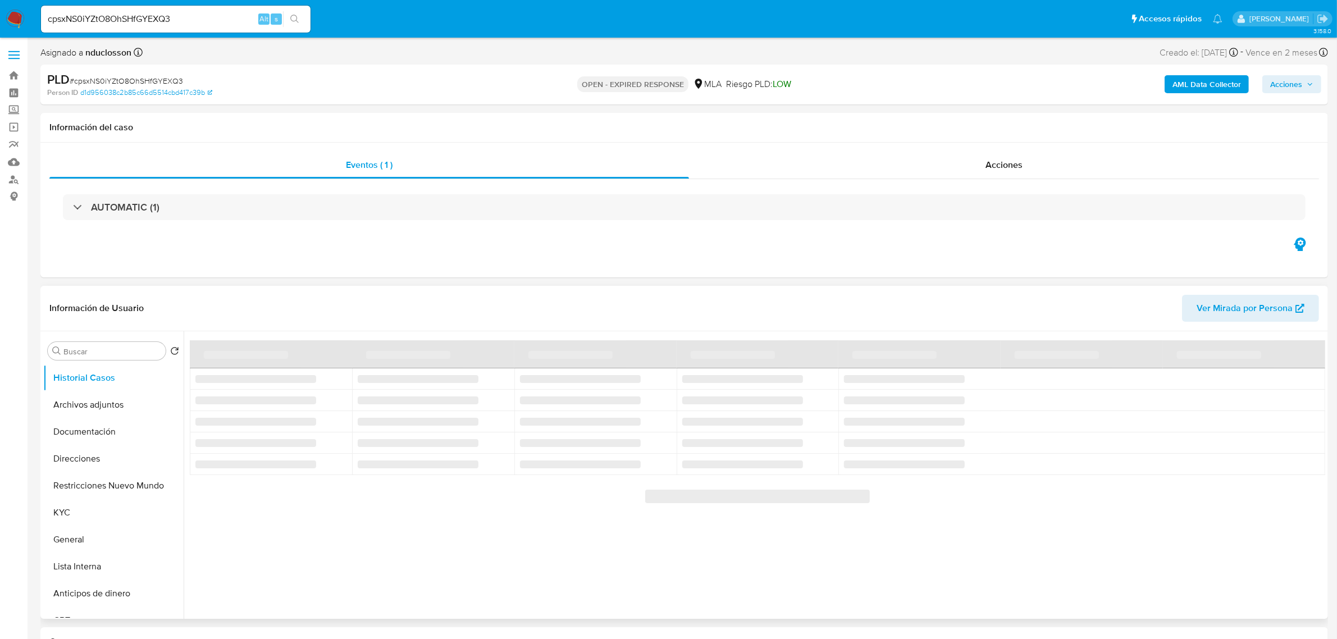
select select "10"
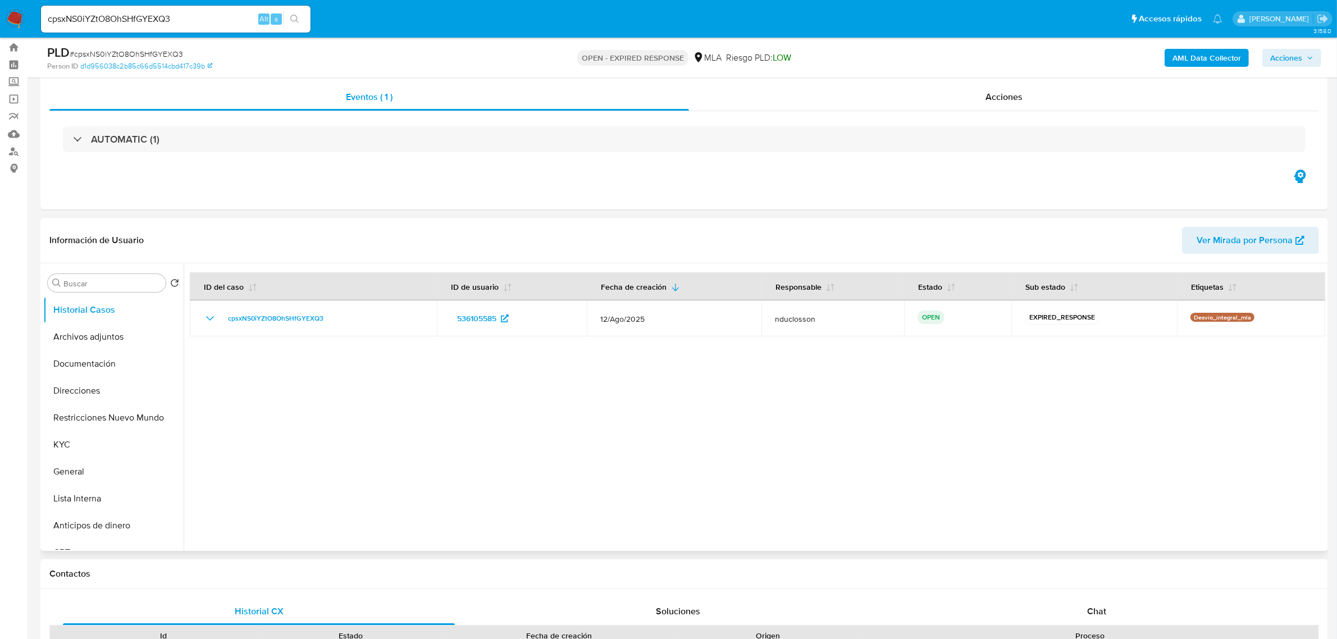
scroll to position [70, 0]
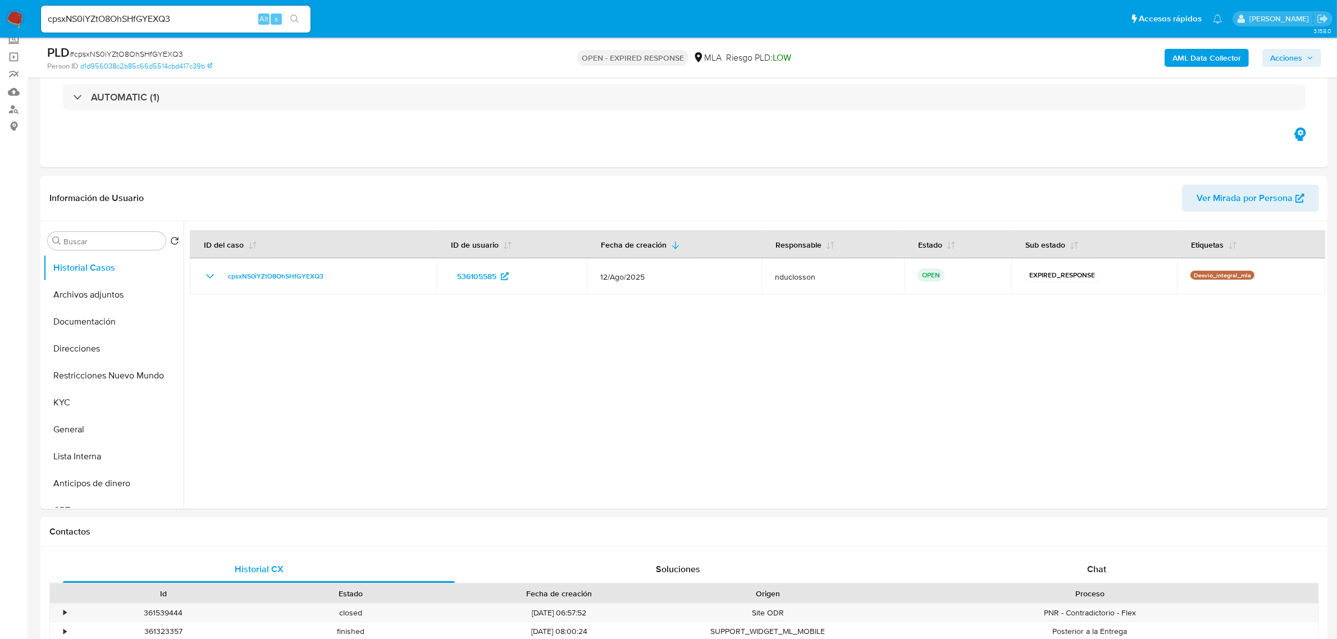
click at [121, 15] on input "cpsxNS0iYZtO8OhSHfGYEXQ3" at bounding box center [175, 19] width 269 height 15
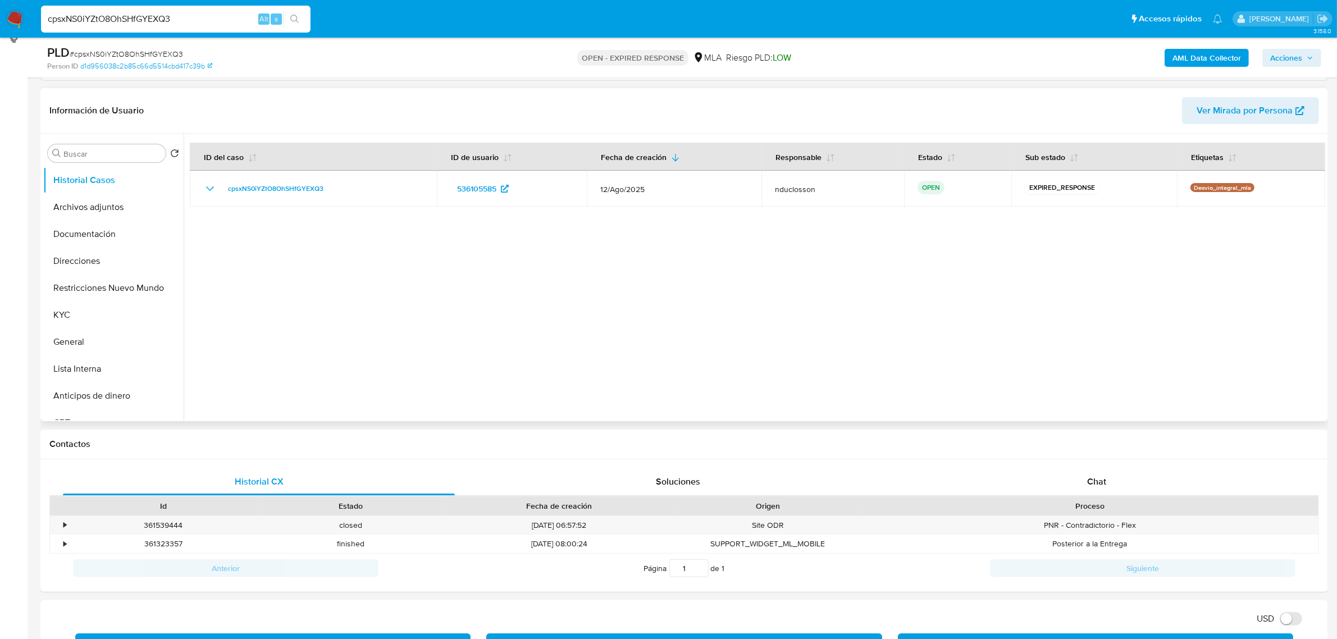
scroll to position [211, 0]
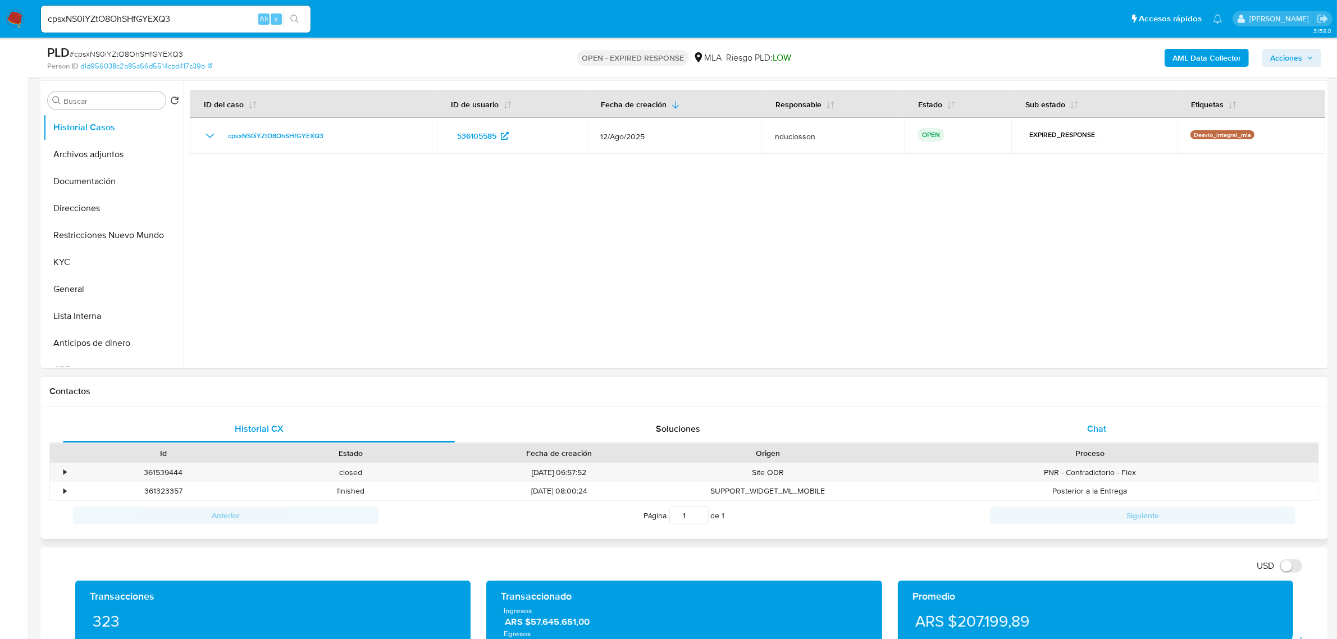
click at [1077, 425] on span "Chat" at bounding box center [1096, 428] width 19 height 13
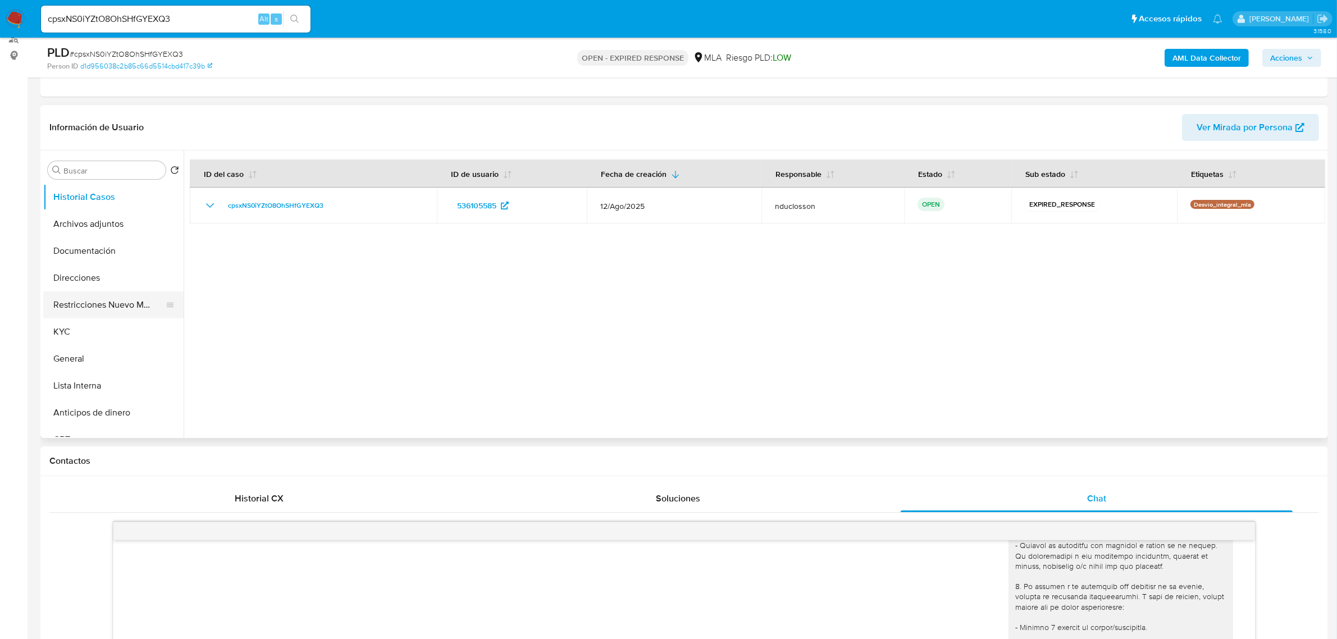
scroll to position [70, 0]
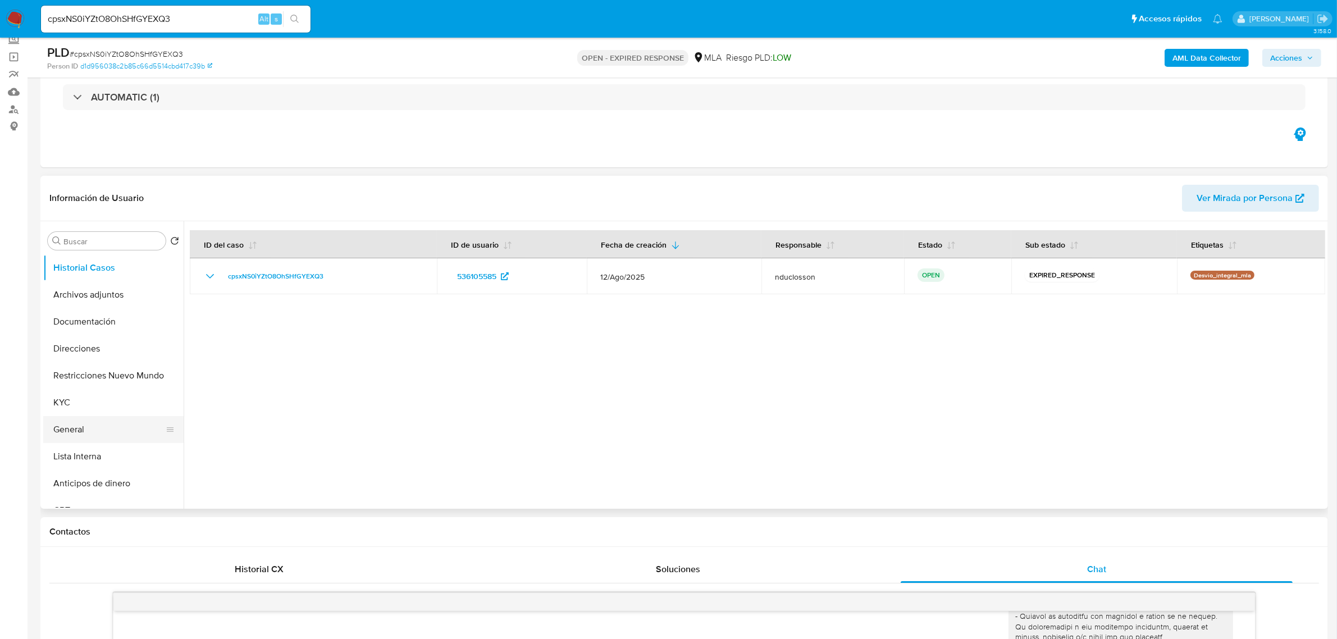
click at [77, 428] on button "General" at bounding box center [108, 429] width 131 height 27
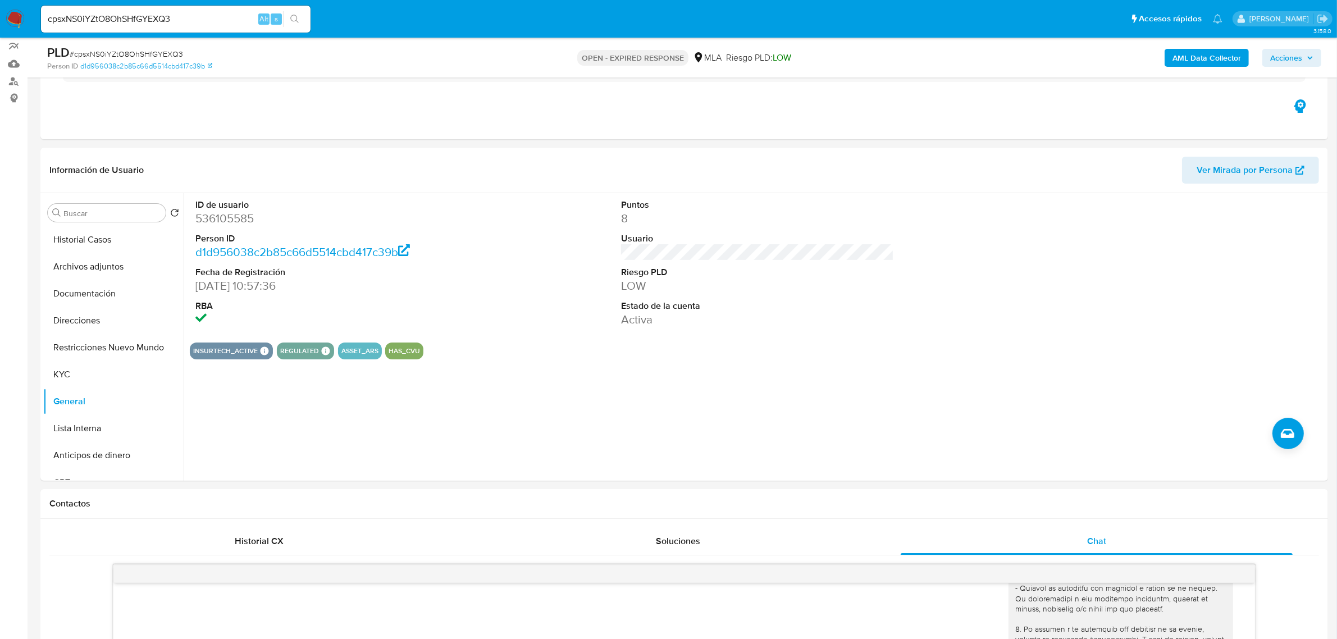
scroll to position [0, 0]
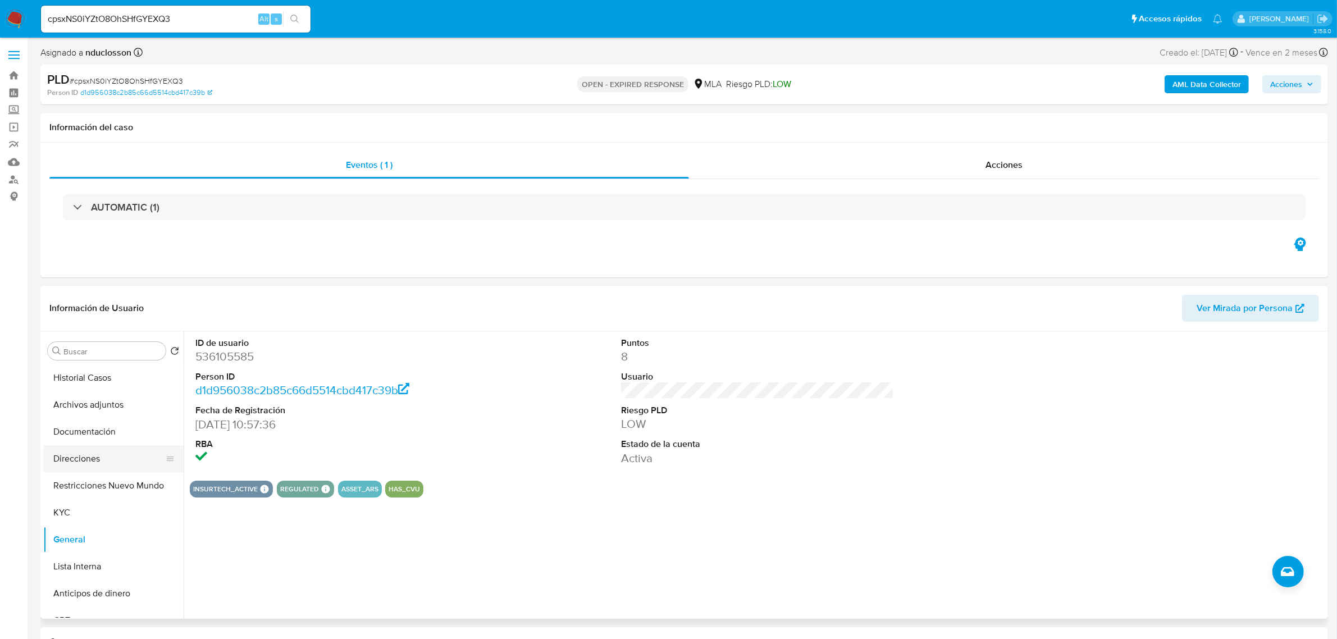
drag, startPoint x: 95, startPoint y: 465, endPoint x: 91, endPoint y: 453, distance: 12.6
click at [95, 465] on button "Direcciones" at bounding box center [108, 458] width 131 height 27
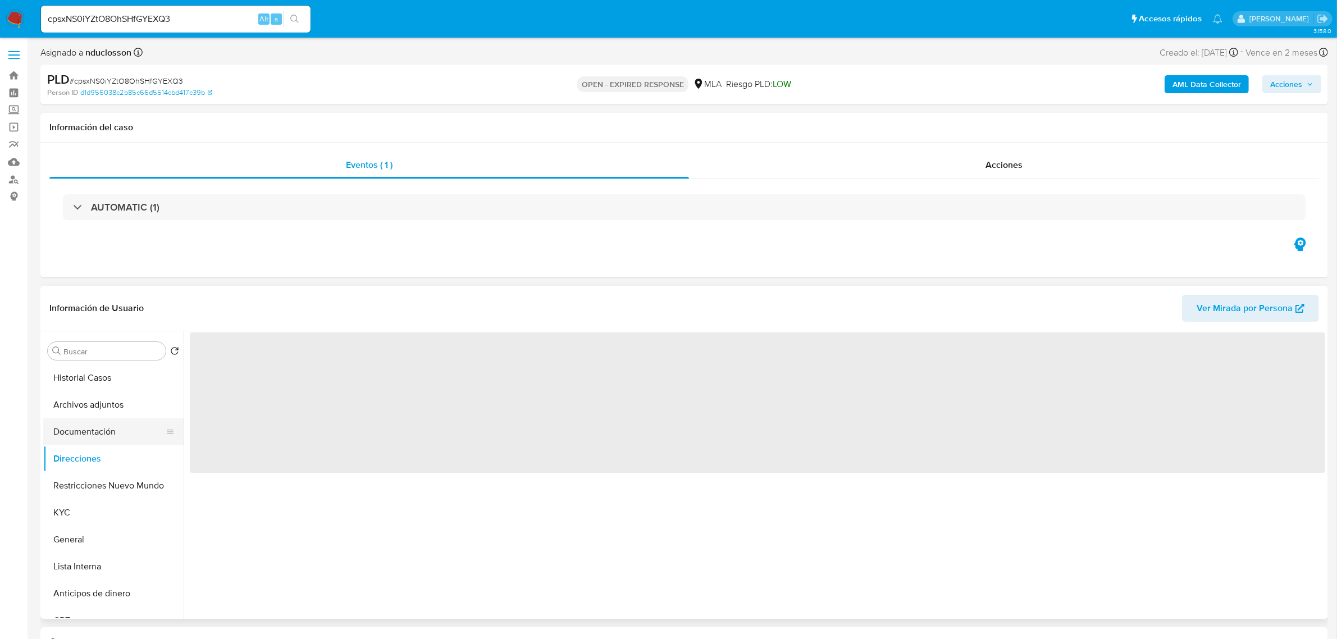
click at [86, 439] on button "Documentación" at bounding box center [108, 431] width 131 height 27
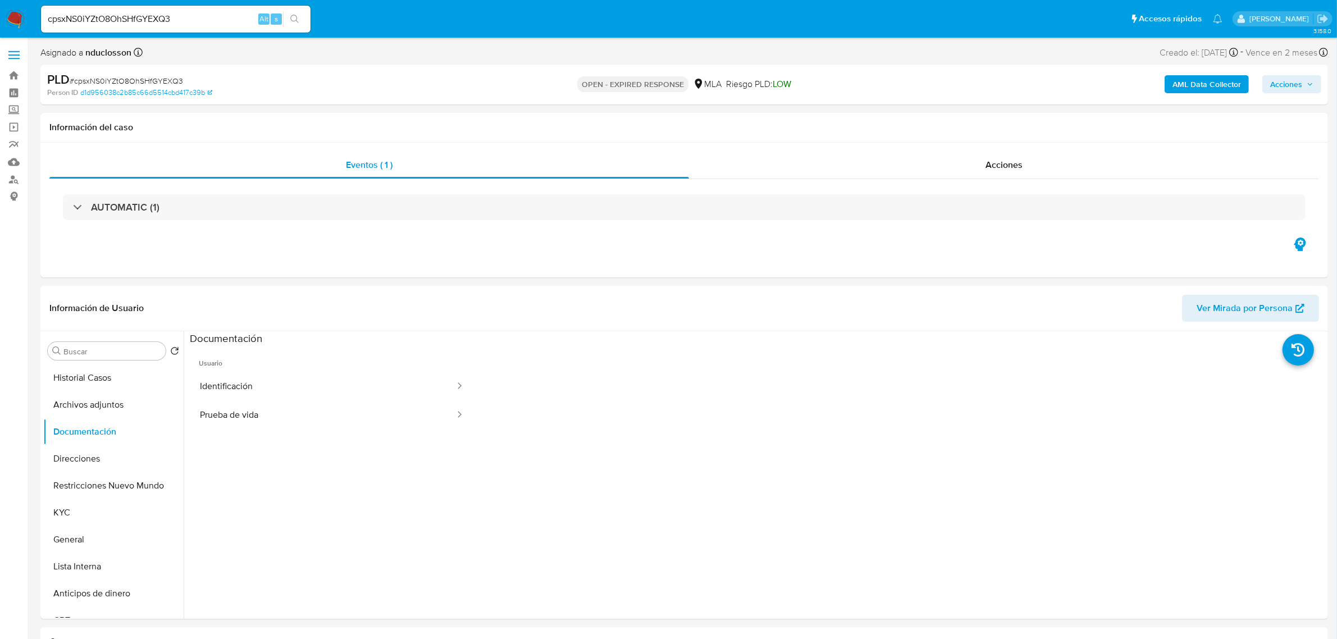
click at [1077, 76] on b "AML Data Collector" at bounding box center [1206, 84] width 68 height 18
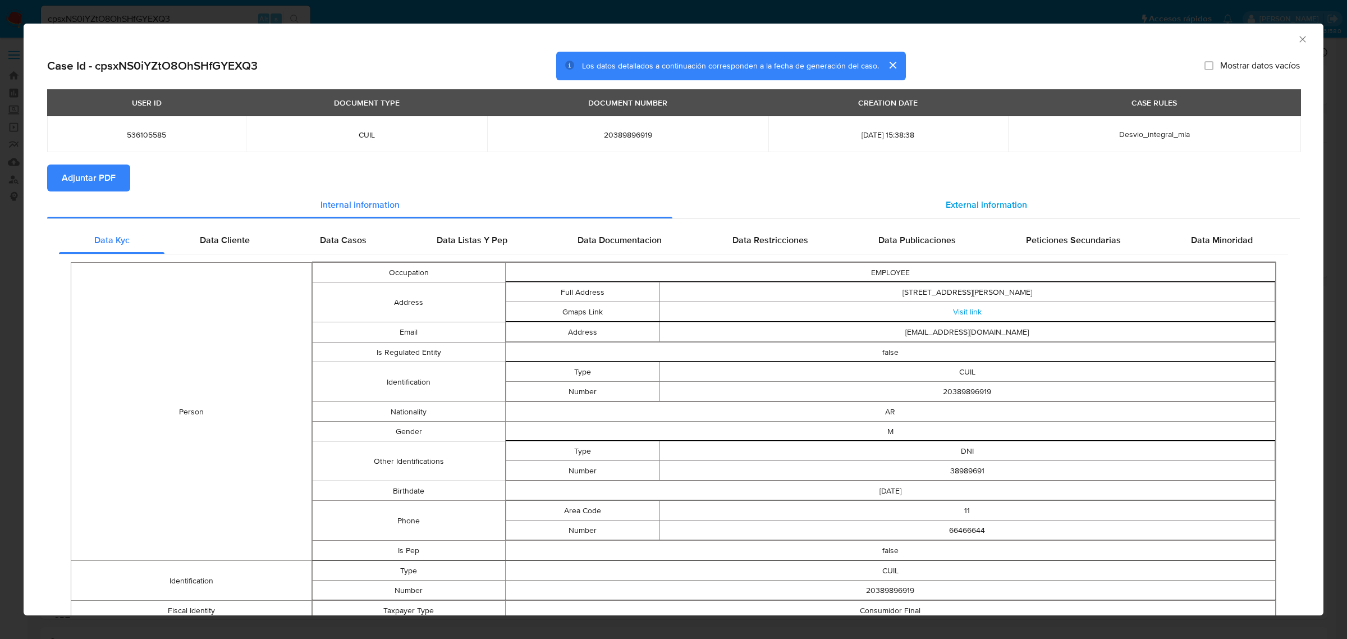
click at [916, 195] on div "External information" at bounding box center [986, 204] width 628 height 27
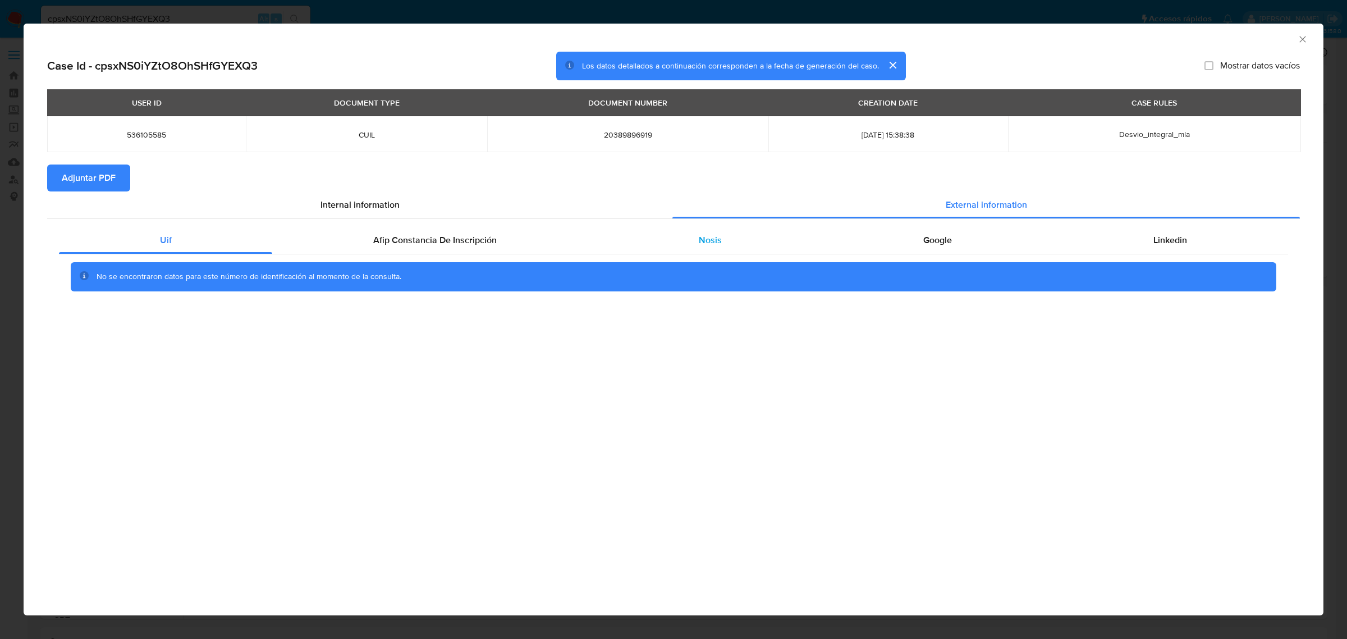
click at [664, 242] on div "Nosis" at bounding box center [710, 240] width 225 height 27
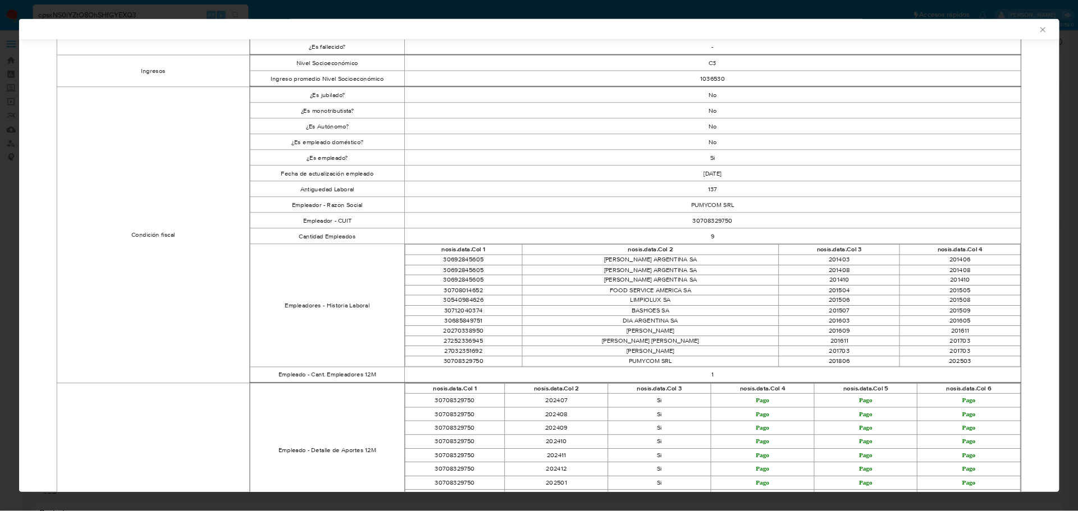
scroll to position [278, 0]
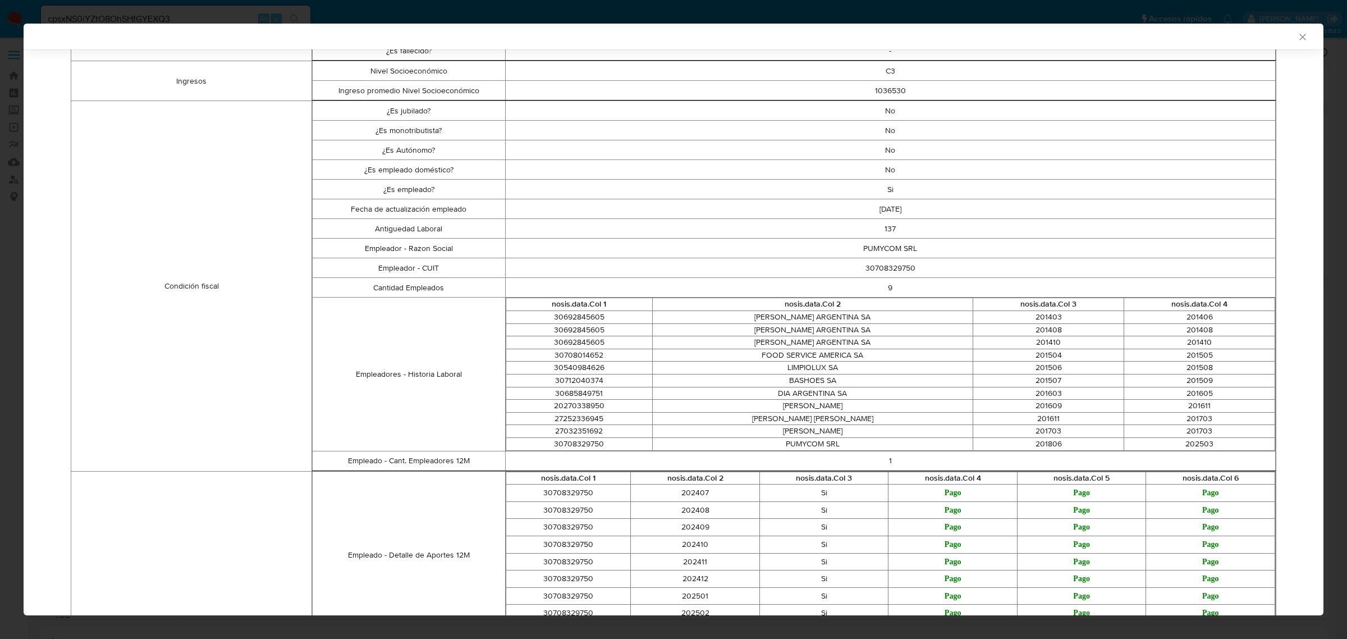
click at [834, 446] on td "PUMYCOM SRL" at bounding box center [812, 443] width 321 height 13
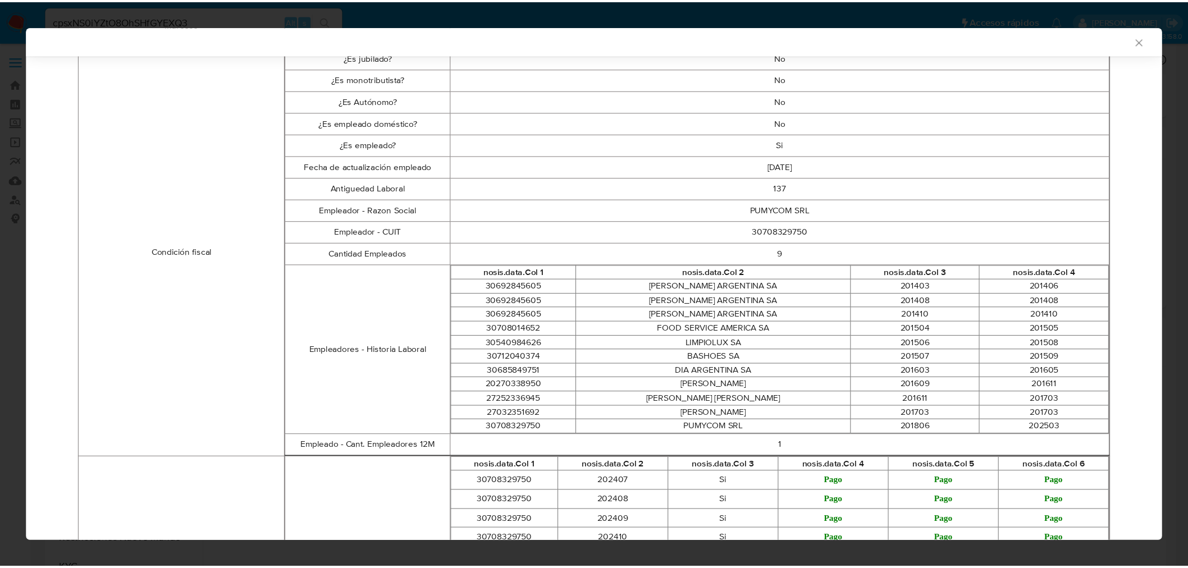
scroll to position [391, 0]
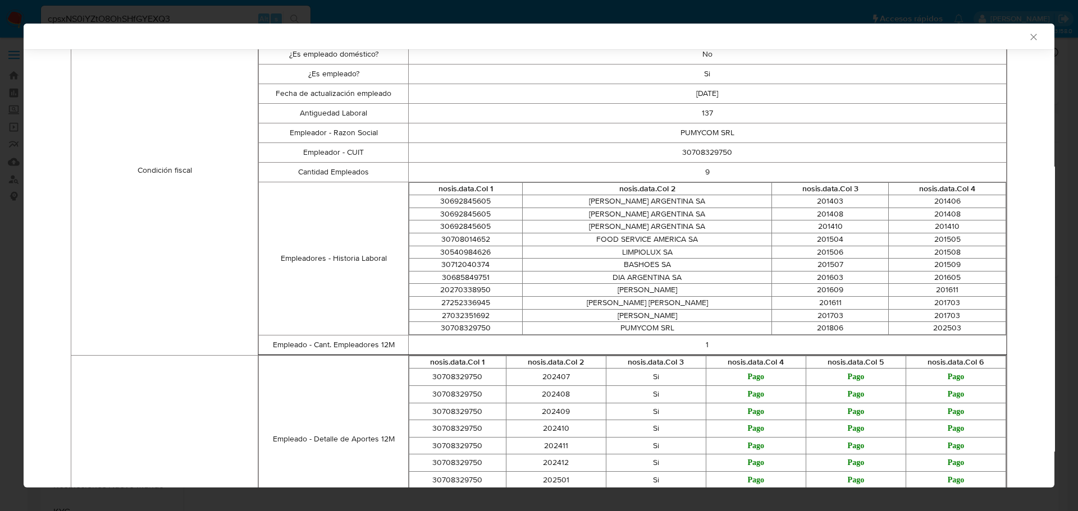
click at [485, 6] on div "AML Data Collector Case Id - cpsxNS0iYZtO8OhSHfGYEXQ3 Los datos detallados a co…" at bounding box center [539, 255] width 1078 height 511
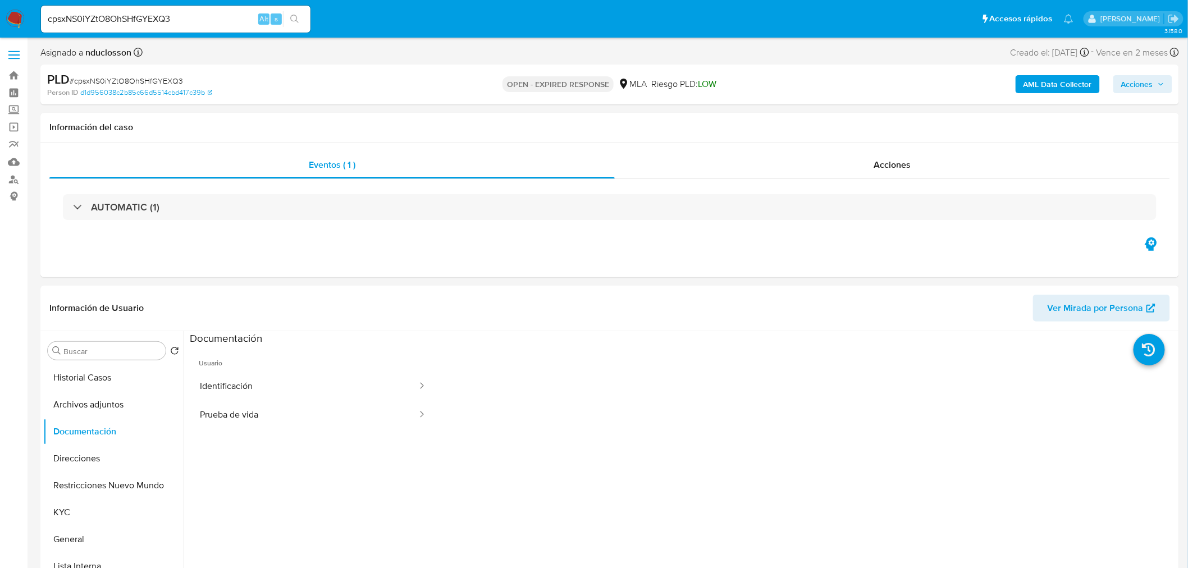
scroll to position [844, 0]
drag, startPoint x: 877, startPoint y: 0, endPoint x: 317, endPoint y: 90, distance: 567.9
click at [317, 90] on div "Person ID d1d956038c2b85c66d5514cbd417c39b" at bounding box center [233, 93] width 372 height 10
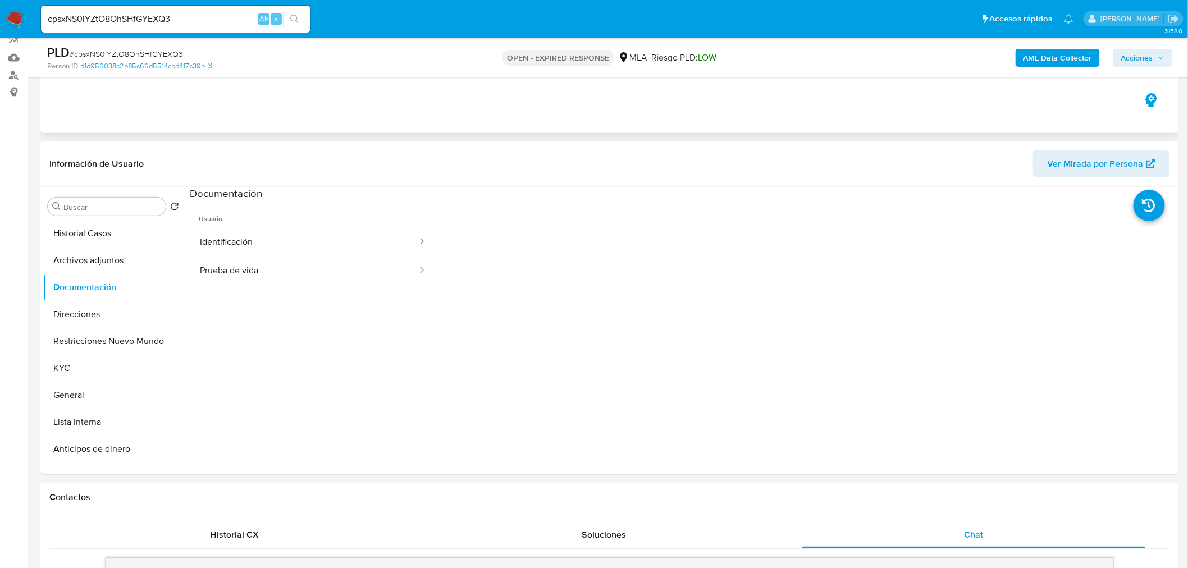
scroll to position [125, 0]
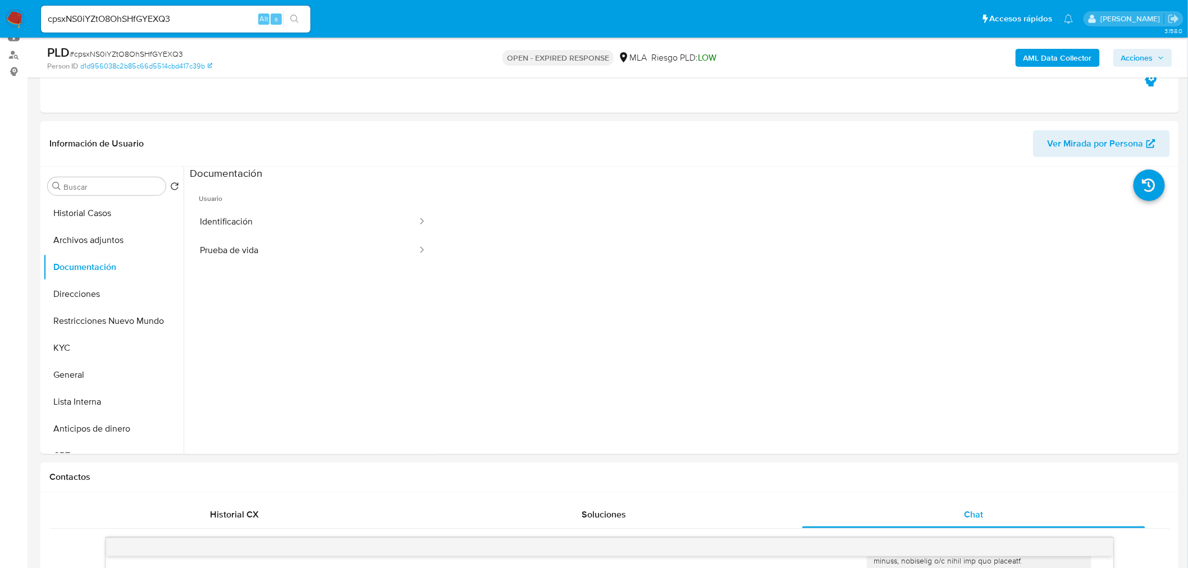
click at [133, 29] on div "cpsxNS0iYZtO8OhSHfGYEXQ3 Alt s" at bounding box center [175, 19] width 269 height 27
click at [133, 17] on input "cpsxNS0iYZtO8OhSHfGYEXQ3" at bounding box center [175, 19] width 269 height 15
click at [132, 15] on input "cpsxNS0iYZtO8OhSHfGYEXQ3" at bounding box center [175, 19] width 269 height 15
paste input "LFVyec0iQN7y4Tu678b8IiVr"
type input "cpsxNS0iYZtO8OhSHLFVyec0iQN7y4Tu678b8IiVrfGYEXQ3"
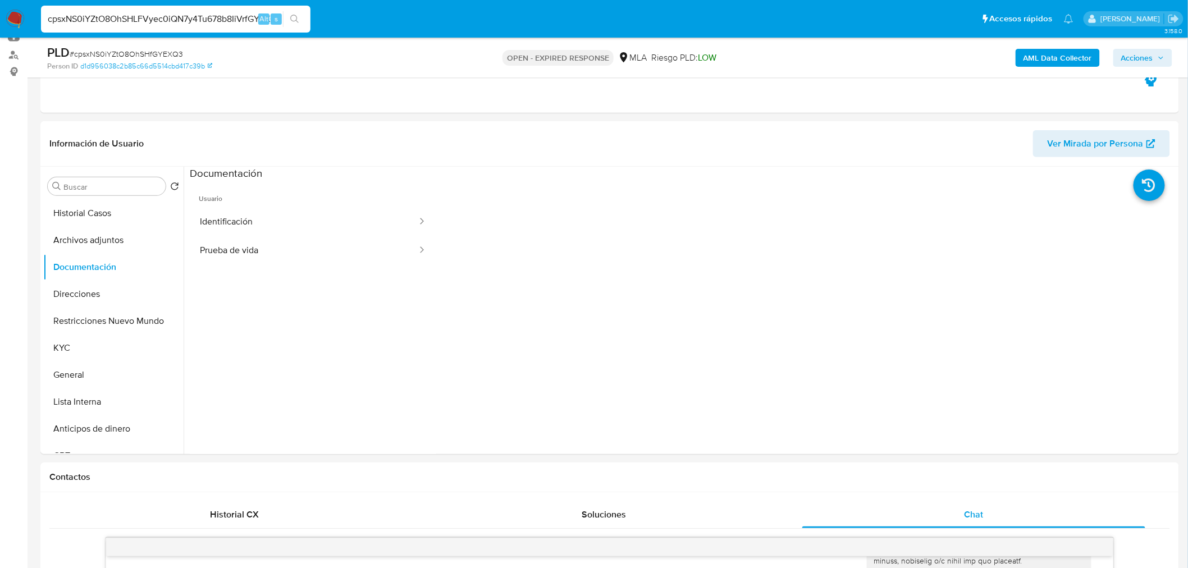
click at [132, 15] on input "cpsxNS0iYZtO8OhSHLFVyec0iQN7y4Tu678b8IiVrfGYEXQ3" at bounding box center [175, 19] width 269 height 15
paste input "LFVyec0iQN7y4Tu678b8IiVr"
type input "LFVyec0iQN7y4Tu678b8IiVr"
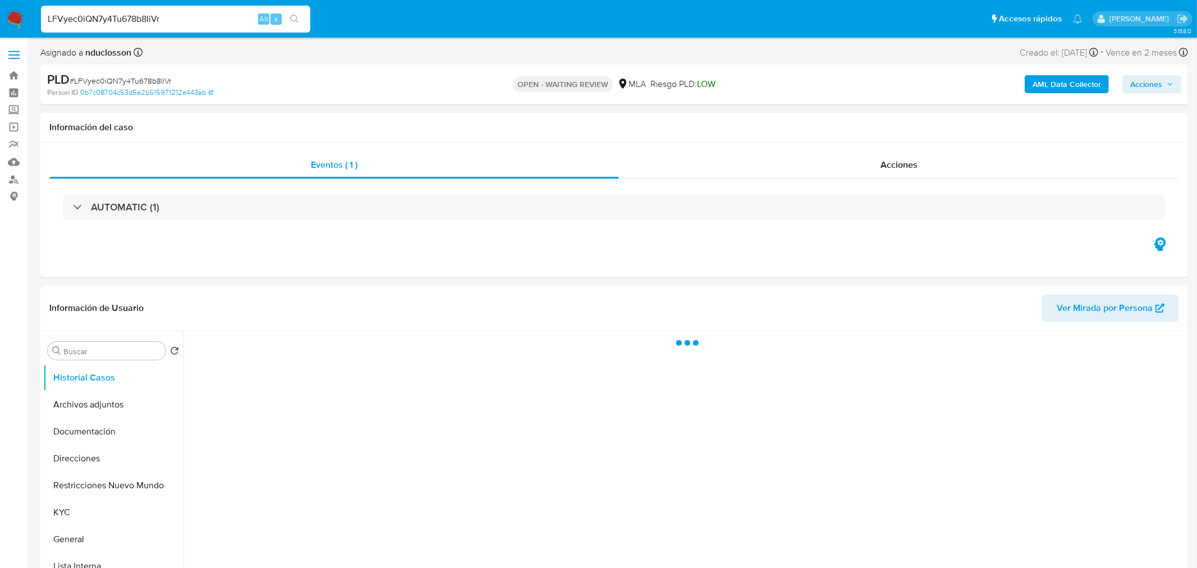
select select "10"
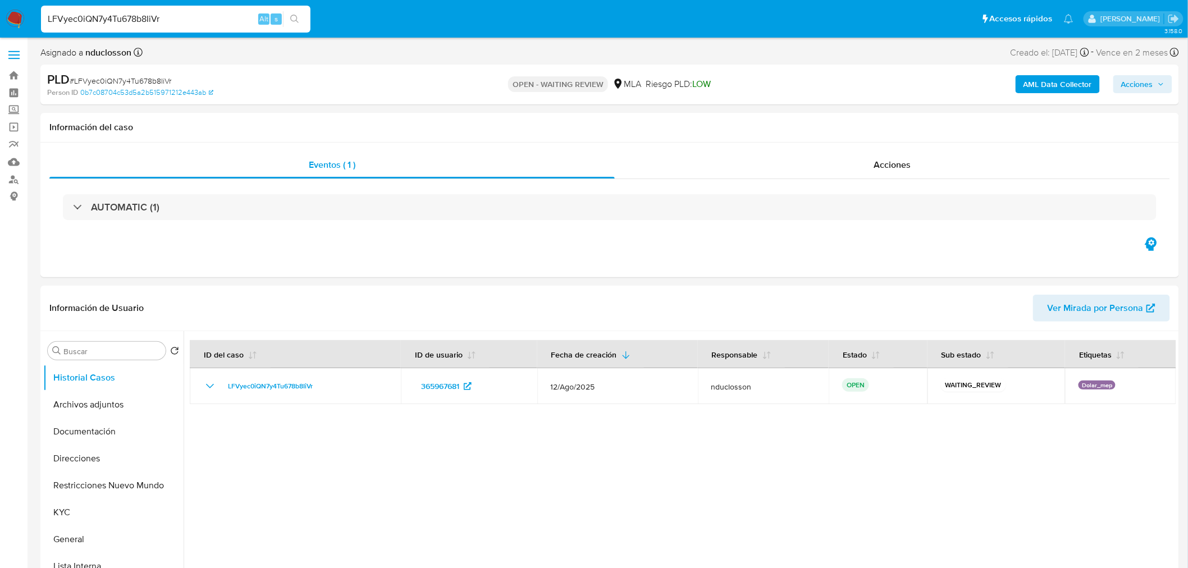
click at [82, 13] on input "LFVyec0iQN7y4Tu678b8IiVr" at bounding box center [175, 19] width 269 height 15
paste input "T6FsX3o2f0a1k7w7VXBpUOm4"
type input "T6FsX3o2f0a1k7w7VXBpUOm4"
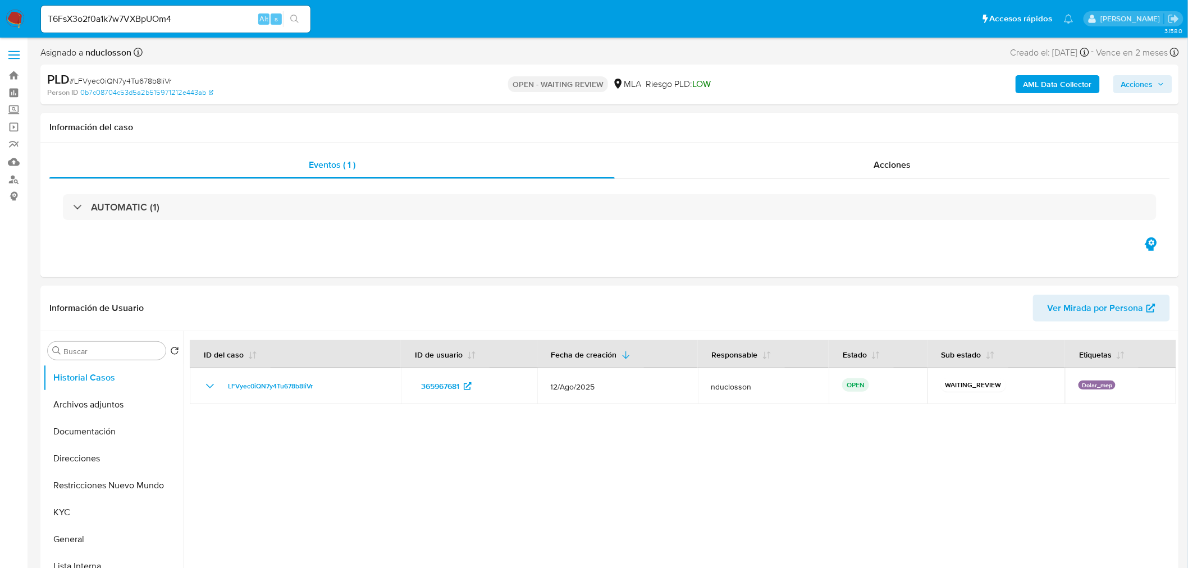
click at [290, 13] on button "search-icon" at bounding box center [294, 19] width 23 height 16
select select "10"
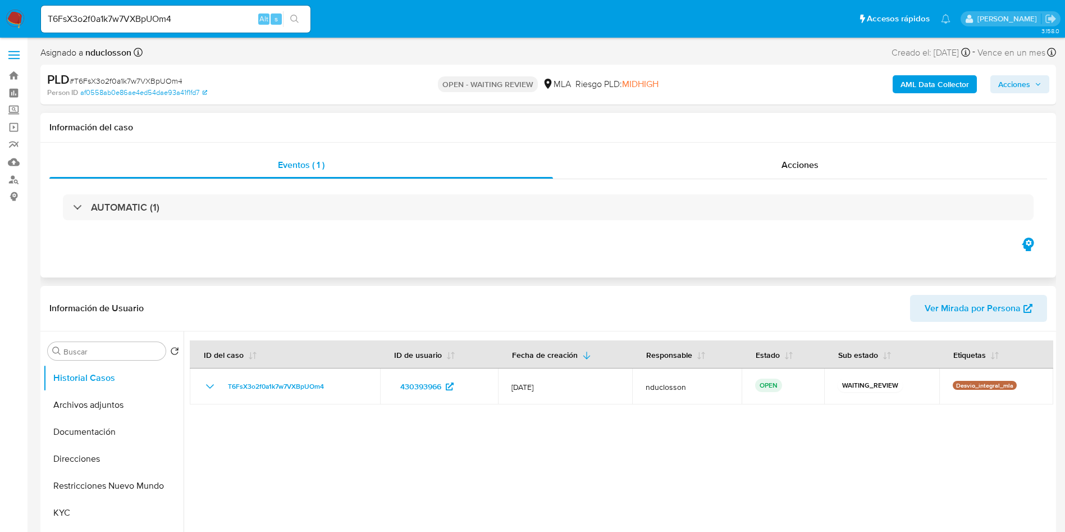
drag, startPoint x: 237, startPoint y: 2, endPoint x: 454, endPoint y: 268, distance: 343.1
click at [454, 268] on div "Eventos ( 1 ) Acciones AUTOMATIC (1)" at bounding box center [547, 210] width 1015 height 135
click at [156, 27] on div "T6FsX3o2f0a1k7w7VXBpUOm4 Alt s" at bounding box center [175, 19] width 269 height 27
click at [155, 21] on input "T6FsX3o2f0a1k7w7VXBpUOm4" at bounding box center [175, 19] width 269 height 15
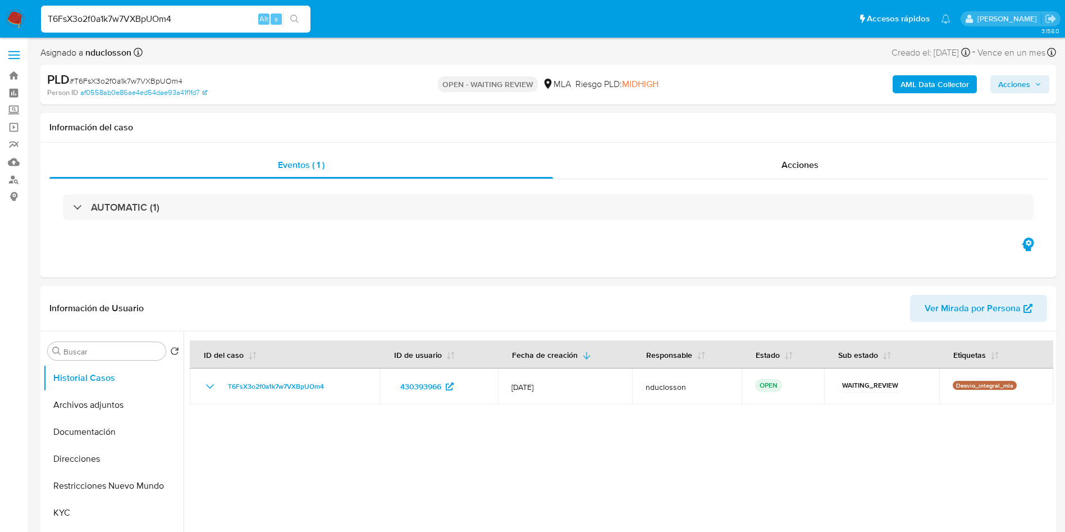
click at [155, 21] on input "T6FsX3o2f0a1k7w7VXBpUOm4" at bounding box center [175, 19] width 269 height 15
paste input "Kd6vN7wXn4OAtJx8XxtlK8Pl"
type input "Kd6vN7wXn4OAtJx8XxtlK8Pl"
click at [303, 23] on button "search-icon" at bounding box center [294, 19] width 23 height 16
select select "10"
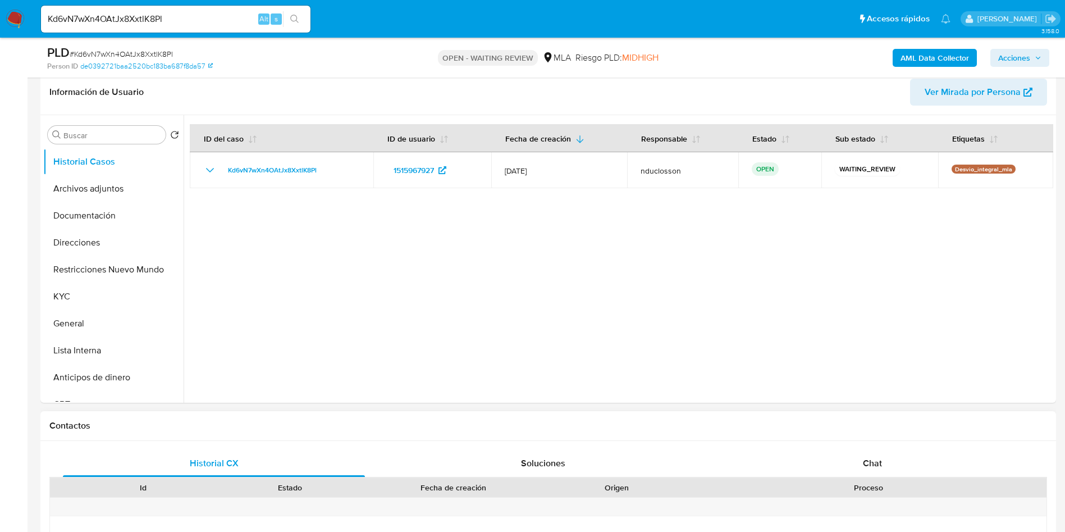
scroll to position [337, 0]
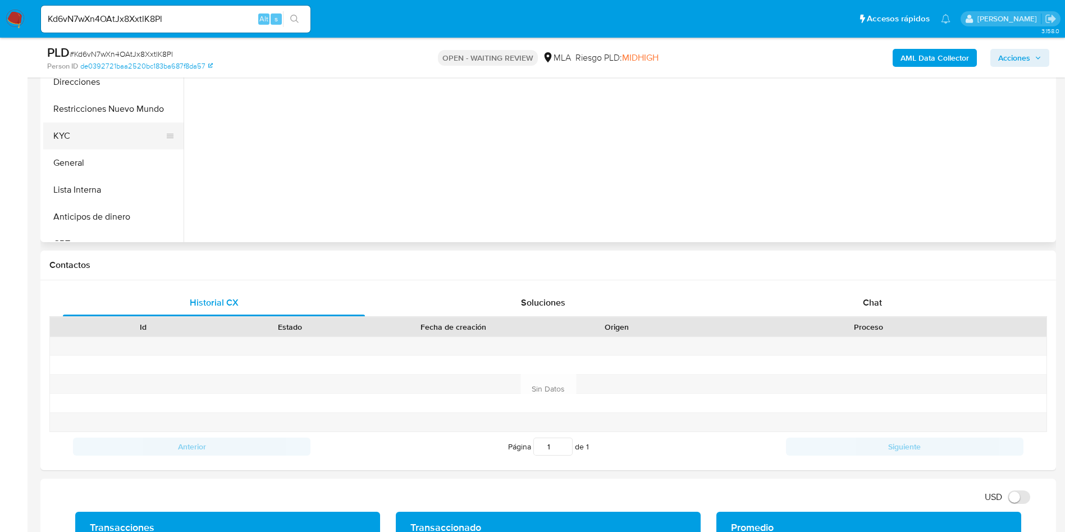
click at [90, 130] on button "KYC" at bounding box center [108, 135] width 131 height 27
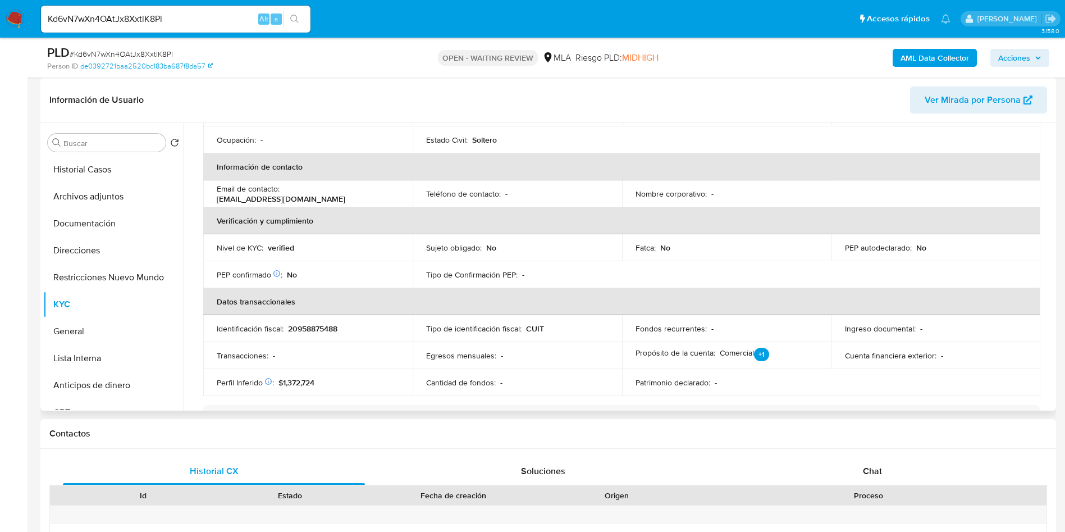
scroll to position [149, 0]
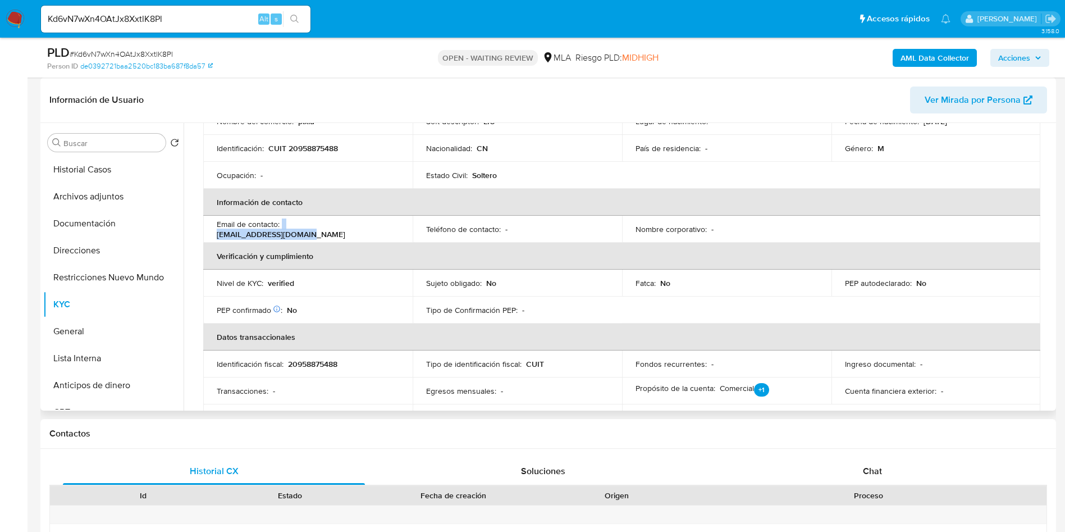
drag, startPoint x: 374, startPoint y: 225, endPoint x: 281, endPoint y: 226, distance: 92.6
click at [281, 226] on div "Email de contacto : liudianhui72@gmail.com" at bounding box center [308, 229] width 182 height 20
click at [306, 229] on p "liudianhui72@gmail.com" at bounding box center [281, 234] width 129 height 10
drag, startPoint x: 373, startPoint y: 226, endPoint x: 283, endPoint y: 232, distance: 90.0
click at [283, 232] on div "Email de contacto : liudianhui72@gmail.com" at bounding box center [308, 229] width 182 height 20
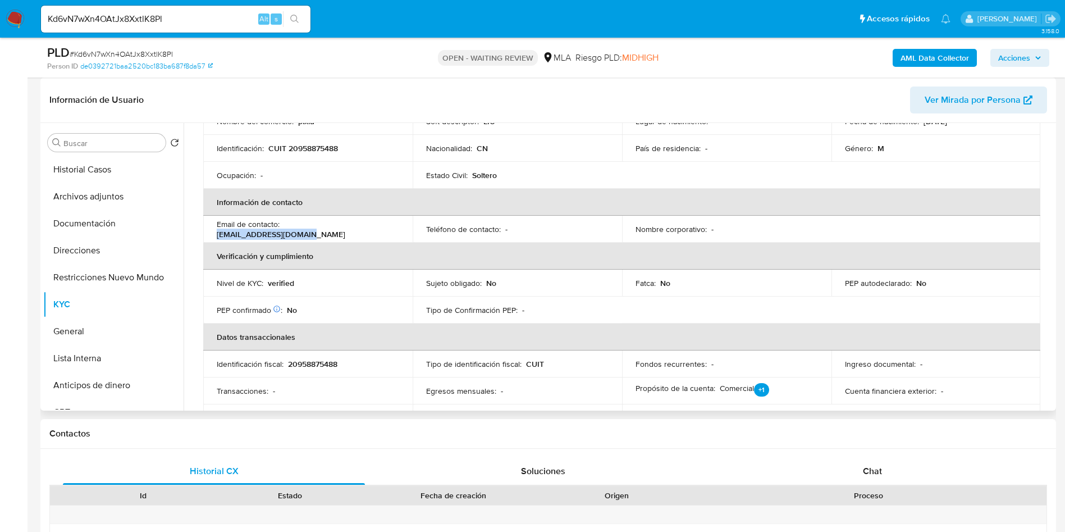
copy p "liudianhui72@gmail.com"
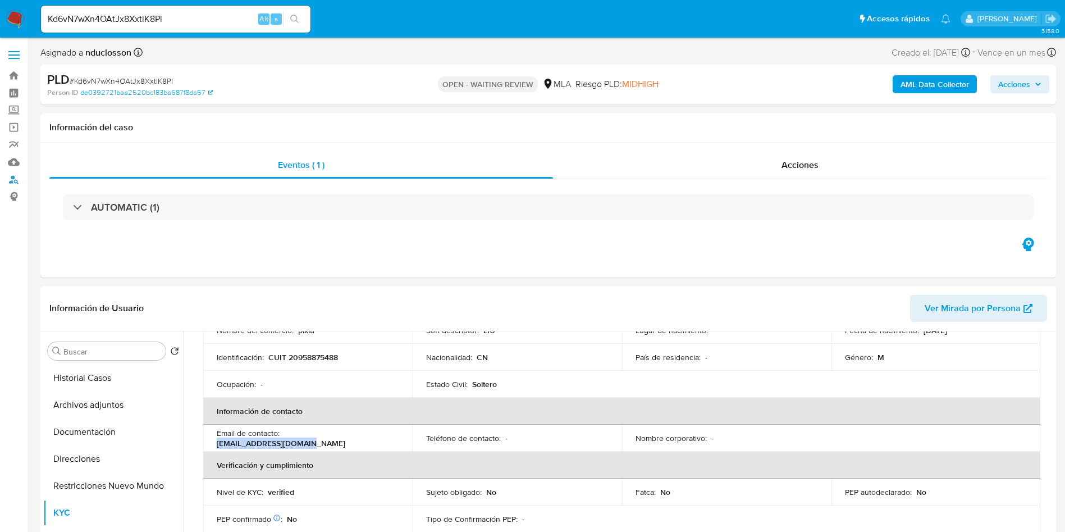
scroll to position [150, 0]
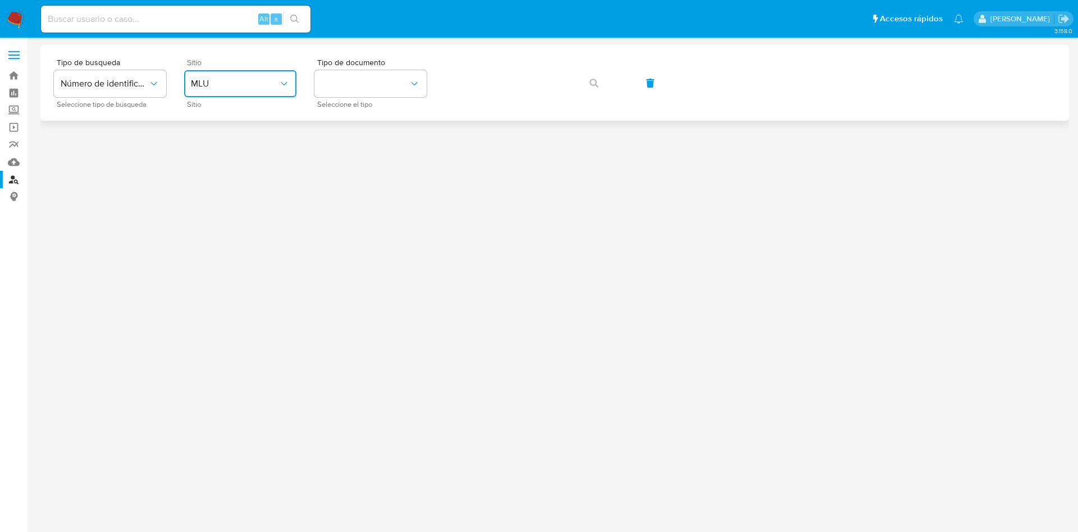
click at [272, 83] on span "MLU" at bounding box center [235, 83] width 88 height 11
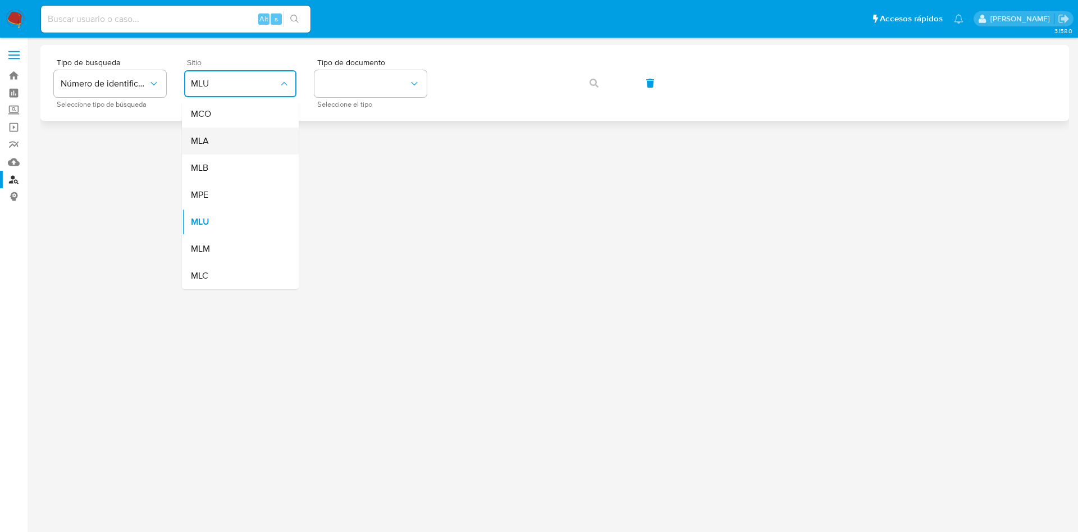
click at [239, 143] on div "MLA" at bounding box center [237, 140] width 92 height 27
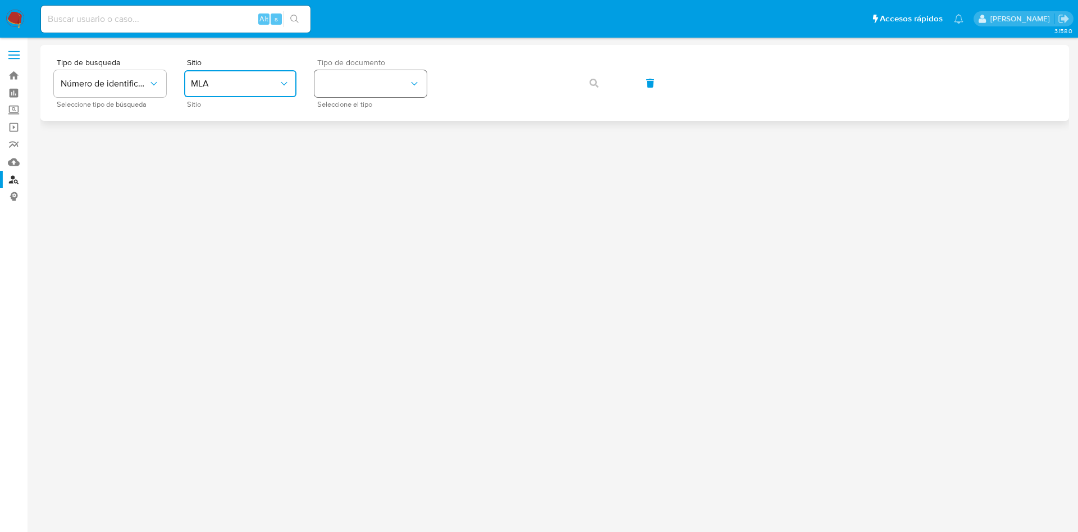
click at [359, 92] on button "identificationType" at bounding box center [370, 83] width 112 height 27
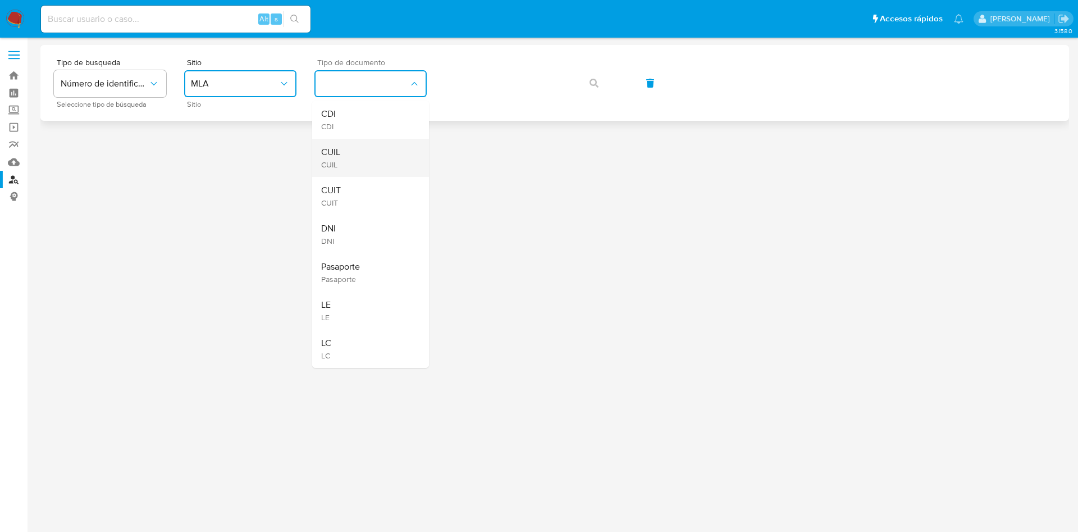
click at [356, 154] on div "CUIL CUIL" at bounding box center [367, 158] width 92 height 38
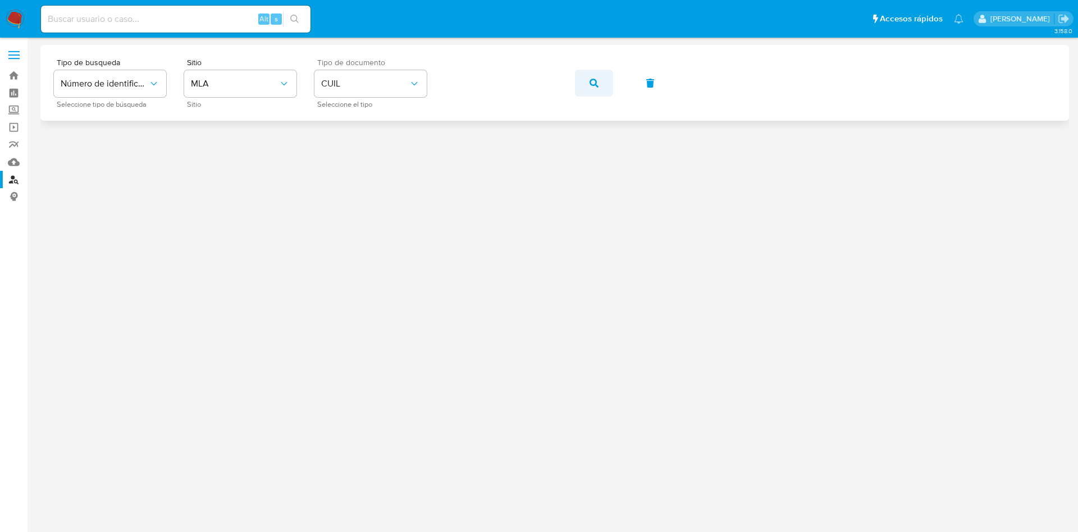
click at [588, 83] on button "button" at bounding box center [594, 83] width 38 height 27
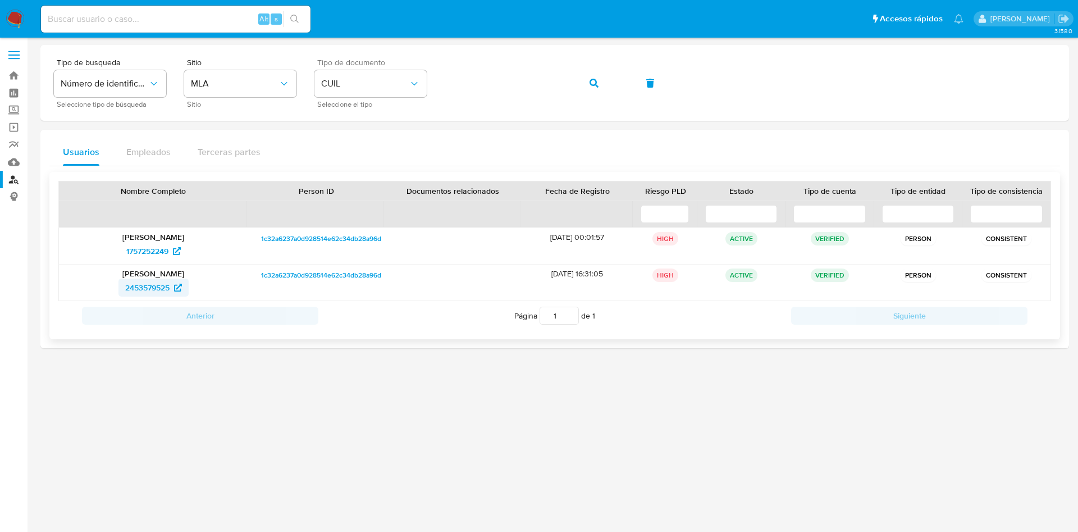
click at [140, 281] on span "2453579525" at bounding box center [147, 287] width 44 height 18
click at [591, 90] on span "button" at bounding box center [593, 83] width 9 height 25
click at [134, 288] on span "2212300507" at bounding box center [147, 287] width 44 height 18
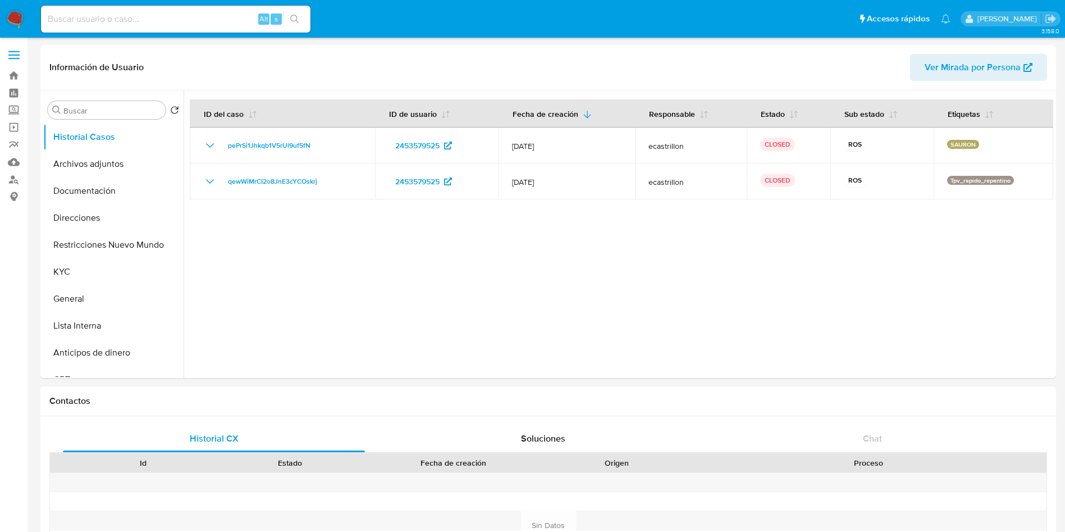
select select "10"
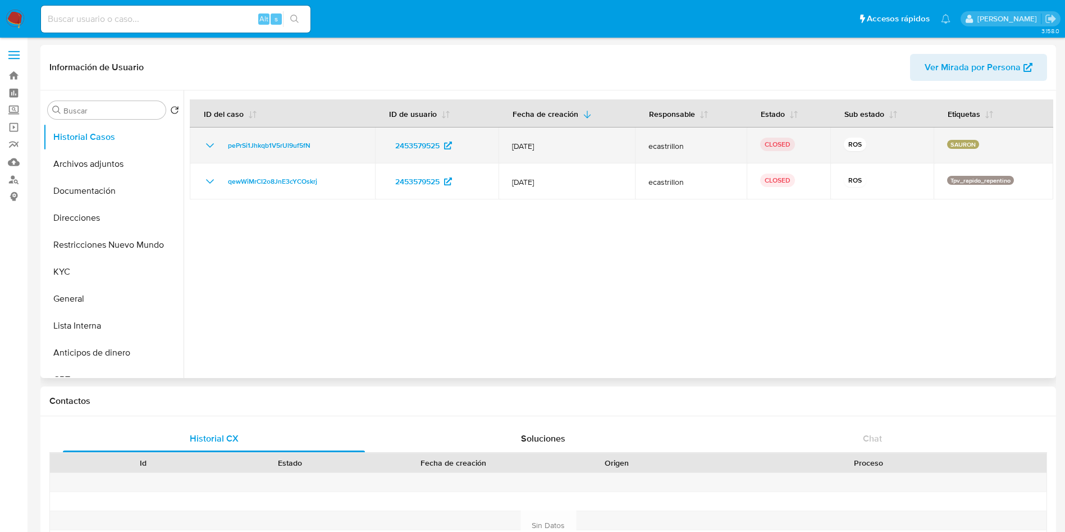
click at [207, 141] on icon "Mostrar/Ocultar" at bounding box center [209, 145] width 13 height 13
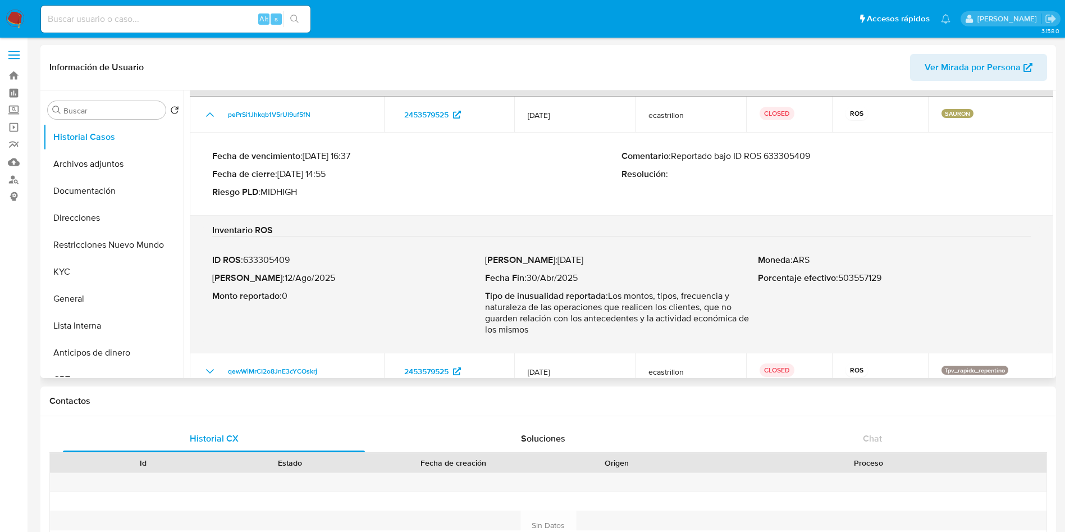
scroll to position [48, 0]
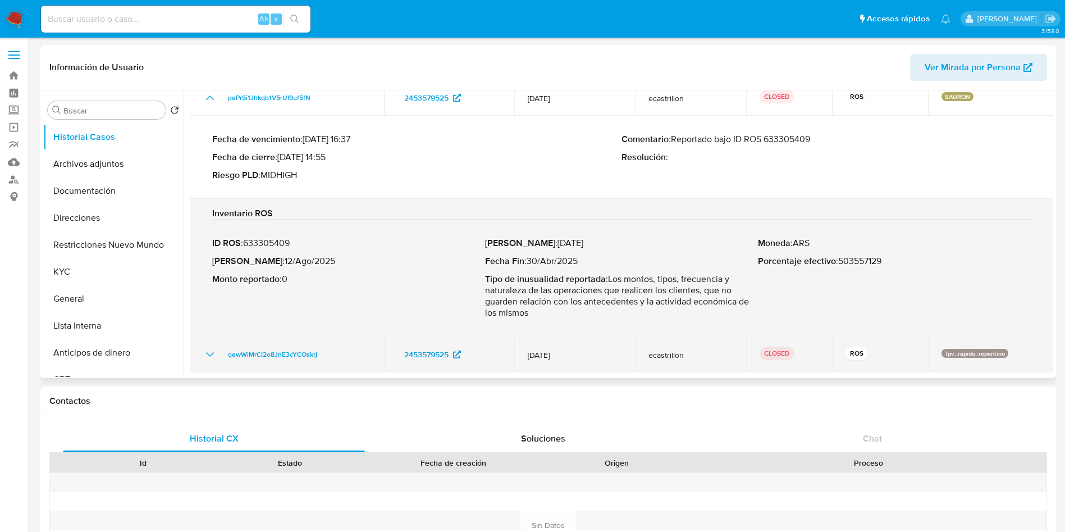
click at [205, 355] on icon "Mostrar/Ocultar" at bounding box center [209, 353] width 13 height 13
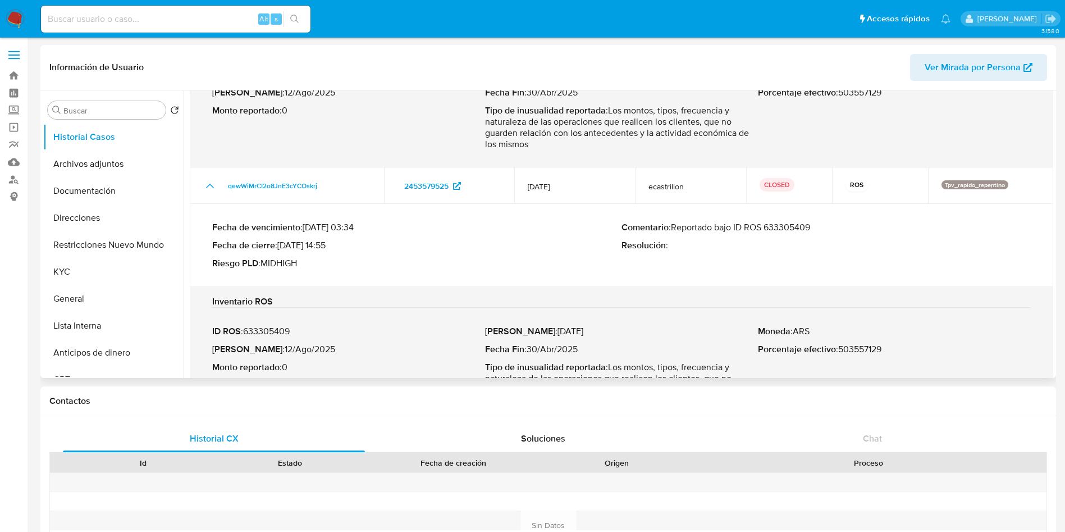
scroll to position [0, 0]
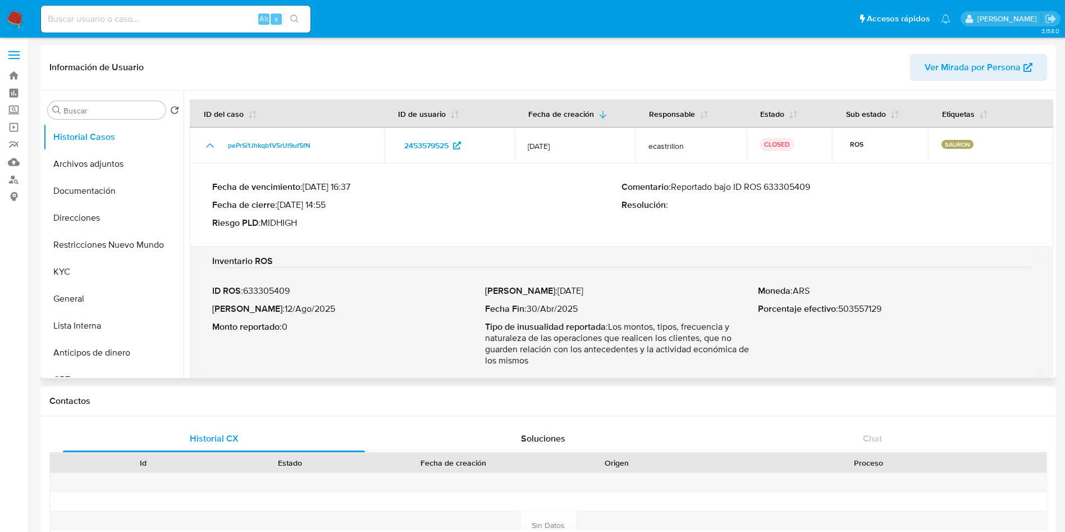
click at [791, 181] on p "Comentario : Reportado bajo ID ROS 633305409" at bounding box center [825, 186] width 409 height 11
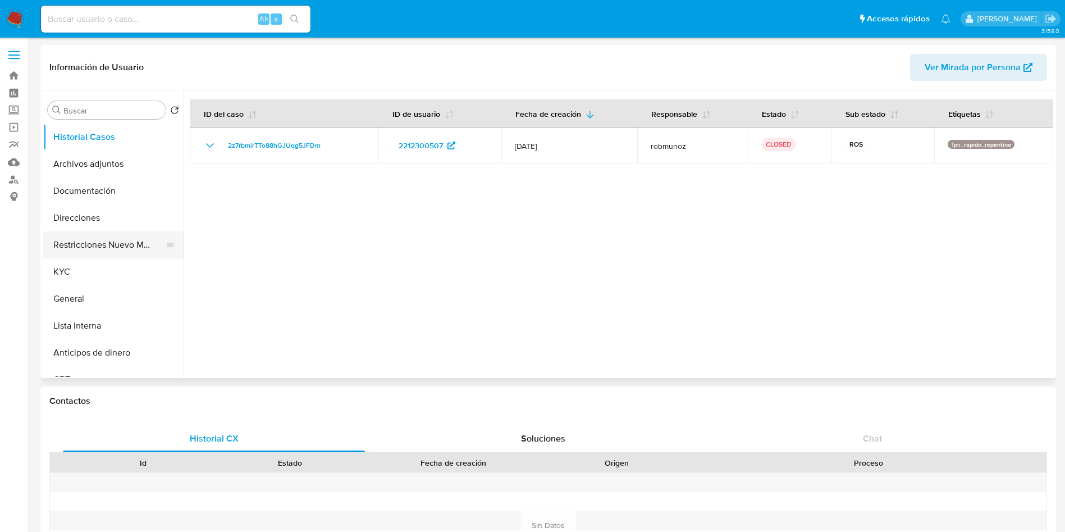
select select "10"
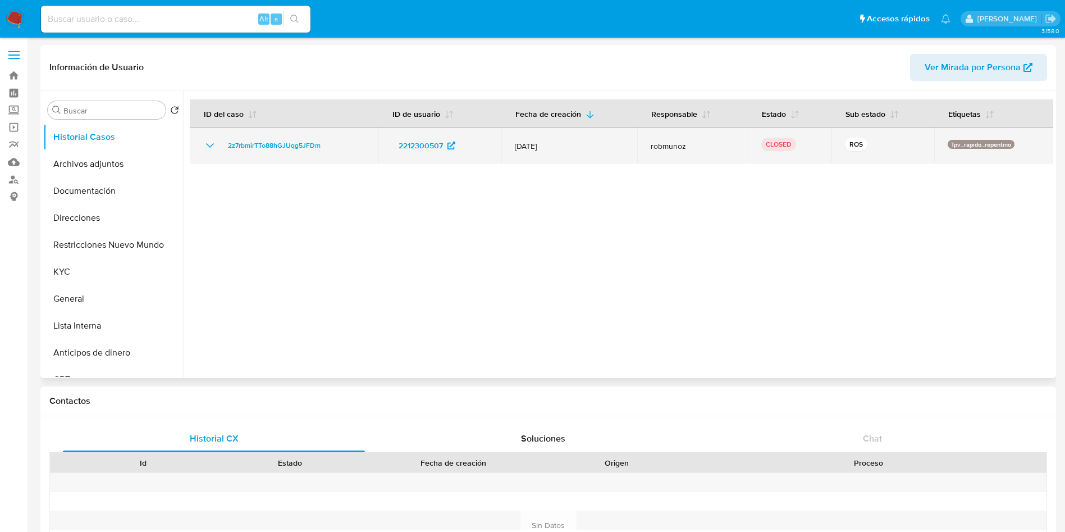
click at [204, 153] on td "2z7rbmirTTo88hGJUqg5JFDm" at bounding box center [284, 145] width 189 height 36
click at [207, 145] on icon "Mostrar/Ocultar" at bounding box center [209, 145] width 13 height 13
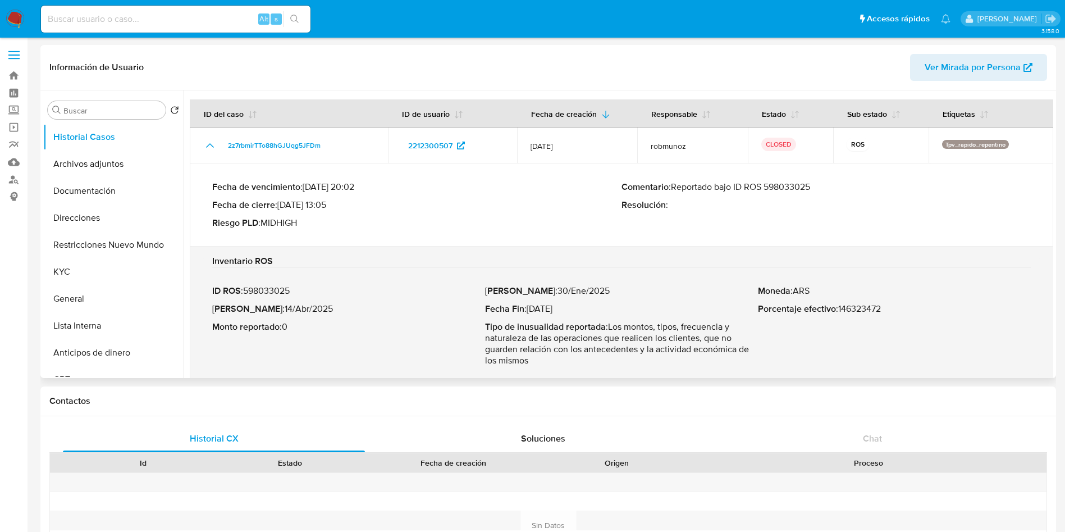
drag, startPoint x: 806, startPoint y: 181, endPoint x: 797, endPoint y: 198, distance: 19.1
click at [802, 186] on p "Comentario : Reportado bajo ID ROS 598033025" at bounding box center [825, 186] width 409 height 11
drag, startPoint x: 797, startPoint y: 198, endPoint x: 800, endPoint y: 188, distance: 10.7
click at [800, 188] on div "Comentario : Reportado bajo ID ROS 598033025 Resolución :" at bounding box center [825, 204] width 409 height 47
click at [800, 188] on p "Comentario : Reportado bajo ID ROS 598033025" at bounding box center [825, 186] width 409 height 11
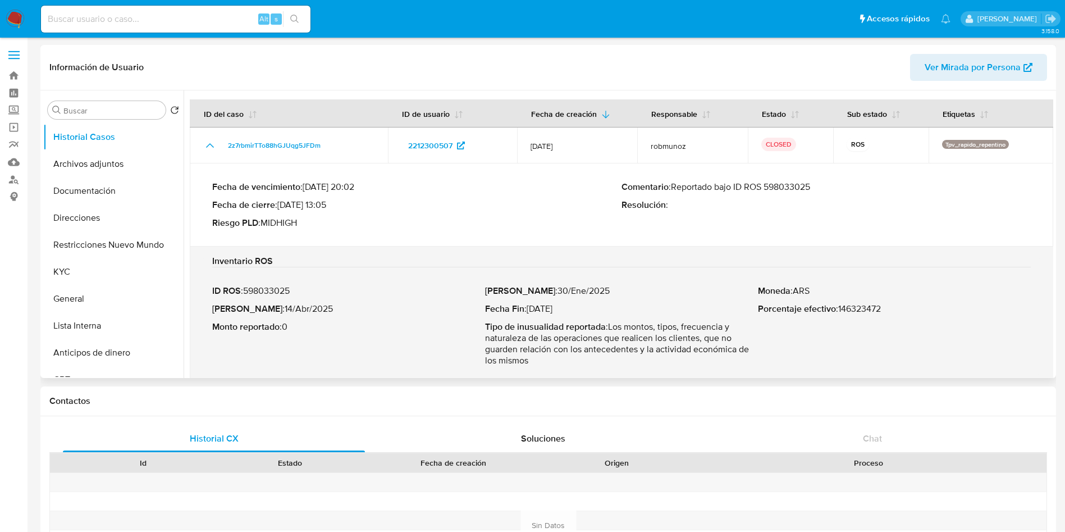
click at [800, 188] on p "Comentario : Reportado bajo ID ROS 598033025" at bounding box center [825, 186] width 409 height 11
